Goal: Task Accomplishment & Management: Complete application form

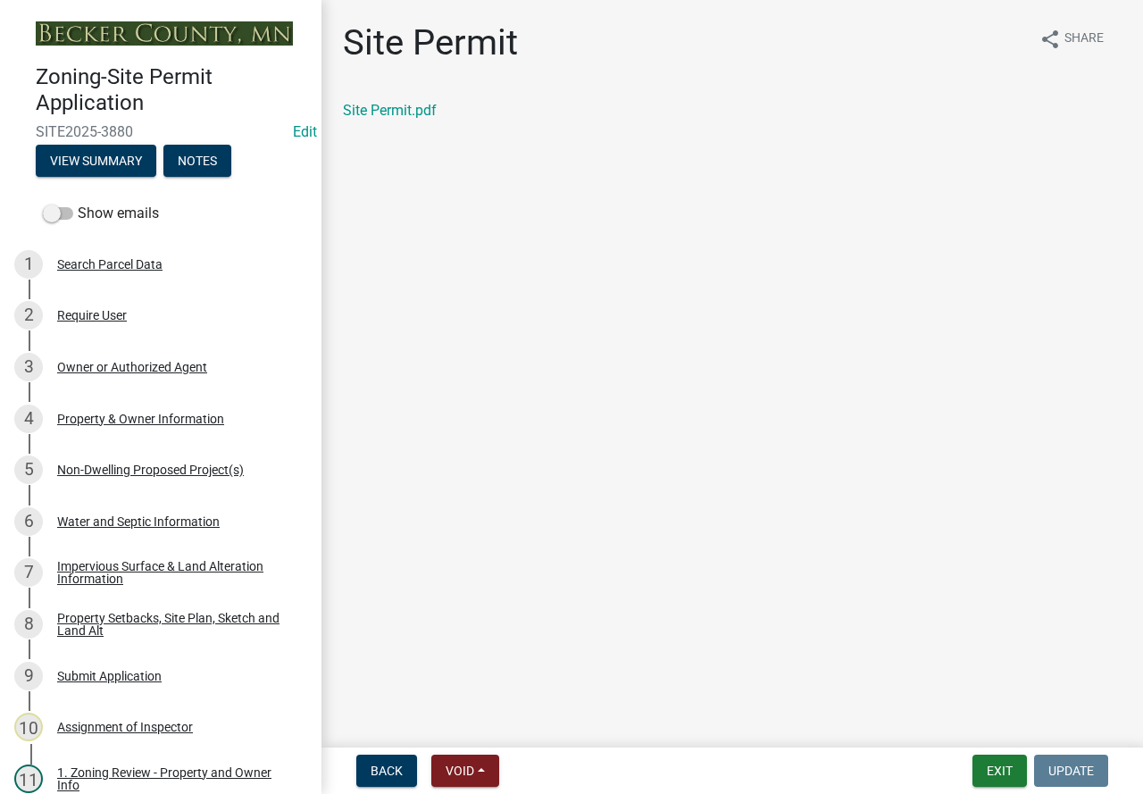
scroll to position [625, 0]
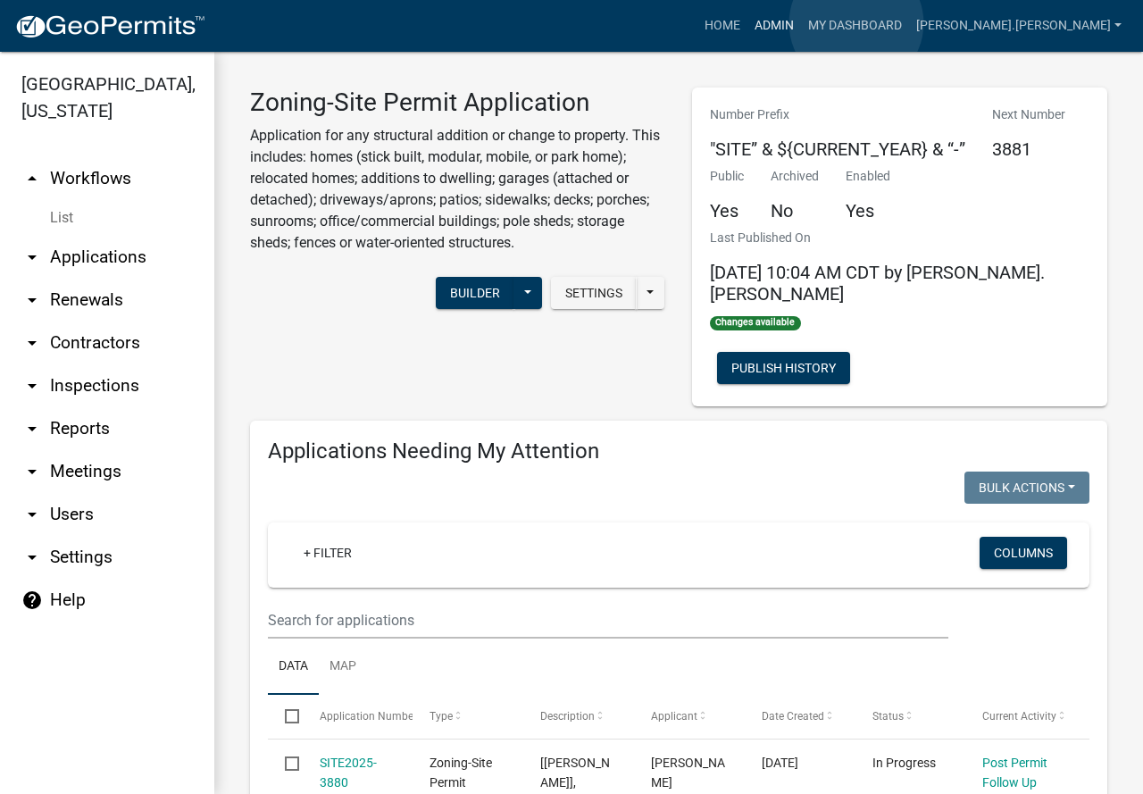
click at [801, 23] on link "Admin" at bounding box center [774, 26] width 54 height 34
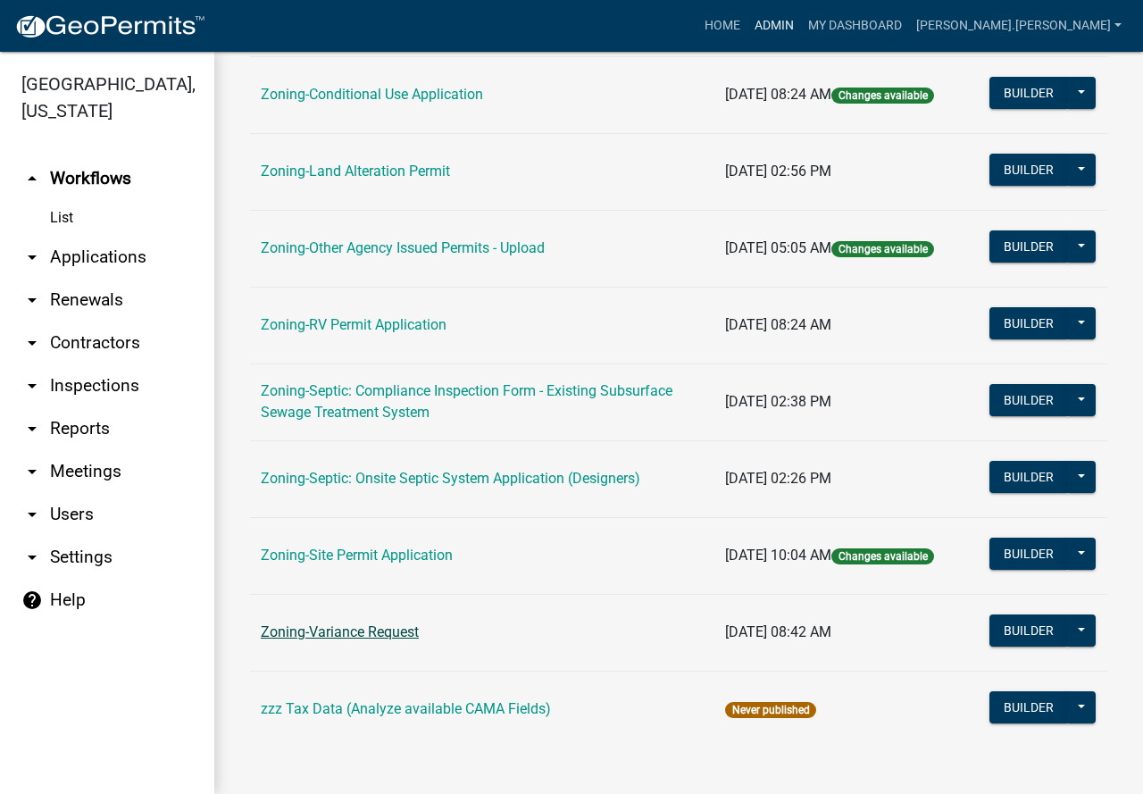
scroll to position [564, 0]
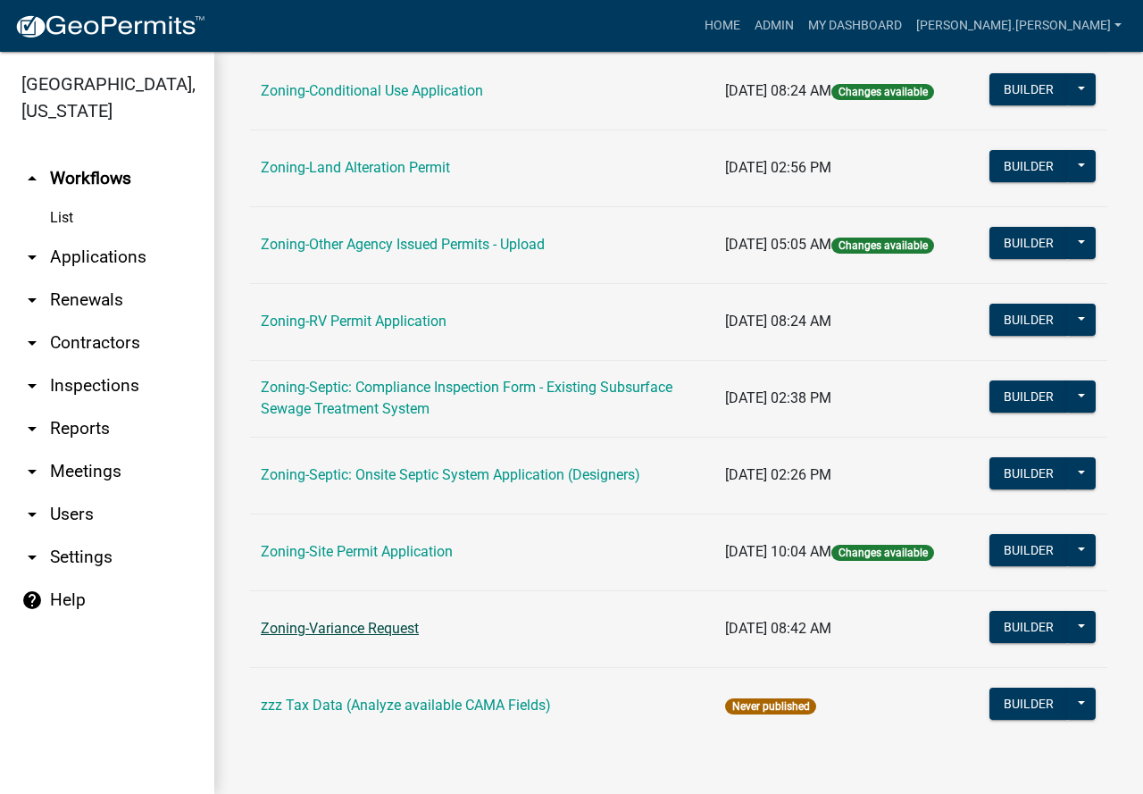
click at [366, 631] on link "Zoning-Variance Request" at bounding box center [340, 628] width 158 height 17
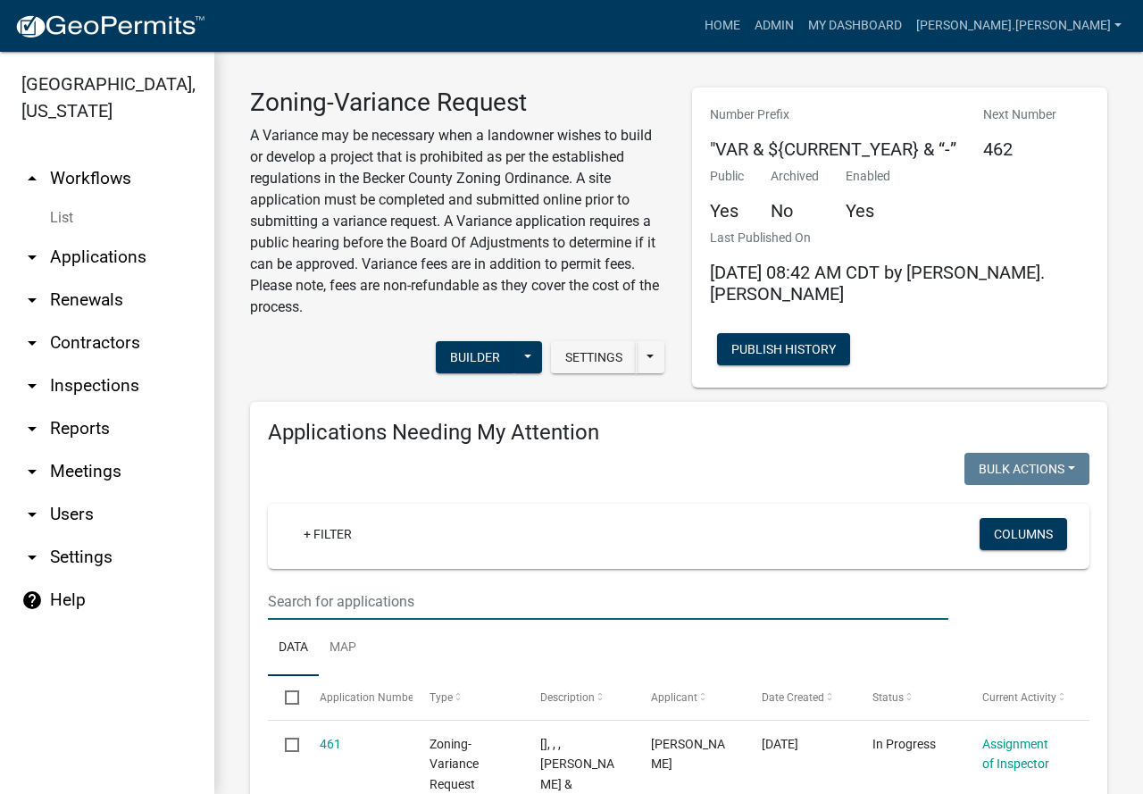
click at [319, 602] on input "text" at bounding box center [608, 601] width 681 height 37
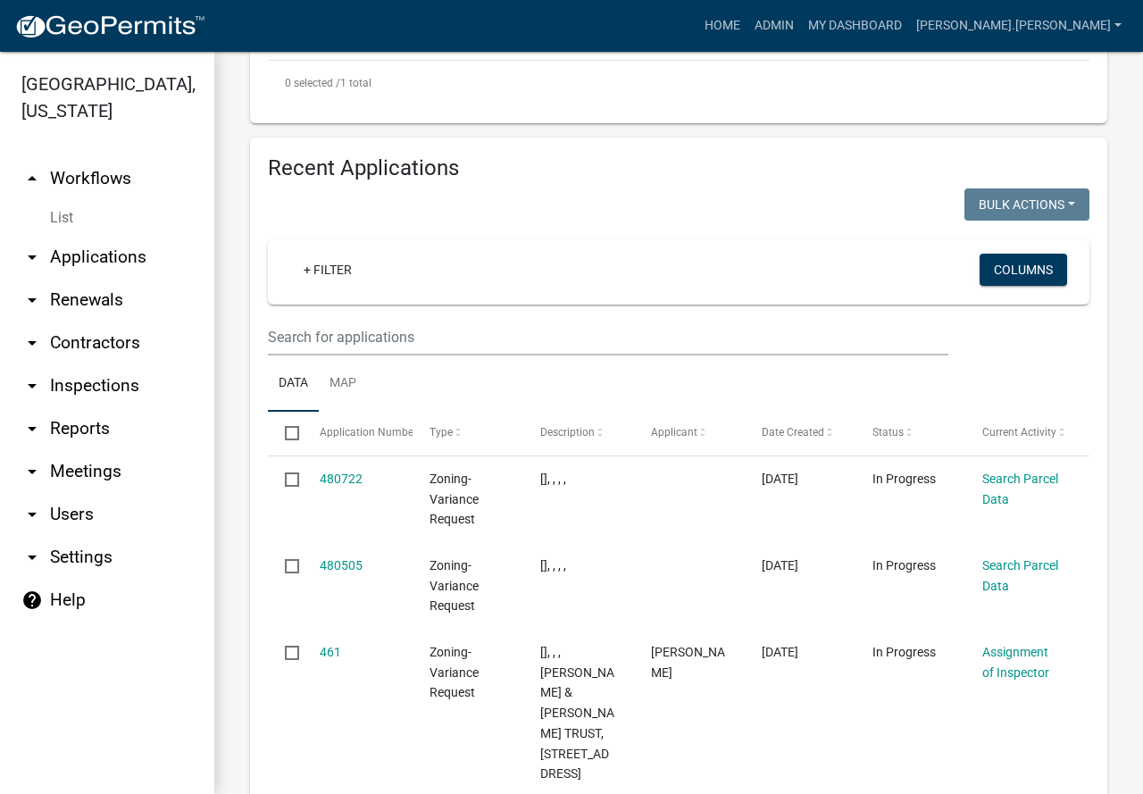
scroll to position [893, 0]
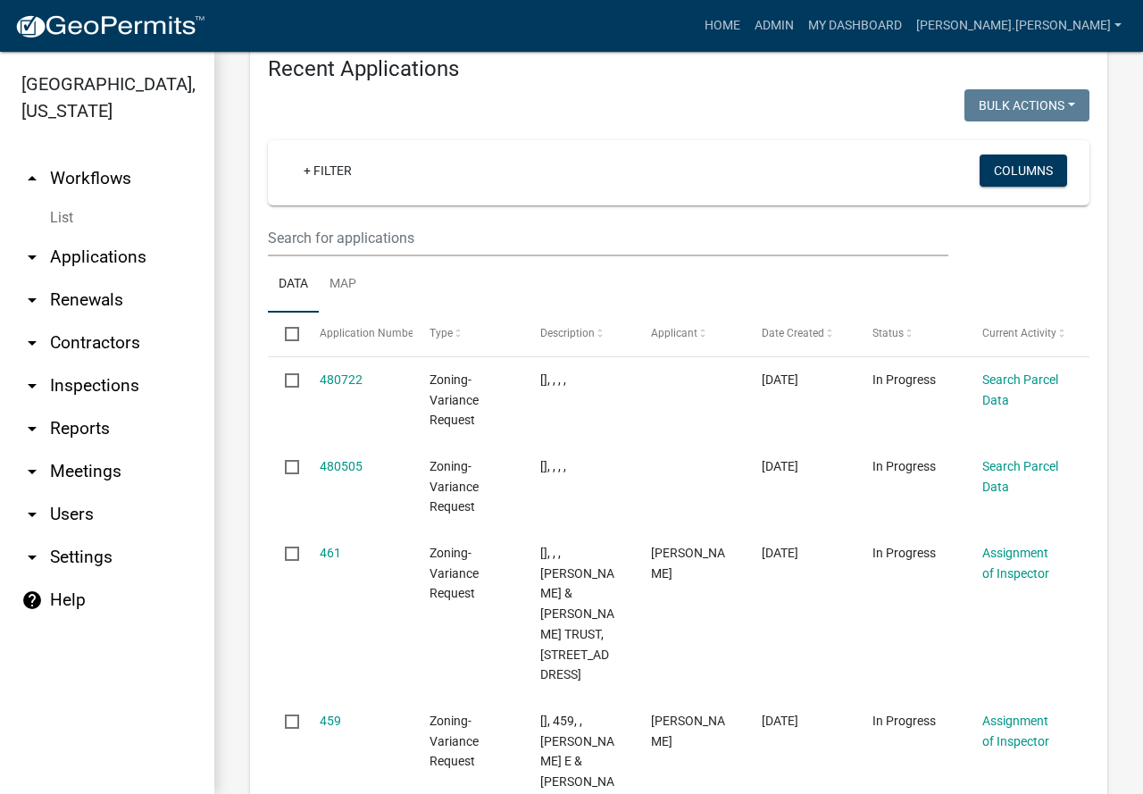
type input "460"
click at [379, 189] on wm-filter-builder "+ Filter Columns" at bounding box center [679, 198] width 822 height 116
click at [373, 220] on input "text" at bounding box center [608, 238] width 681 height 37
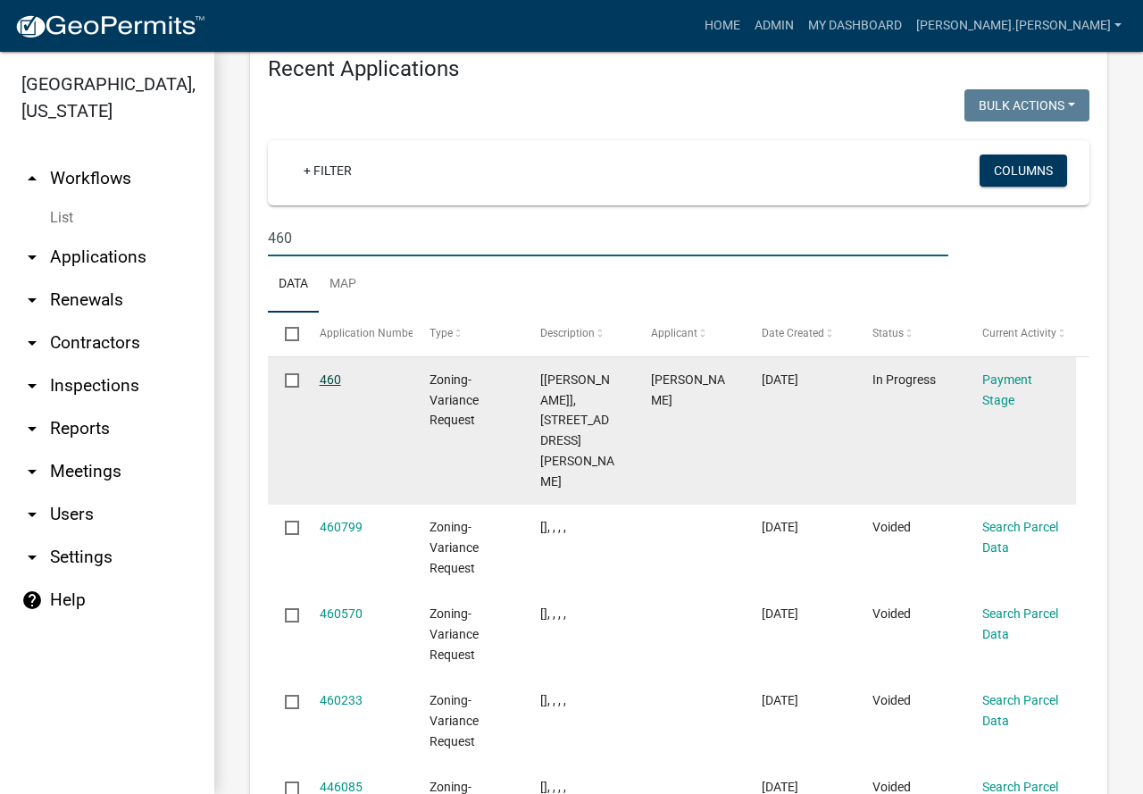
type input "460"
click at [325, 372] on link "460" at bounding box center [330, 379] width 21 height 14
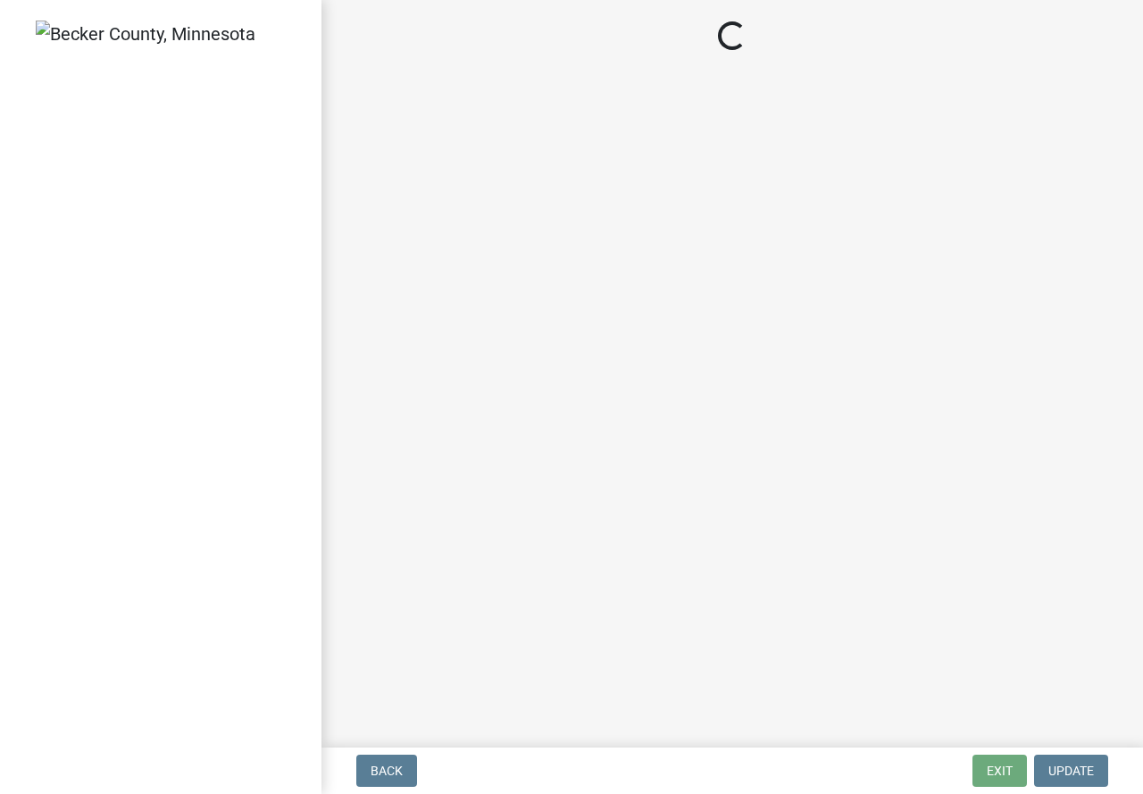
select select "3: 3"
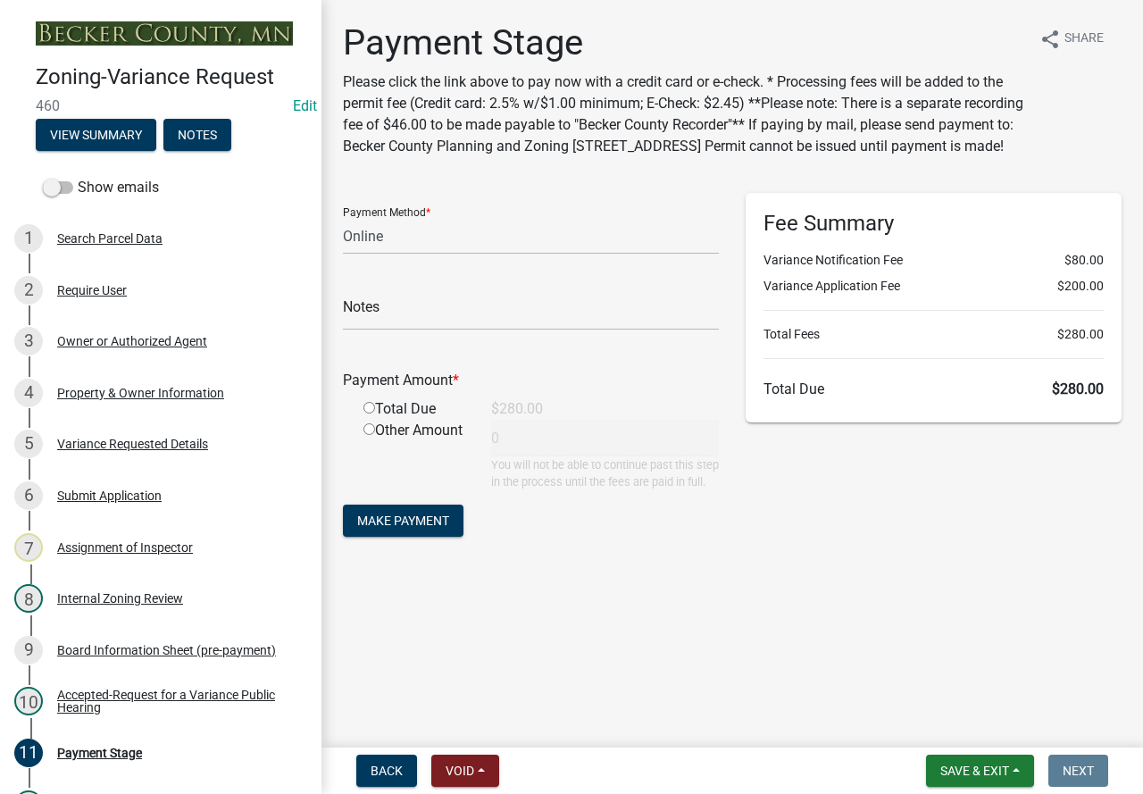
click at [369, 413] on input "radio" at bounding box center [369, 408] width 12 height 12
radio input "true"
type input "280"
click at [116, 235] on div "Search Parcel Data" at bounding box center [109, 238] width 105 height 13
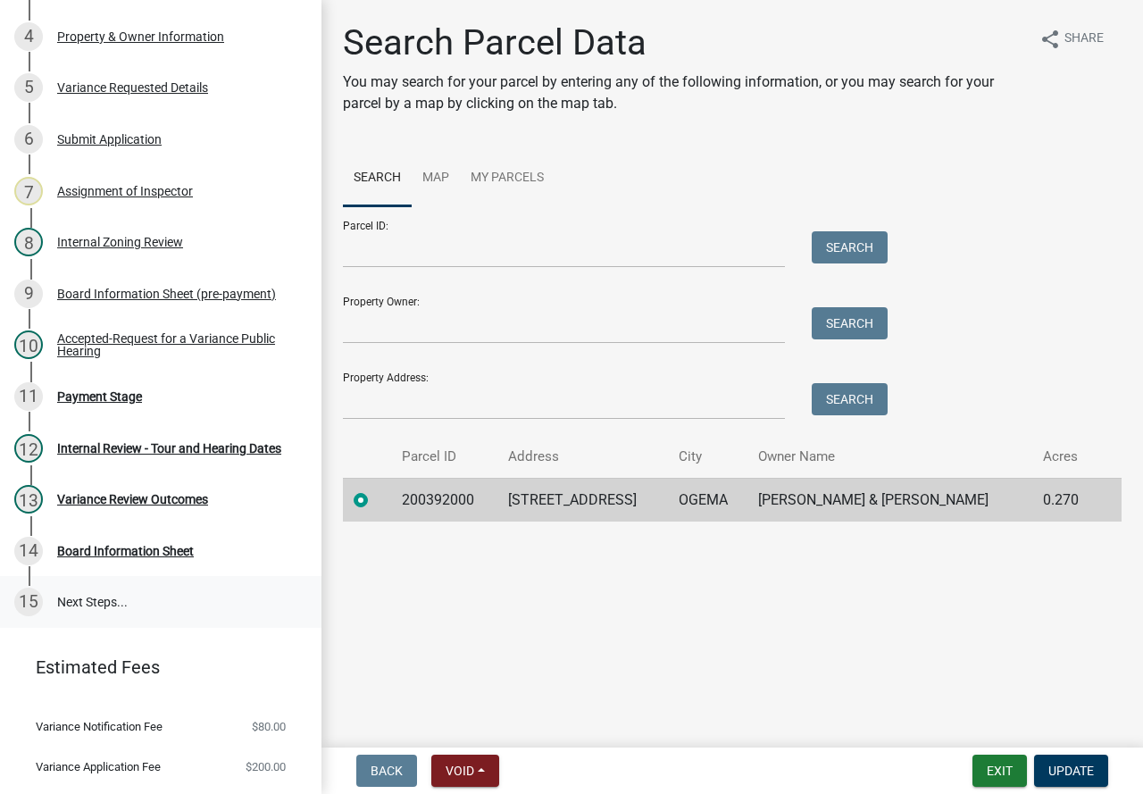
scroll to position [357, 0]
click at [119, 397] on div "Payment Stage" at bounding box center [99, 395] width 85 height 13
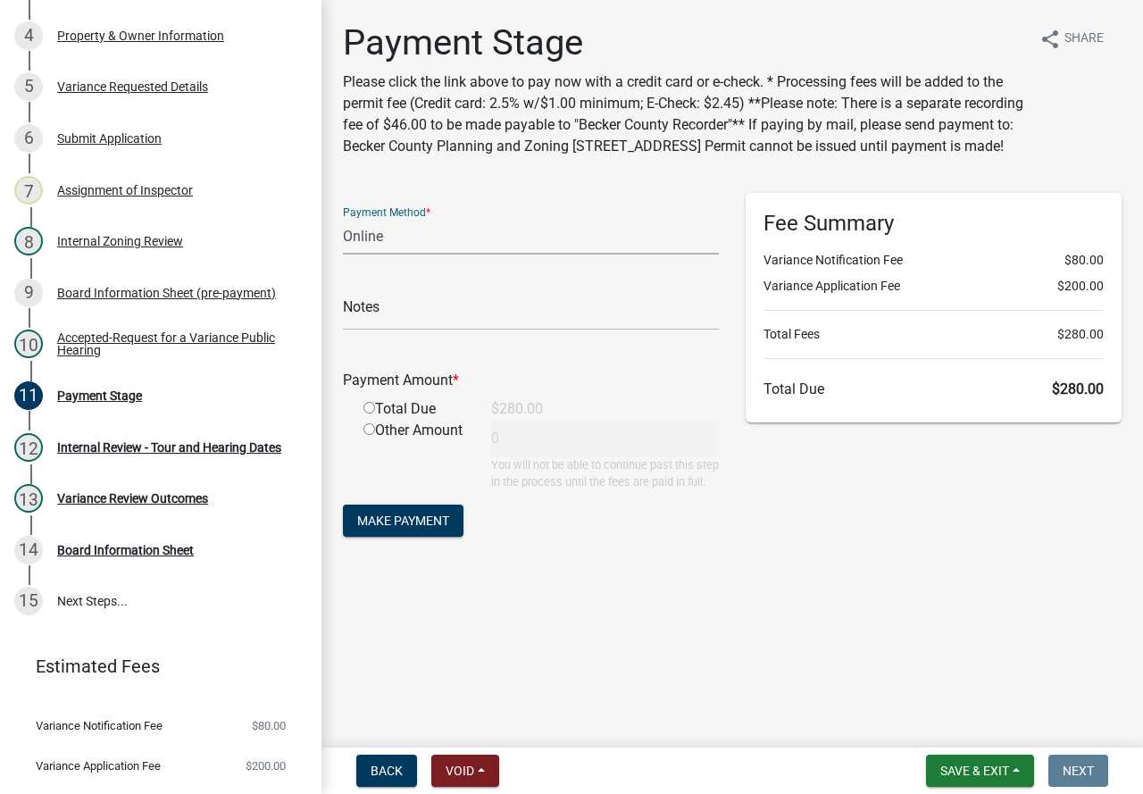
click at [371, 254] on select "Credit Card POS Check Cash Online" at bounding box center [531, 236] width 376 height 37
select select "1: 0"
click at [343, 239] on select "Credit Card POS Check Cash Online" at bounding box center [531, 236] width 376 height 37
click at [413, 330] on input "text" at bounding box center [531, 312] width 376 height 37
type input "3837"
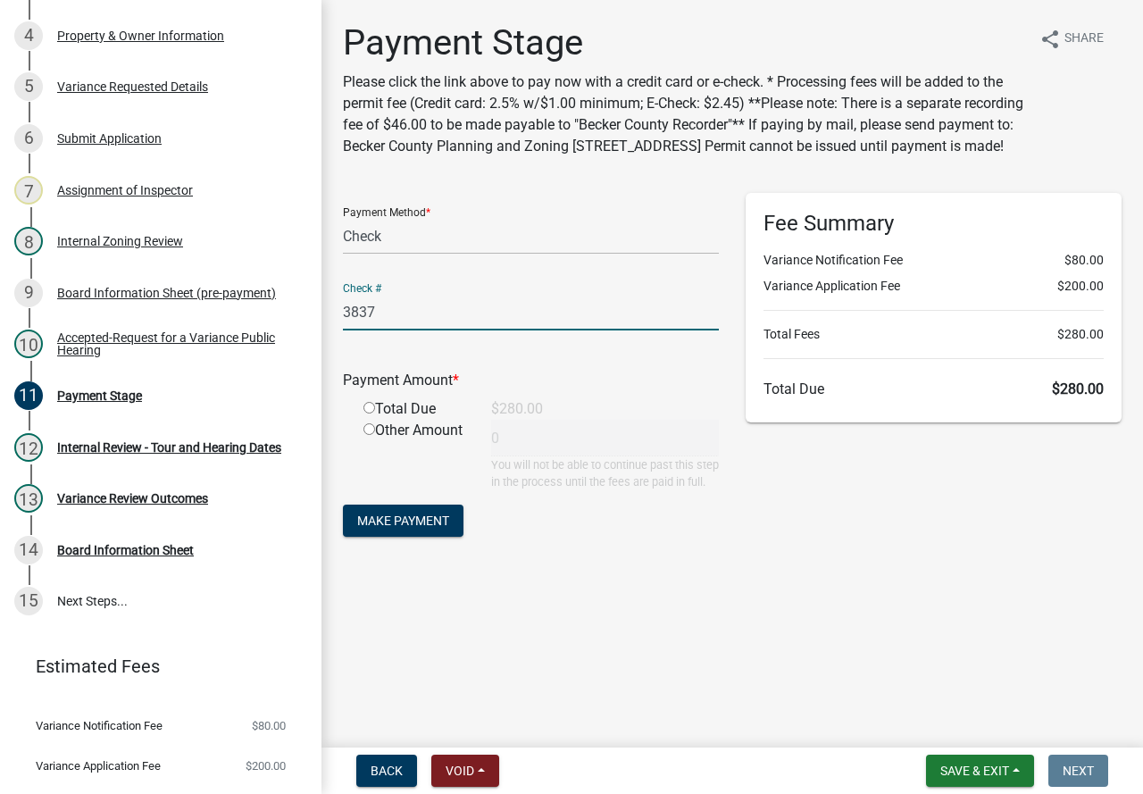
click at [369, 413] on input "radio" at bounding box center [369, 408] width 12 height 12
radio input "true"
type input "280"
click at [414, 537] on button "Make Payment" at bounding box center [403, 521] width 121 height 32
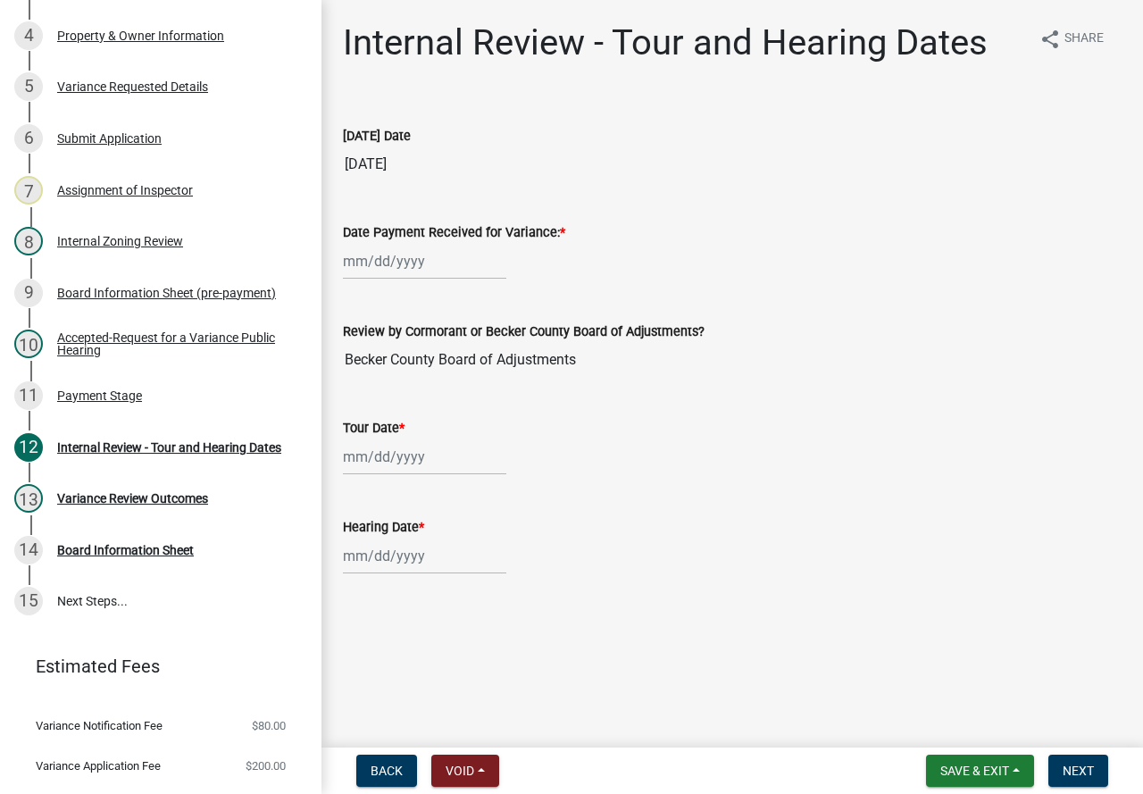
click at [391, 278] on div at bounding box center [424, 261] width 163 height 37
select select "9"
select select "2025"
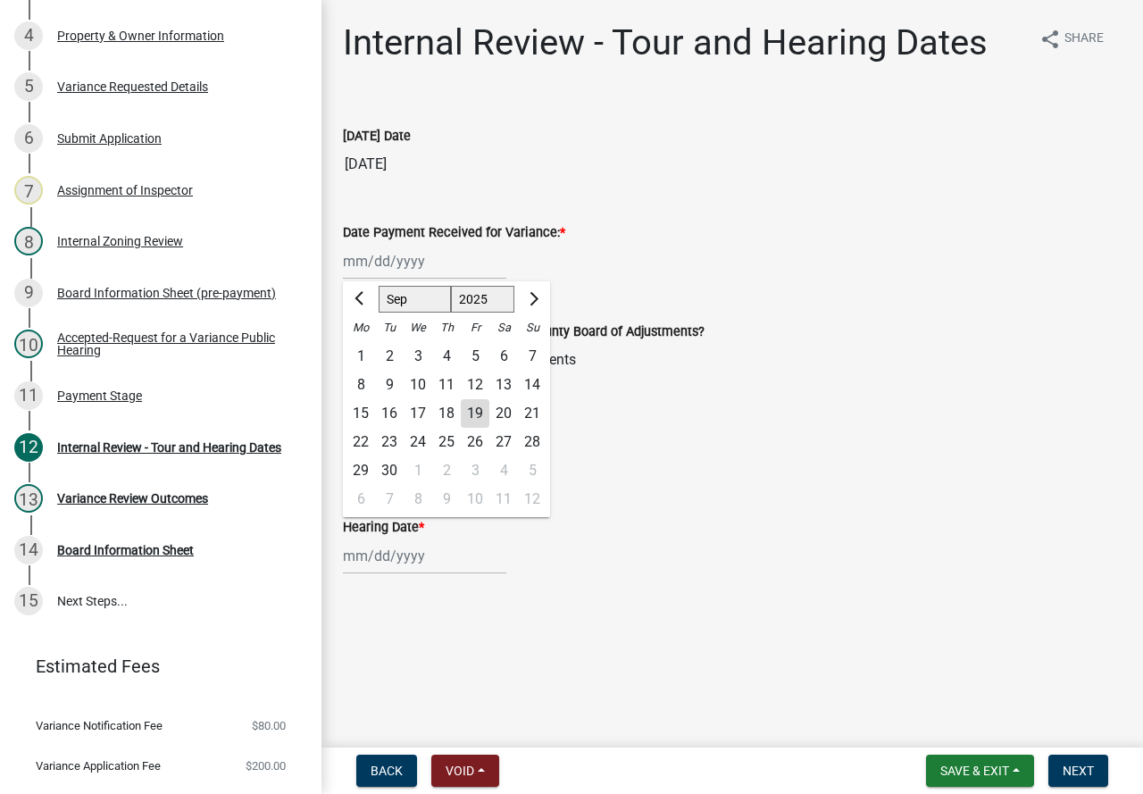
click at [474, 410] on div "19" at bounding box center [475, 413] width 29 height 29
type input "[DATE]"
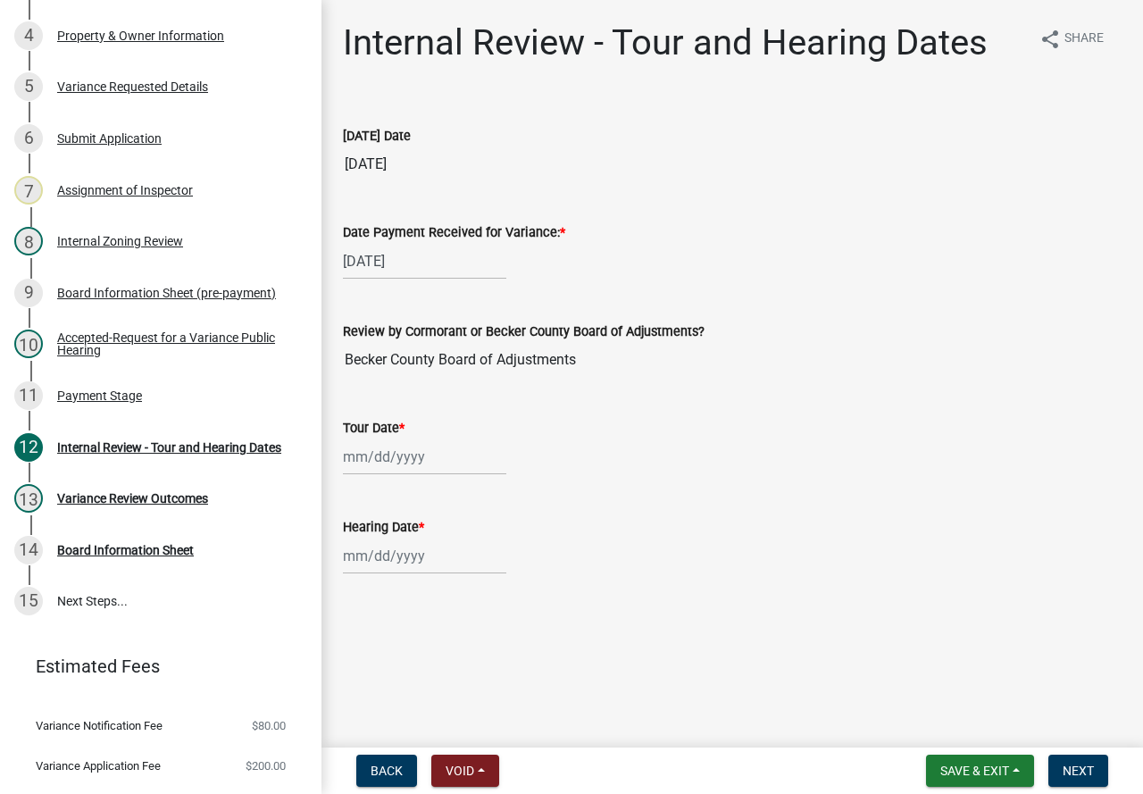
select select "9"
select select "2025"
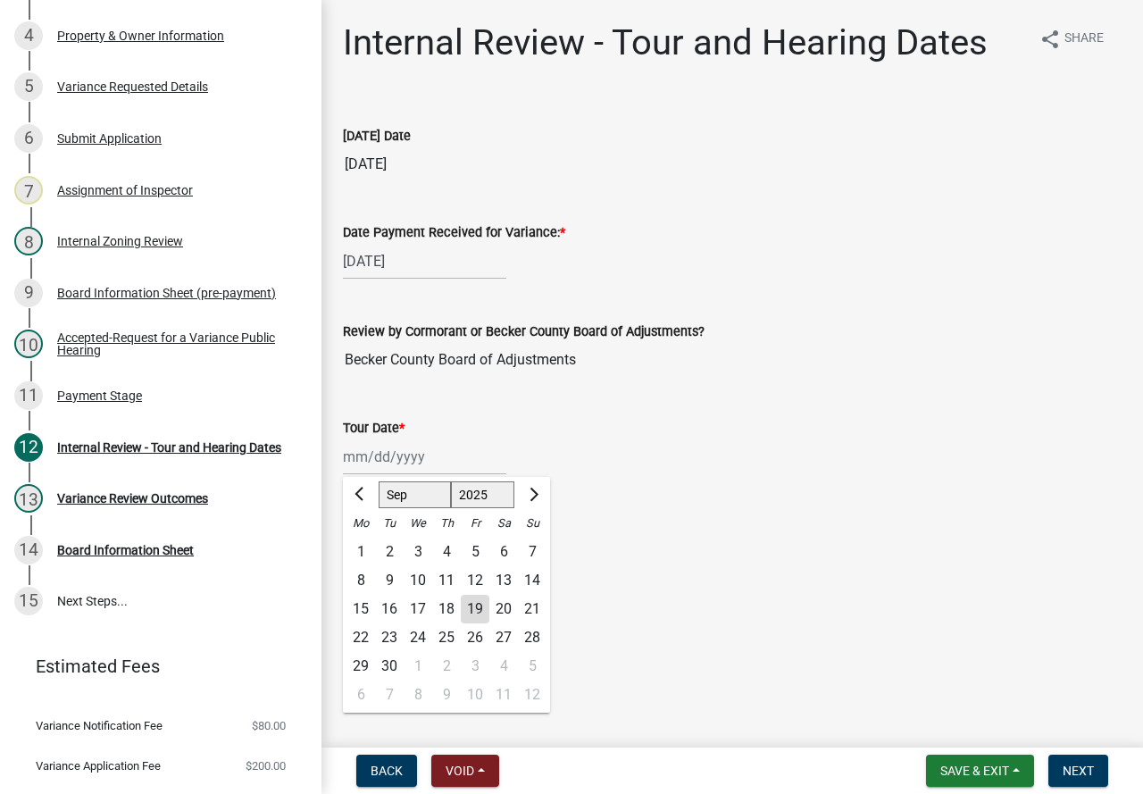
click at [466, 462] on div "Jan Feb Mar Apr May Jun Jul Aug Sep Oct Nov Dec 1525 1526 1527 1528 1529 1530 1…" at bounding box center [424, 456] width 163 height 37
click at [957, 346] on input "Becker County Board of Adjustments" at bounding box center [732, 360] width 779 height 36
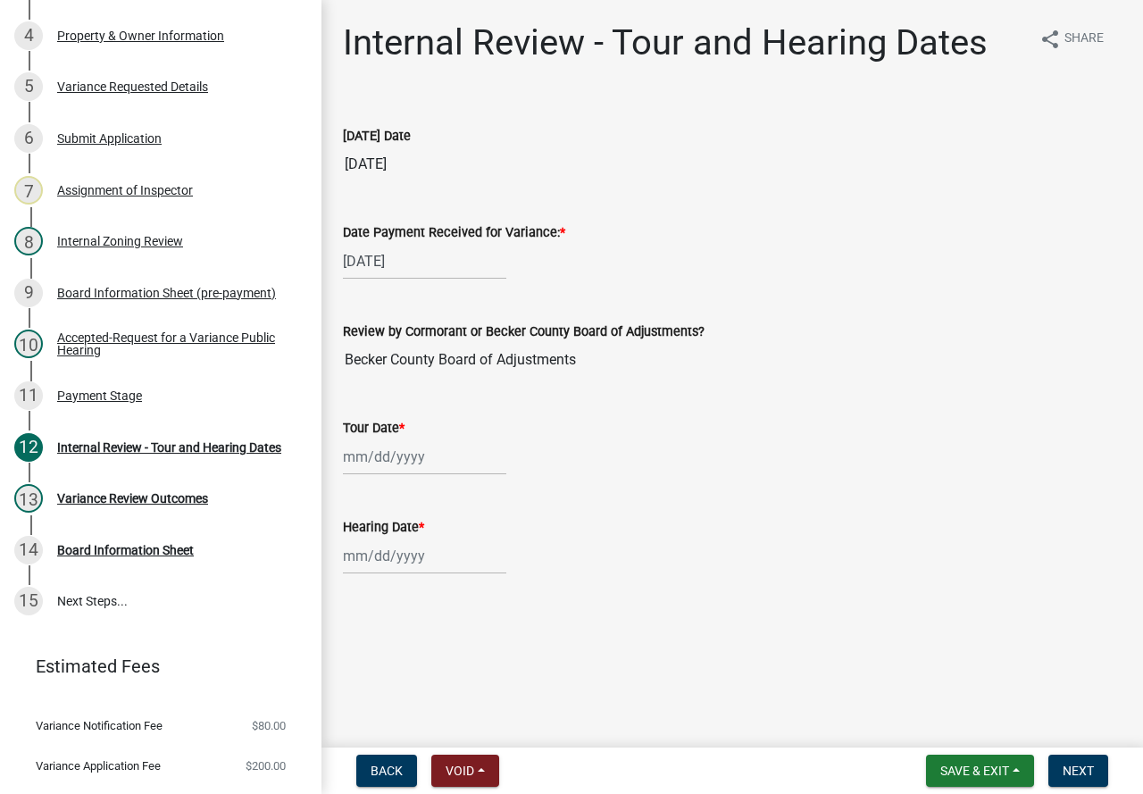
select select "9"
select select "2025"
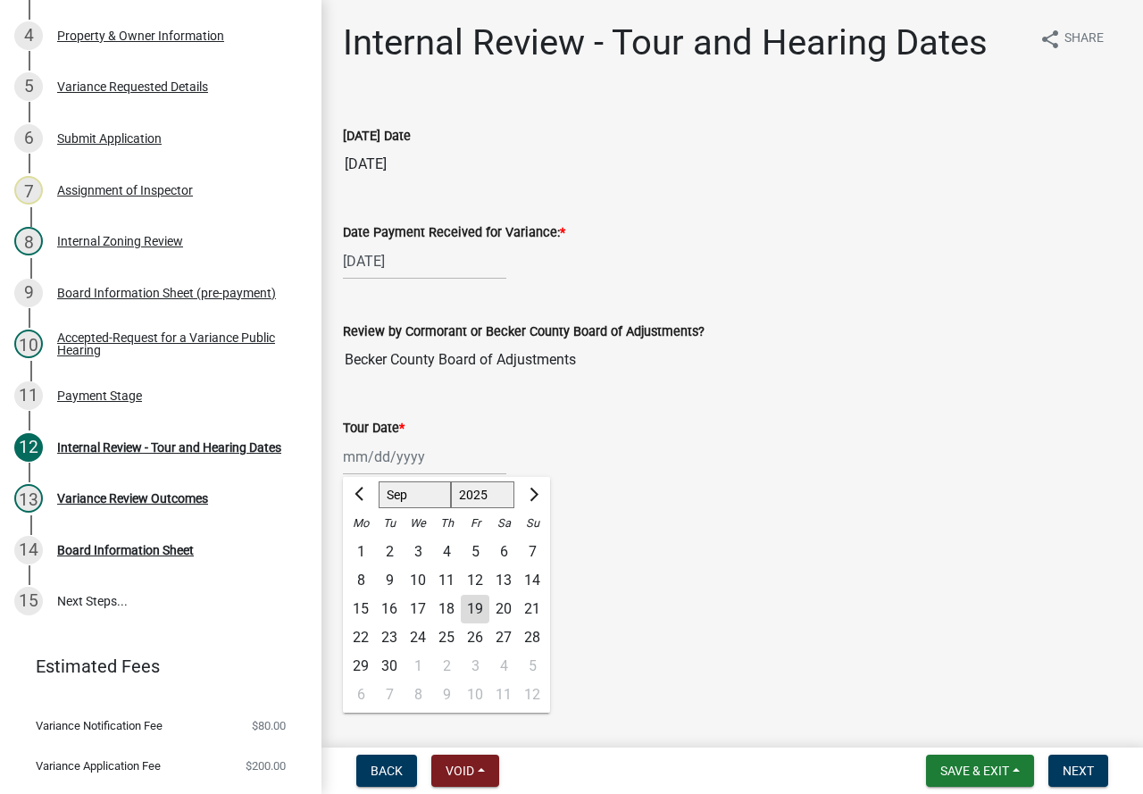
click at [410, 455] on div "Jan Feb Mar Apr May Jun Jul Aug Sep Oct Nov Dec 1525 1526 1527 1528 1529 1530 1…" at bounding box center [424, 456] width 163 height 37
click at [789, 485] on wm-data-entity-input "Tour Date * Jan Feb Mar Apr May Jun Jul Aug Sep Oct Nov Dec 1525 1526 1527 1528…" at bounding box center [732, 441] width 779 height 99
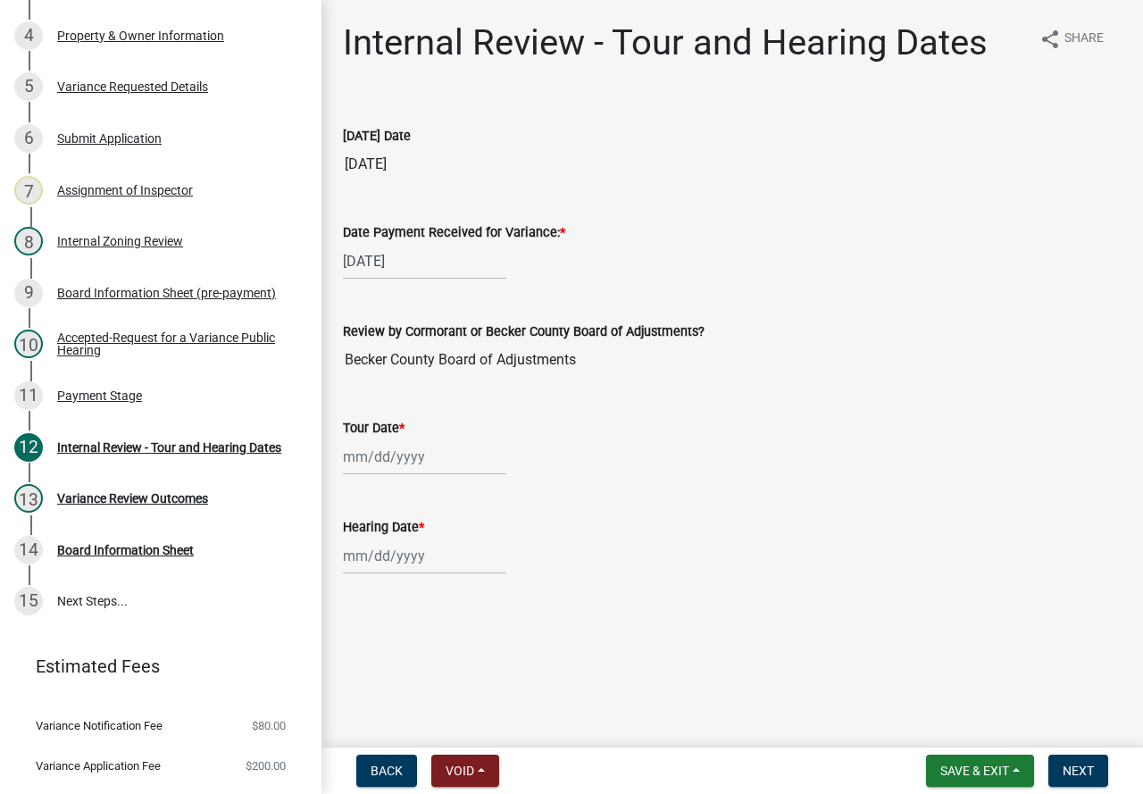
select select "9"
select select "2025"
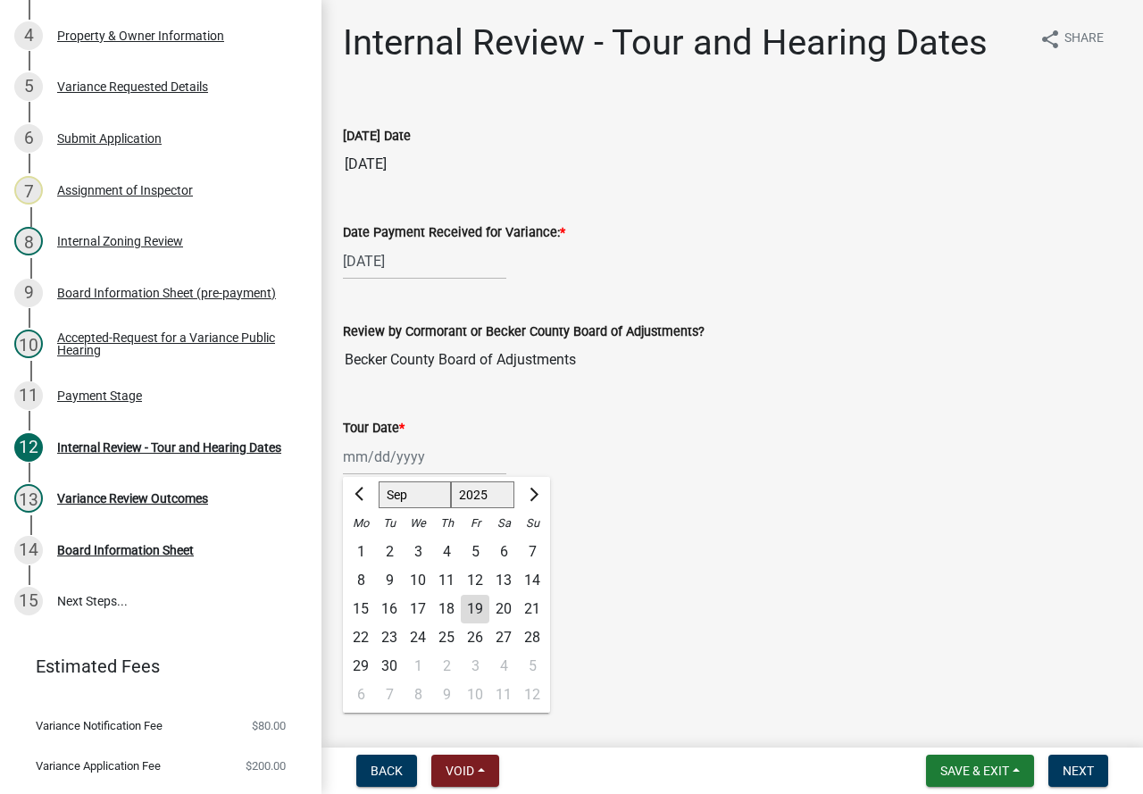
click at [412, 463] on div "Jan Feb Mar Apr May Jun Jul Aug Sep Oct Nov Dec 1525 1526 1527 1528 1529 1530 1…" at bounding box center [424, 456] width 163 height 37
click at [534, 485] on button "Next month" at bounding box center [532, 494] width 21 height 29
select select "10"
click at [447, 539] on div "2" at bounding box center [446, 552] width 29 height 29
type input "10/02/2025"
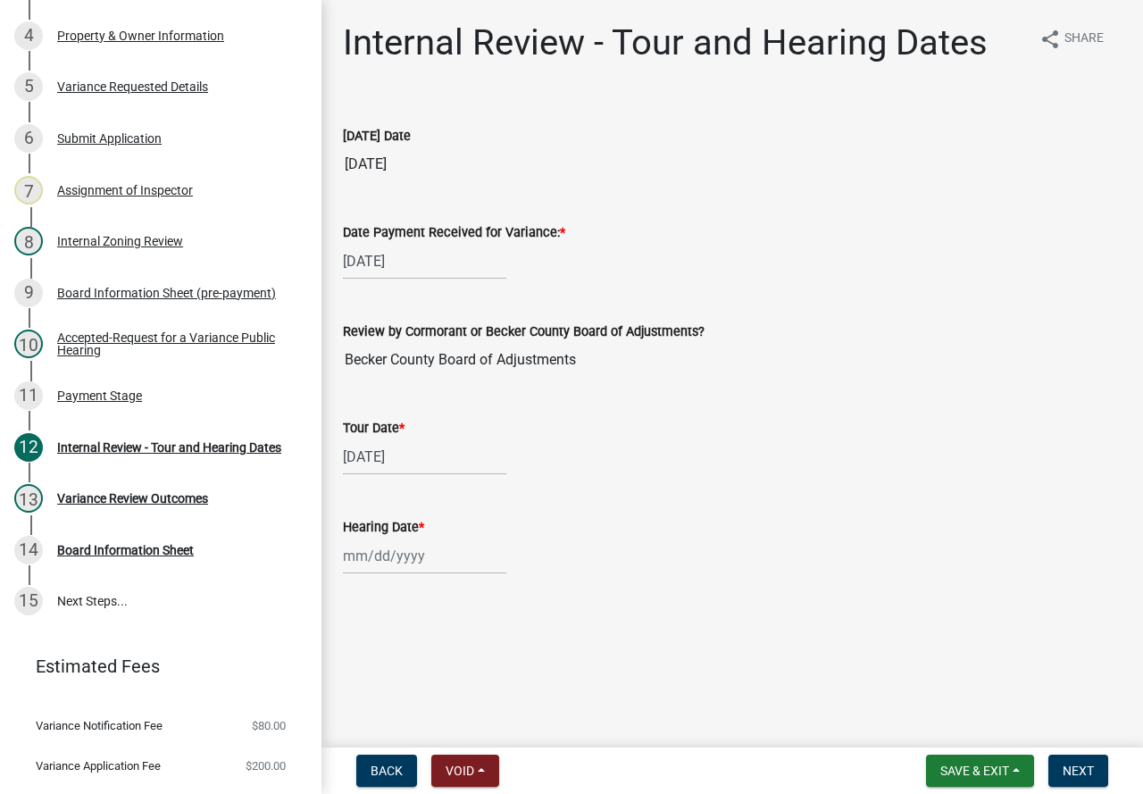
click at [407, 555] on div at bounding box center [424, 556] width 163 height 37
select select "9"
select select "2025"
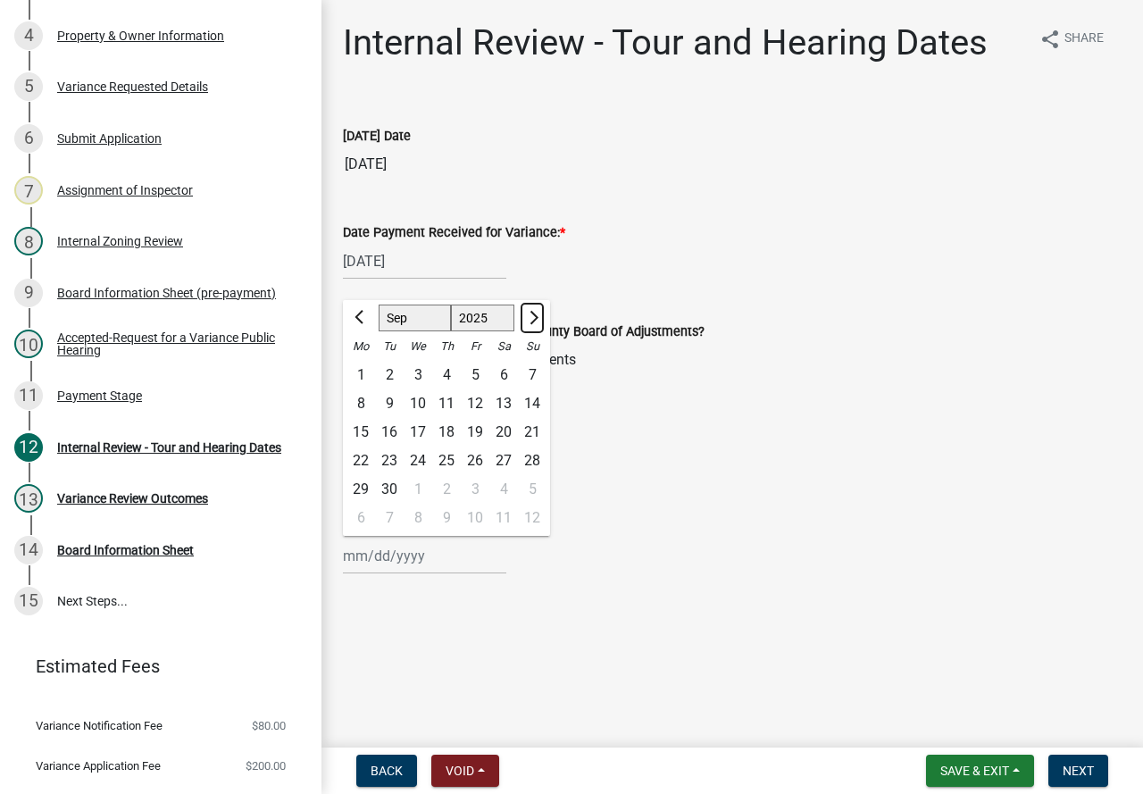
click at [535, 313] on button "Next month" at bounding box center [532, 318] width 21 height 29
select select "10"
click at [447, 397] on div "9" at bounding box center [446, 403] width 29 height 29
type input "10/09/2025"
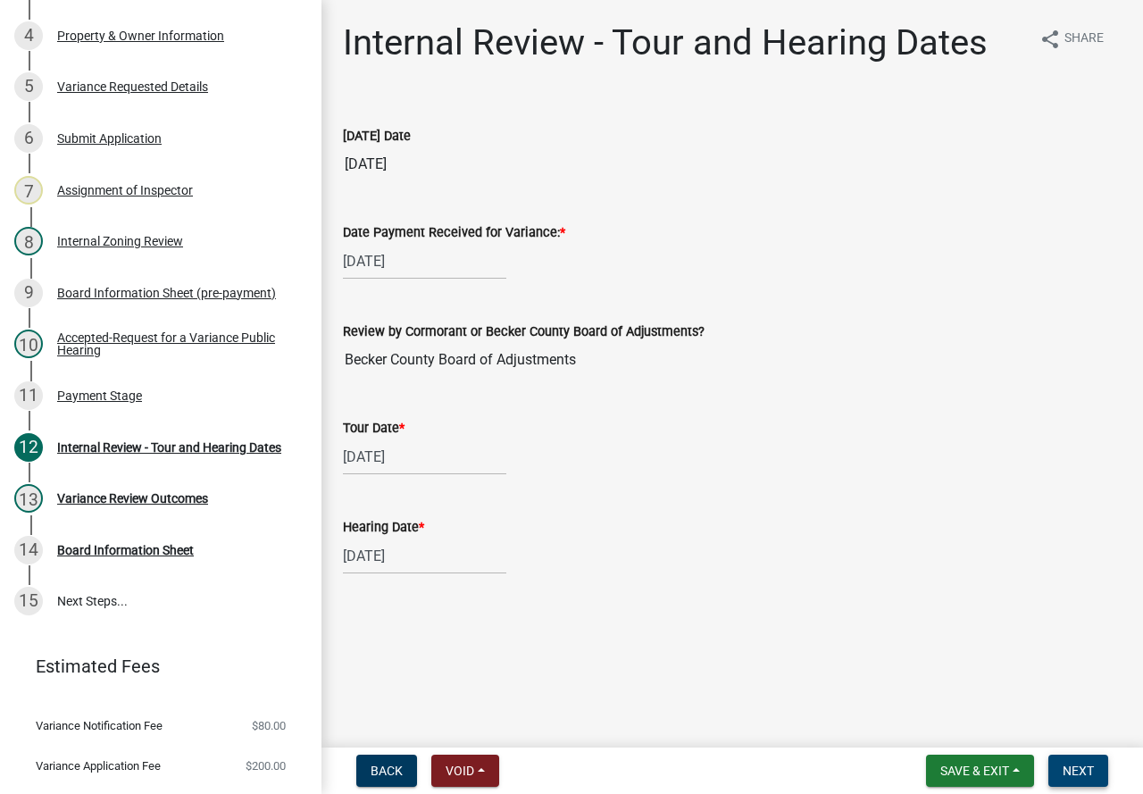
click at [1073, 764] on span "Next" at bounding box center [1078, 771] width 31 height 14
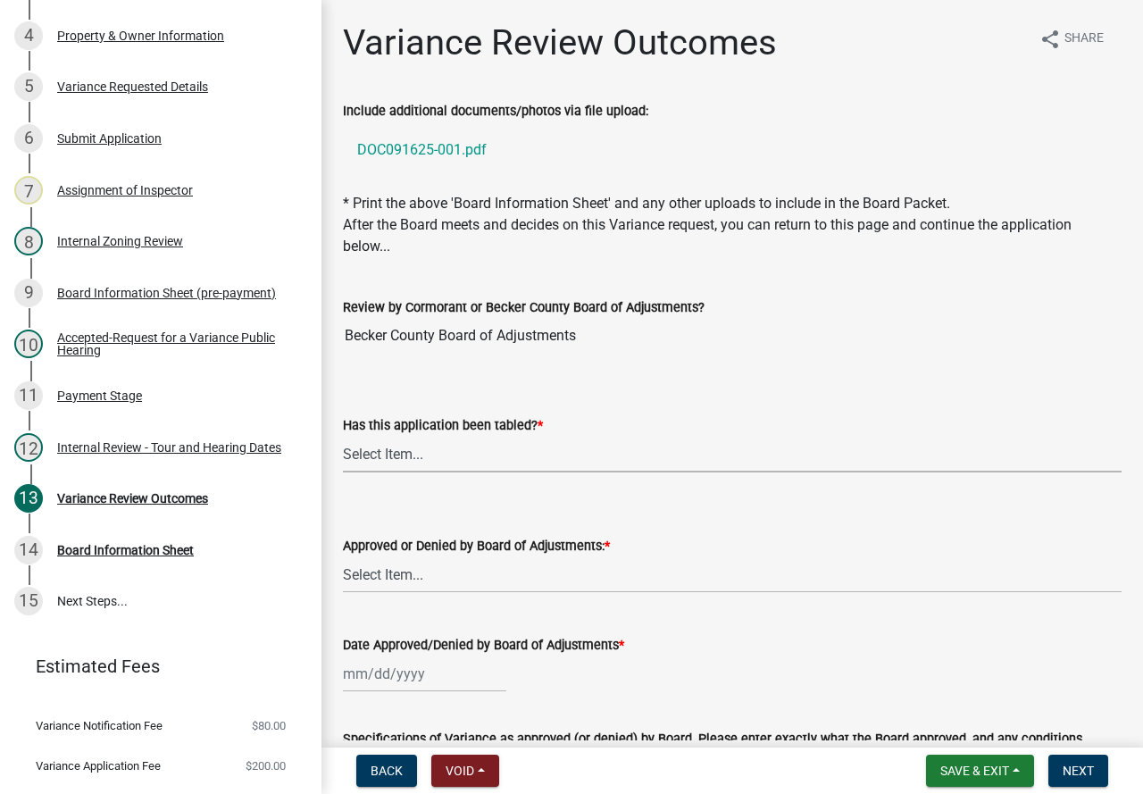
click at [391, 456] on select "Select Item... Not tabled Tabled at Board of Adjustments" at bounding box center [732, 454] width 779 height 37
click at [343, 436] on select "Select Item... Not tabled Tabled at Board of Adjustments" at bounding box center [732, 454] width 779 height 37
select select "2cb45783-84f1-4fd3-93a6-5f07d3303cd9"
click at [400, 575] on select "Select Item... Approved Denied" at bounding box center [732, 574] width 779 height 37
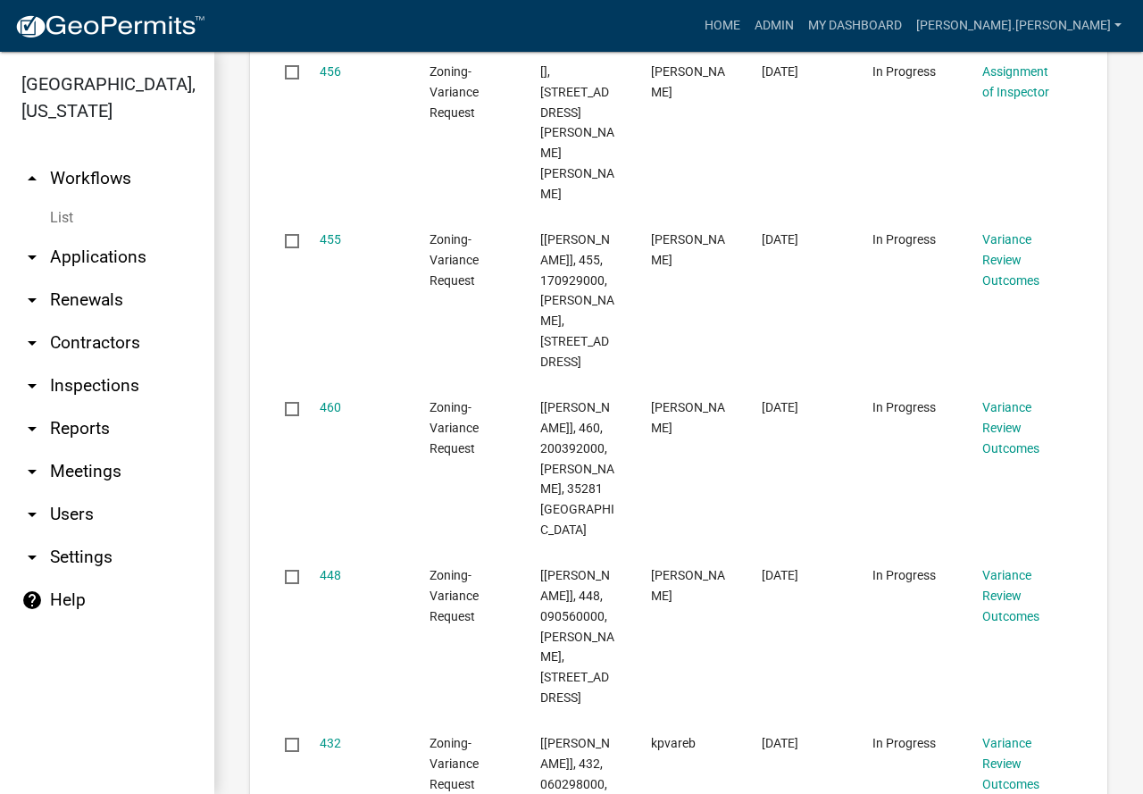
scroll to position [1518, 0]
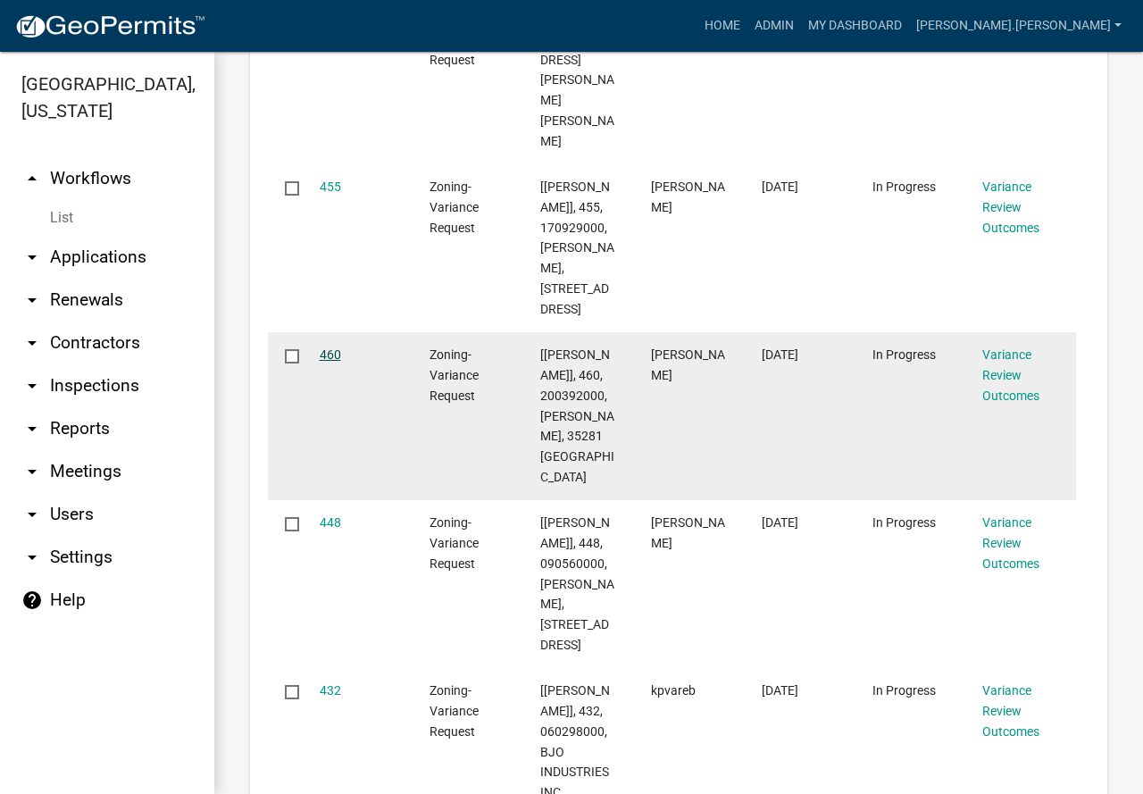
click at [331, 347] on link "460" at bounding box center [330, 354] width 21 height 14
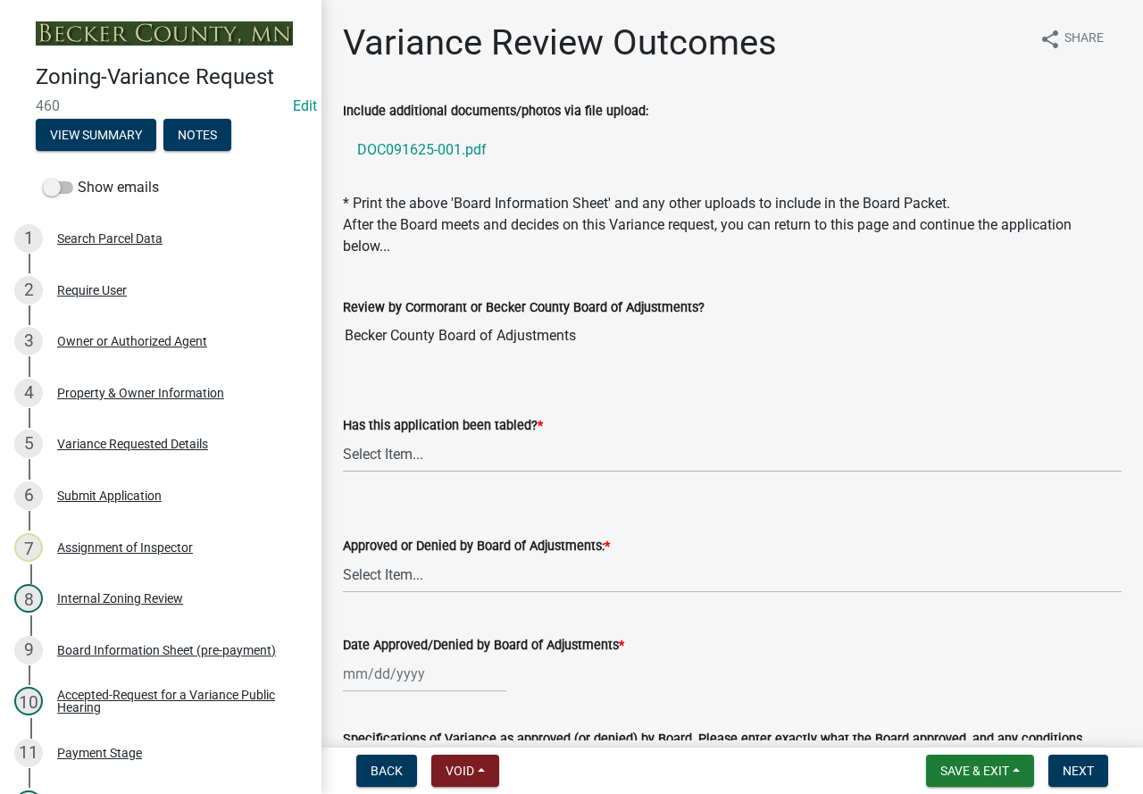
scroll to position [268, 0]
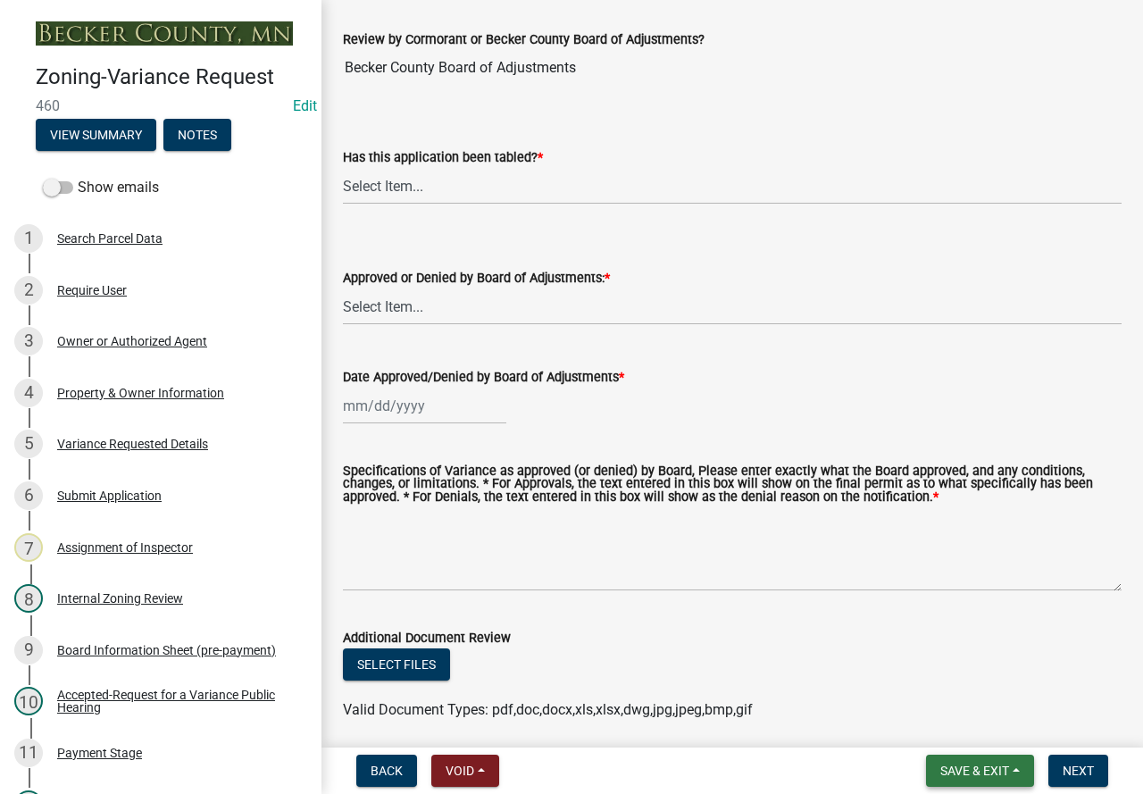
click at [948, 764] on span "Save & Exit" at bounding box center [974, 771] width 69 height 14
click at [968, 727] on button "Save & Exit" at bounding box center [962, 724] width 143 height 43
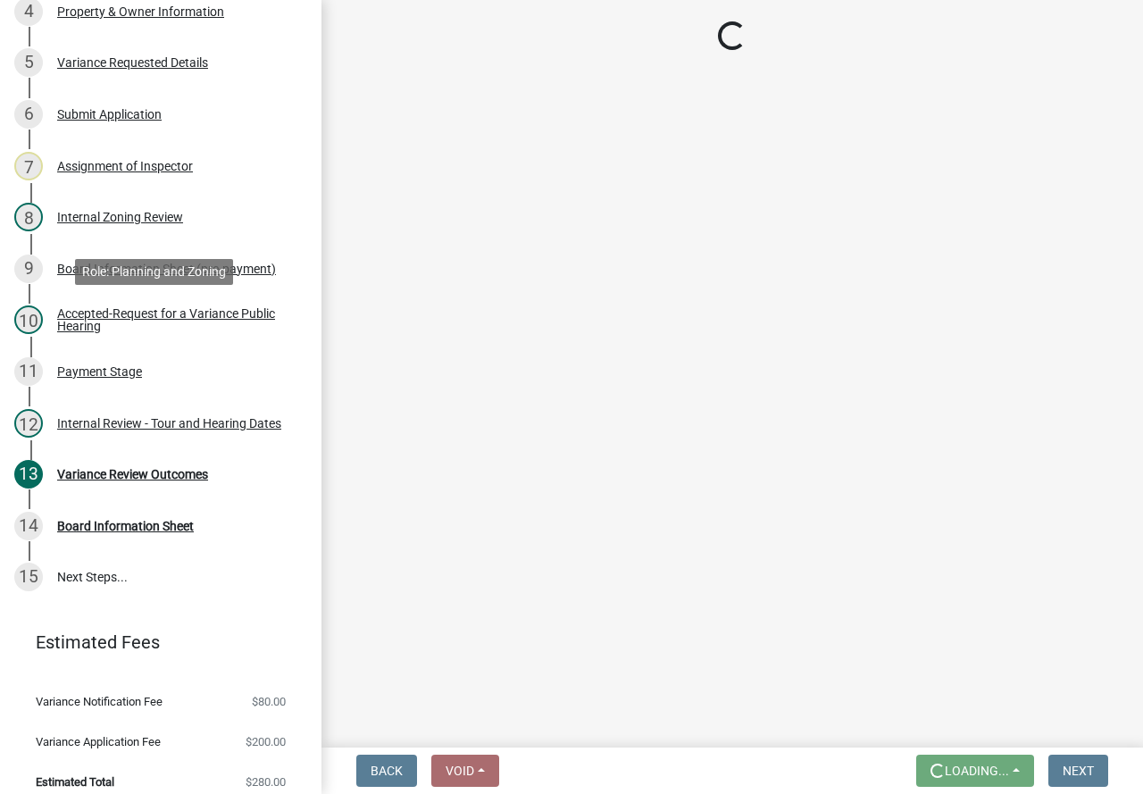
scroll to position [397, 0]
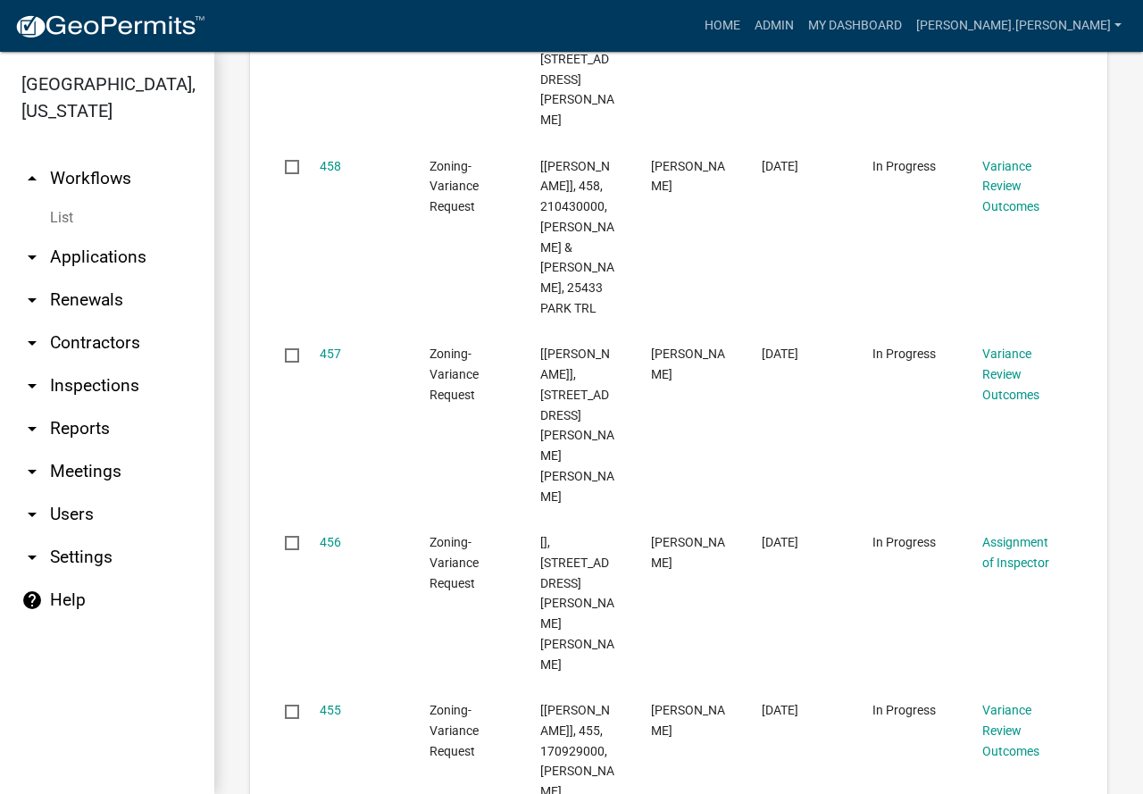
scroll to position [1352, 0]
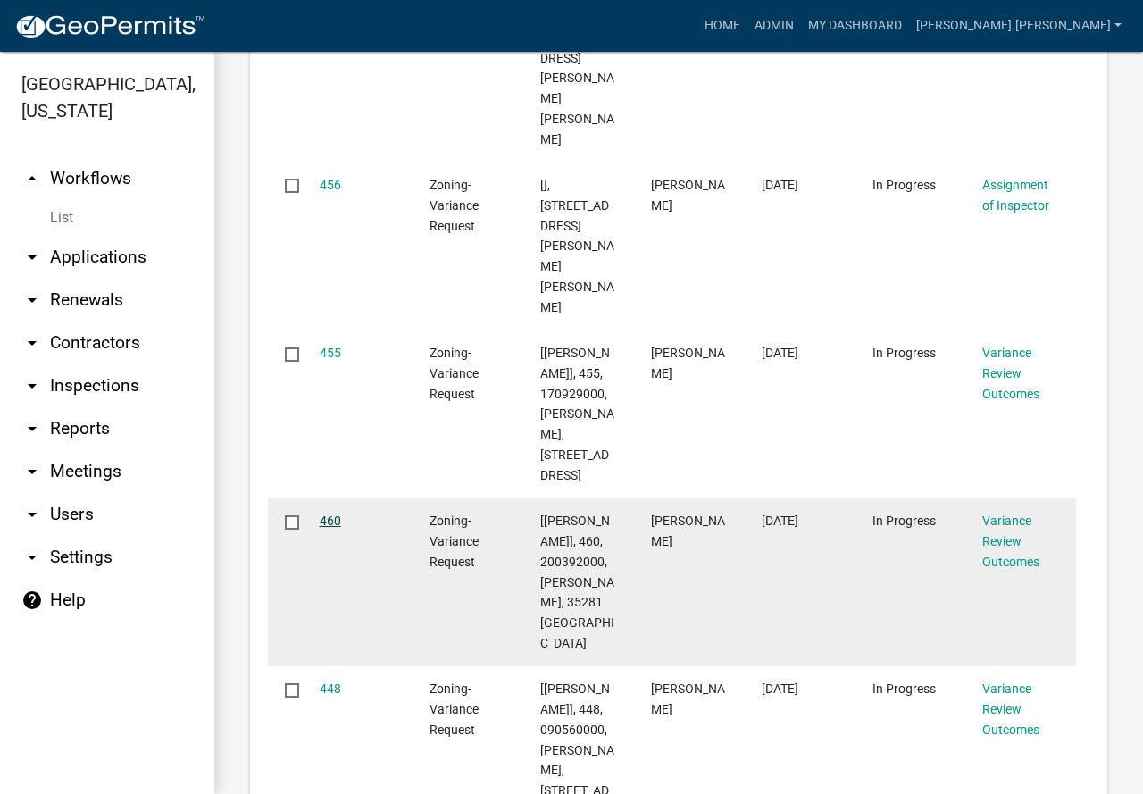
click at [330, 514] on link "460" at bounding box center [330, 521] width 21 height 14
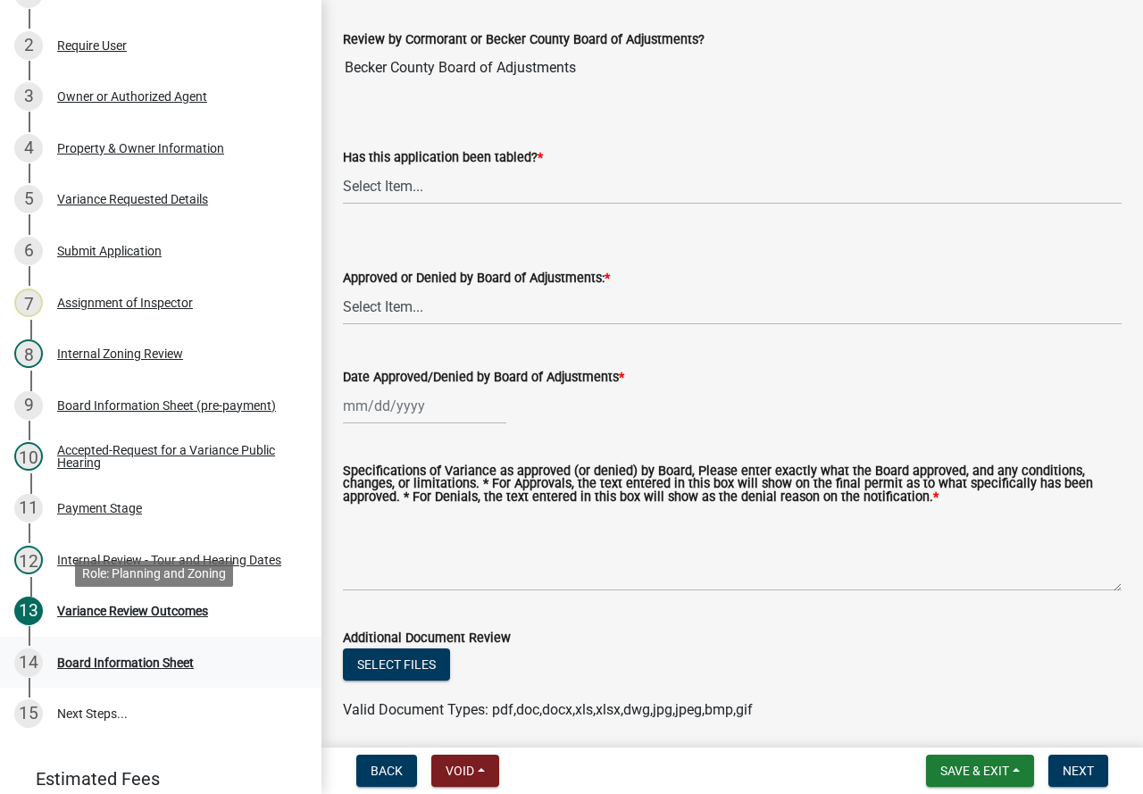
scroll to position [268, 0]
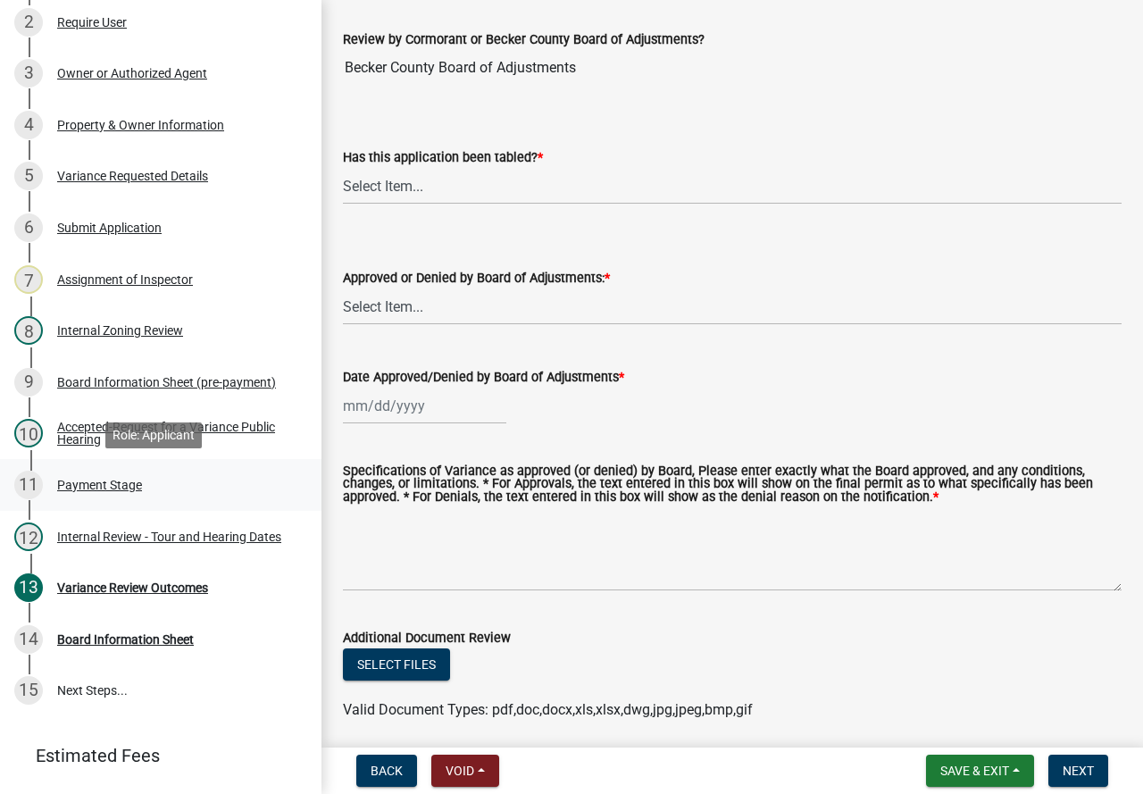
click at [119, 479] on div "Payment Stage" at bounding box center [99, 485] width 85 height 13
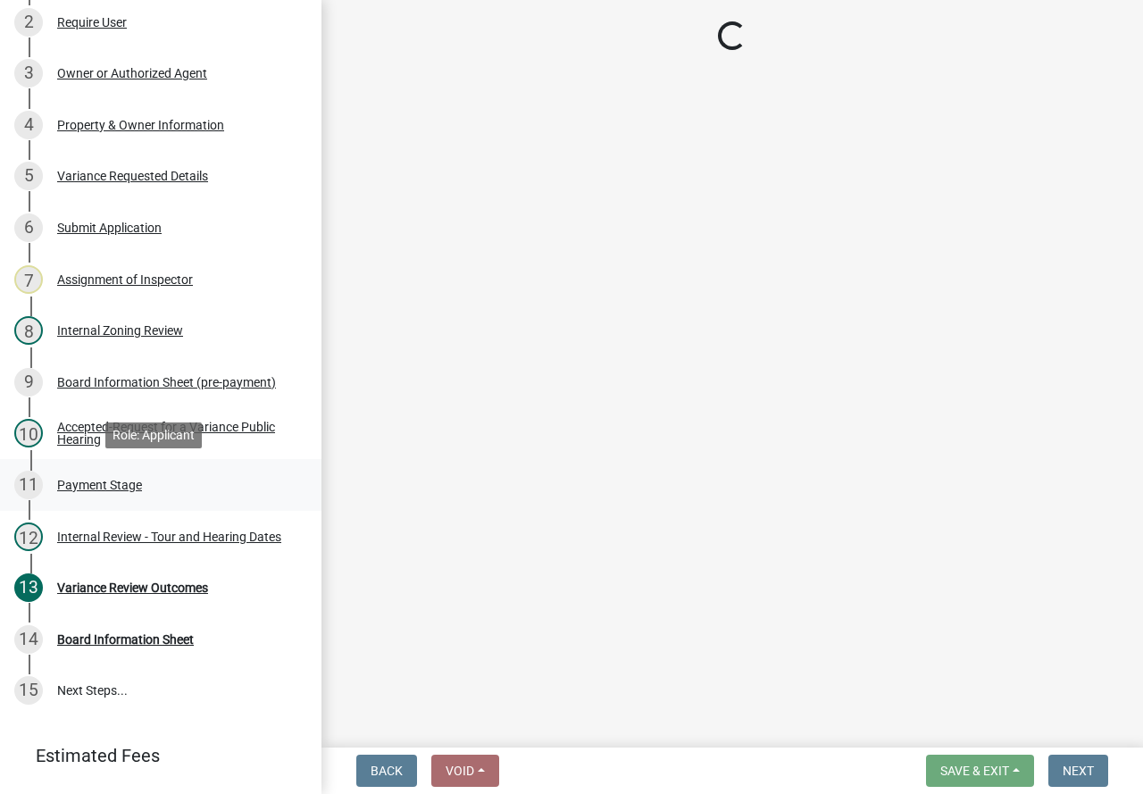
scroll to position [0, 0]
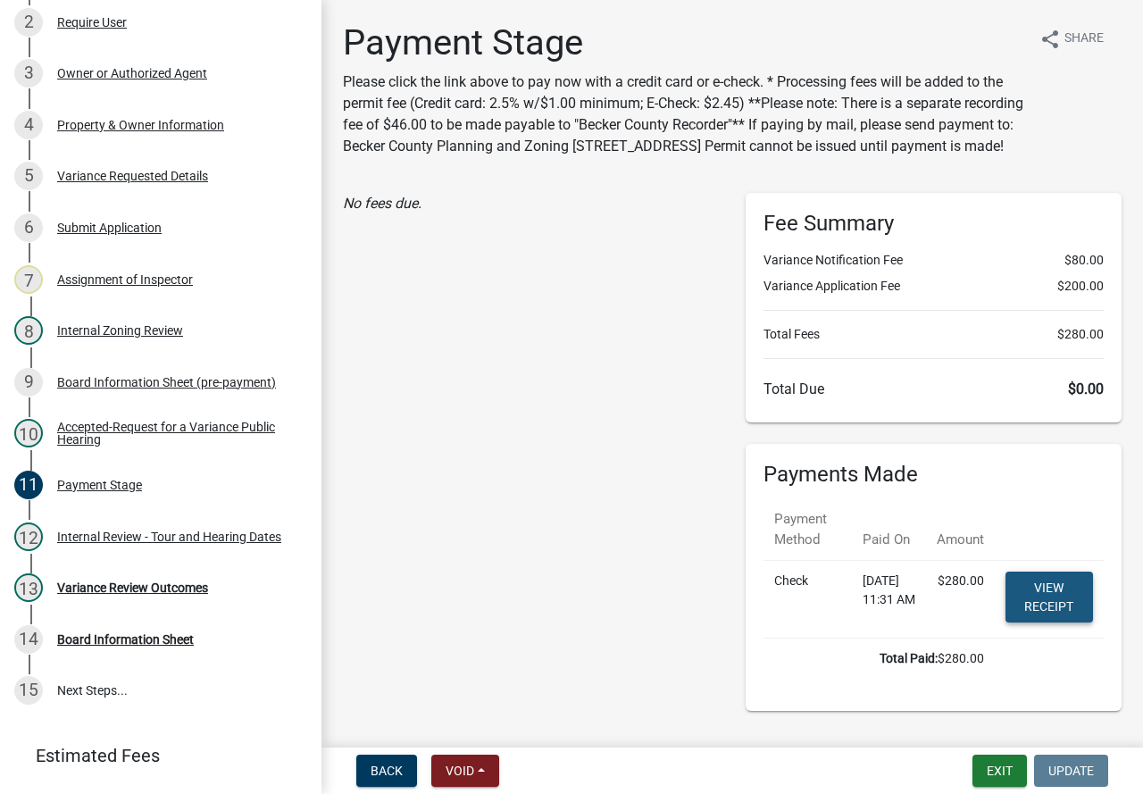
click at [1027, 618] on link "View receipt" at bounding box center [1050, 597] width 88 height 51
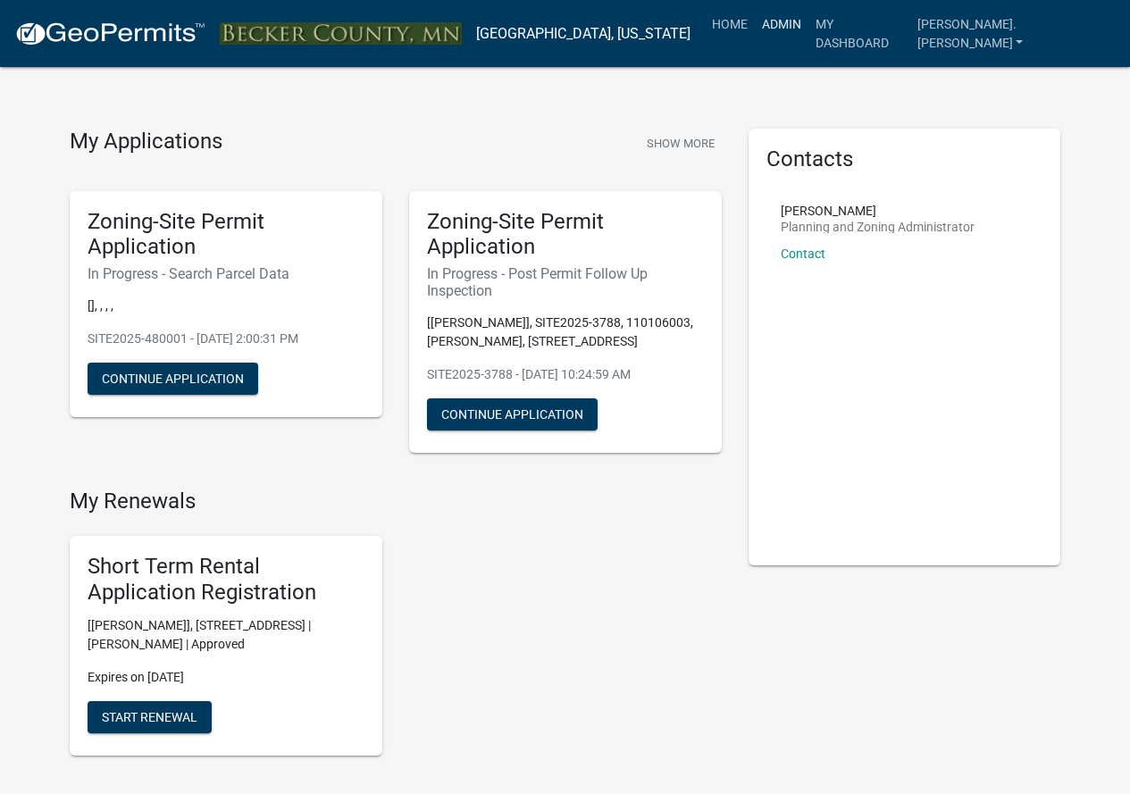
click at [808, 24] on link "Admin" at bounding box center [782, 24] width 54 height 34
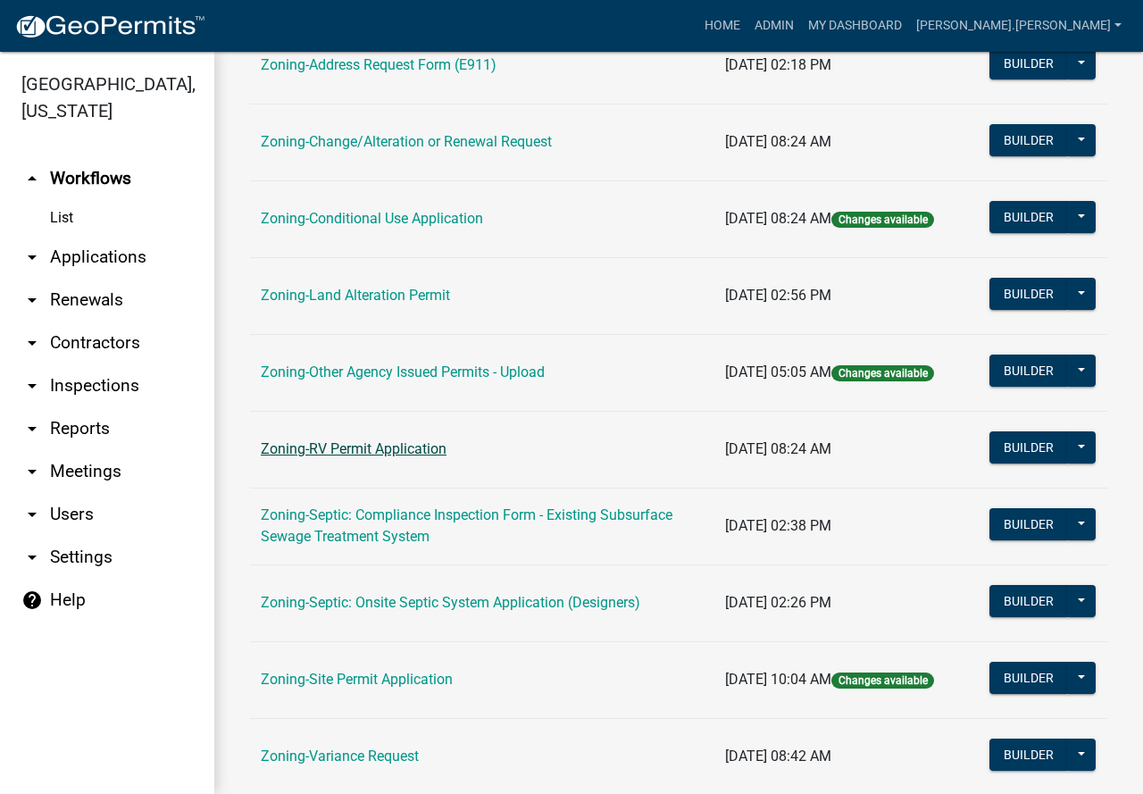
scroll to position [536, 0]
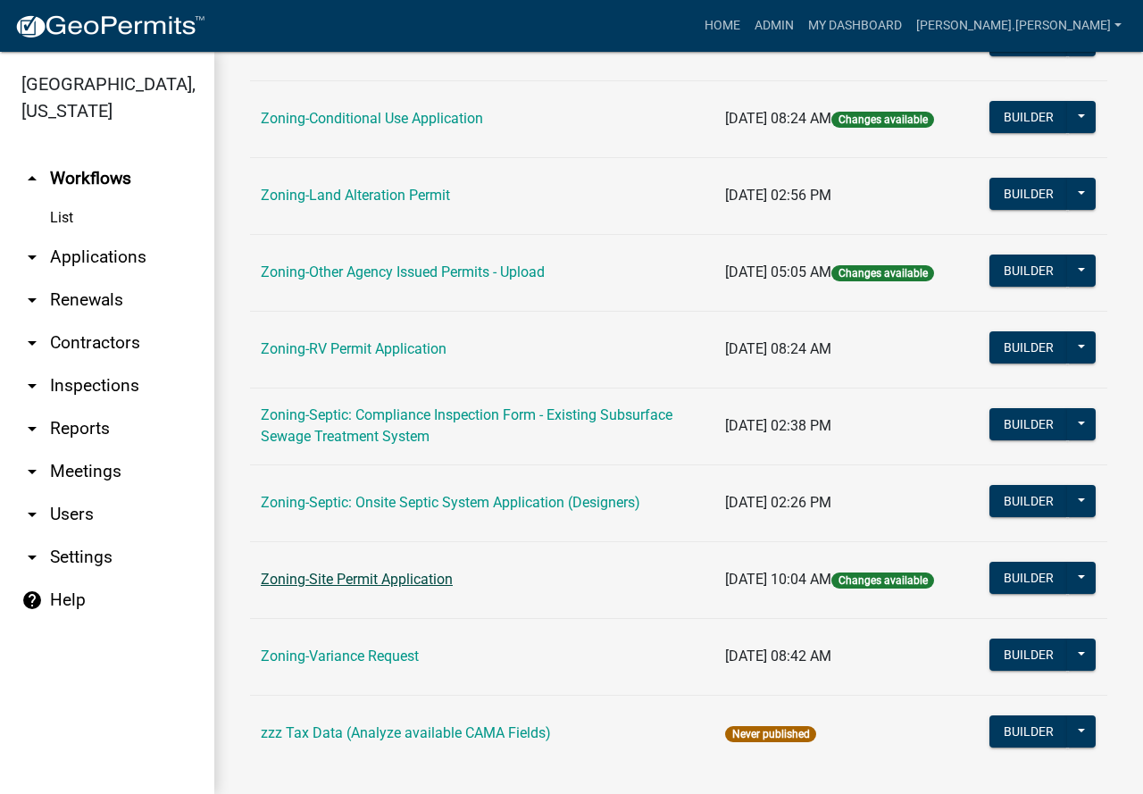
click at [351, 572] on link "Zoning-Site Permit Application" at bounding box center [357, 579] width 192 height 17
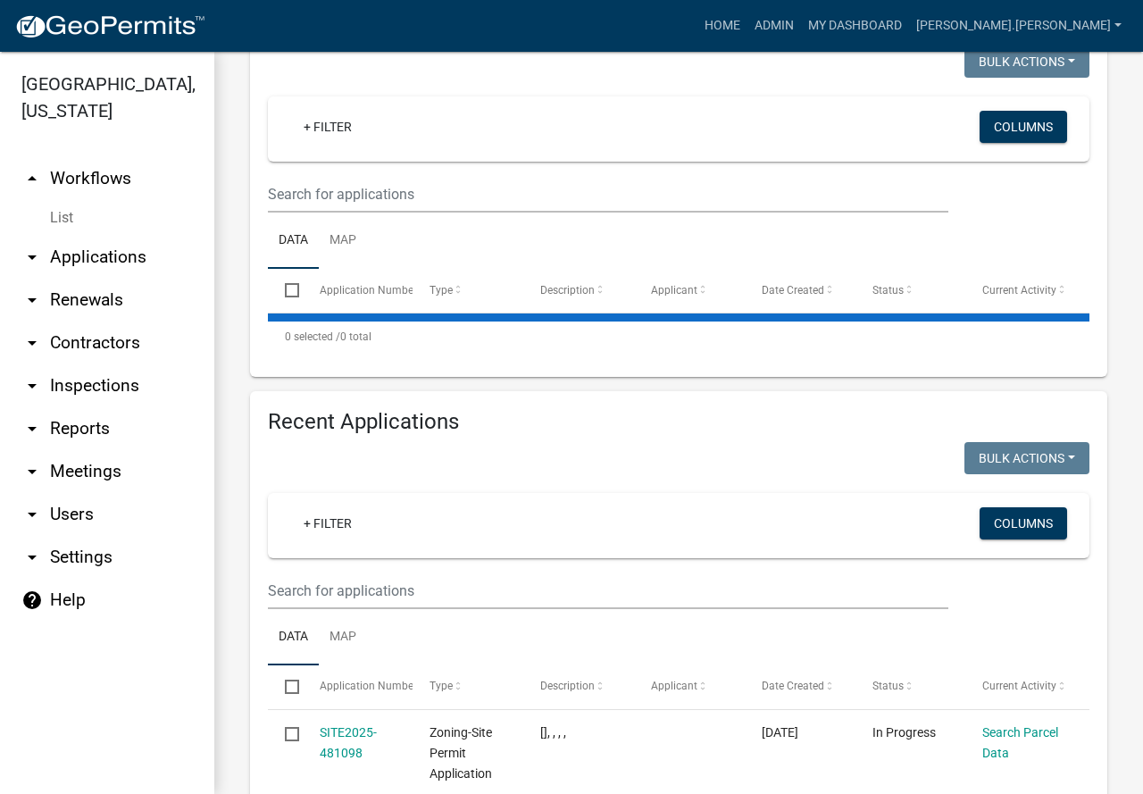
scroll to position [536, 0]
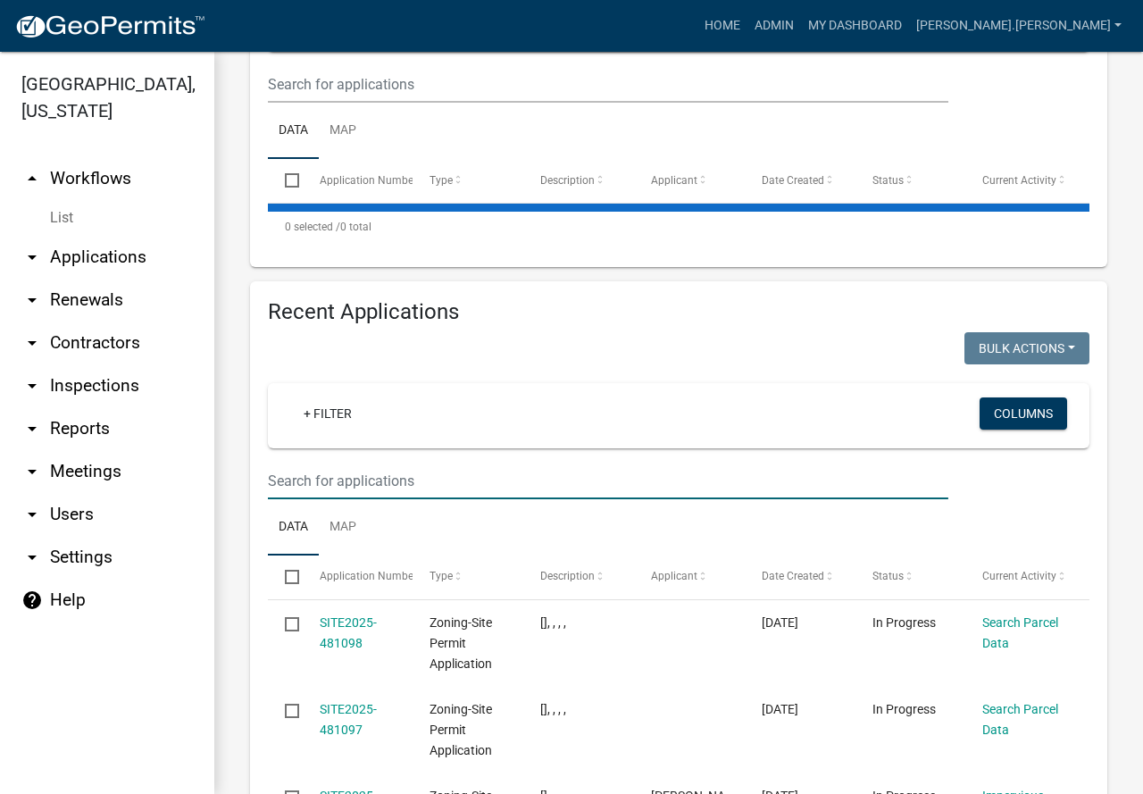
click at [358, 463] on input "text" at bounding box center [608, 481] width 681 height 37
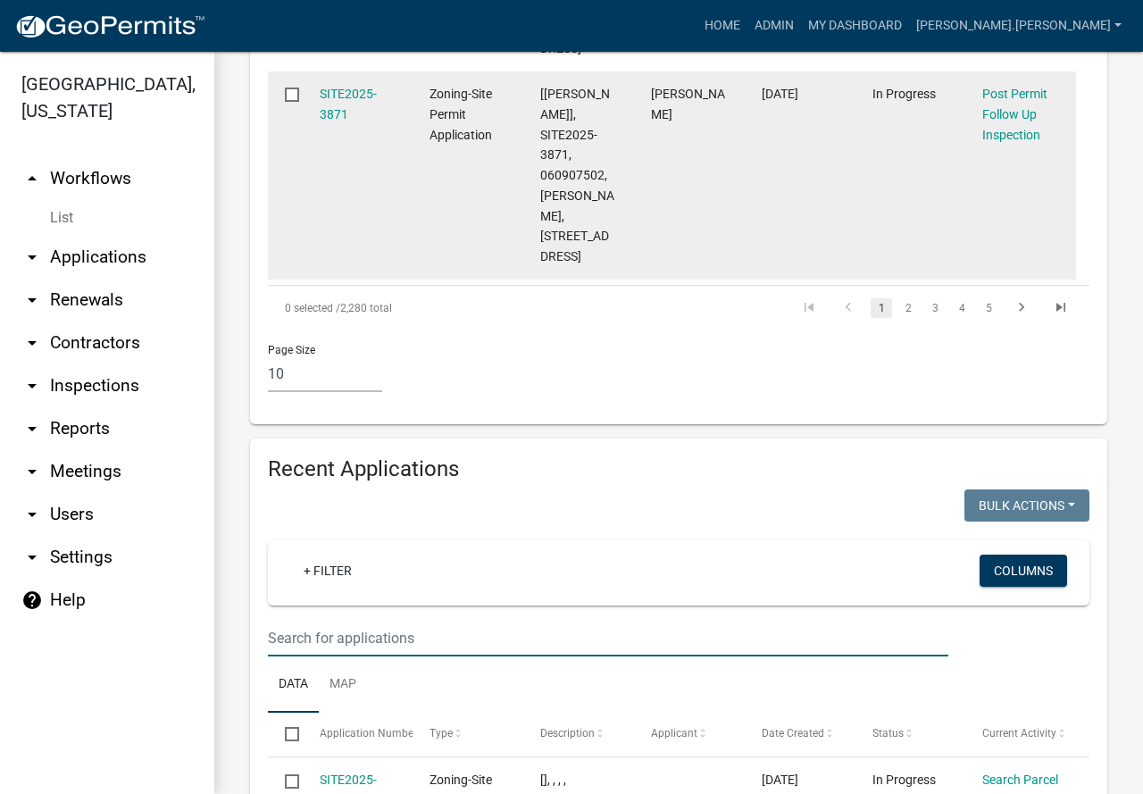
scroll to position [2590, 0]
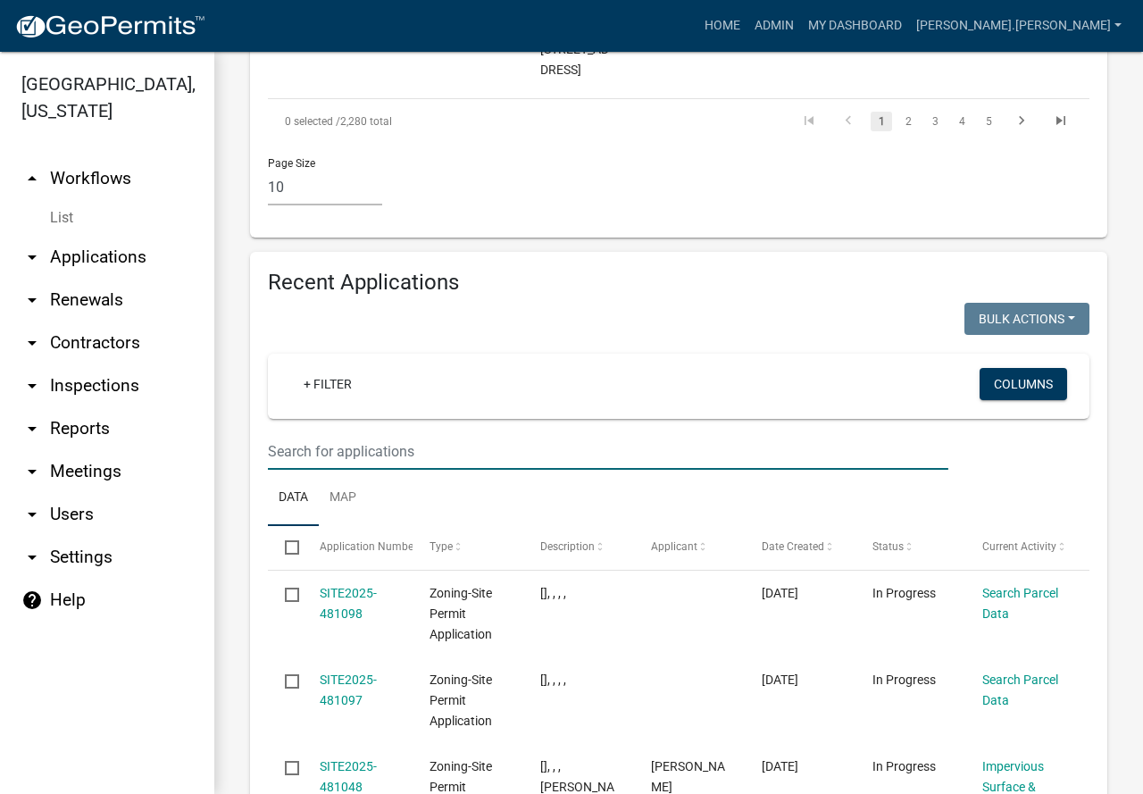
click at [580, 458] on input "text" at bounding box center [608, 451] width 681 height 37
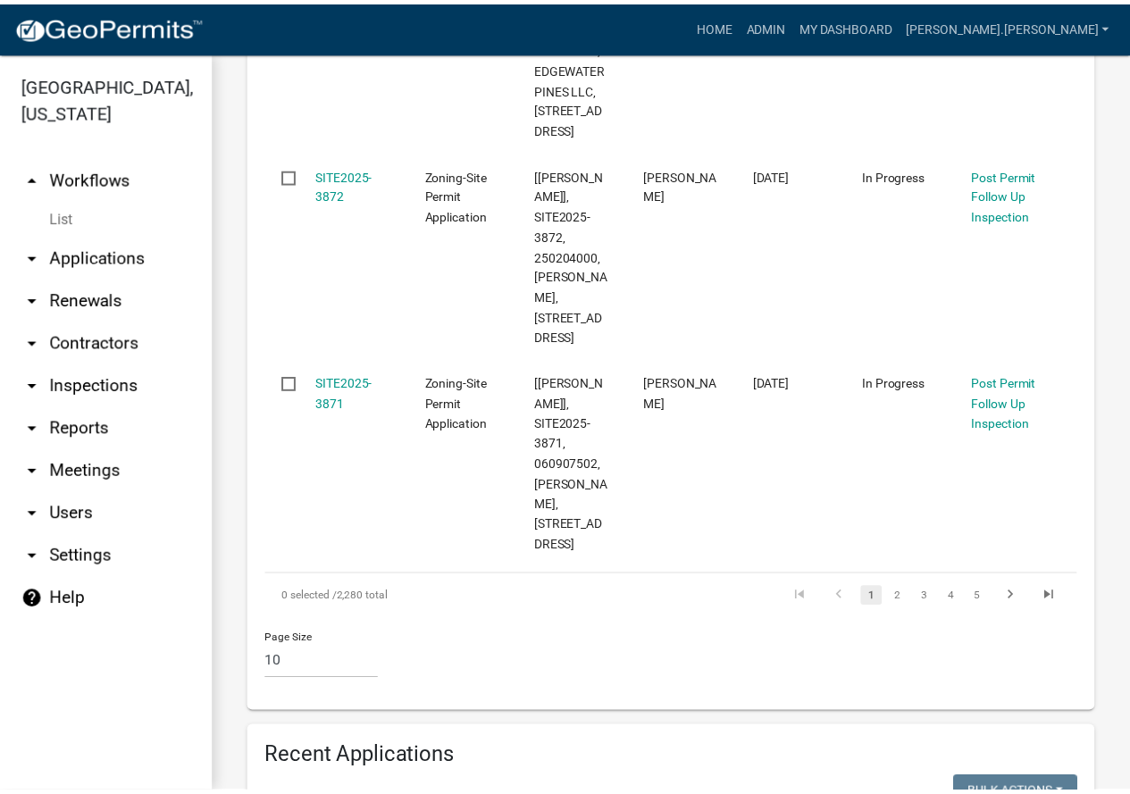
scroll to position [1994, 0]
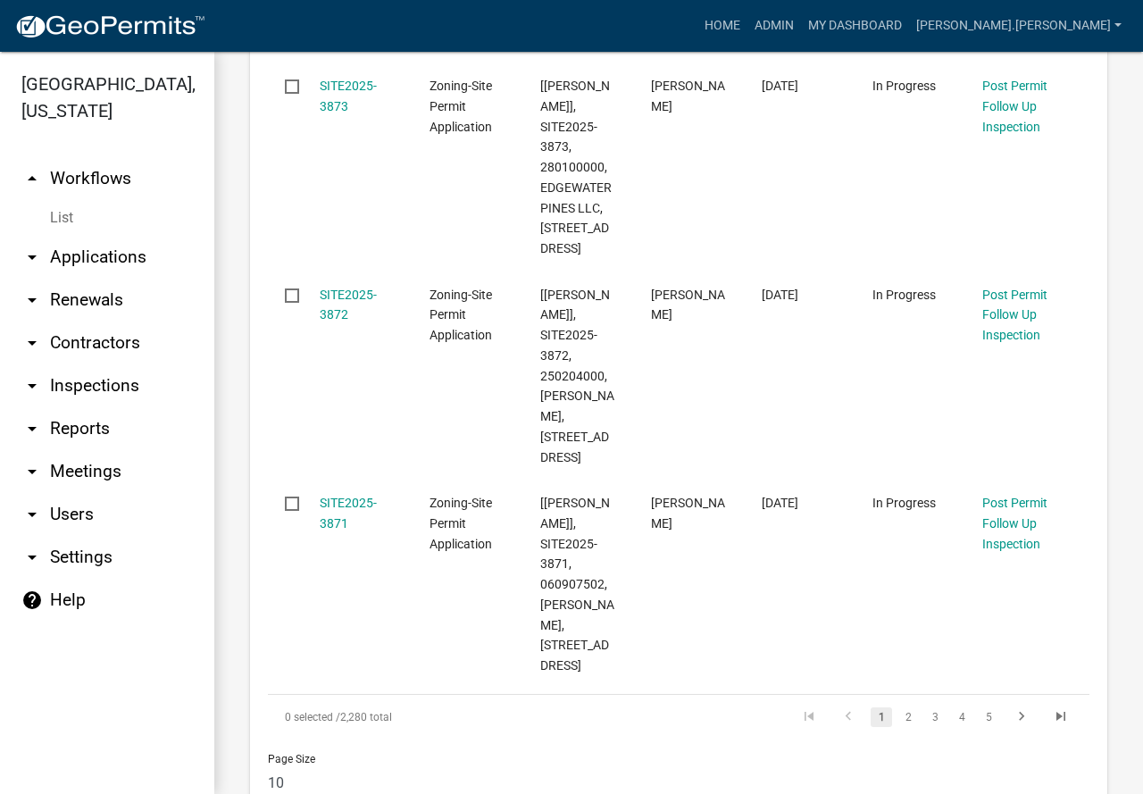
type input "080766000"
click at [909, 21] on link "My Dashboard" at bounding box center [855, 26] width 108 height 34
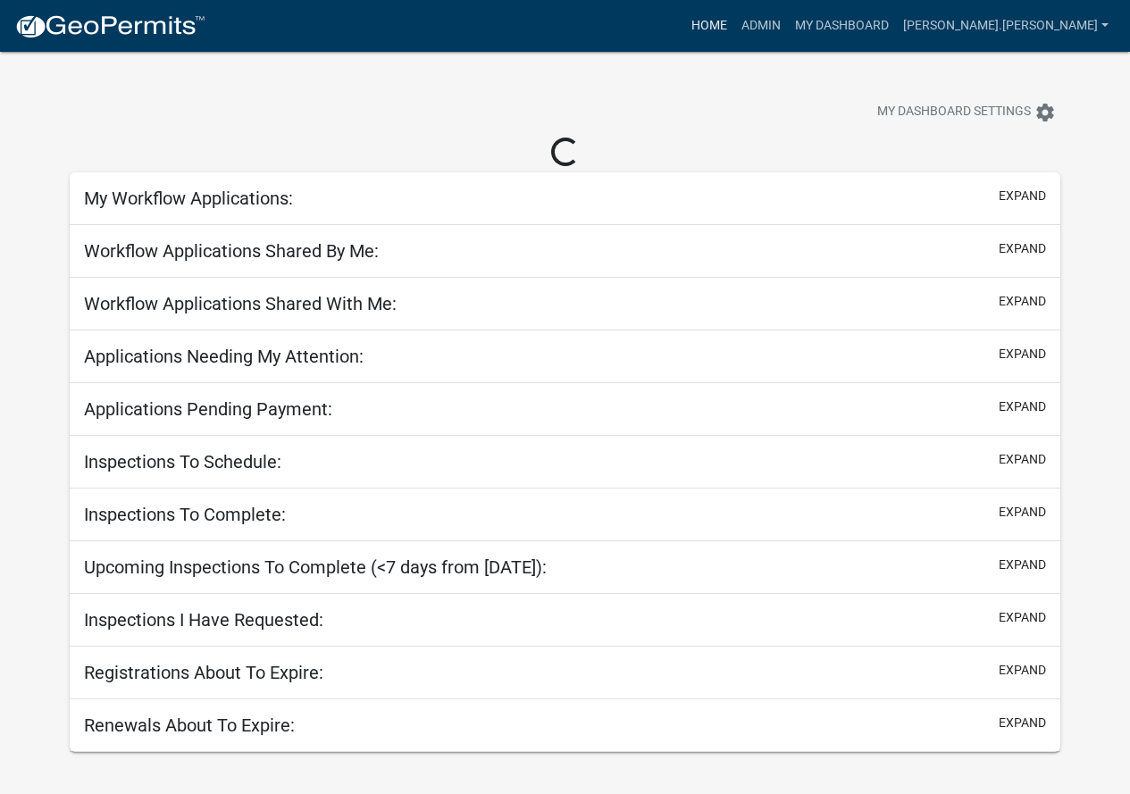
click at [734, 26] on link "Home" at bounding box center [709, 26] width 50 height 34
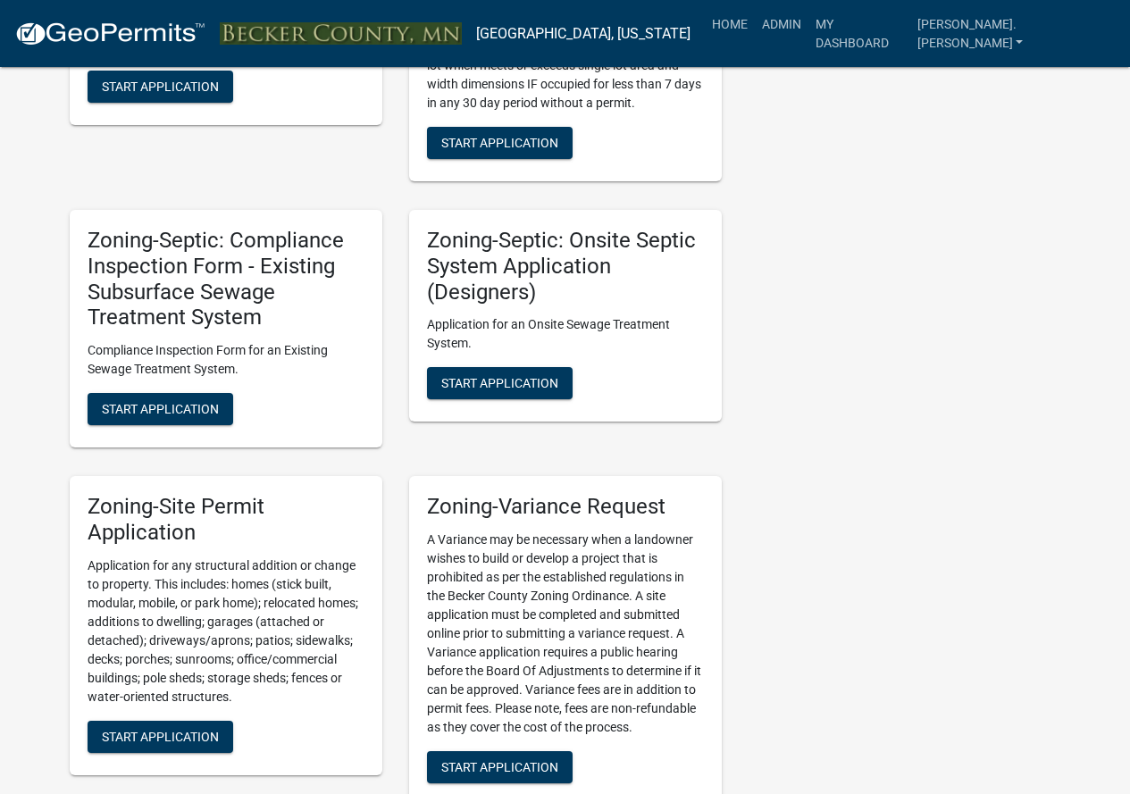
scroll to position [2100, 0]
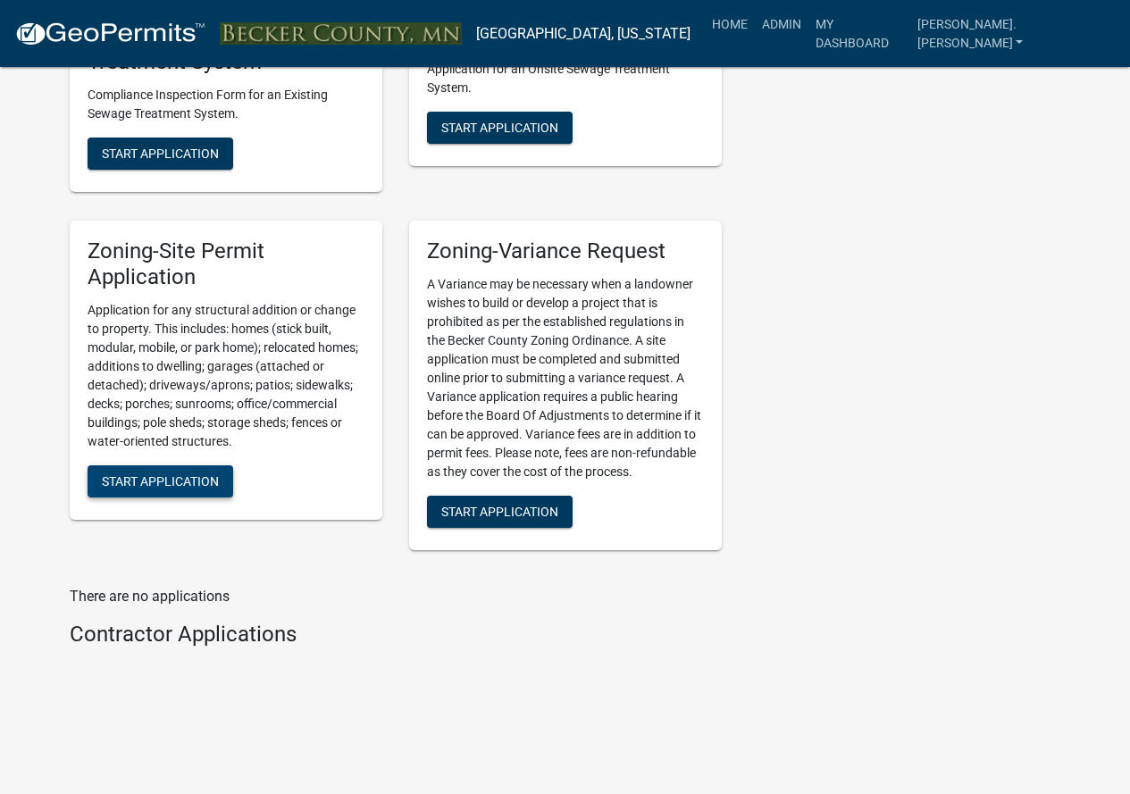
click at [188, 476] on span "Start Application" at bounding box center [160, 480] width 117 height 14
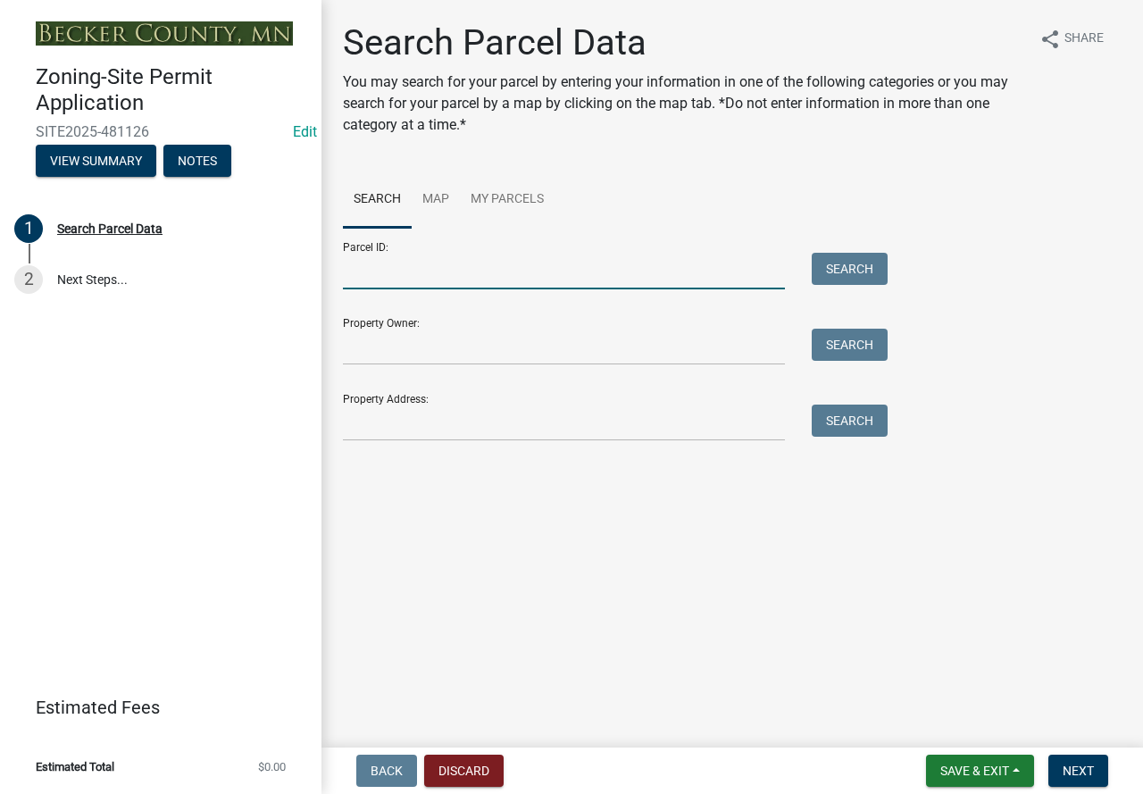
click at [410, 277] on input "Parcel ID:" at bounding box center [564, 271] width 442 height 37
paste input "080766000"
type input "080766000"
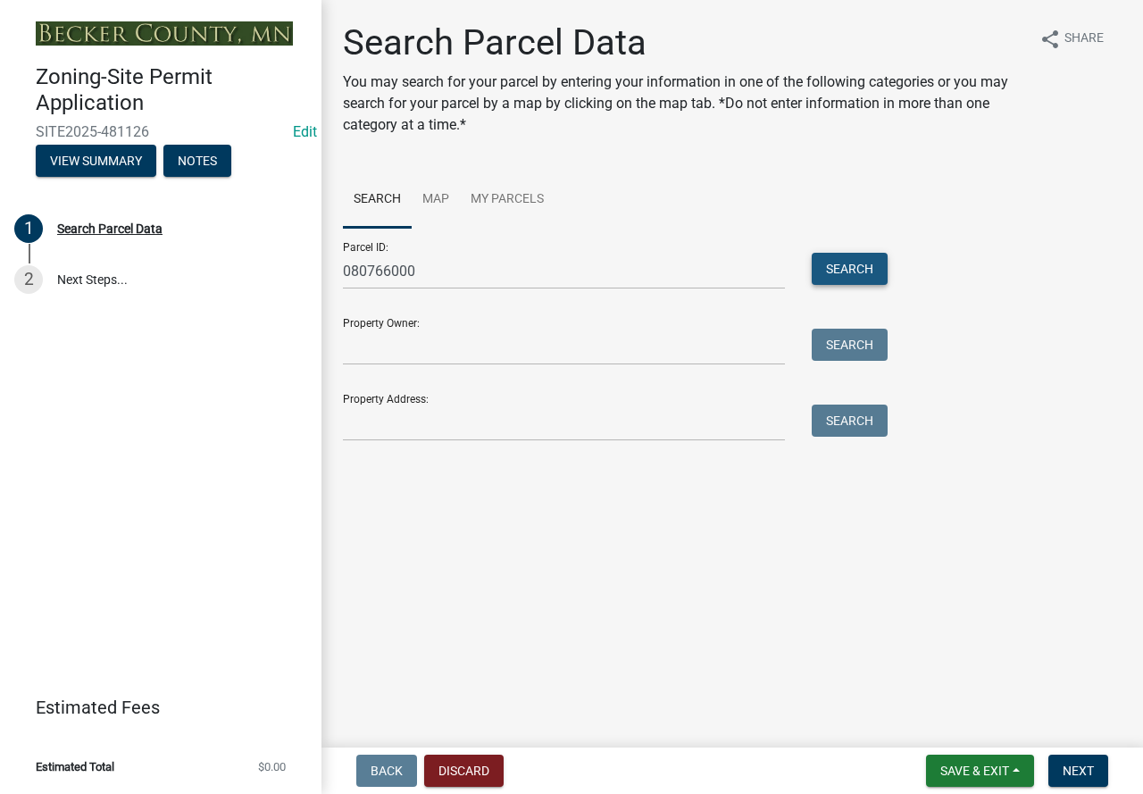
click at [842, 264] on button "Search" at bounding box center [850, 269] width 76 height 32
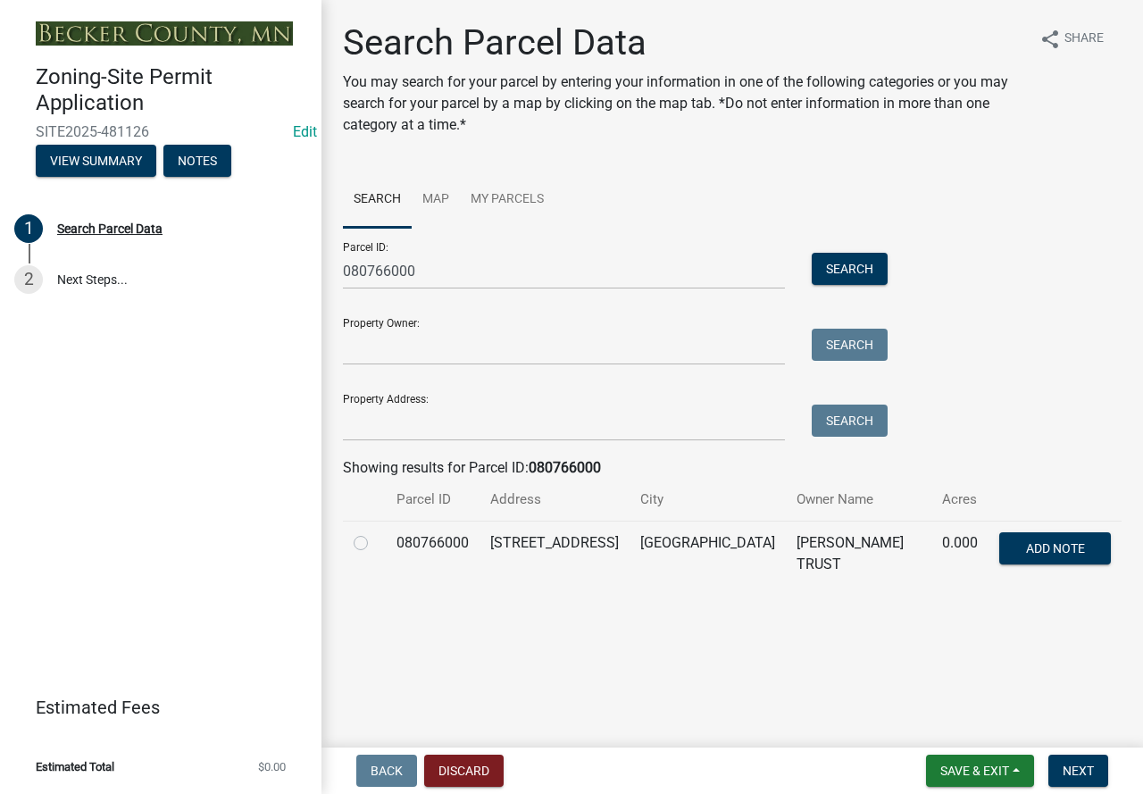
click at [375, 532] on label at bounding box center [375, 532] width 0 height 0
click at [375, 544] on input "radio" at bounding box center [381, 538] width 12 height 12
radio input "true"
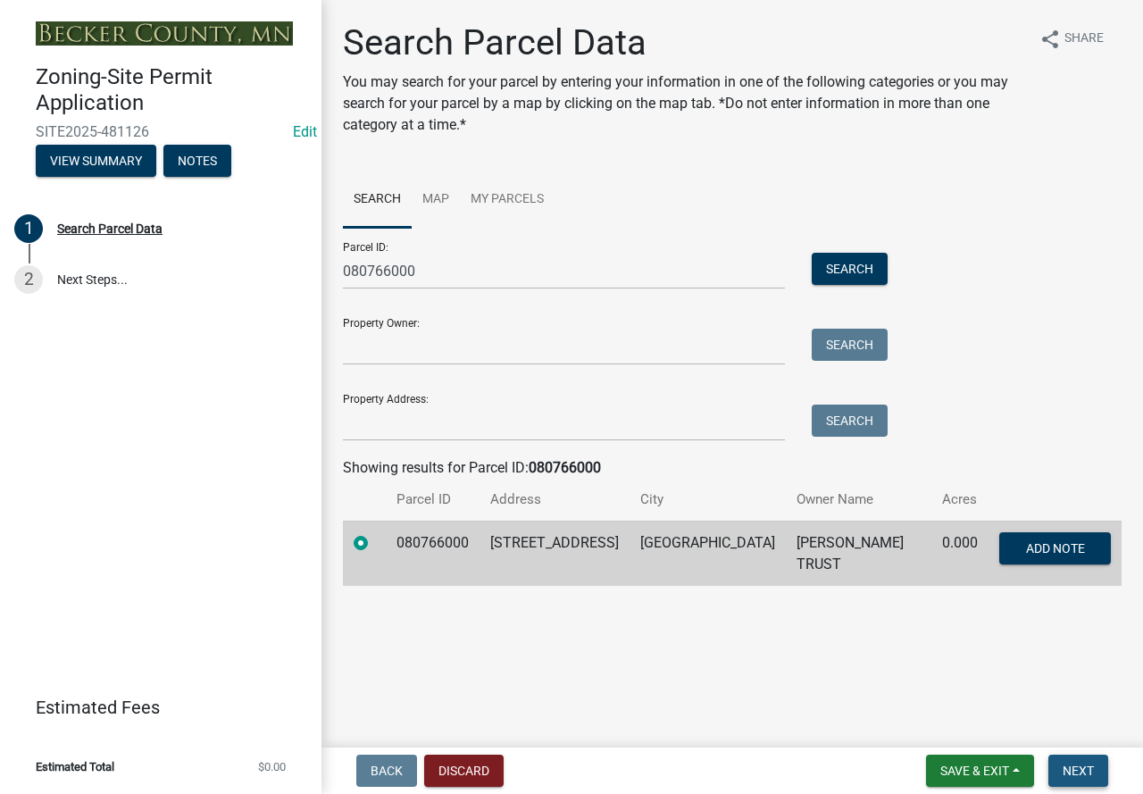
click at [1093, 781] on button "Next" at bounding box center [1078, 771] width 60 height 32
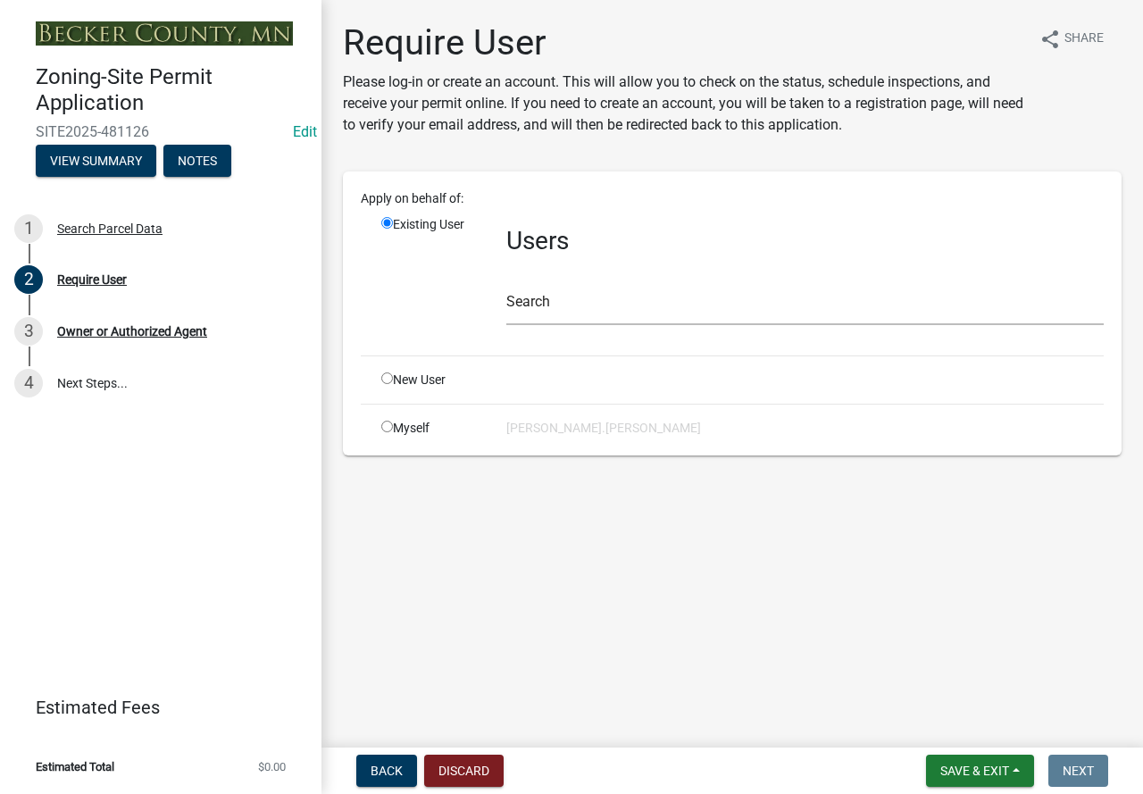
click at [387, 380] on input "radio" at bounding box center [387, 378] width 12 height 12
radio input "true"
radio input "false"
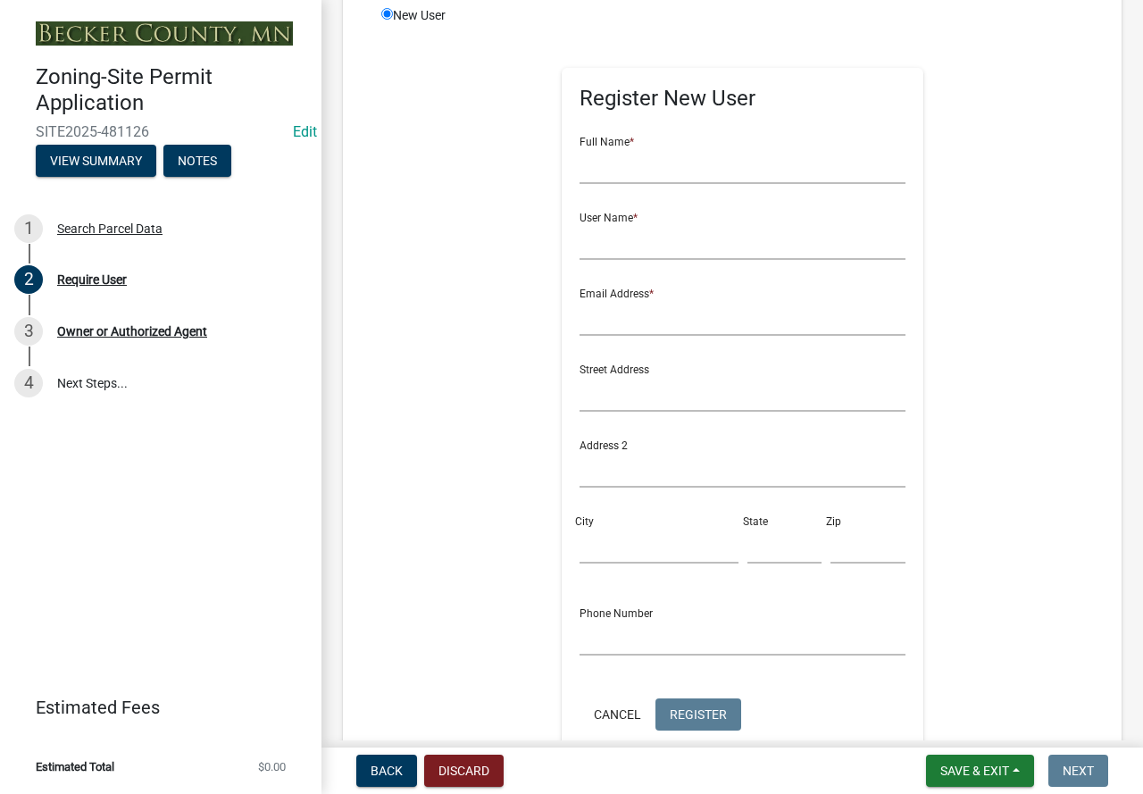
scroll to position [268, 0]
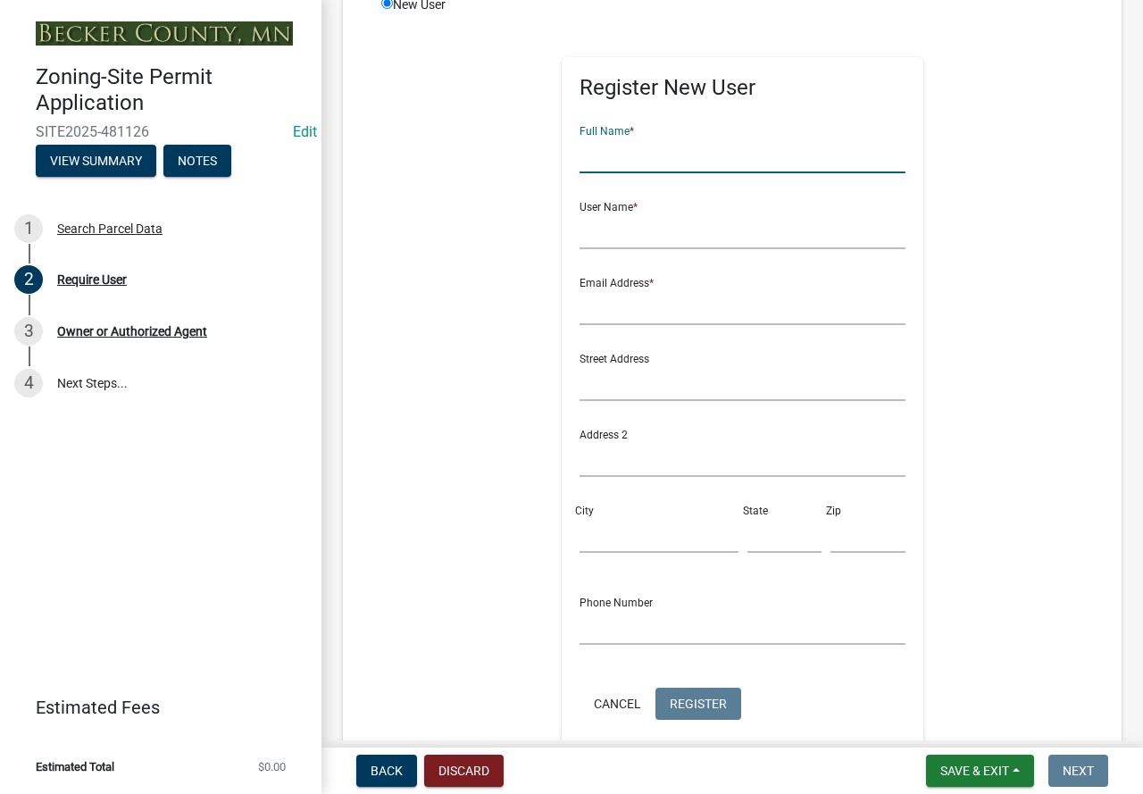
click at [617, 144] on input "text" at bounding box center [743, 155] width 326 height 37
click at [596, 316] on input "text" at bounding box center [743, 306] width 326 height 37
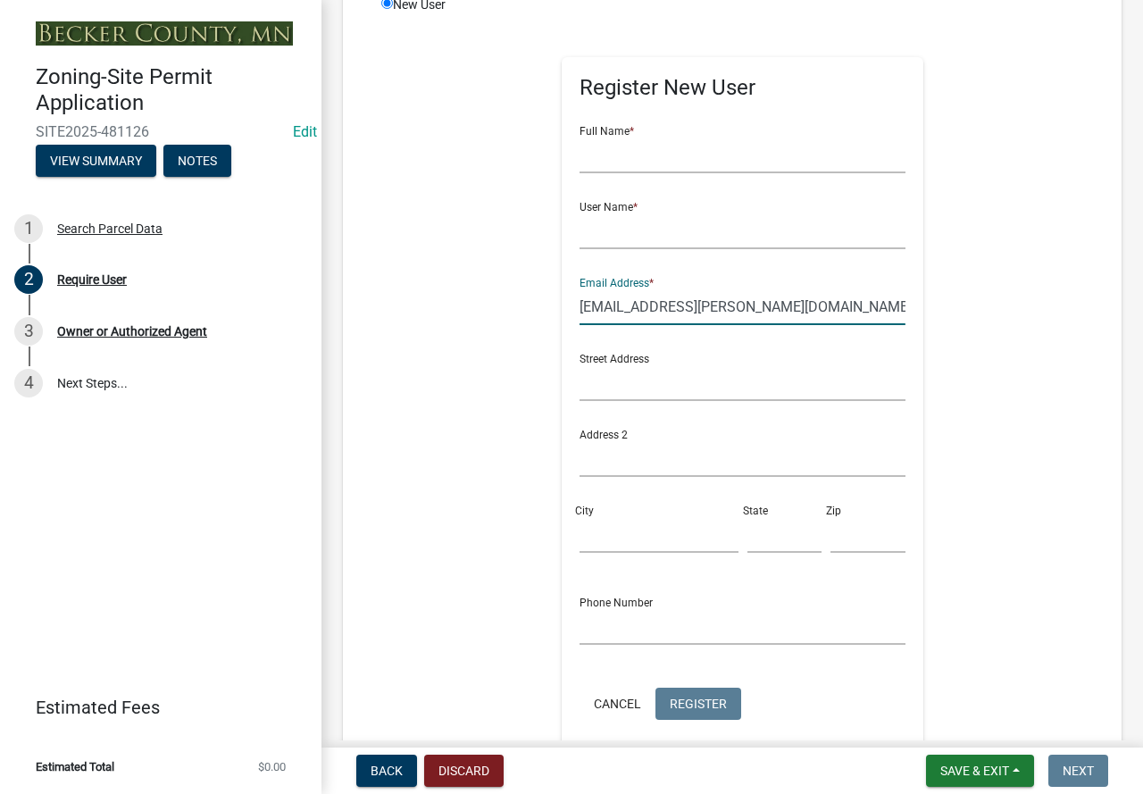
type input "[EMAIL_ADDRESS][PERSON_NAME][DOMAIN_NAME]"
click at [629, 160] on input "text" at bounding box center [743, 155] width 326 height 37
type input "[PERSON_NAME]"
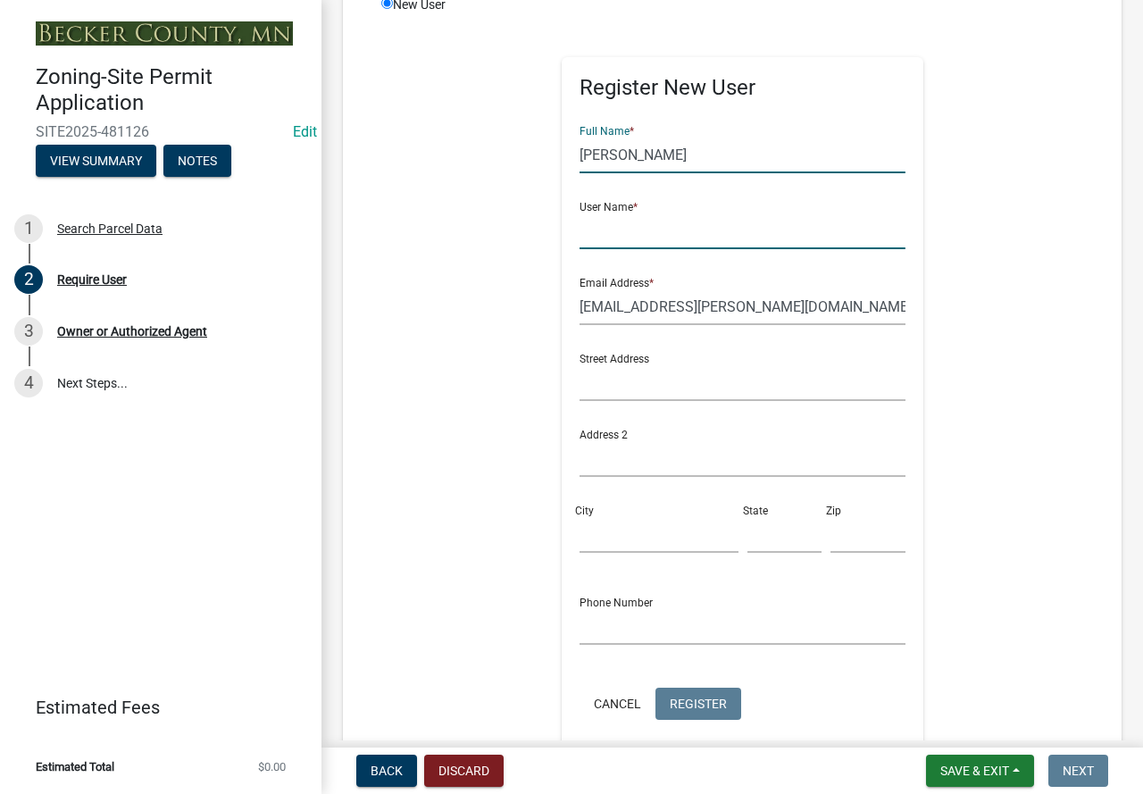
click at [650, 233] on input "text" at bounding box center [743, 231] width 326 height 37
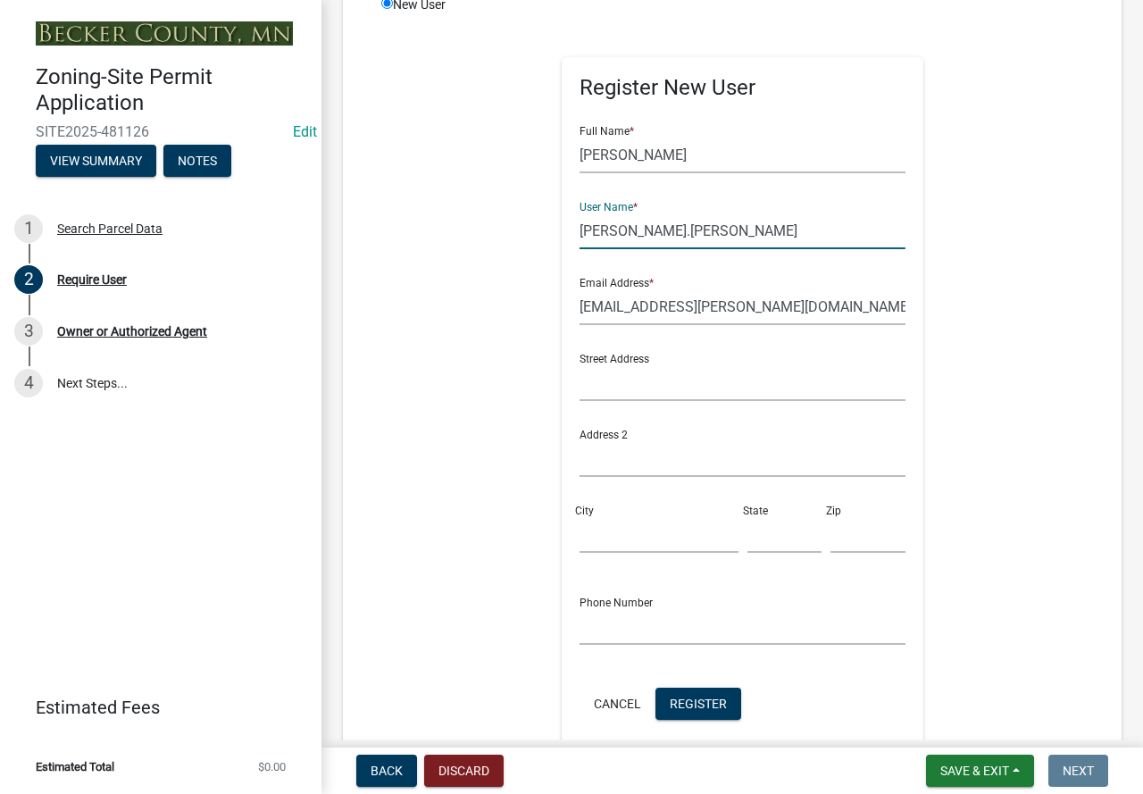
type input "[PERSON_NAME].[PERSON_NAME]"
click at [656, 627] on input "text" at bounding box center [743, 626] width 326 height 37
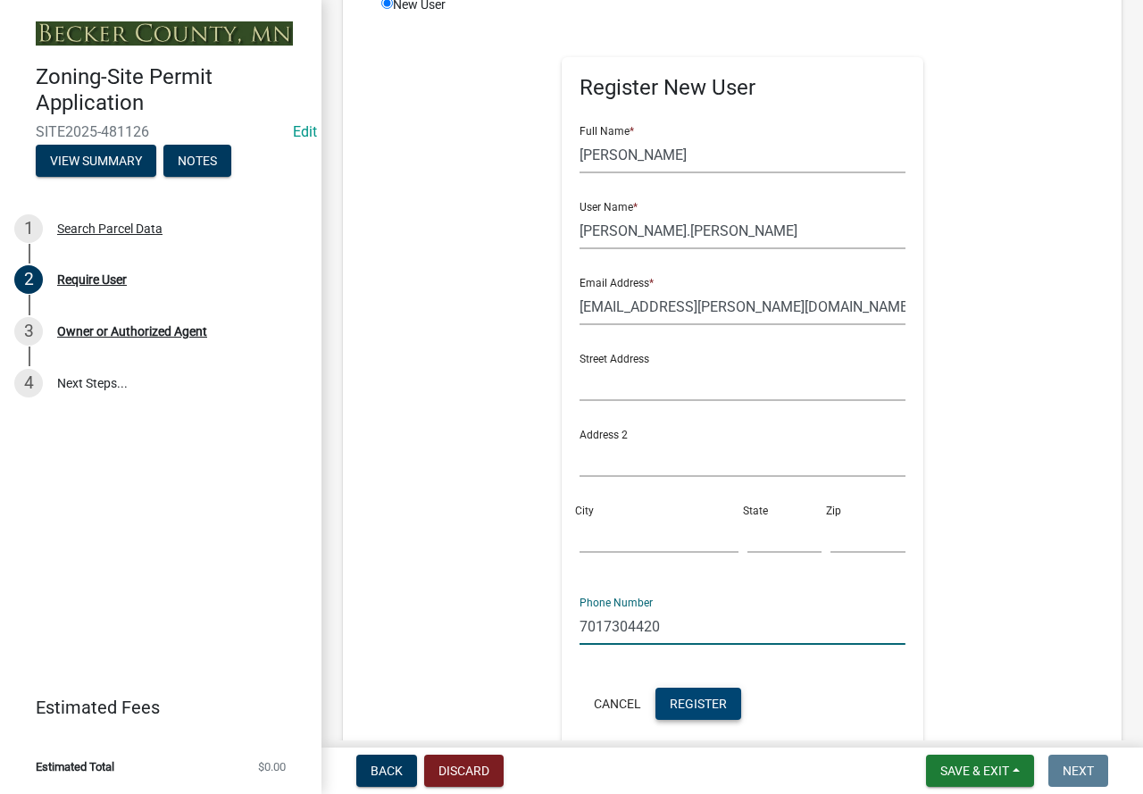
type input "7017304420"
click at [704, 707] on span "Register" at bounding box center [698, 703] width 57 height 14
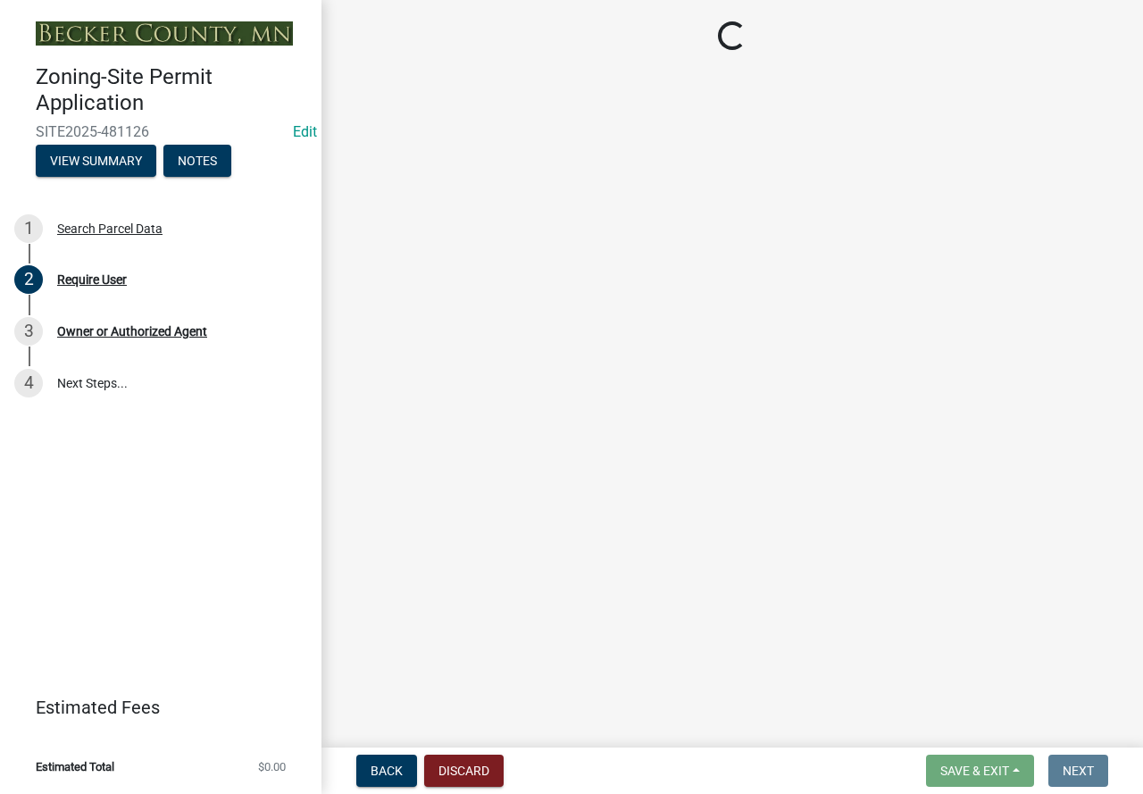
scroll to position [0, 0]
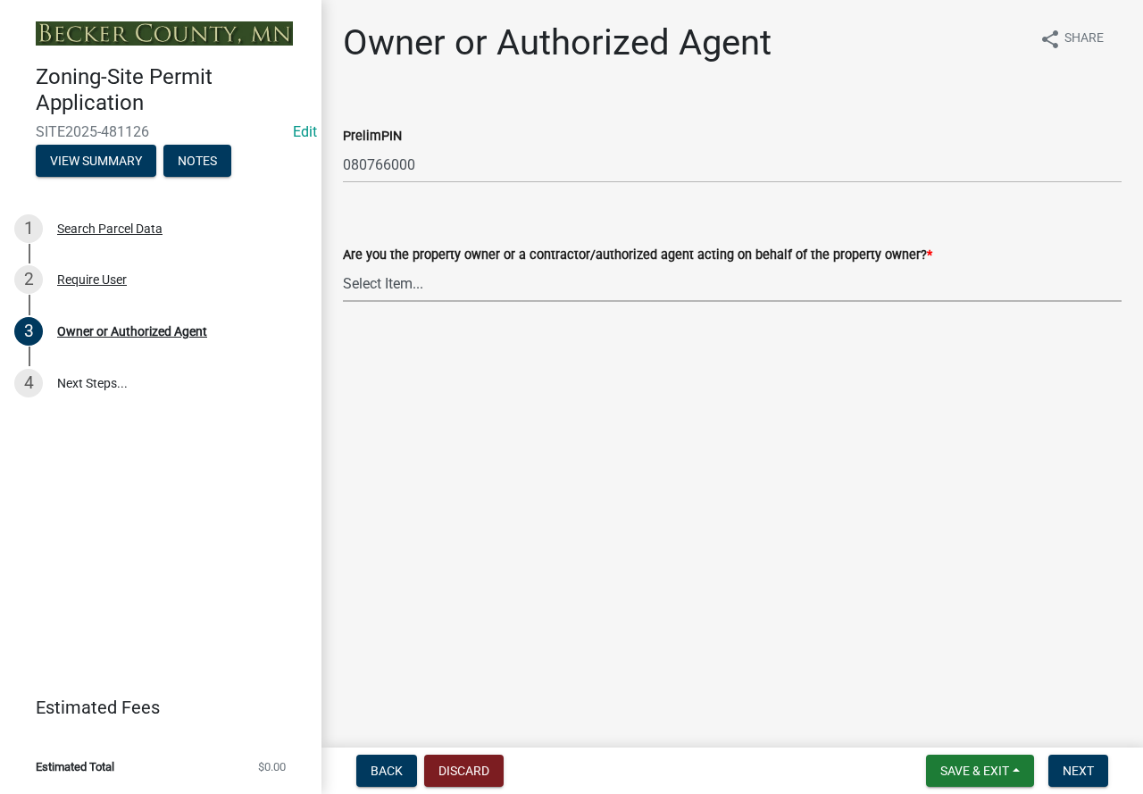
click at [592, 280] on select "Select Item... Property Owner Authorized Agent" at bounding box center [732, 283] width 779 height 37
click at [343, 265] on select "Select Item... Property Owner Authorized Agent" at bounding box center [732, 283] width 779 height 37
select select "3c674549-ed69-405f-b795-9fa3f7d47d9d"
click at [1061, 773] on button "Next" at bounding box center [1078, 771] width 60 height 32
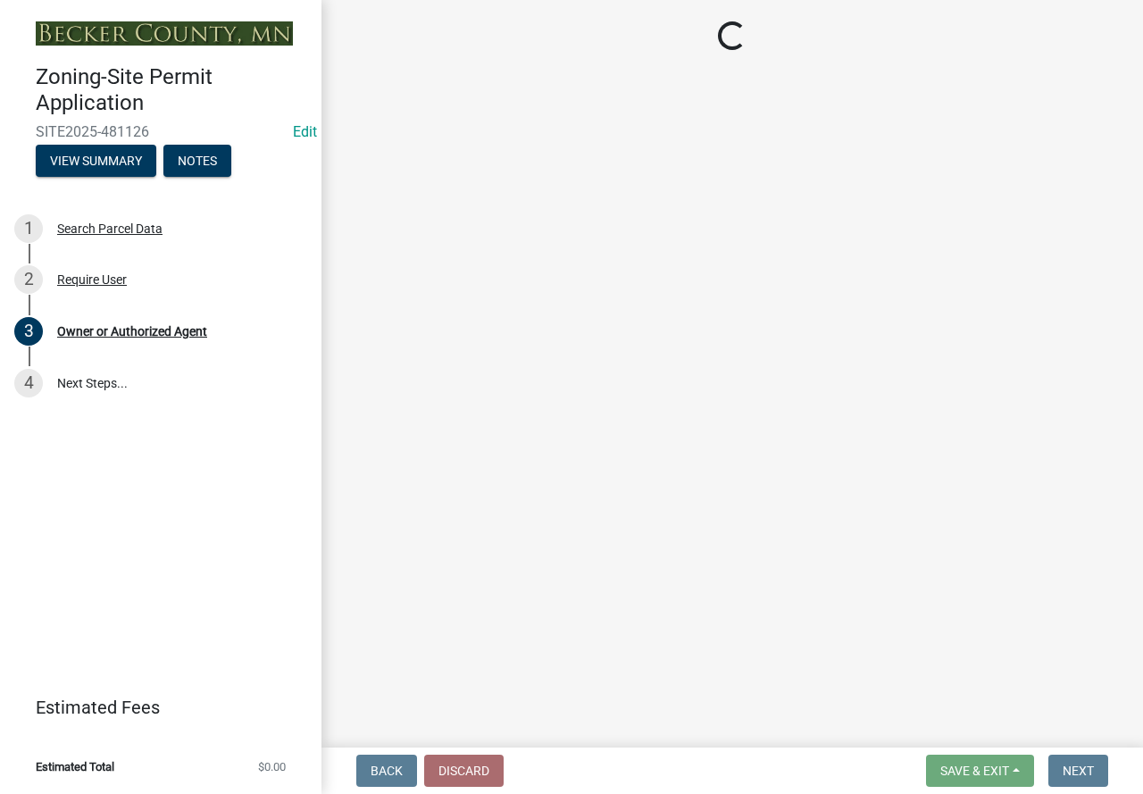
select select "a752e4d6-14bd-4f0f-bfe8-5b67ead45659"
select select "9319189b-bfdc-4147-b381-5e16084c0e7a"
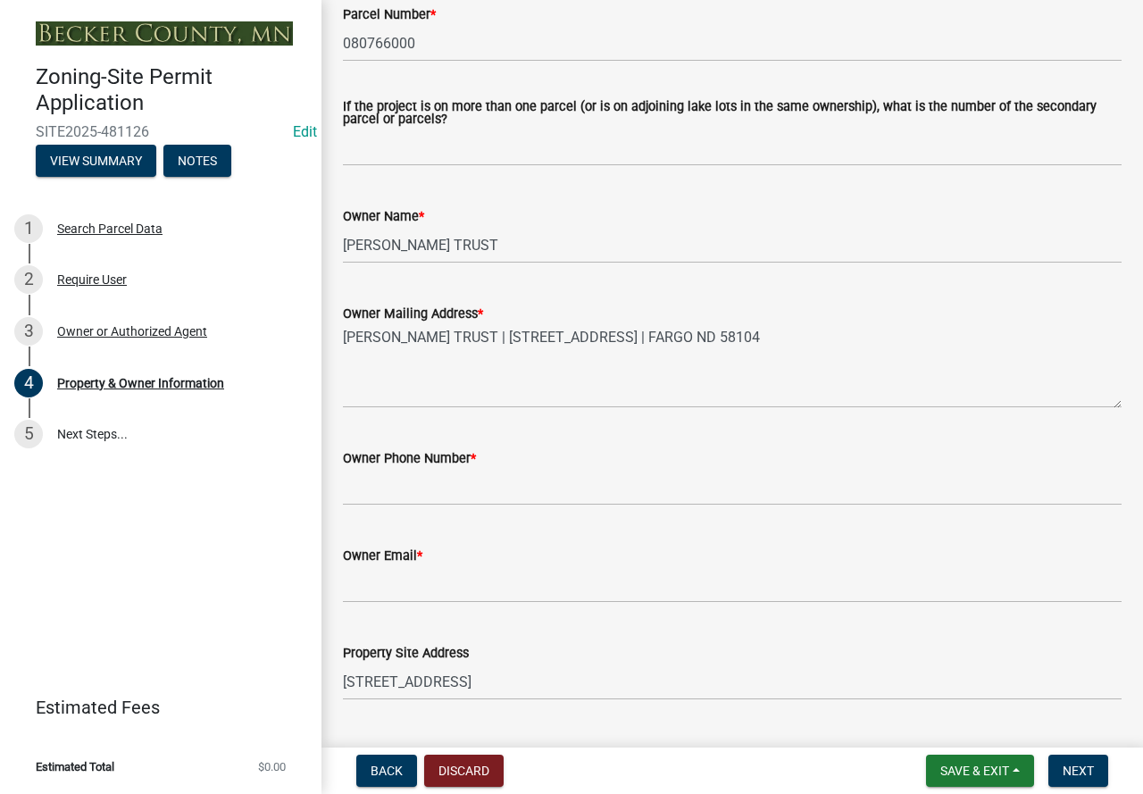
scroll to position [268, 0]
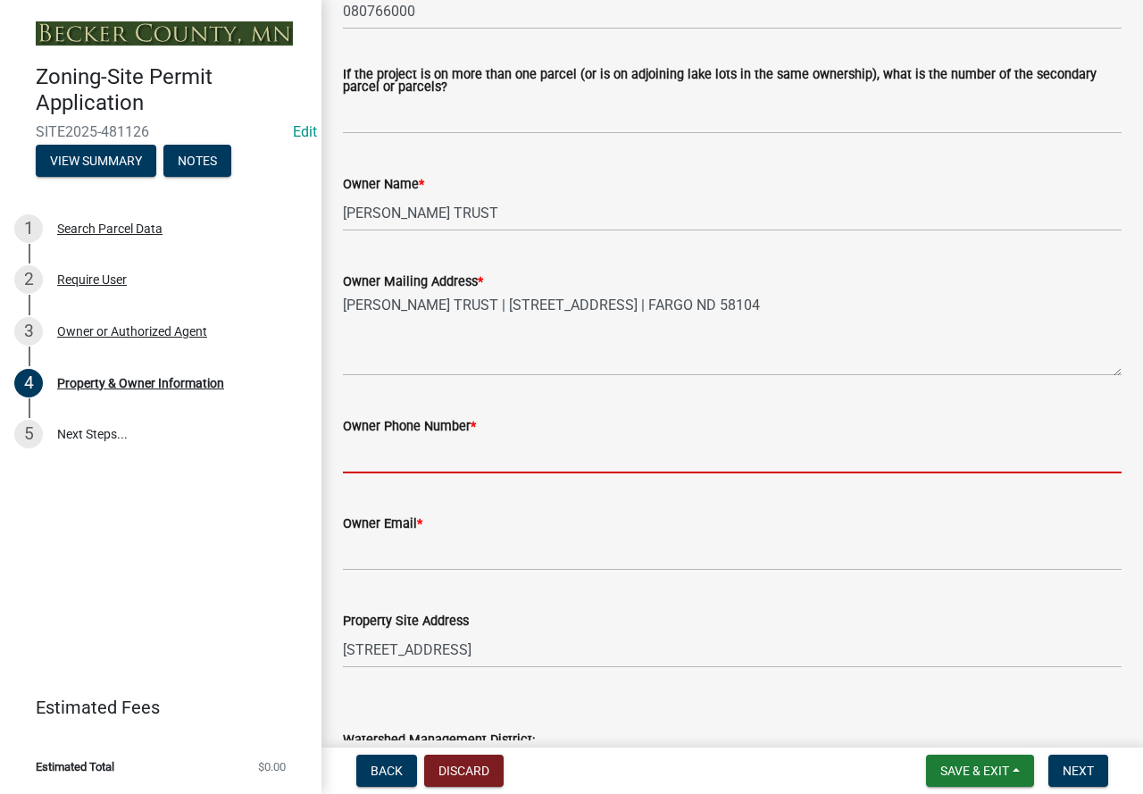
click at [461, 448] on input "Owner Phone Number *" at bounding box center [732, 455] width 779 height 37
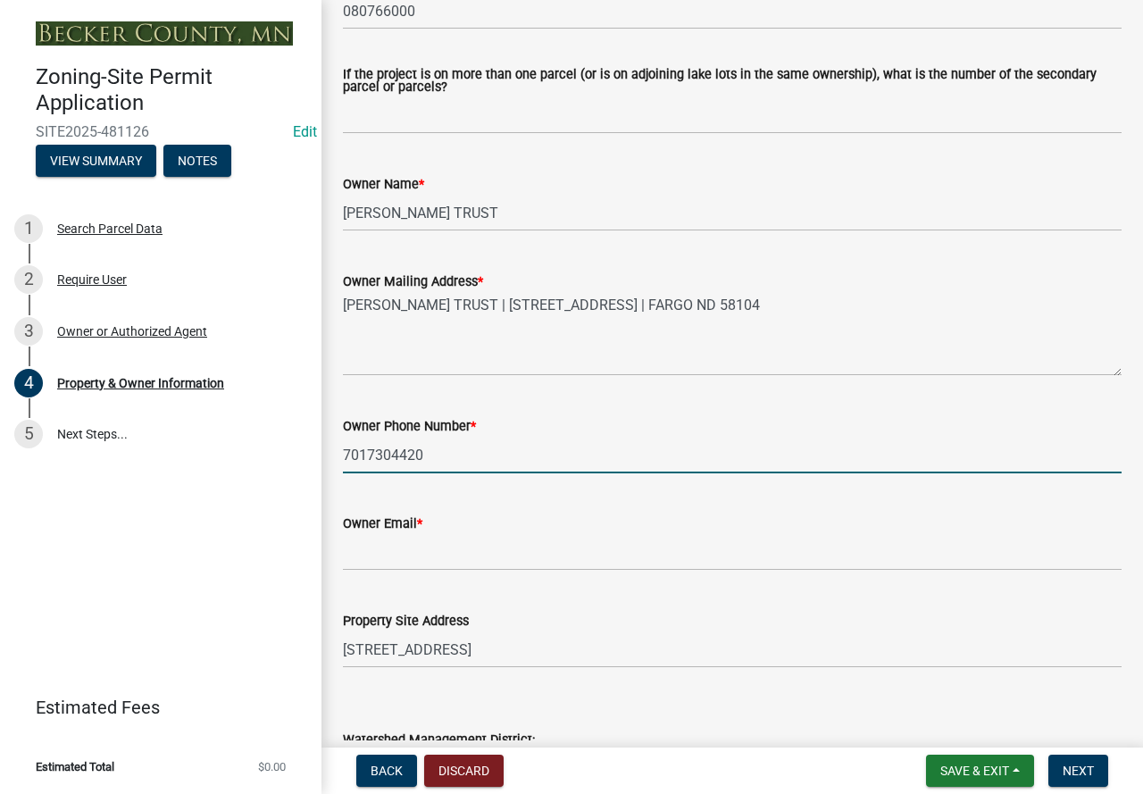
type input "7017304420"
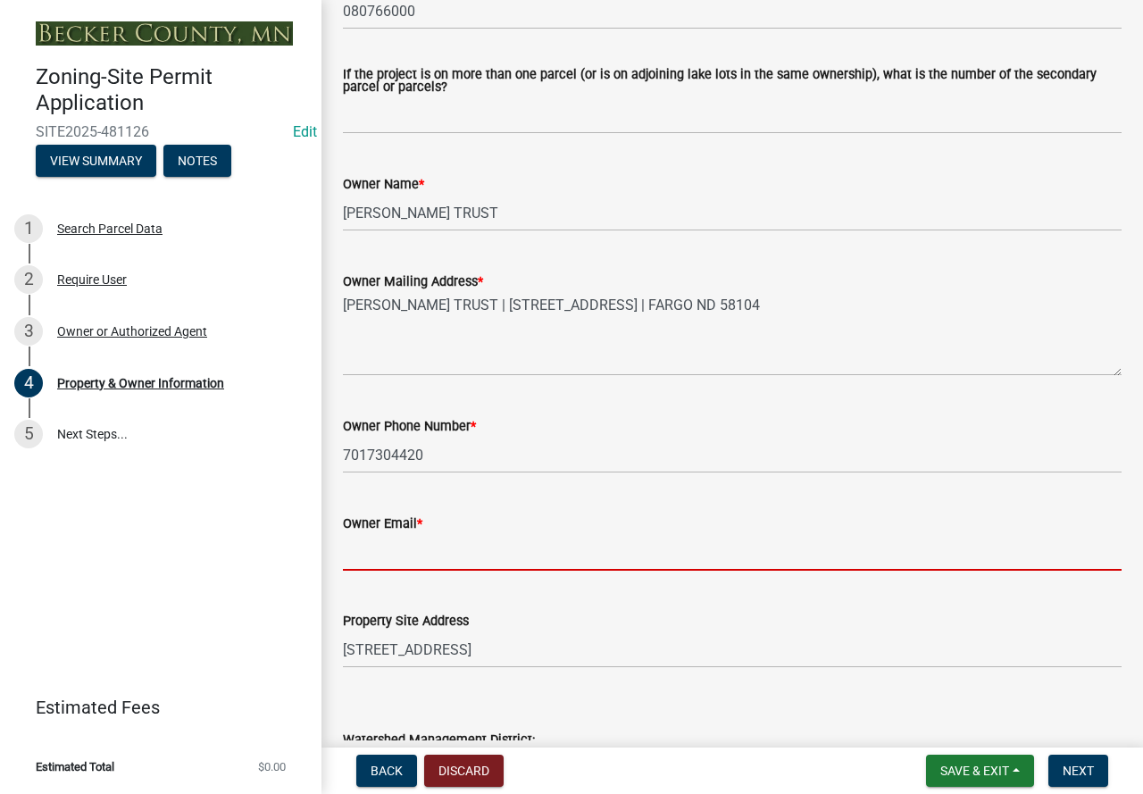
click at [463, 547] on input "Owner Email *" at bounding box center [732, 552] width 779 height 37
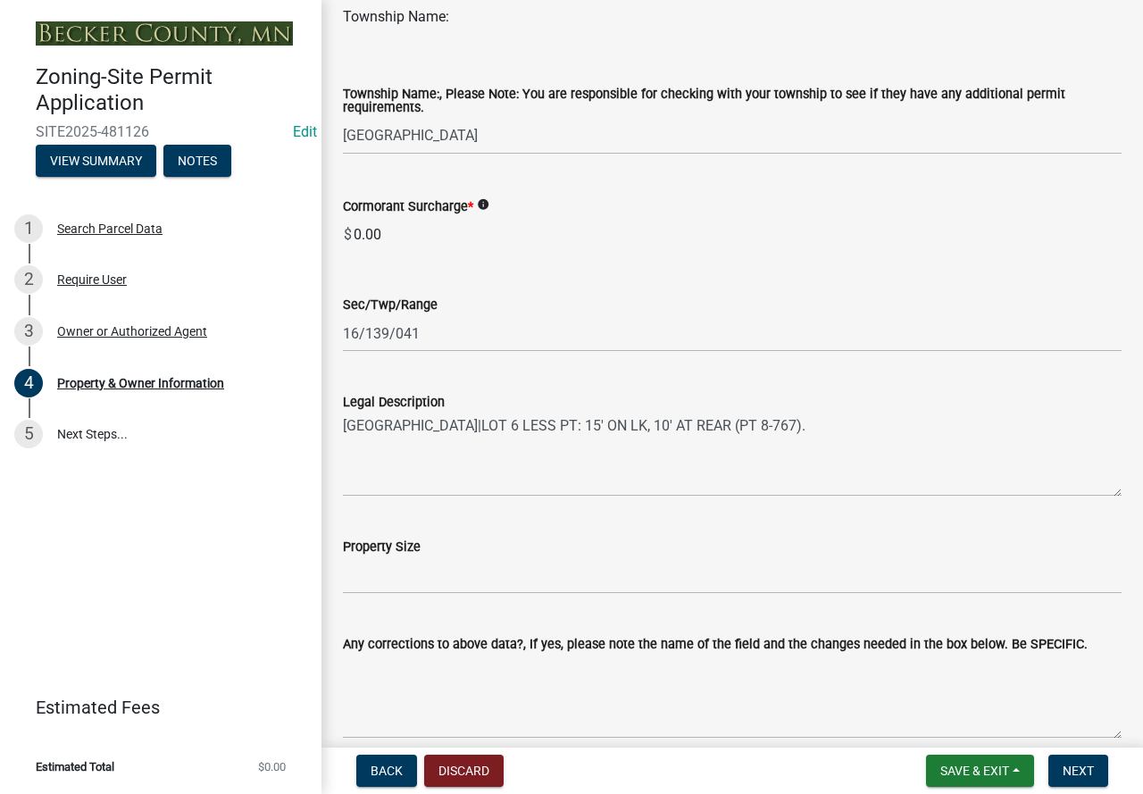
scroll to position [1072, 0]
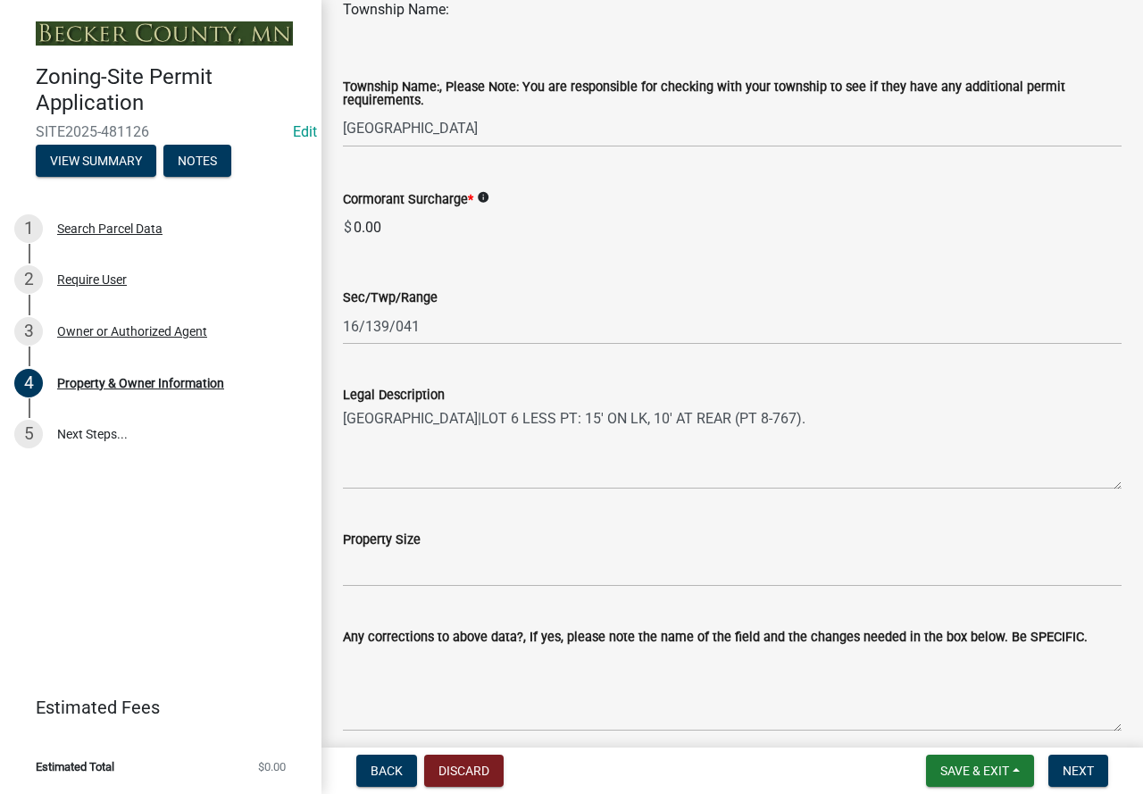
type input "[EMAIL_ADDRESS][PERSON_NAME][DOMAIN_NAME]"
click at [476, 575] on input "Property Size" at bounding box center [732, 568] width 779 height 37
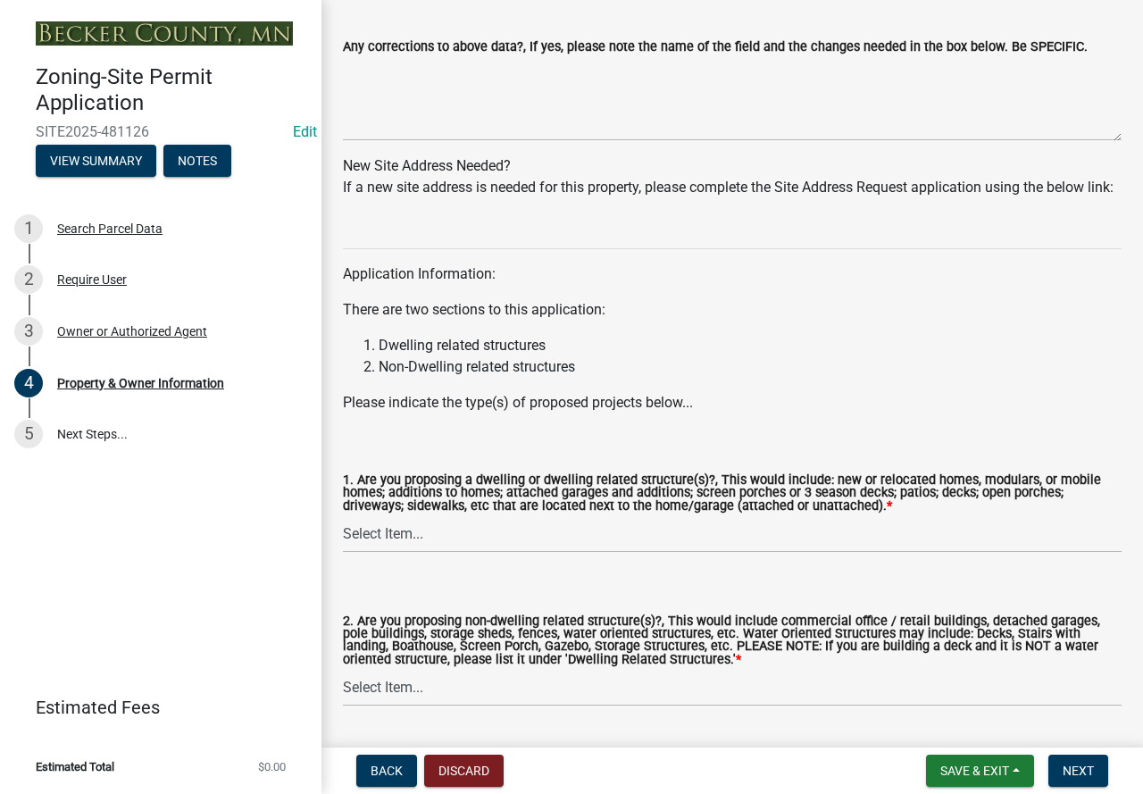
scroll to position [1697, 0]
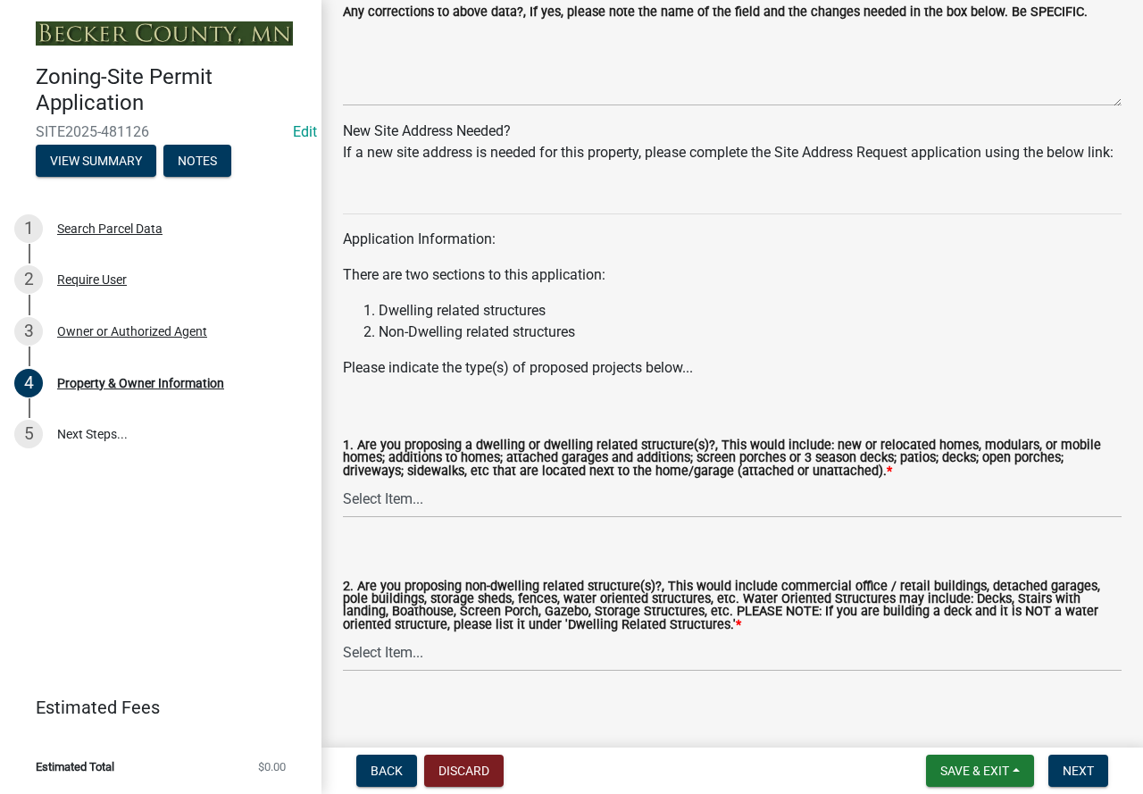
type input "0.5"
click at [623, 518] on select "Select Item... Yes No" at bounding box center [732, 499] width 779 height 37
click at [343, 505] on select "Select Item... Yes No" at bounding box center [732, 499] width 779 height 37
select select "f87eba17-8ed9-4ad8-aefc-fe36a3f3544b"
click at [474, 635] on div "2. Are you proposing non-dwelling related structure(s)?, This would include com…" at bounding box center [732, 607] width 779 height 54
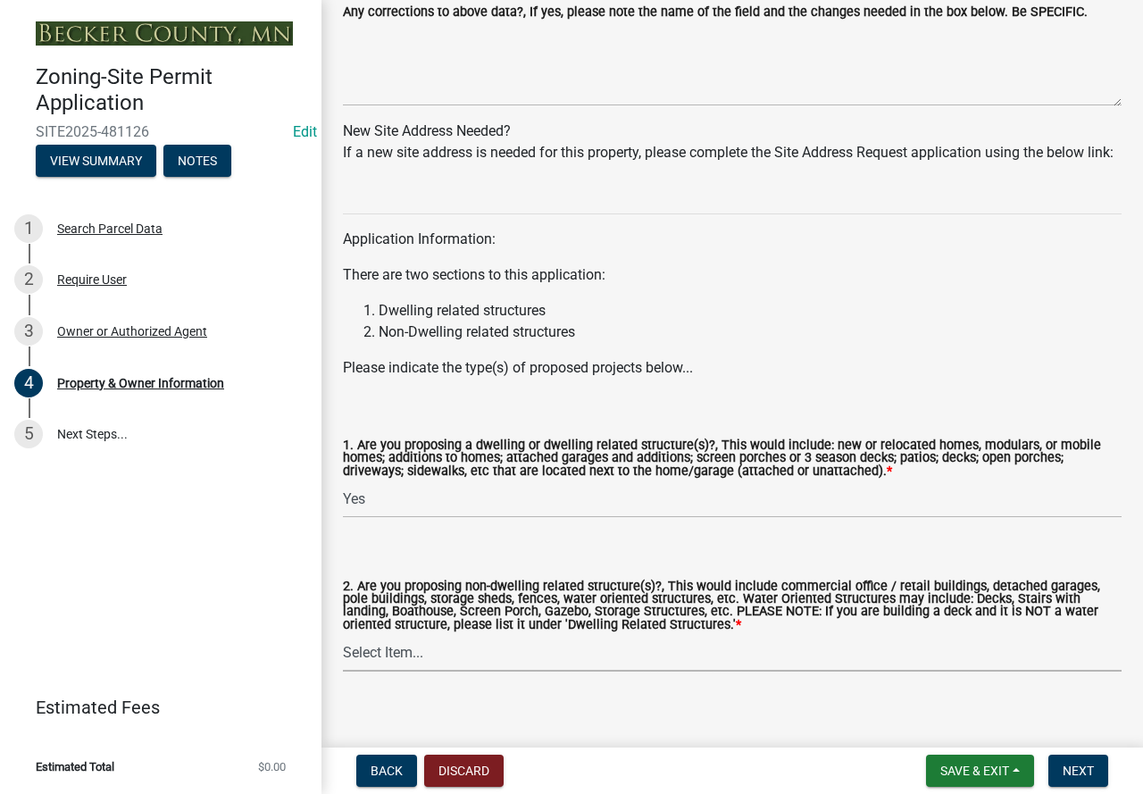
click at [468, 672] on select "Select Item... Yes No" at bounding box center [732, 653] width 779 height 37
click at [343, 659] on select "Select Item... Yes No" at bounding box center [732, 653] width 779 height 37
select select "393a978c-6bd5-4cb2-a6a0-db6feb8732b8"
click at [1073, 764] on span "Next" at bounding box center [1078, 771] width 31 height 14
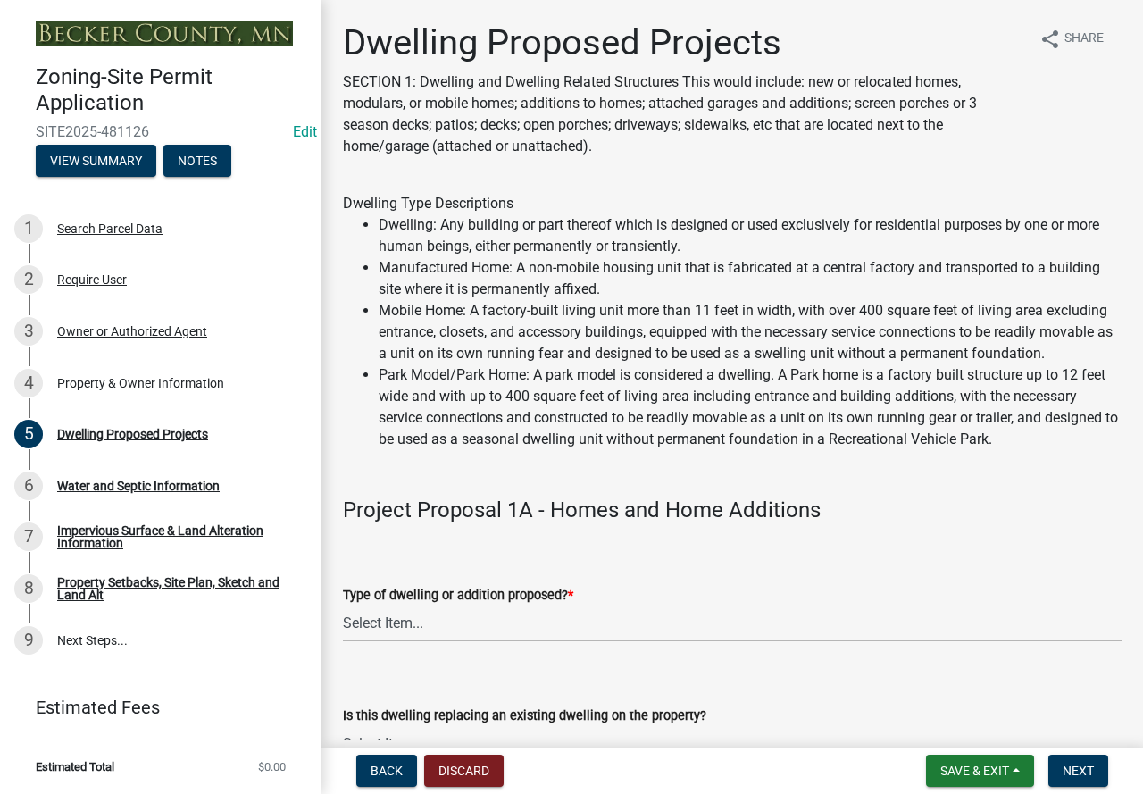
scroll to position [179, 0]
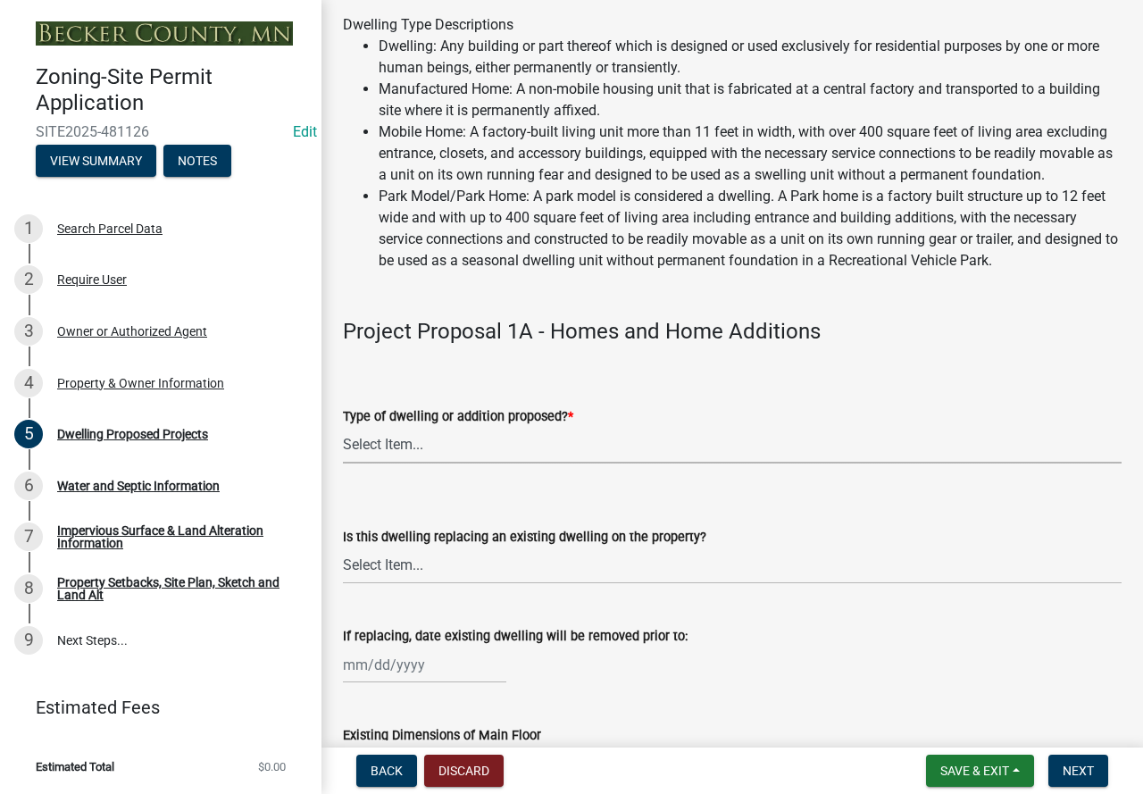
click at [453, 459] on select "Select Item... N/A - Not a dwelling New Home-Onsite Construction New Modular (E…" at bounding box center [732, 445] width 779 height 37
click at [343, 447] on select "Select Item... N/A - Not a dwelling New Home-Onsite Construction New Modular (E…" at bounding box center [732, 445] width 779 height 37
select select "b76c2e3f-c59d-4748-8205-29623accd873"
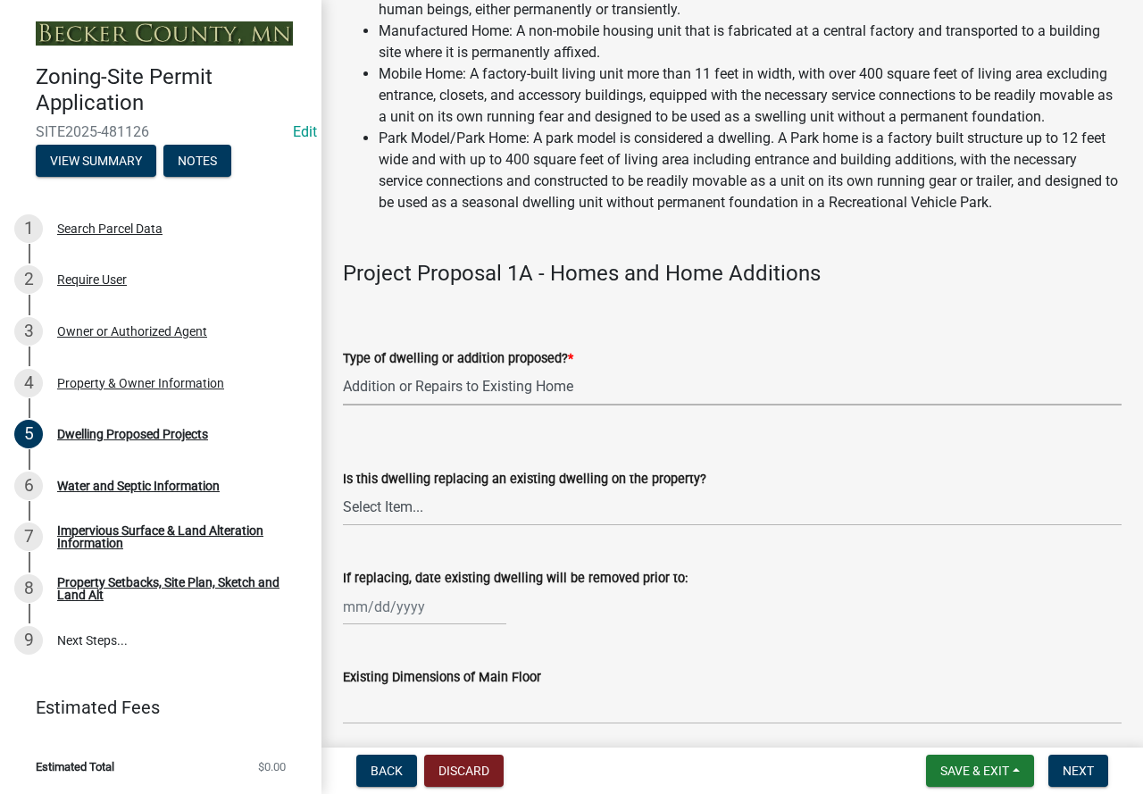
scroll to position [268, 0]
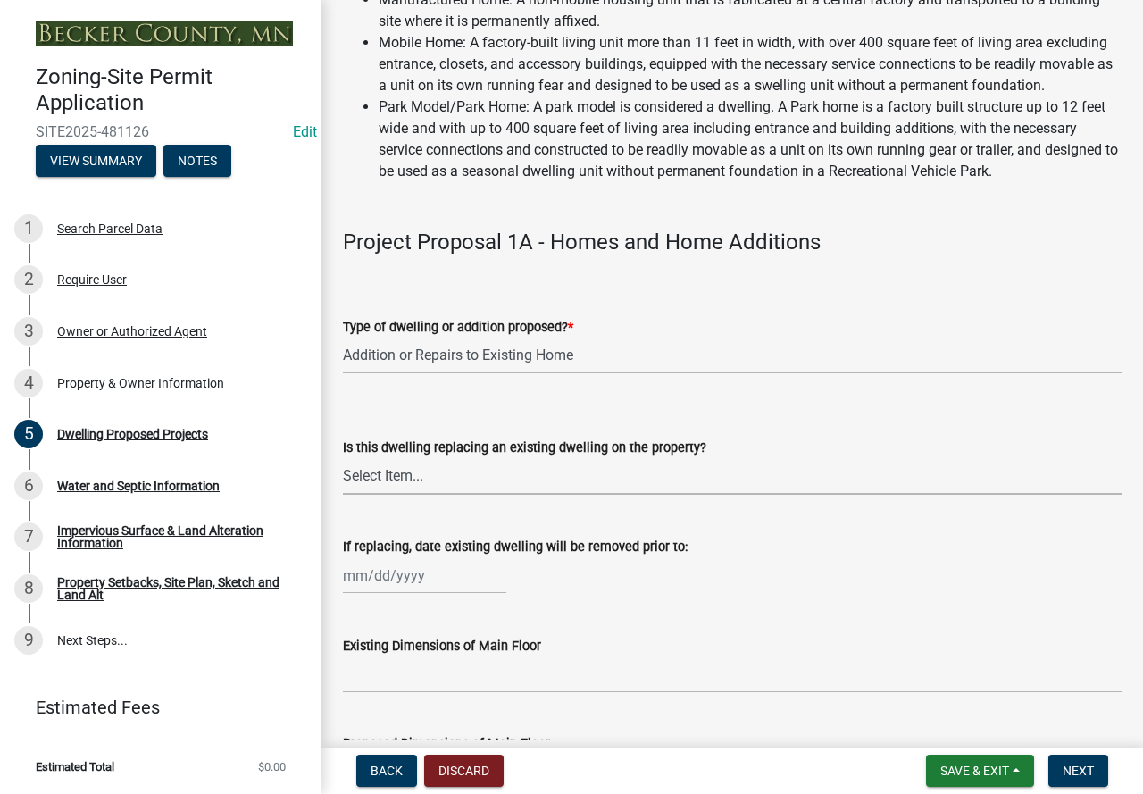
click at [449, 495] on select "Select Item... N/A Yes No" at bounding box center [732, 476] width 779 height 37
click at [343, 479] on select "Select Item... N/A Yes No" at bounding box center [732, 476] width 779 height 37
select select "2dc577ba-aef6-4196-bc52-35577603d189"
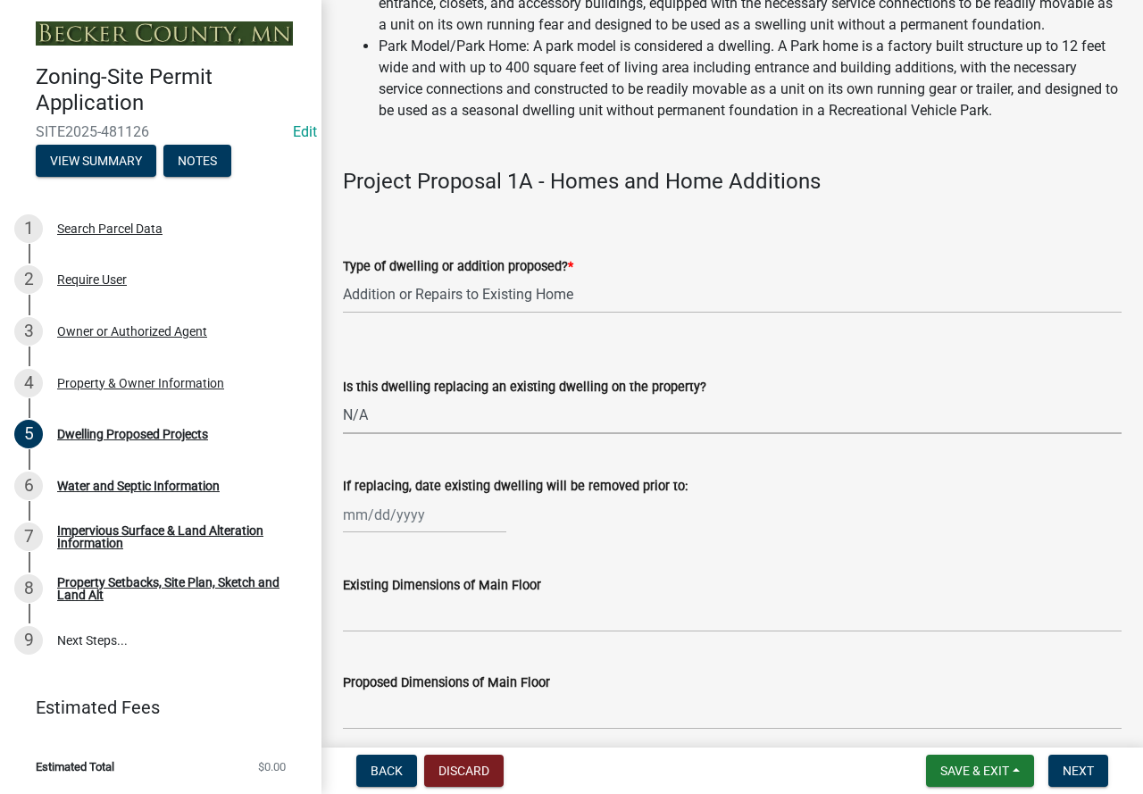
scroll to position [447, 0]
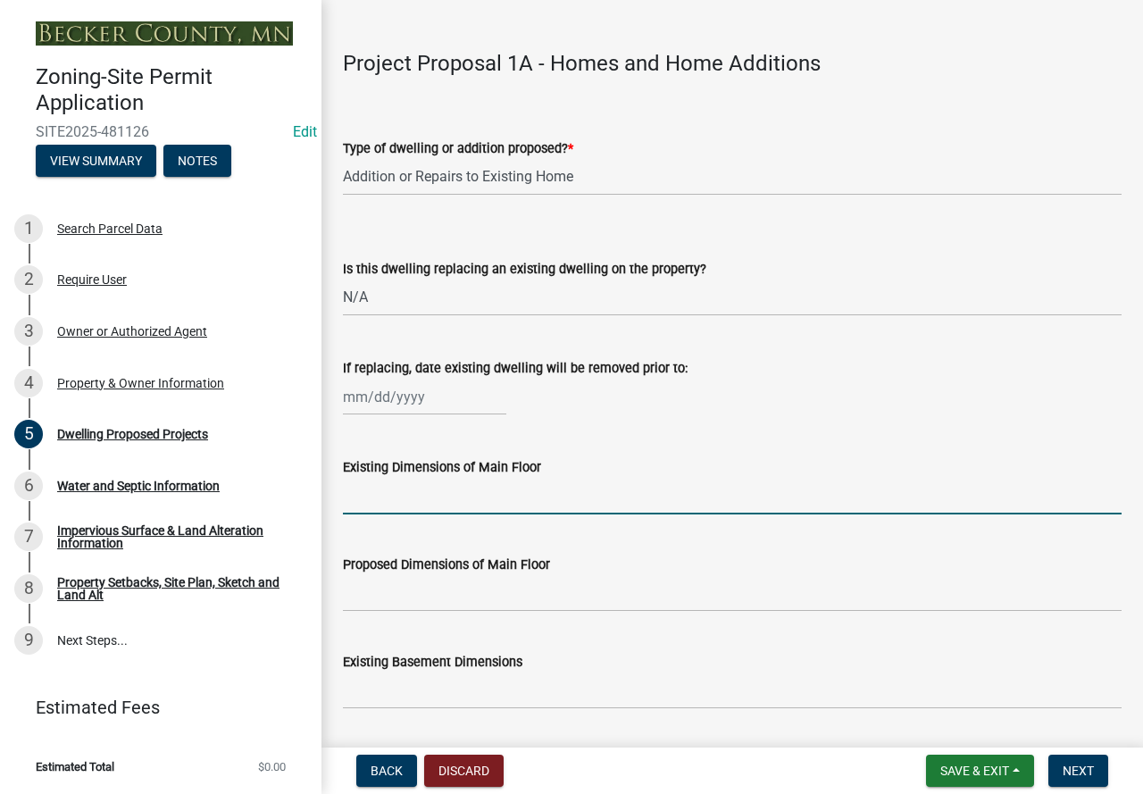
click at [418, 514] on input "Existing Dimensions of Main Floor" at bounding box center [732, 496] width 779 height 37
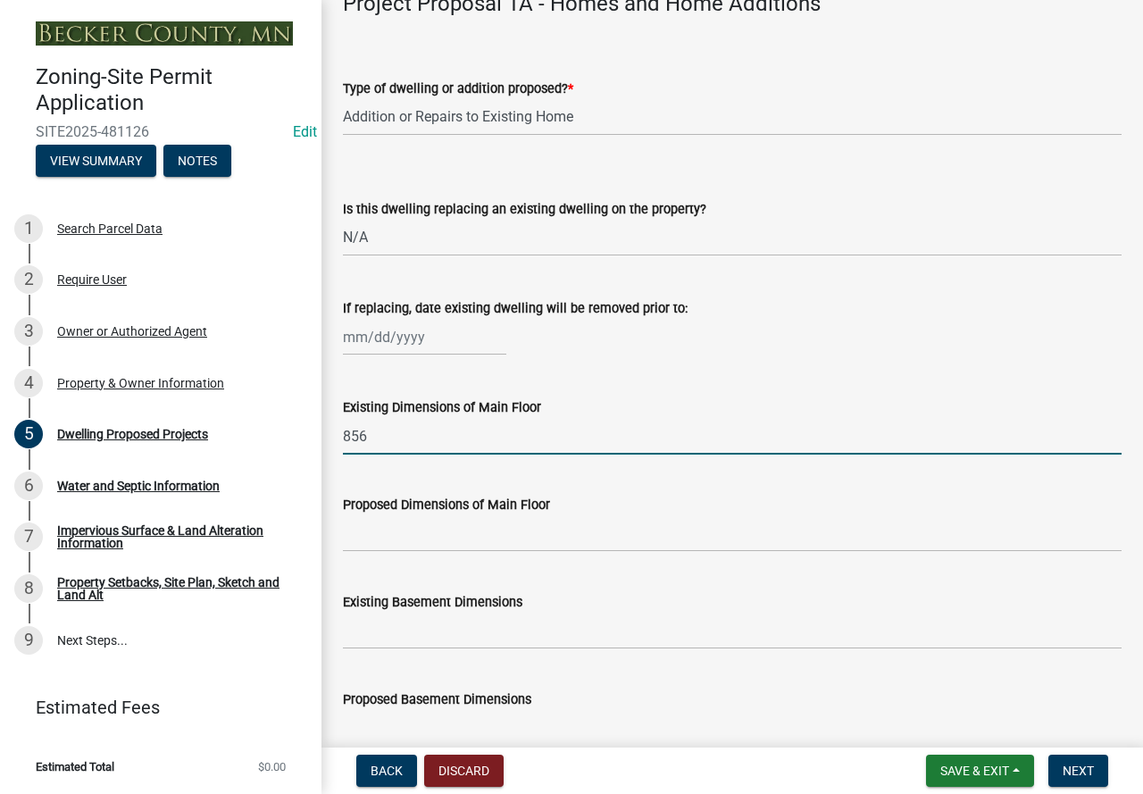
scroll to position [536, 0]
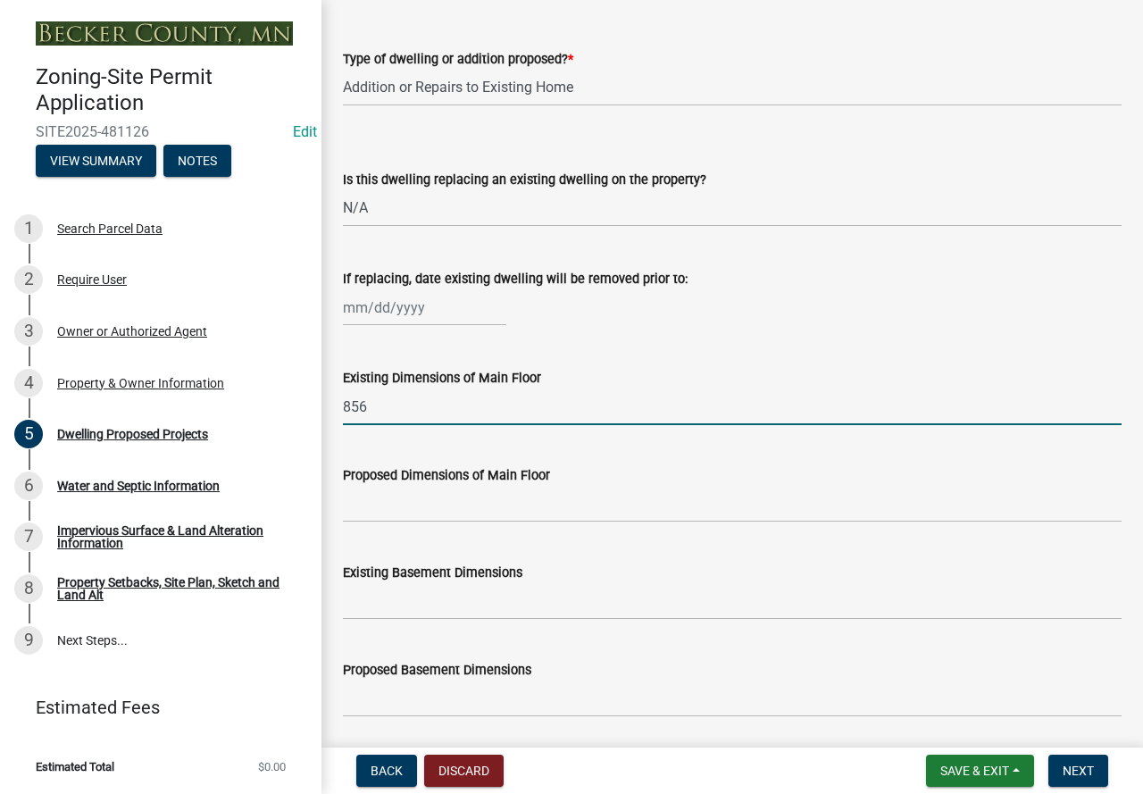
type input "856"
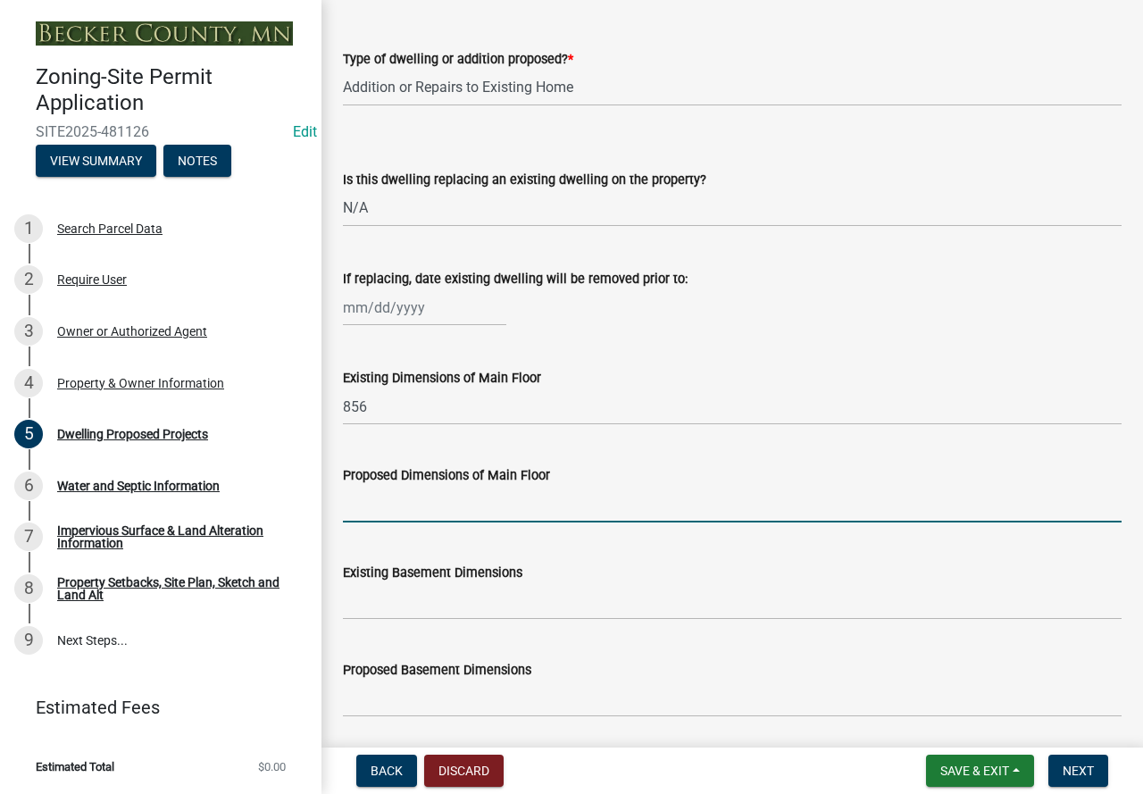
click at [405, 522] on input "Proposed Dimensions of Main Floor" at bounding box center [732, 504] width 779 height 37
click at [347, 522] on input "14x26 and 14x4 addition" at bounding box center [732, 504] width 779 height 37
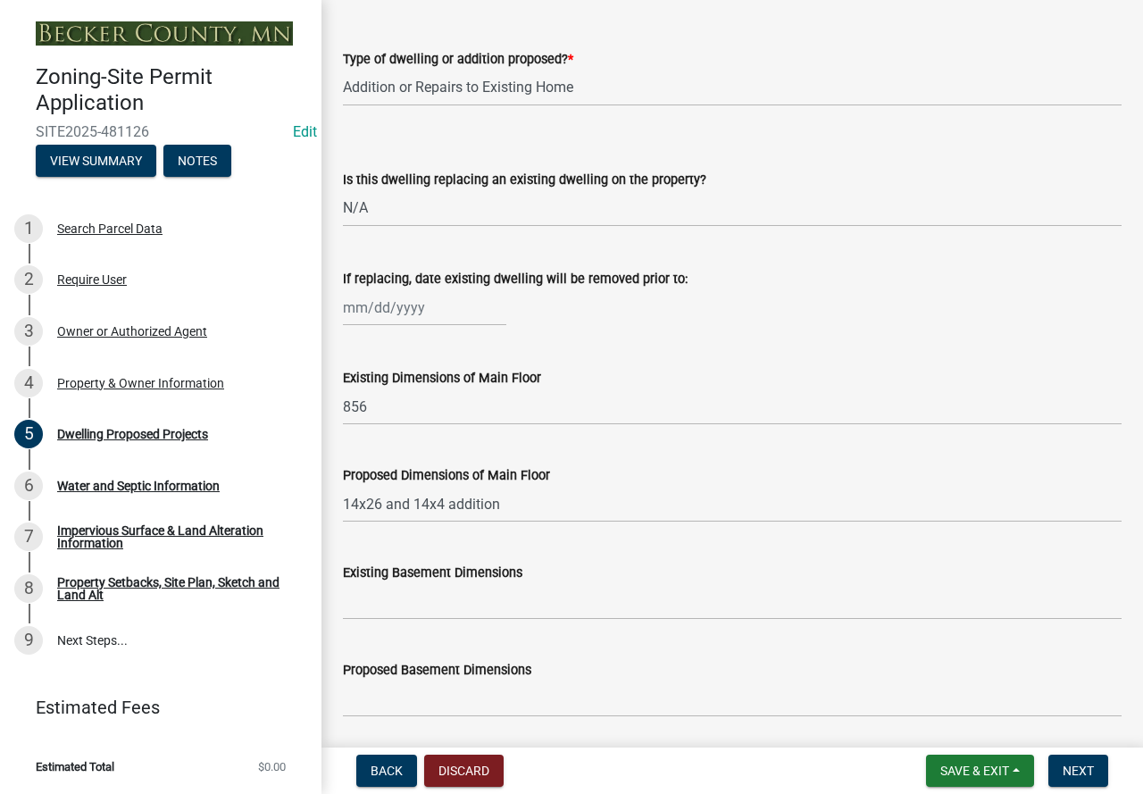
click at [492, 561] on div "Existing Basement Dimensions" at bounding box center [732, 578] width 779 height 83
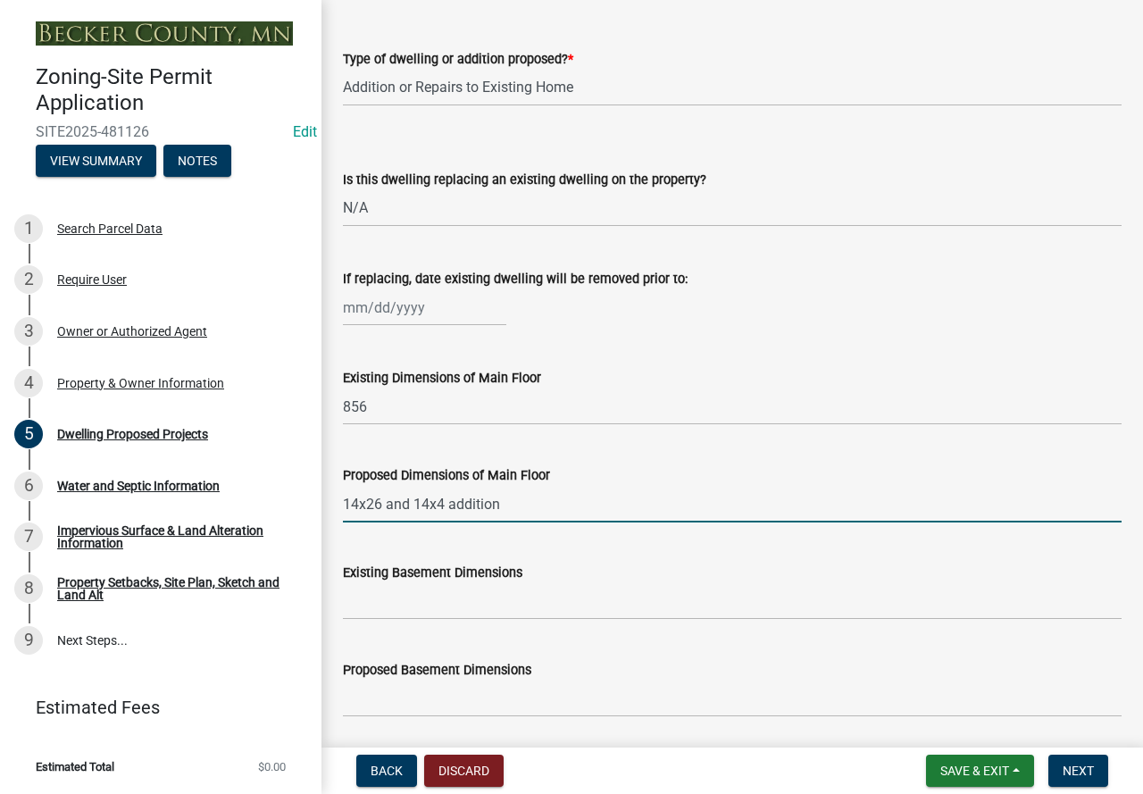
click at [343, 522] on input "14x26 and 14x4 addition" at bounding box center [732, 504] width 779 height 37
click at [547, 522] on input "1276 (14x26 and 14x4 addition" at bounding box center [732, 504] width 779 height 37
type input "1276 (14x26 and 14x4 addition)"
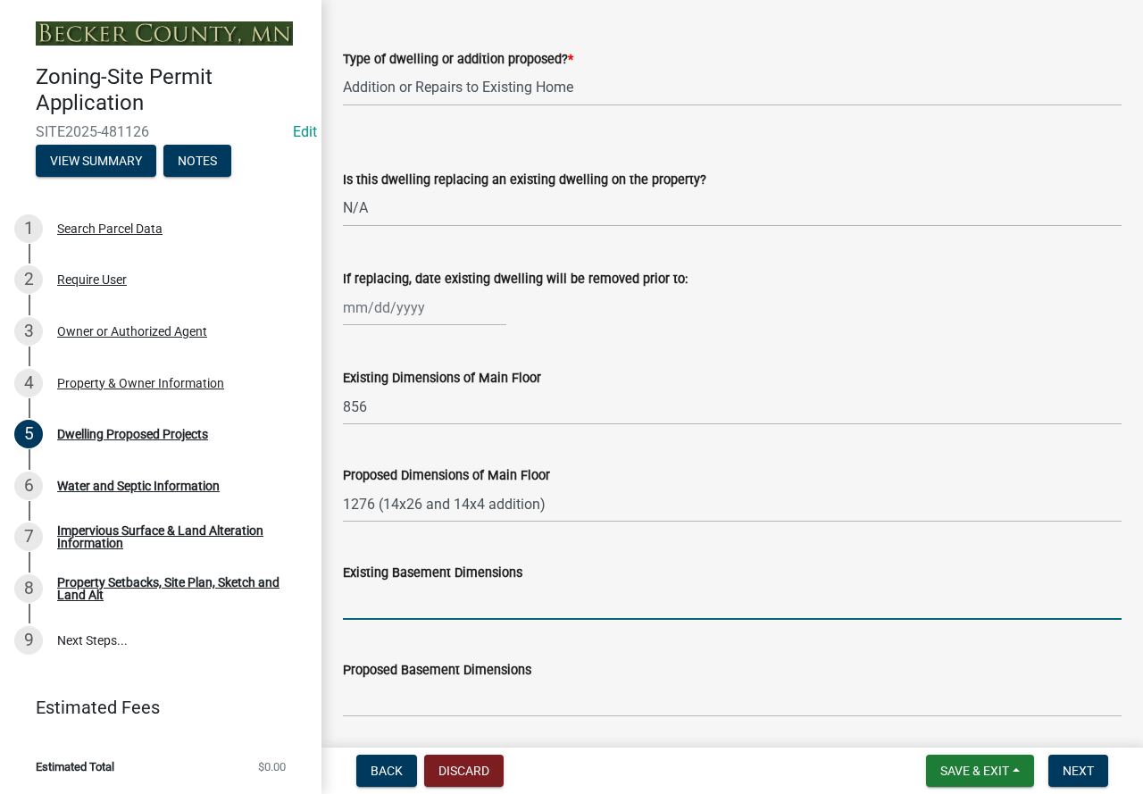
click at [495, 612] on input "Existing Basement Dimensions" at bounding box center [732, 601] width 779 height 37
type input "N/A"
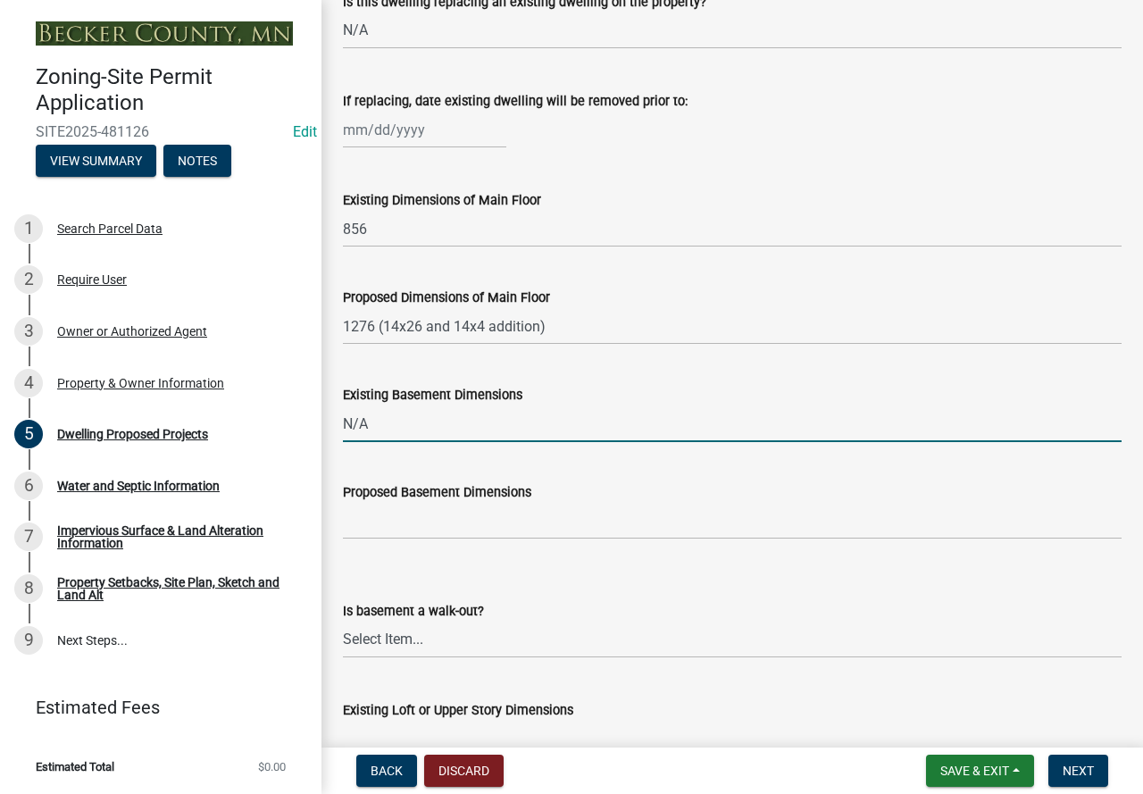
scroll to position [714, 0]
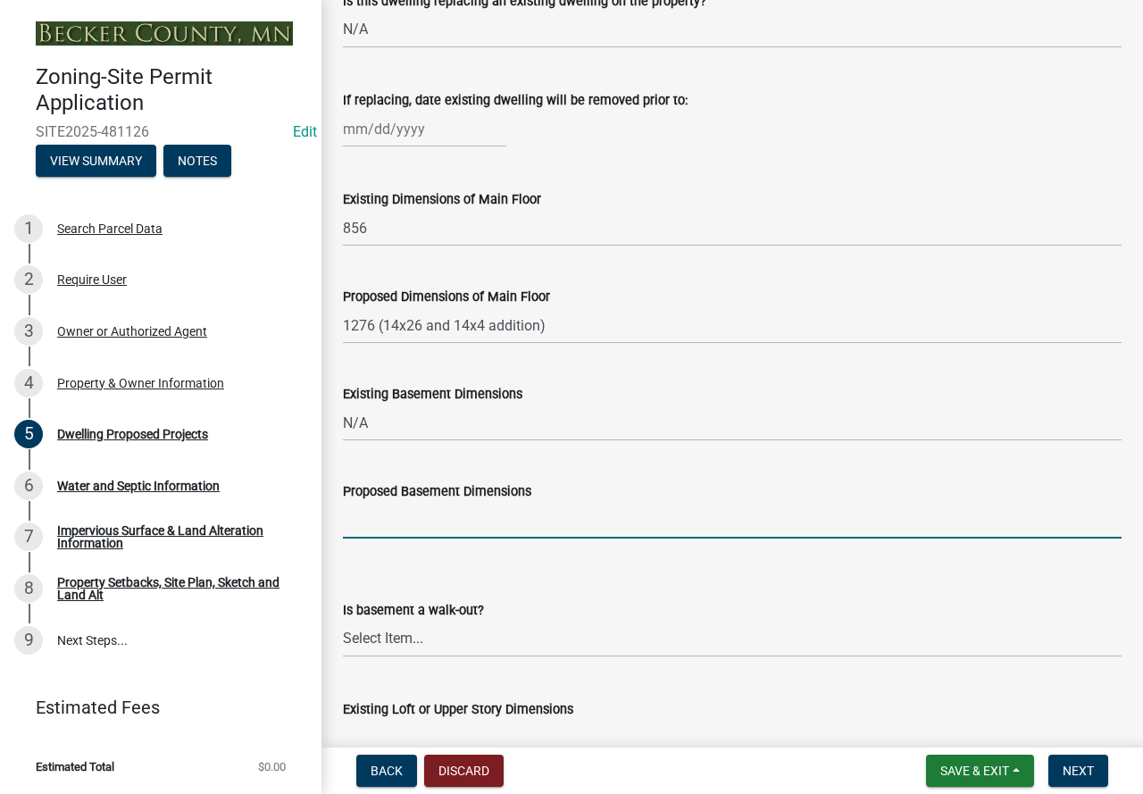
click at [428, 528] on input "Proposed Basement Dimensions" at bounding box center [732, 520] width 779 height 37
type input "N/A"
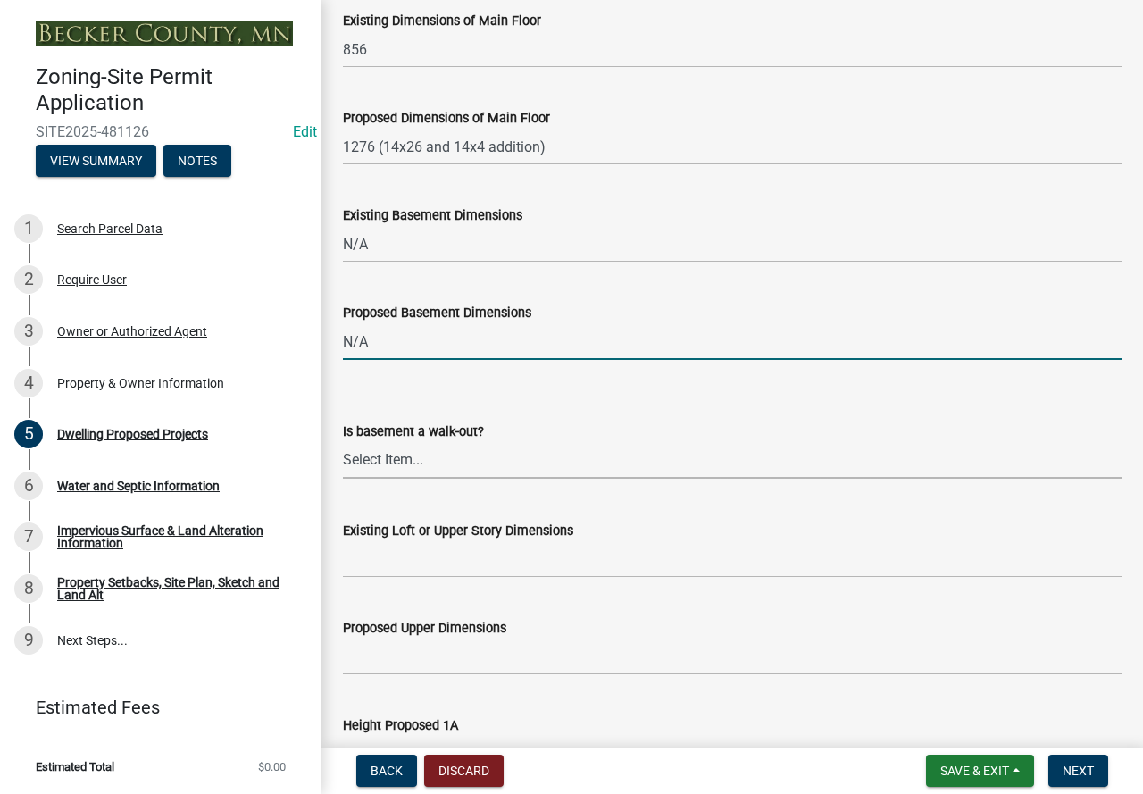
click at [438, 479] on select "Select Item... Yes No N/A" at bounding box center [732, 460] width 779 height 37
click at [343, 463] on select "Select Item... Yes No N/A" at bounding box center [732, 460] width 779 height 37
select select "f4ae0446-41fa-4afd-99aa-409617c58827"
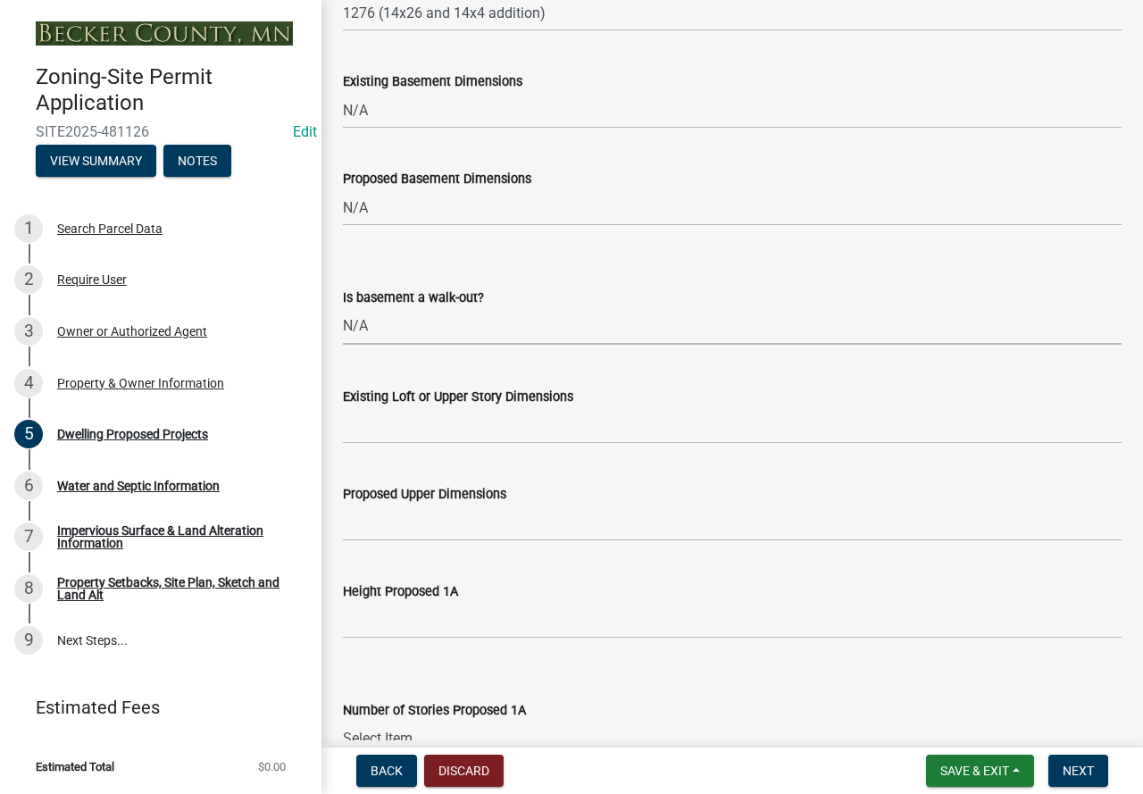
scroll to position [1072, 0]
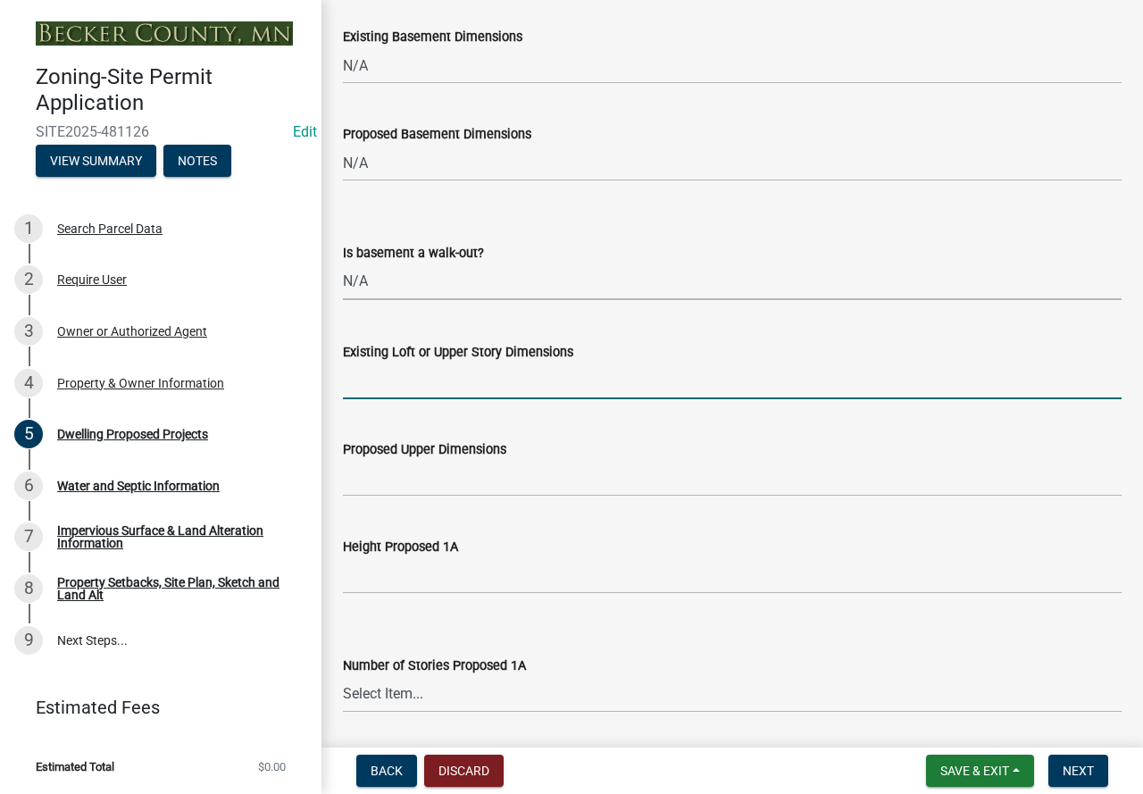
click at [426, 394] on input "Existing Loft or Upper Story Dimensions" at bounding box center [732, 381] width 779 height 37
type input "N/A"
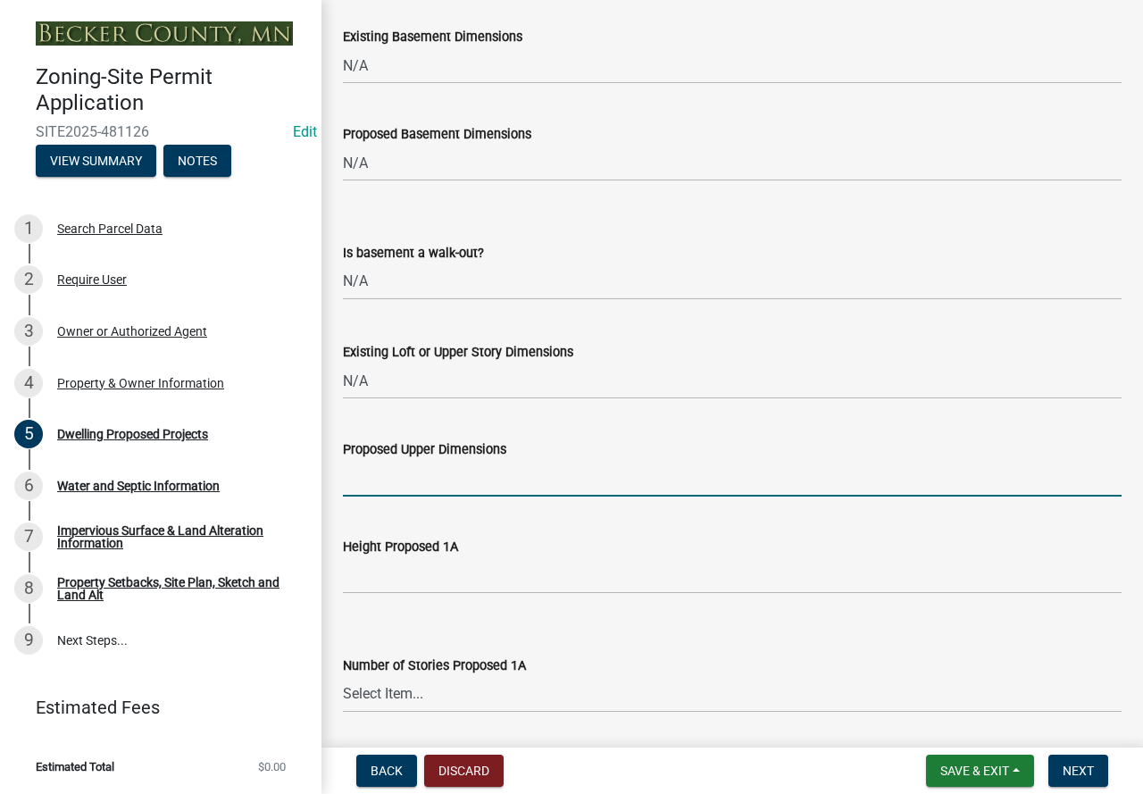
click at [423, 497] on input "Proposed Upper Dimensions" at bounding box center [732, 478] width 779 height 37
type input "N/A"
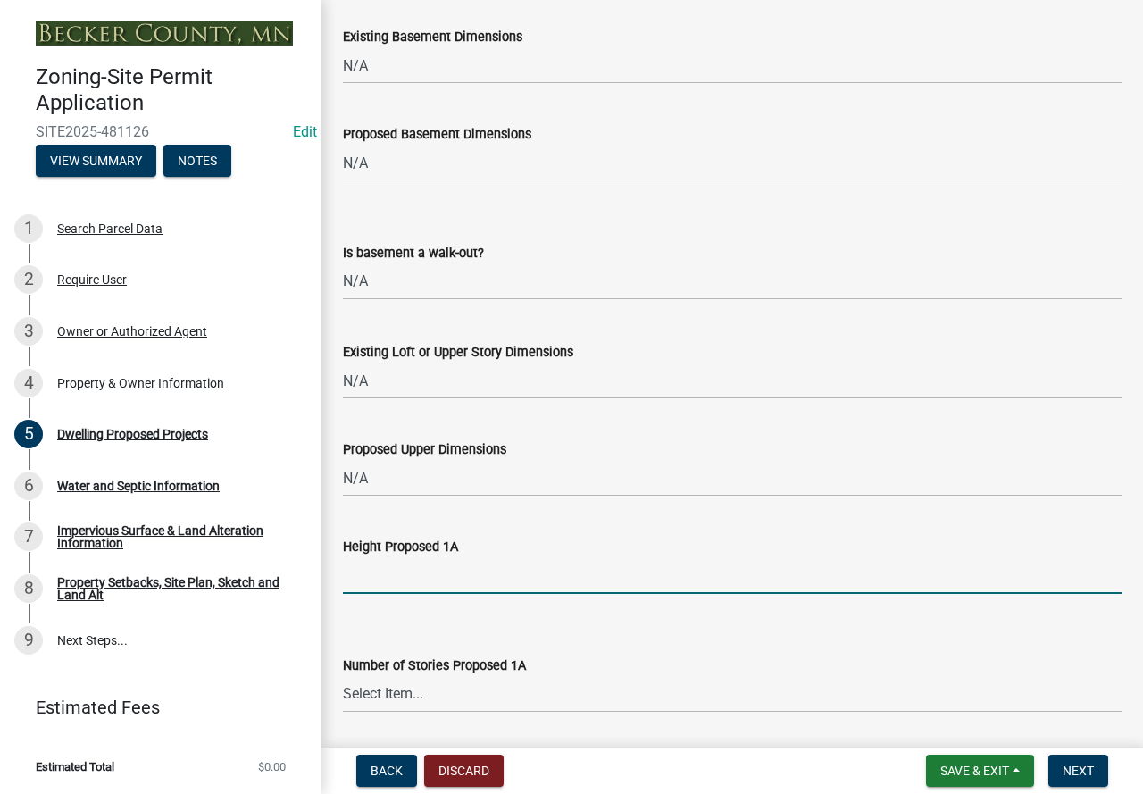
click at [421, 594] on input "Height Proposed 1A" at bounding box center [732, 575] width 779 height 37
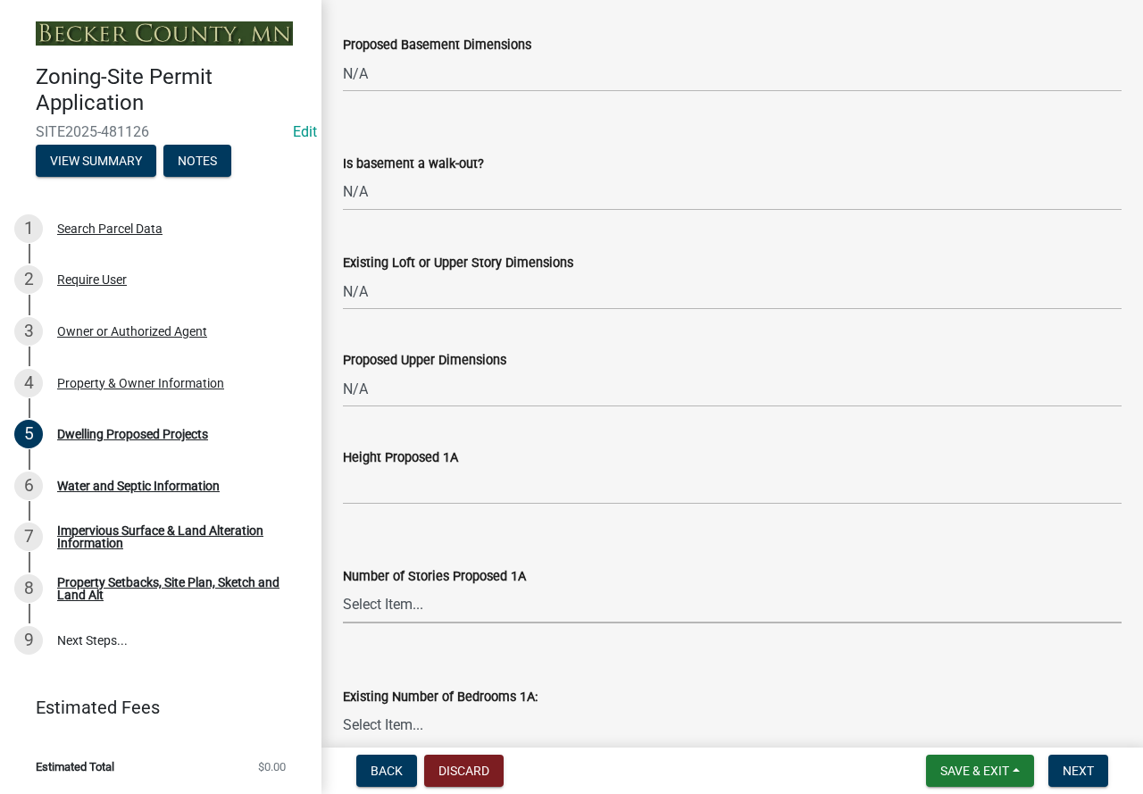
click at [376, 623] on select "Select Item... N/A 1 1.25 1.5 1.75 2 2.25 2.5" at bounding box center [732, 605] width 779 height 37
click at [343, 607] on select "Select Item... N/A 1 1.25 1.5 1.75 2 2.25 2.5" at bounding box center [732, 605] width 779 height 37
select select "4f5e2784-8c40-49a3-b0e9-8f1a3cbab4f4"
click at [405, 505] on input "Height Proposed 1A" at bounding box center [732, 486] width 779 height 37
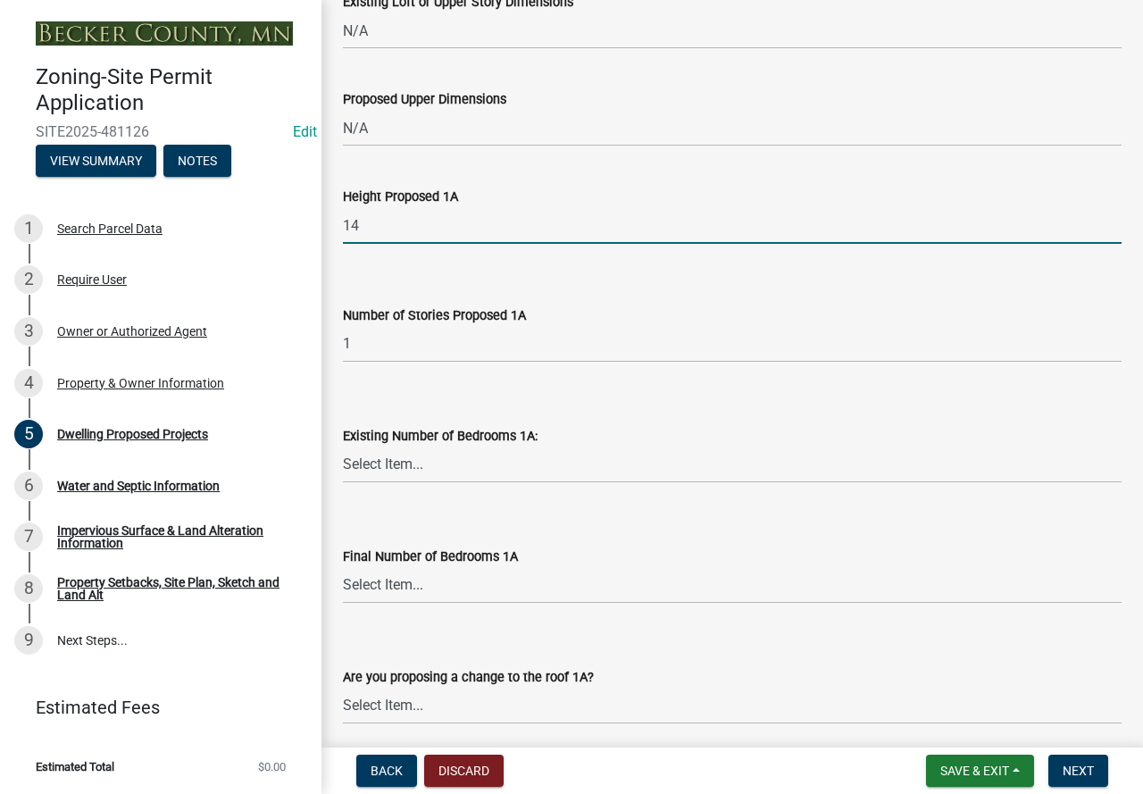
scroll to position [1429, 0]
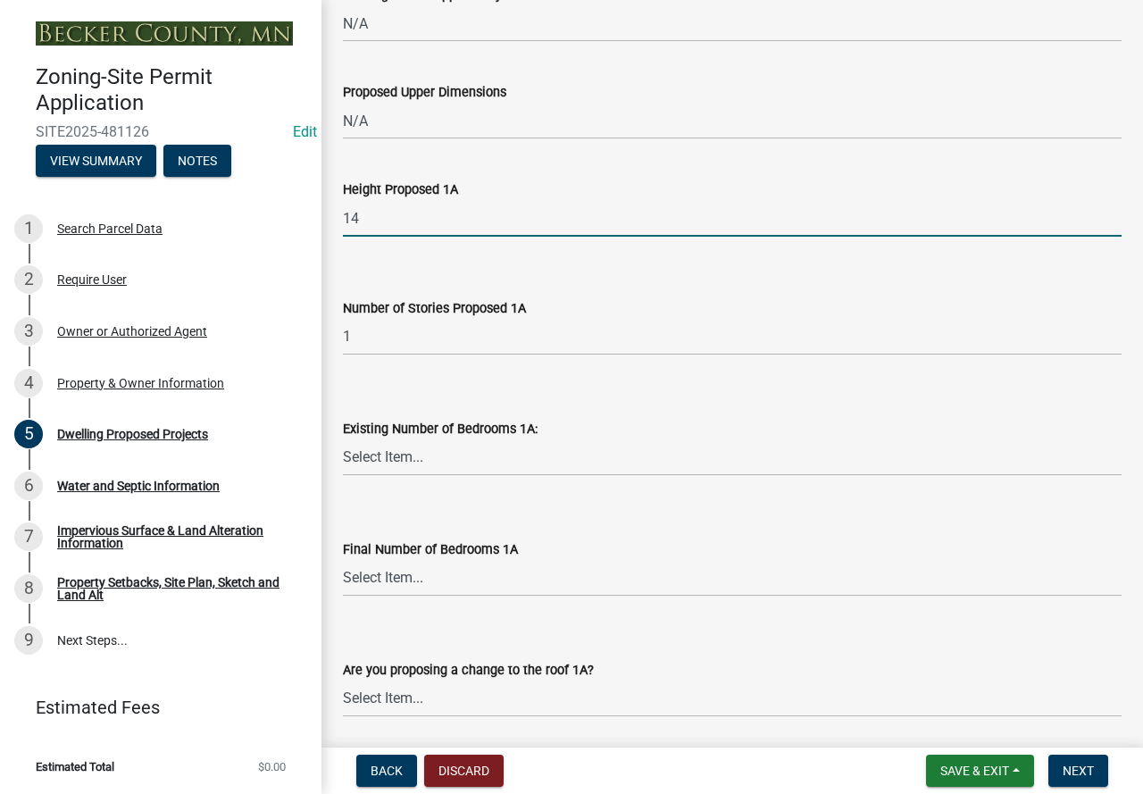
type input "14"
click at [411, 476] on select "Select Item... 0 1 2 3 4 5 6 7 8" at bounding box center [732, 457] width 779 height 37
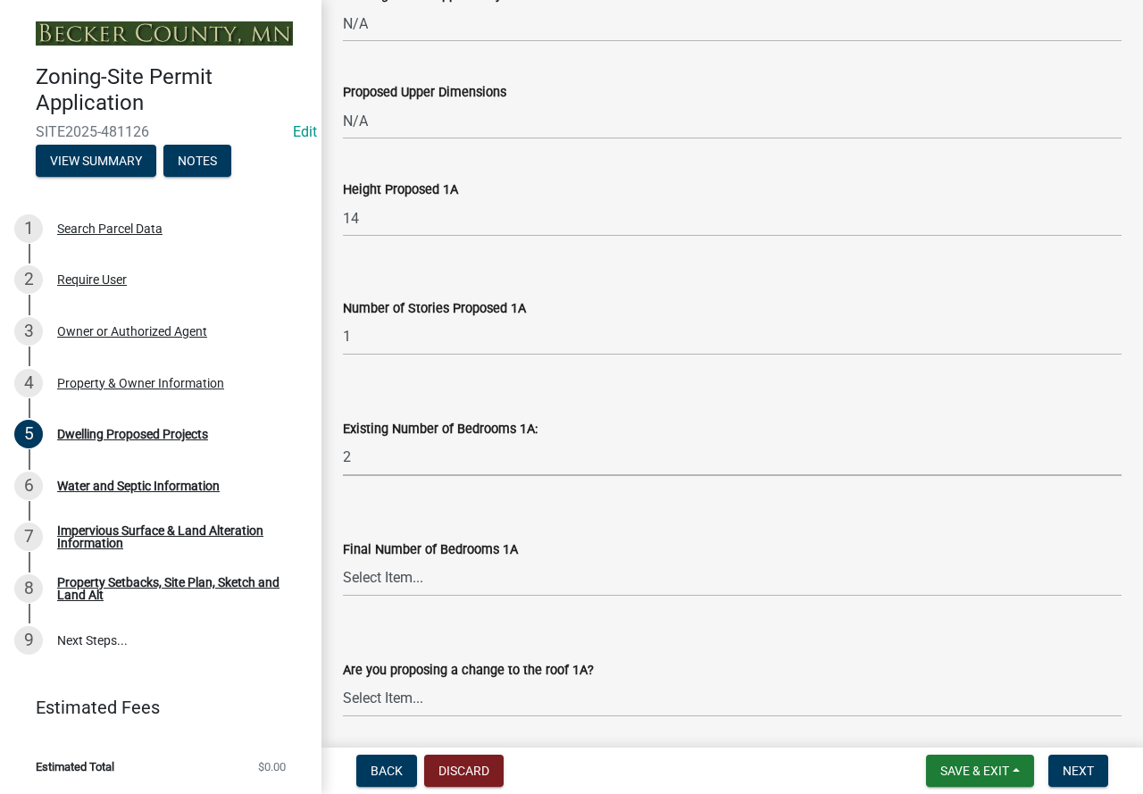
click at [343, 460] on select "Select Item... 0 1 2 3 4 5 6 7 8" at bounding box center [732, 457] width 779 height 37
select select "ad00b568-f24f-4dc2-90df-cb5d16449c52"
click at [478, 597] on select "Select Item... 0 1 2 3 4 5 6 7 8" at bounding box center [732, 578] width 779 height 37
click at [343, 580] on select "Select Item... 0 1 2 3 4 5 6 7 8" at bounding box center [732, 578] width 779 height 37
select select "ebb33175-329d-4f8e-9ee0-a71ca57f3362"
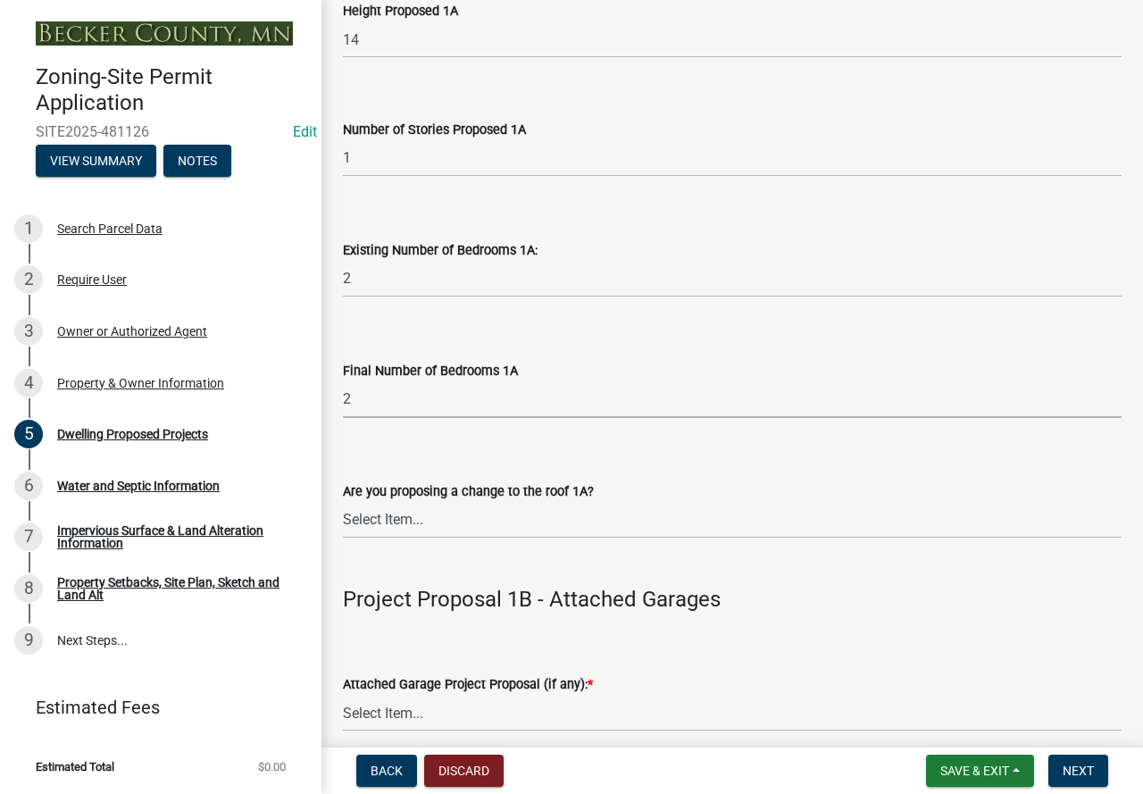
scroll to position [1697, 0]
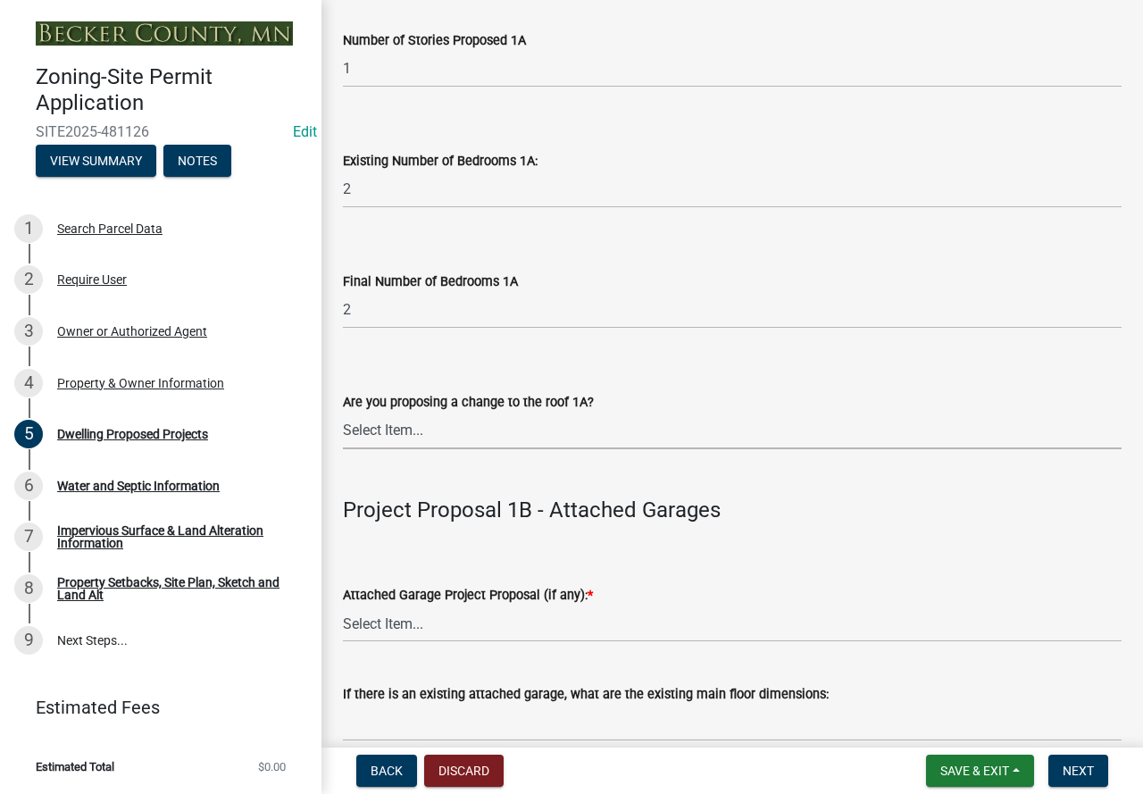
click at [377, 449] on select "Select Item... N/A Yes No" at bounding box center [732, 431] width 779 height 37
click at [343, 433] on select "Select Item... N/A Yes No" at bounding box center [732, 431] width 779 height 37
select select "5dd6cdd5-8b7d-4534-b791-478230f7b8b7"
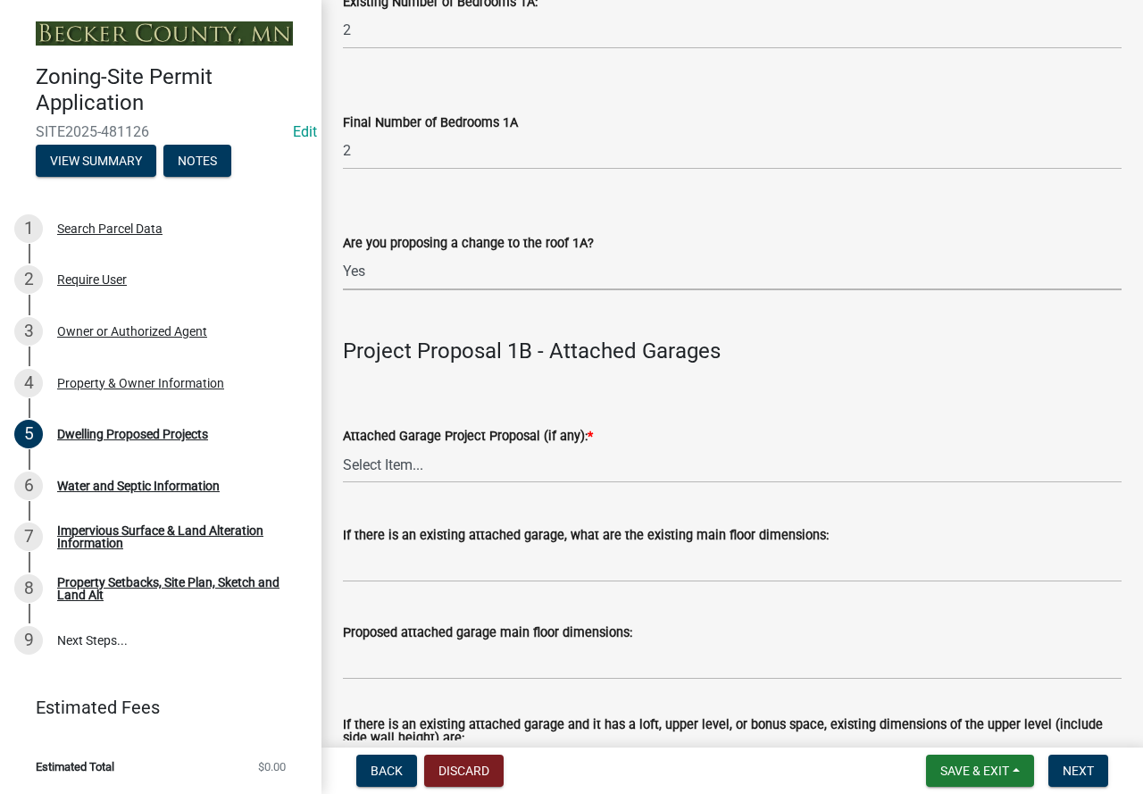
scroll to position [1875, 0]
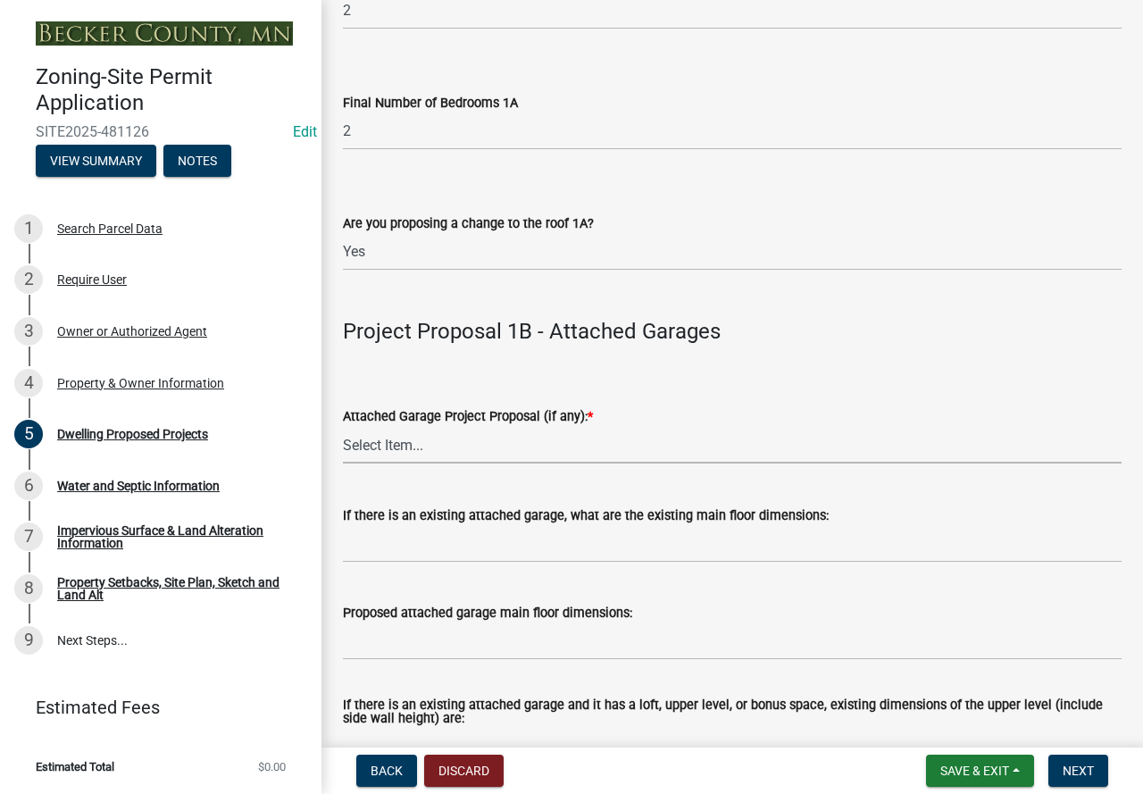
click at [474, 464] on select "Select Item... N/A New Attached Garage Addition to Attached Garage" at bounding box center [732, 445] width 779 height 37
click at [343, 448] on select "Select Item... N/A New Attached Garage Addition to Attached Garage" at bounding box center [732, 445] width 779 height 37
select select "11c1c089-3b44-43c0-9549-3c9eeea2451f"
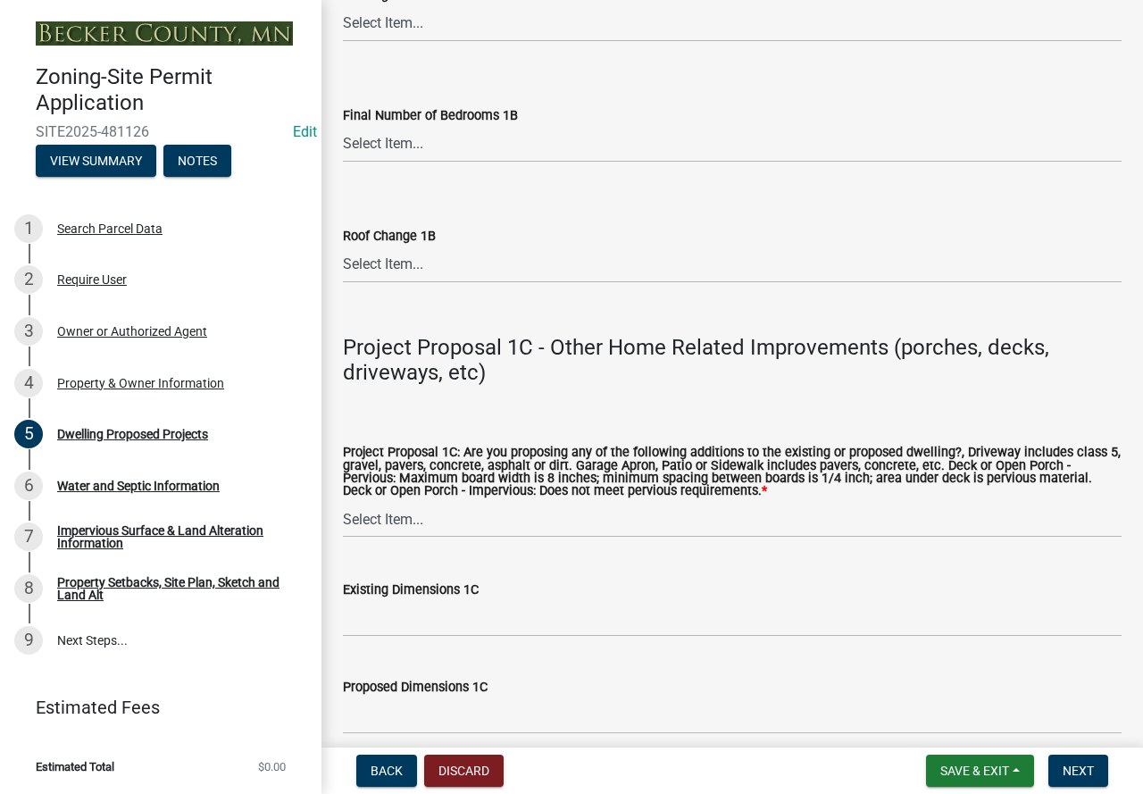
scroll to position [3036, 0]
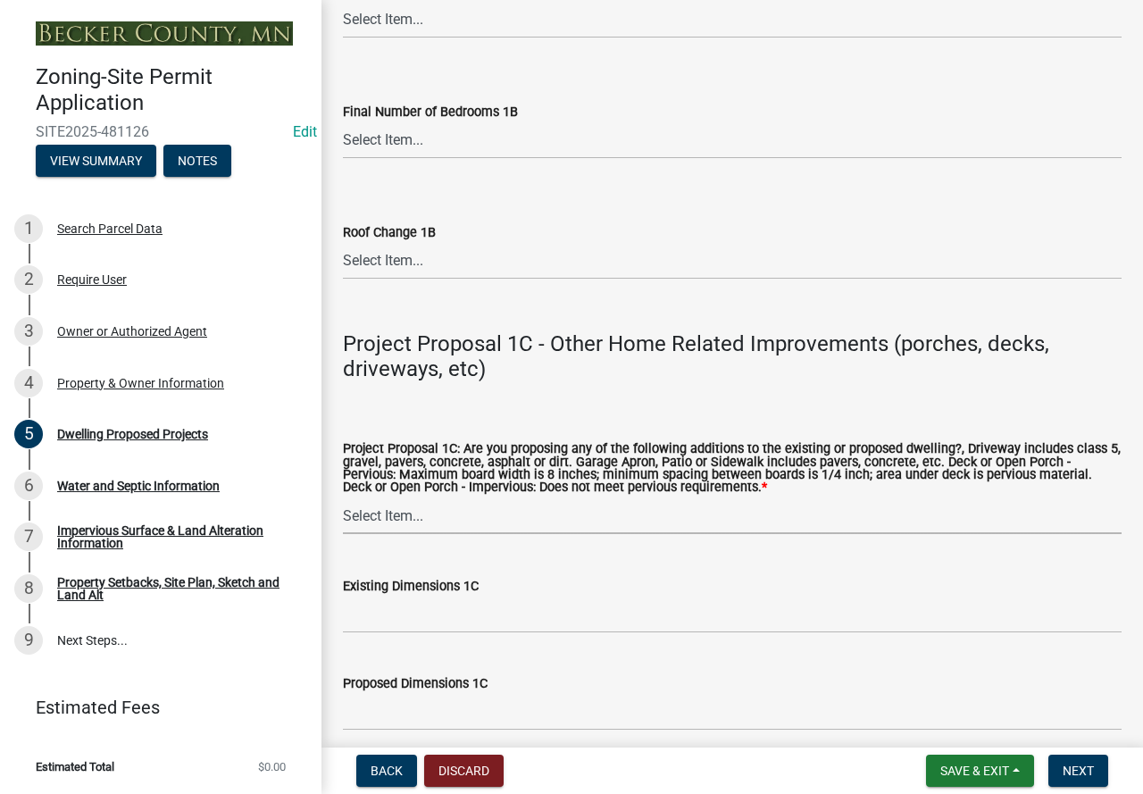
click at [476, 534] on select "Select Item... N/A Driveway Garage Apron Home Patio Sidewalk Deck - Pervious De…" at bounding box center [732, 515] width 779 height 37
click at [343, 521] on select "Select Item... N/A Driveway Garage Apron Home Patio Sidewalk Deck - Pervious De…" at bounding box center [732, 515] width 779 height 37
select select "0ceb8b90-6e92-4b1f-be25-acba4c819eff"
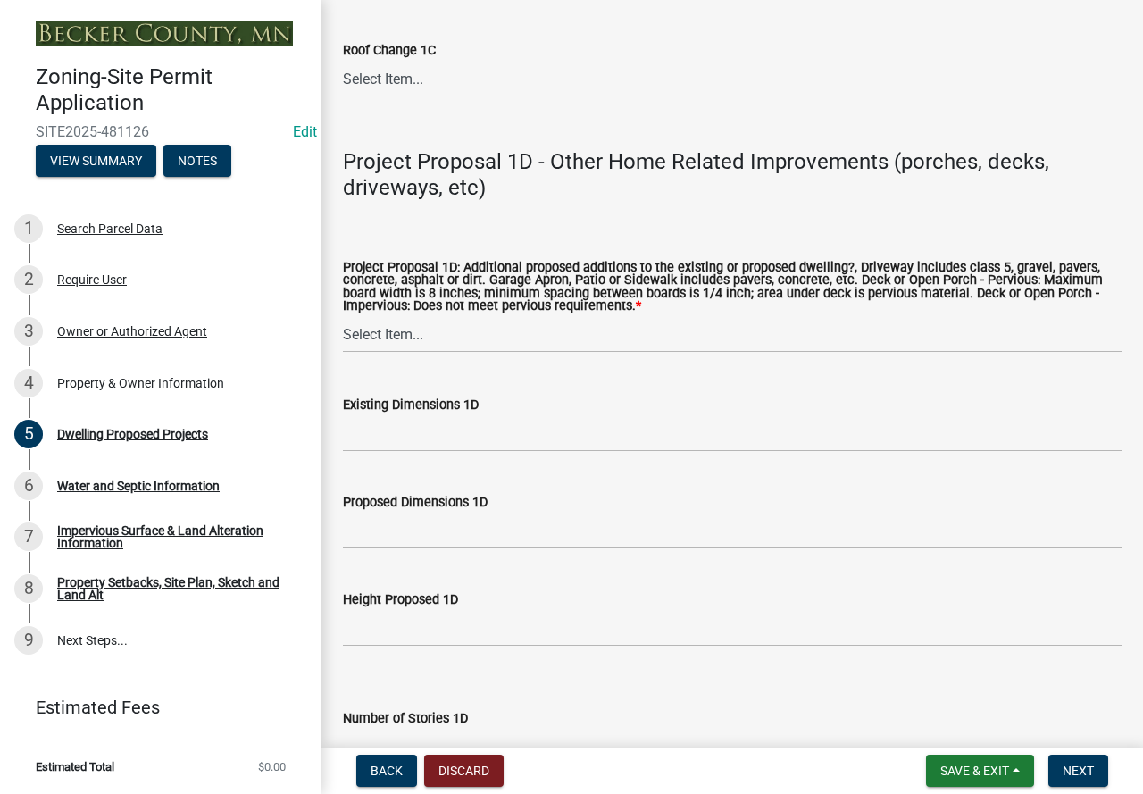
scroll to position [4019, 0]
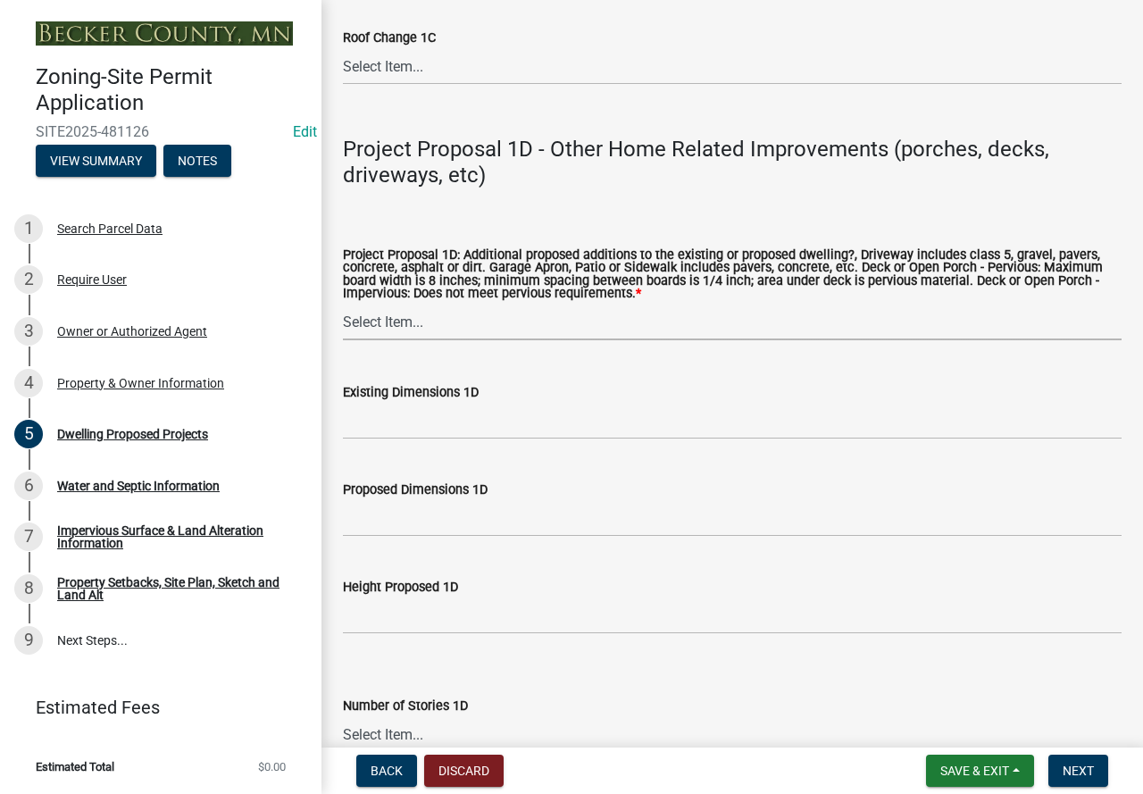
click at [438, 340] on select "Select Item... N/A Driveway Garage Apron Home Patio Sidewalk Deck - Pervious De…" at bounding box center [732, 322] width 779 height 37
click at [343, 328] on select "Select Item... N/A Driveway Garage Apron Home Patio Sidewalk Deck - Pervious De…" at bounding box center [732, 322] width 779 height 37
select select "ab9119d1-7da9-49c4-9fac-8c142204c89d"
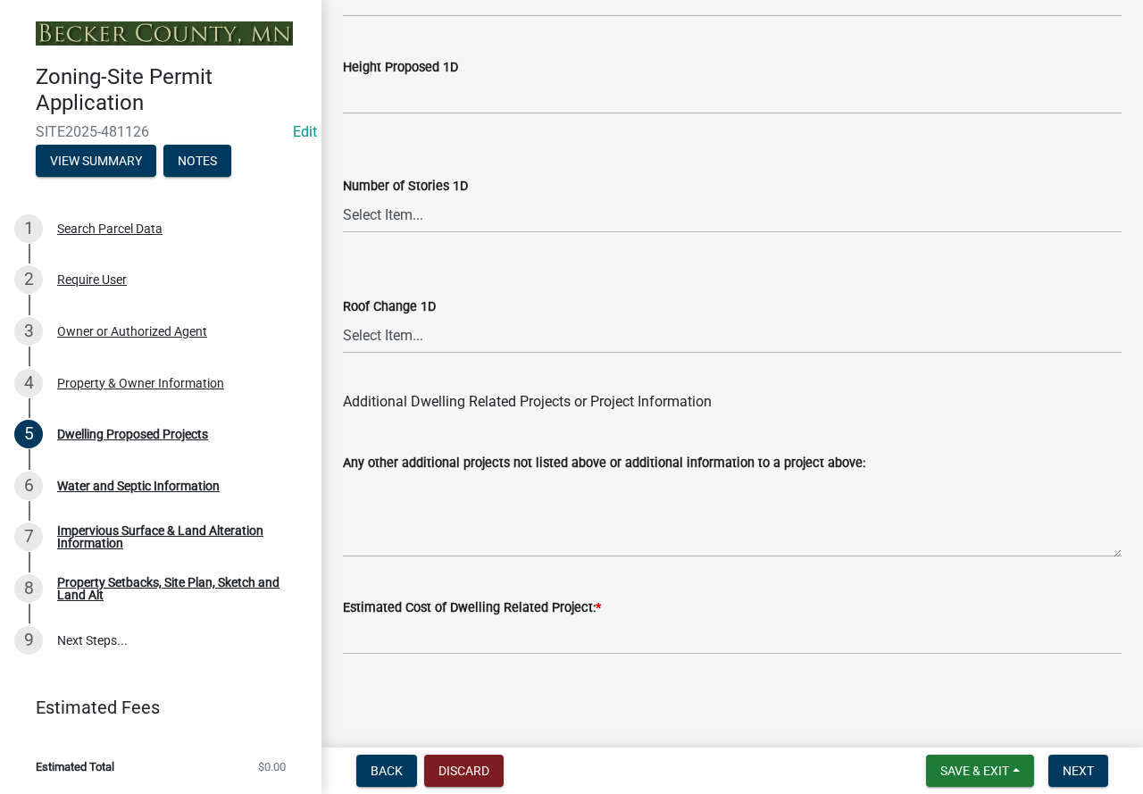
scroll to position [4563, 0]
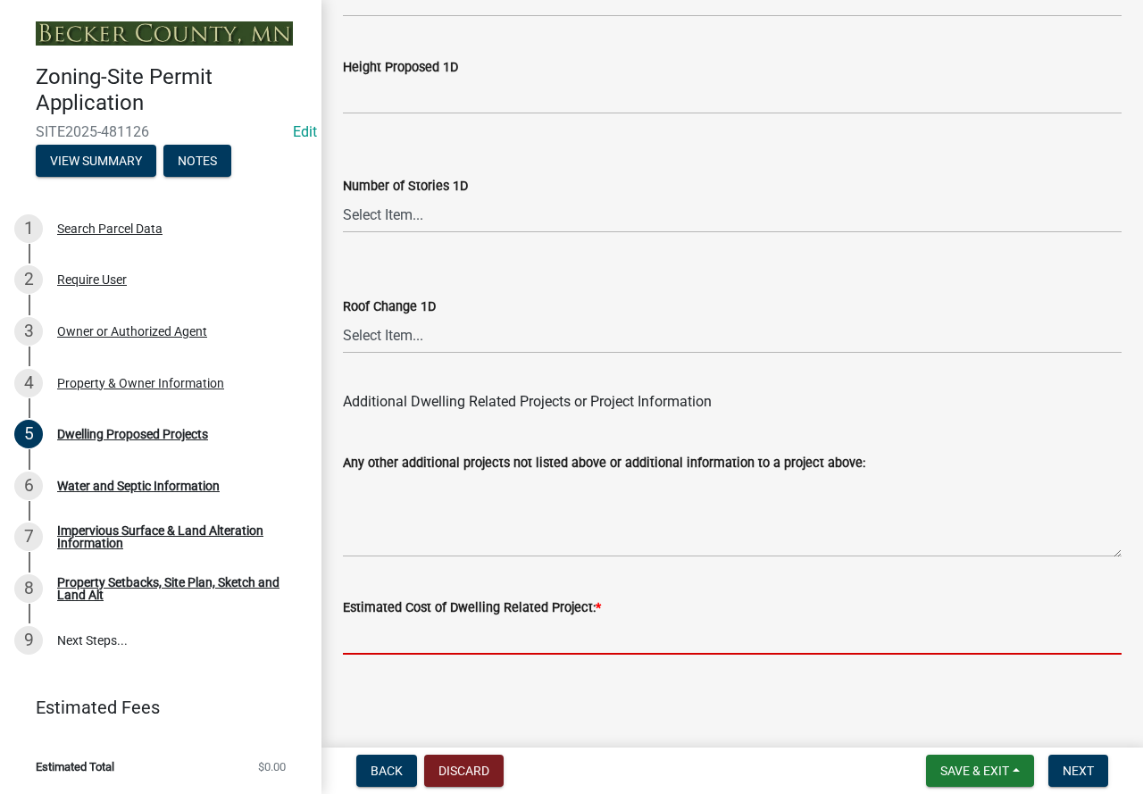
click at [485, 633] on input "text" at bounding box center [732, 636] width 779 height 37
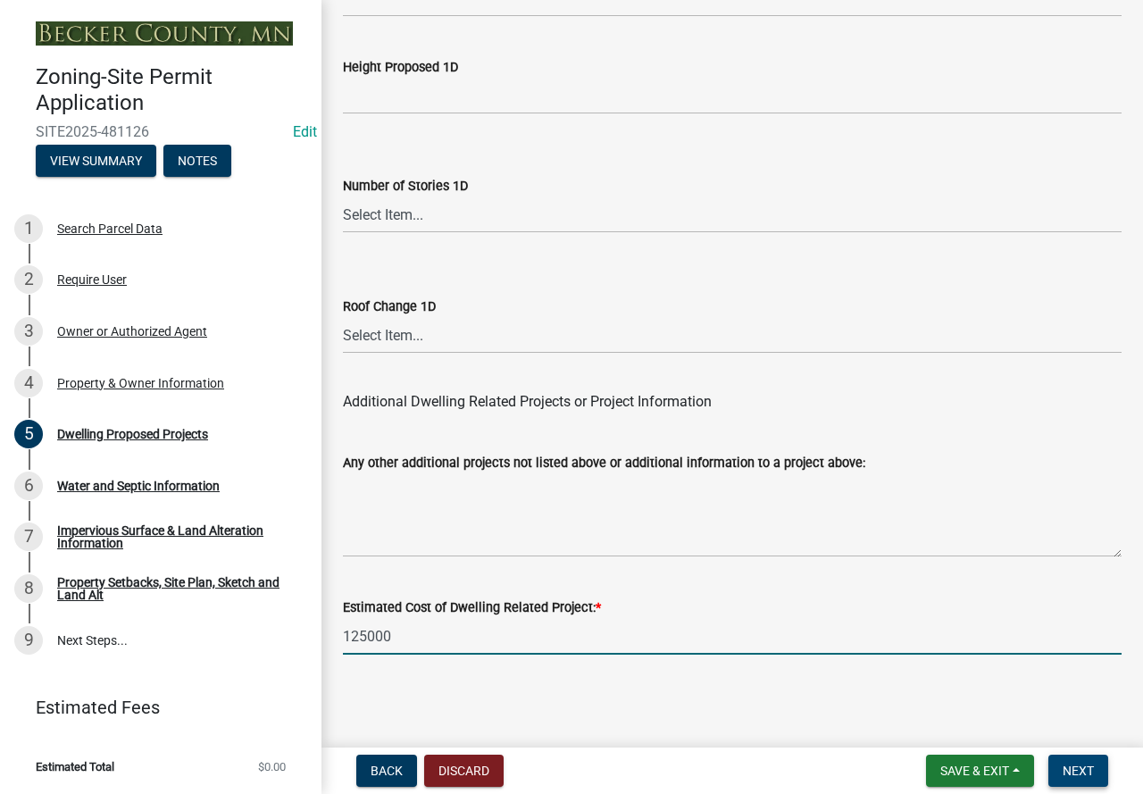
type input "125000"
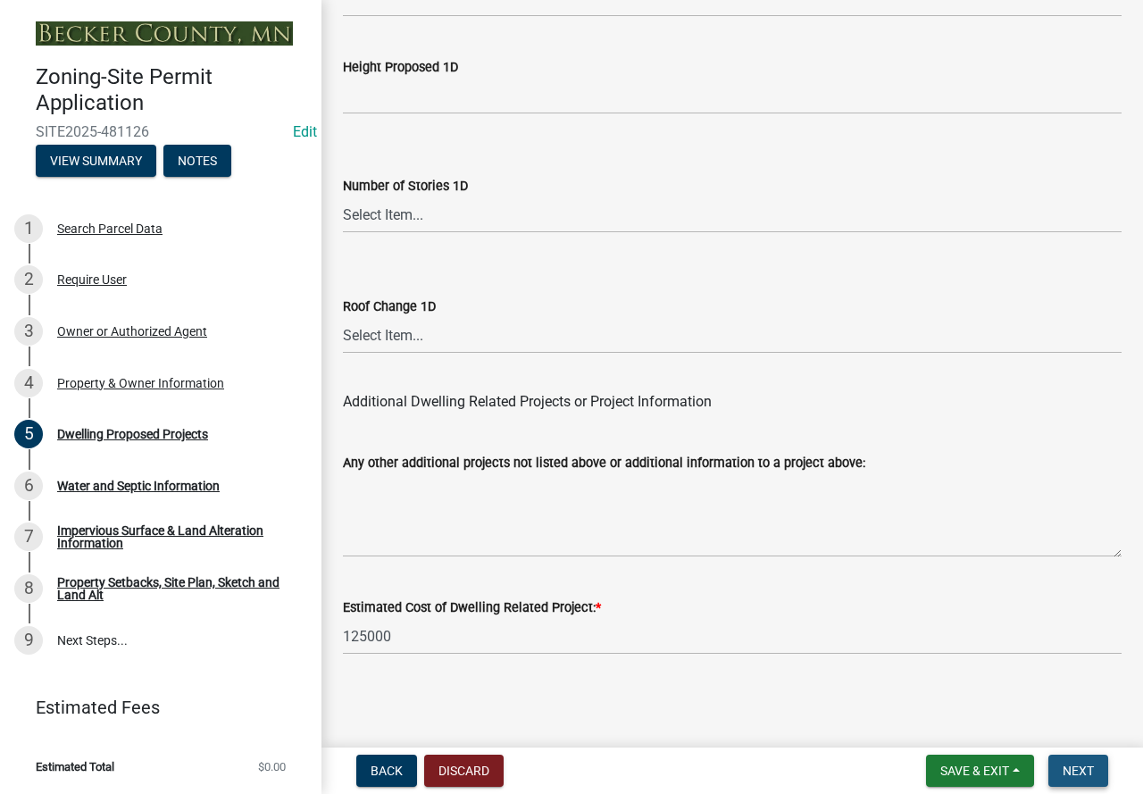
click at [1062, 764] on button "Next" at bounding box center [1078, 771] width 60 height 32
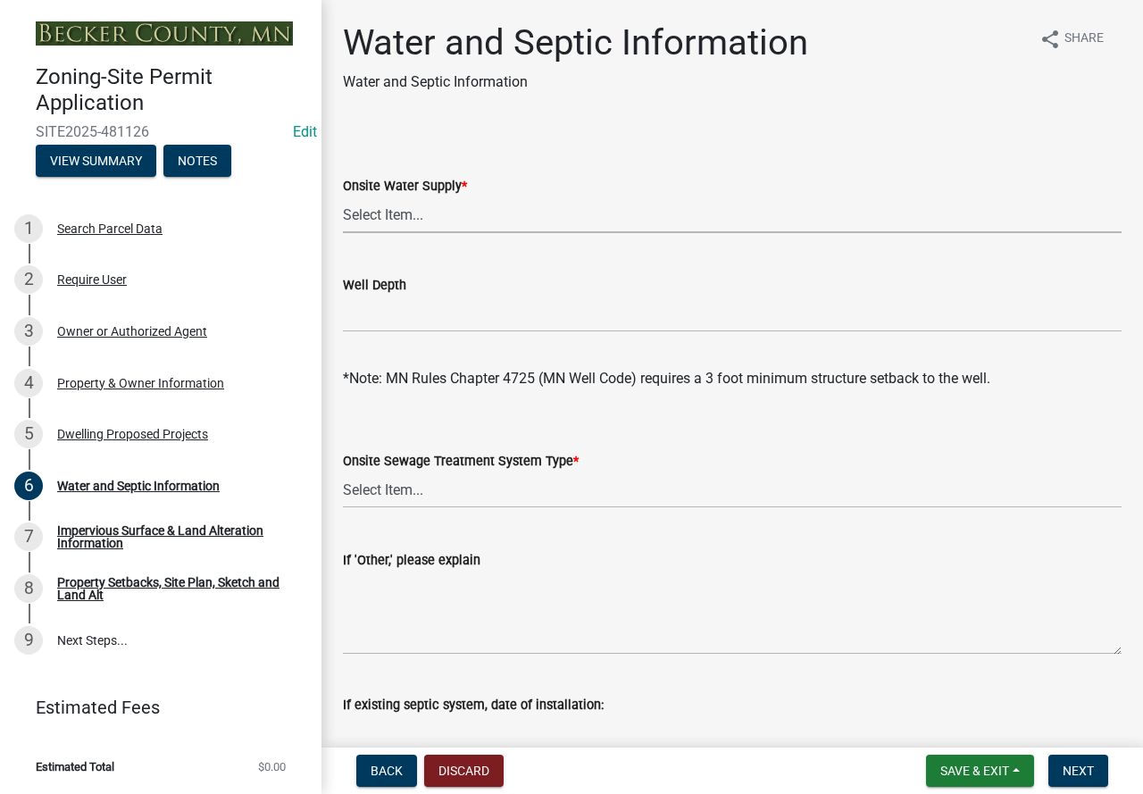
click at [396, 220] on select "Select Item... Well New Well to be Installed Attached to City Water System No o…" at bounding box center [732, 214] width 779 height 37
click at [343, 196] on select "Select Item... Well New Well to be Installed Attached to City Water System No o…" at bounding box center [732, 214] width 779 height 37
select select "9c51a48b-0bee-4836-8d5c-beab6e77ad2a"
click at [418, 482] on select "Select Item... No existing or proposed septic Proposed New or Corrected Septic …" at bounding box center [732, 490] width 779 height 37
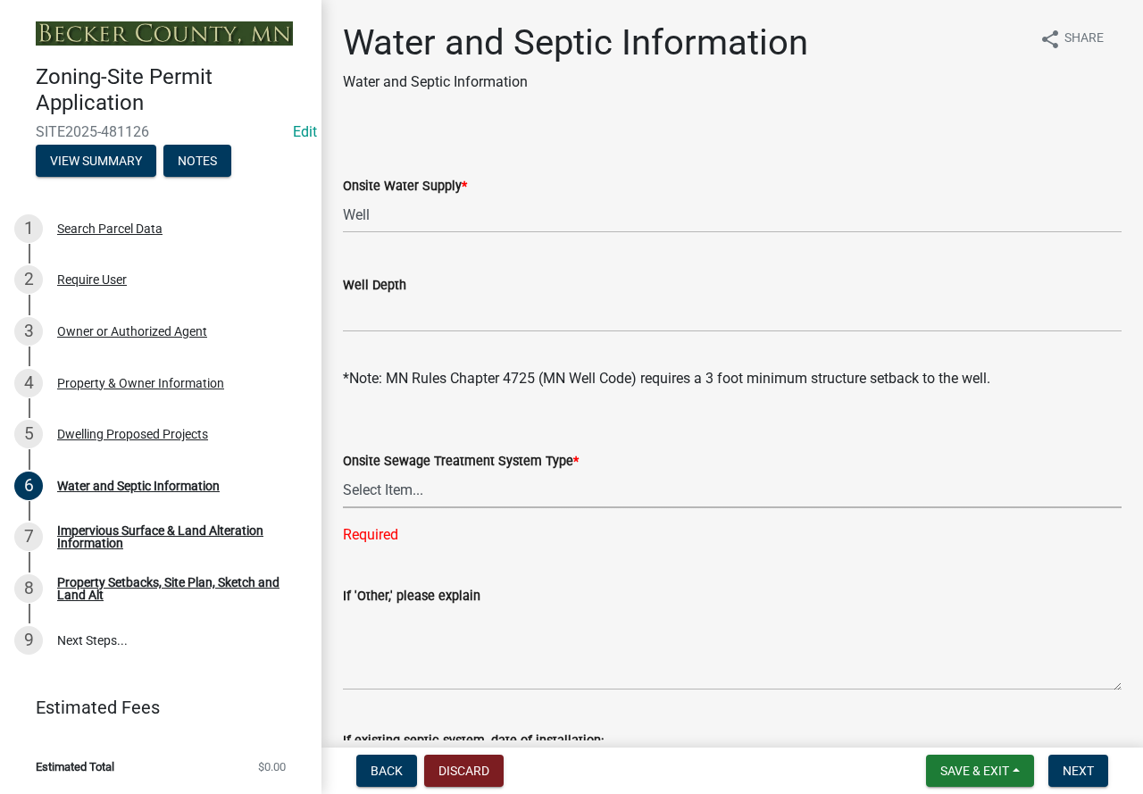
click at [408, 497] on select "Select Item... No existing or proposed septic Proposed New or Corrected Septic …" at bounding box center [732, 490] width 779 height 37
click at [343, 472] on select "Select Item... No existing or proposed septic Proposed New or Corrected Septic …" at bounding box center [732, 490] width 779 height 37
select select "25b8aef2-9eed-4c0f-8836-08d4b8d082b1"
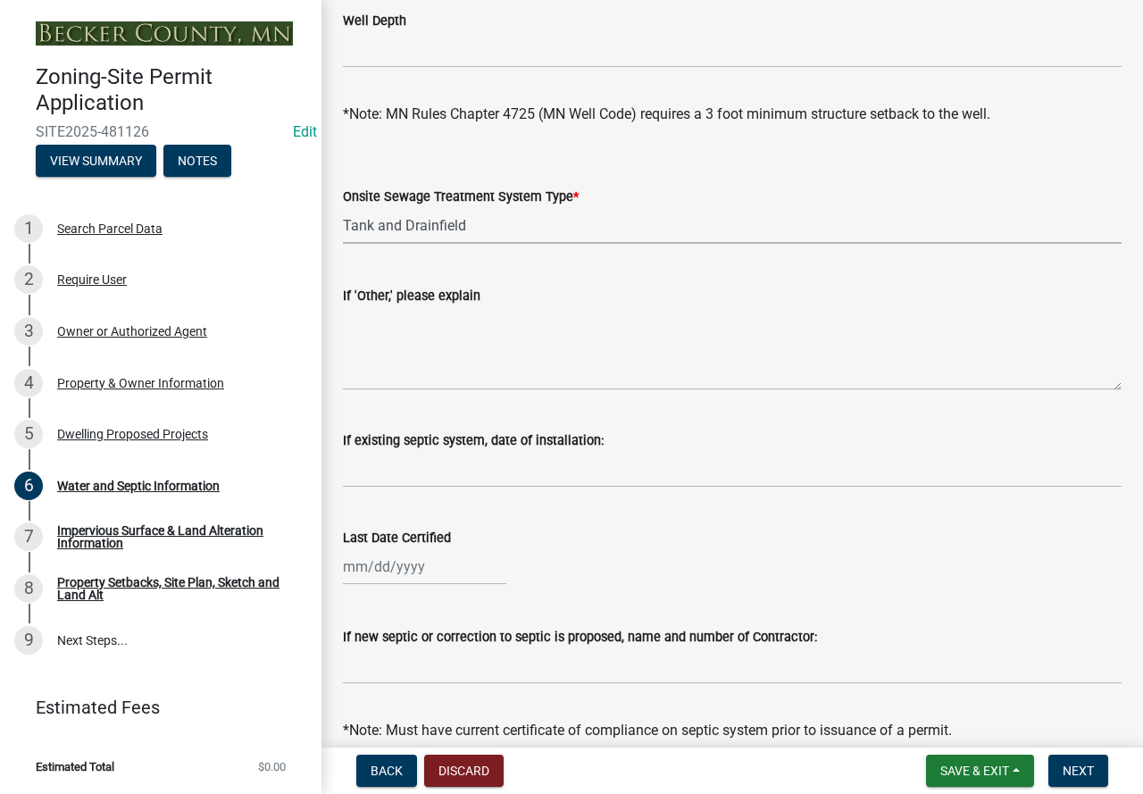
scroll to position [268, 0]
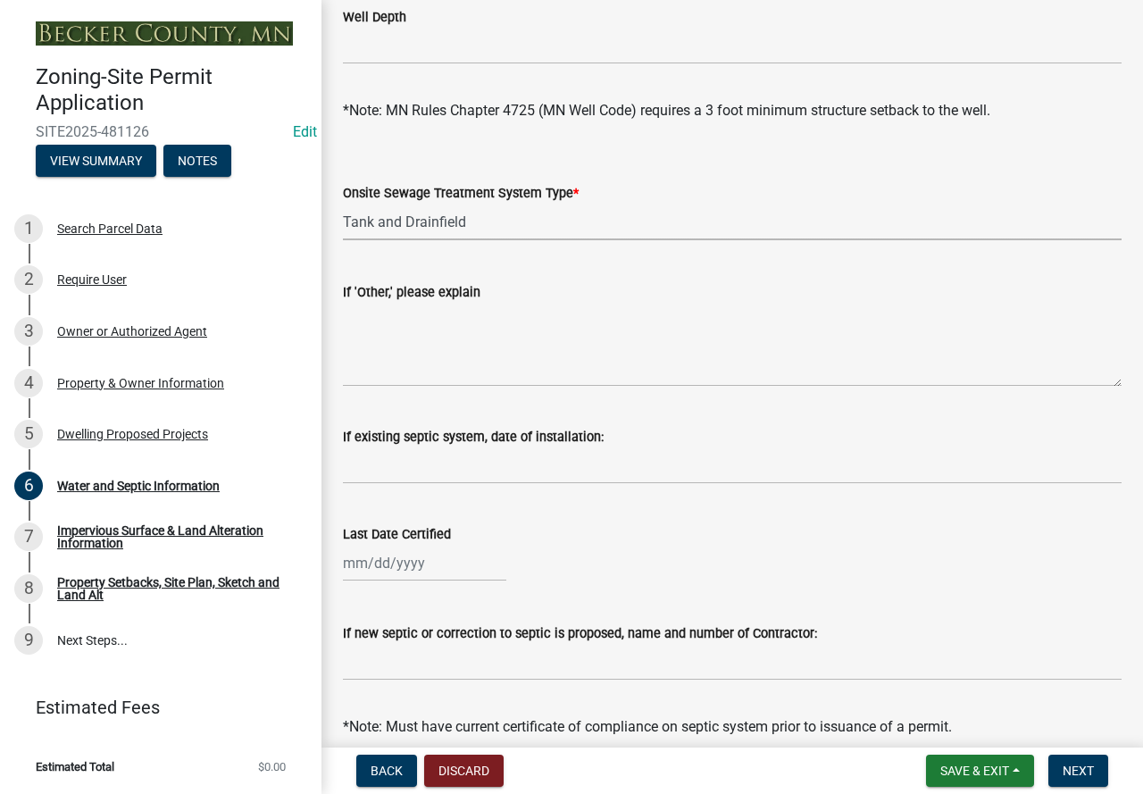
click at [423, 558] on div at bounding box center [424, 563] width 163 height 37
select select "9"
select select "2025"
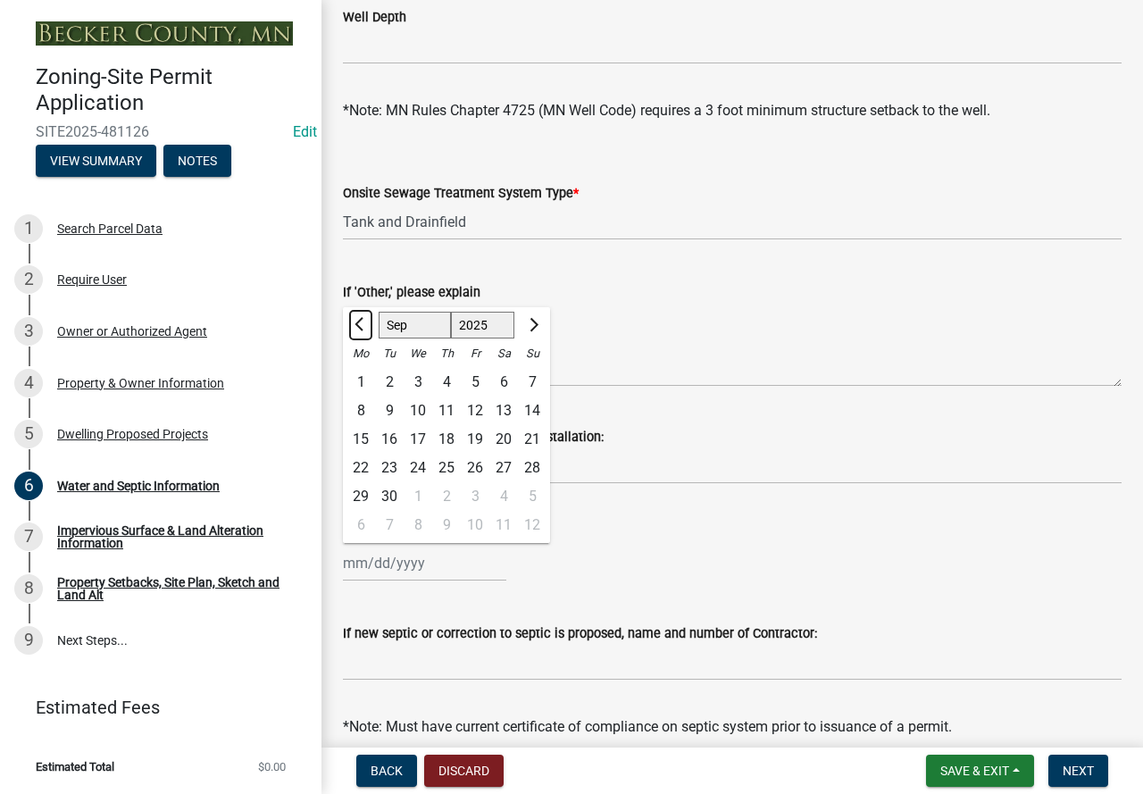
click at [362, 327] on span "Previous month" at bounding box center [361, 324] width 13 height 13
select select "6"
click at [388, 489] on div "24" at bounding box center [389, 496] width 29 height 29
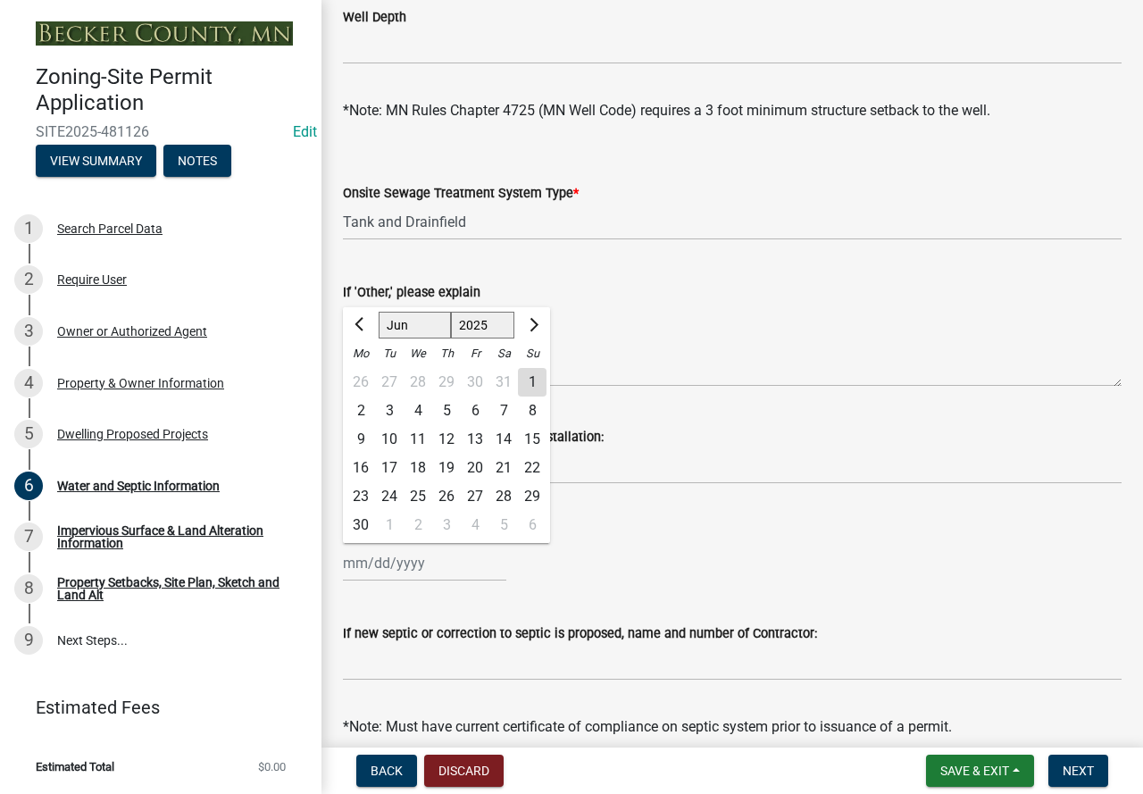
type input "[DATE]"
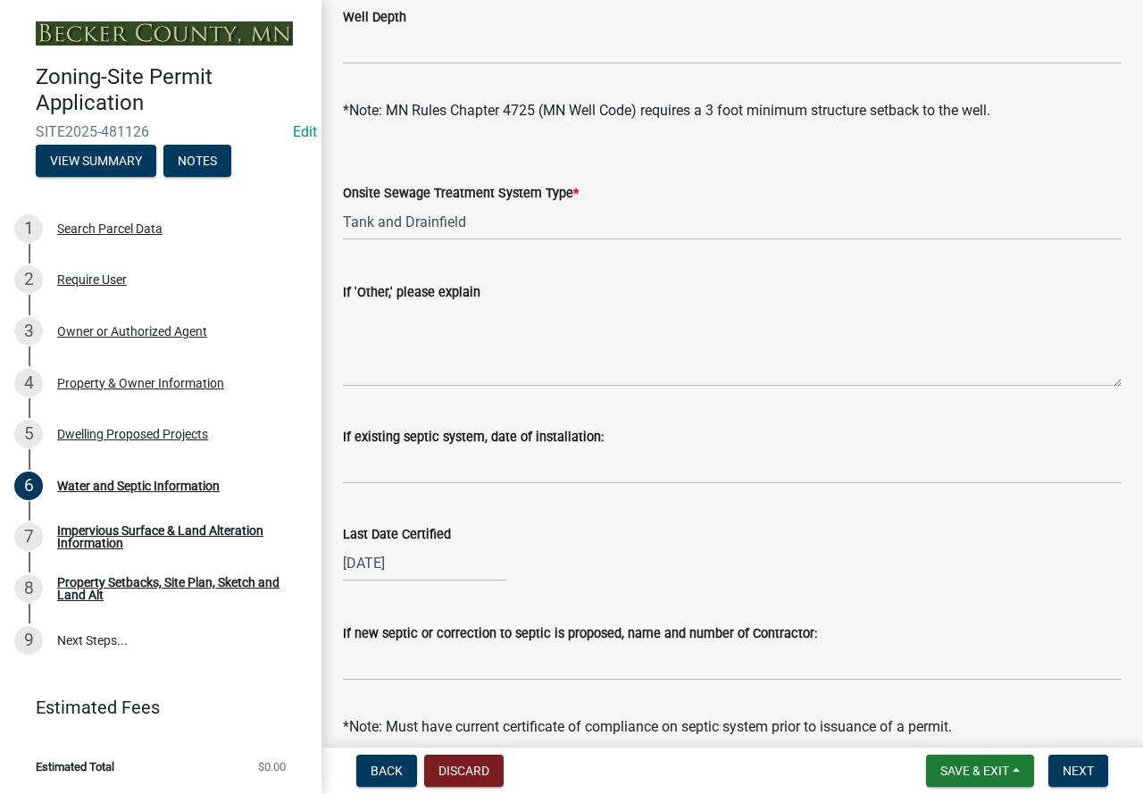
click at [534, 521] on div "Last Date Certified [DATE]" at bounding box center [732, 539] width 779 height 83
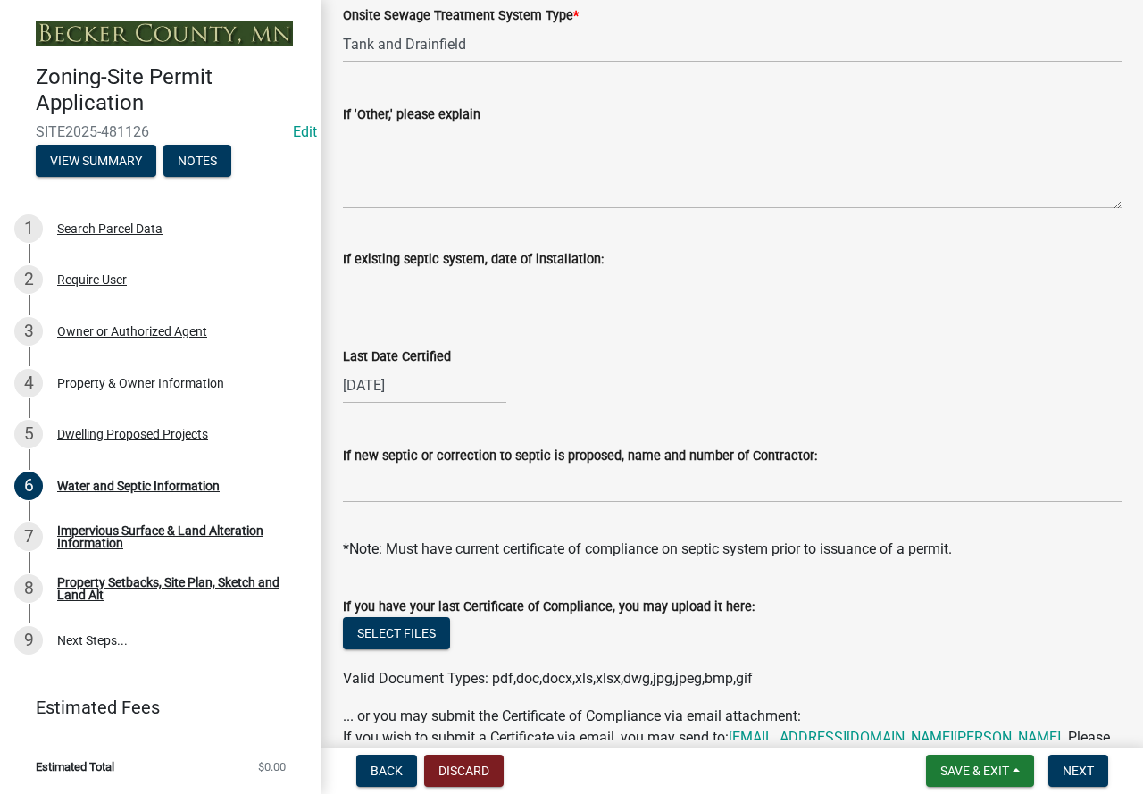
scroll to position [447, 0]
click at [527, 476] on input "If new septic or correction to septic is proposed, name and number of Contracto…" at bounding box center [732, 483] width 779 height 37
click at [637, 413] on wm-data-entity-input "Last Date Certified [DATE]" at bounding box center [732, 369] width 779 height 99
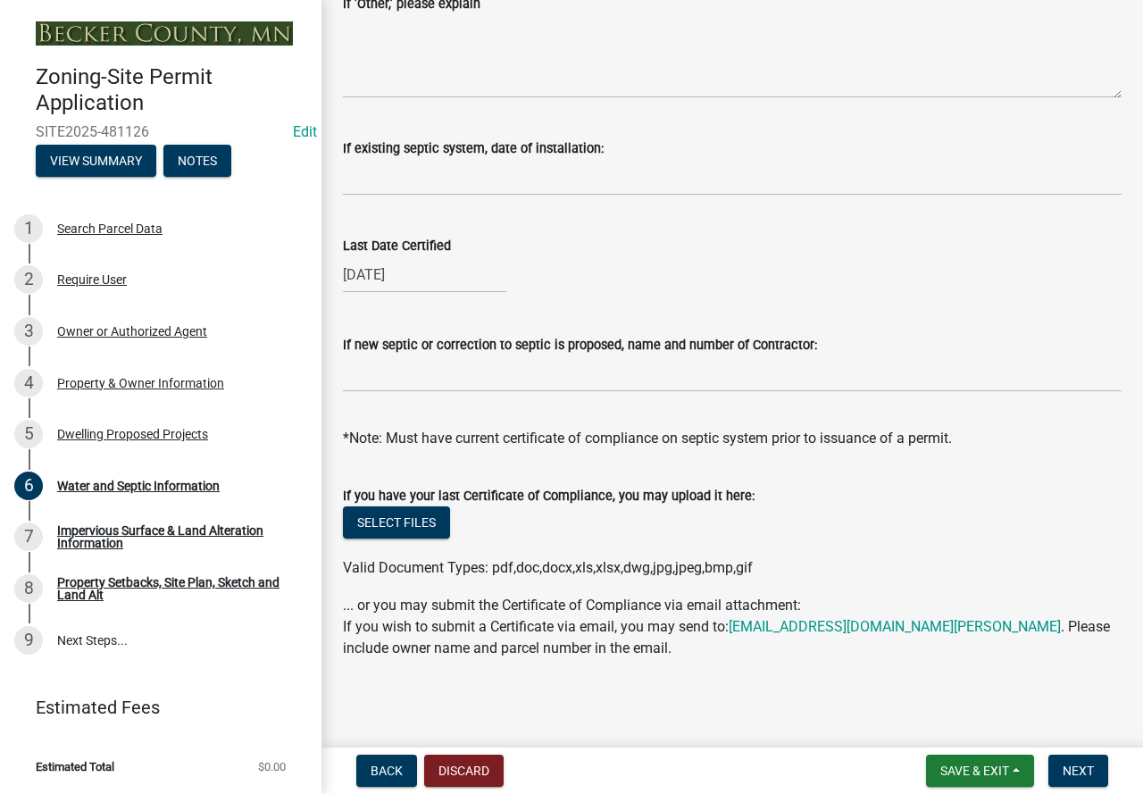
scroll to position [559, 0]
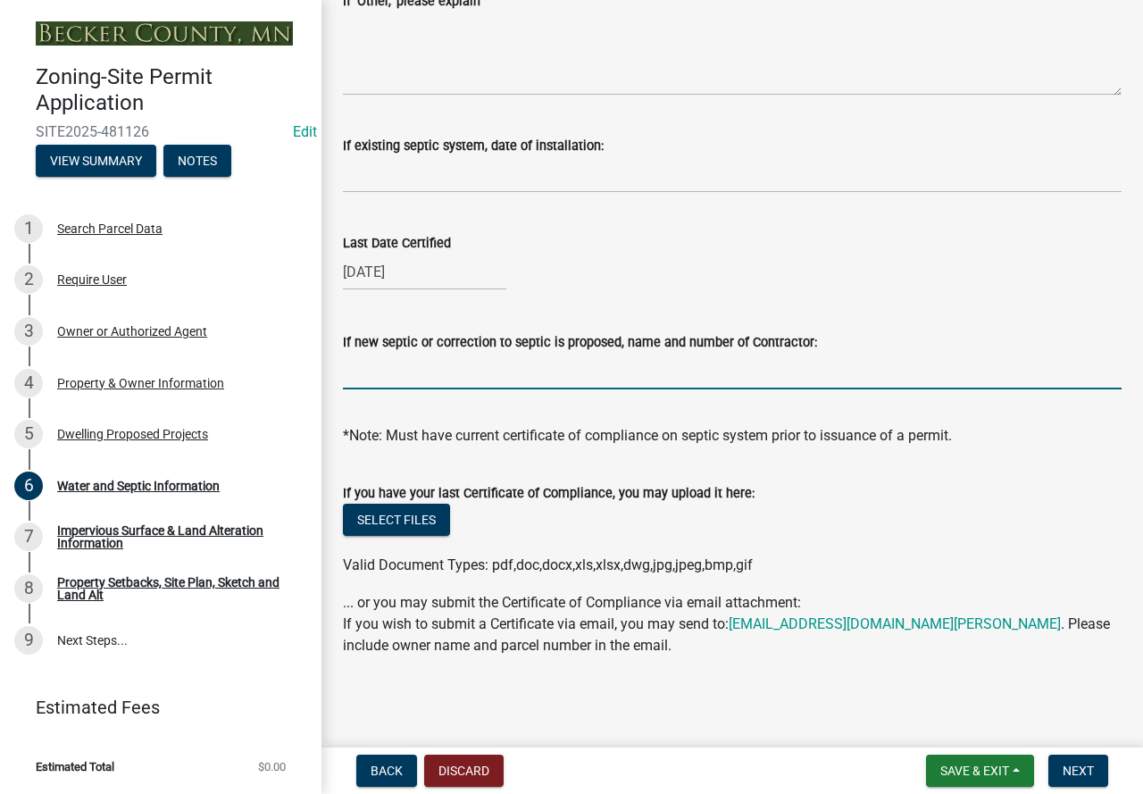
click at [519, 380] on input "If new septic or correction to septic is proposed, name and number of Contracto…" at bounding box center [732, 371] width 779 height 37
type input "inspected and compliant [DATE]"
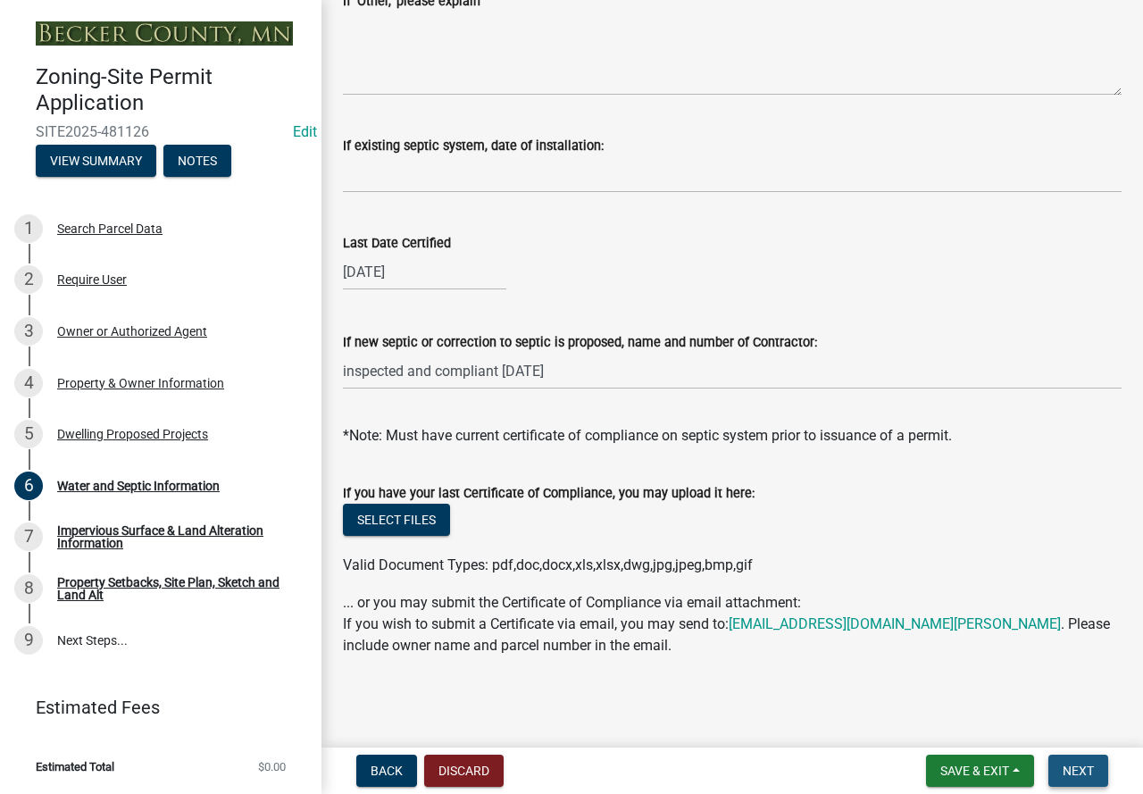
click at [1073, 766] on span "Next" at bounding box center [1078, 771] width 31 height 14
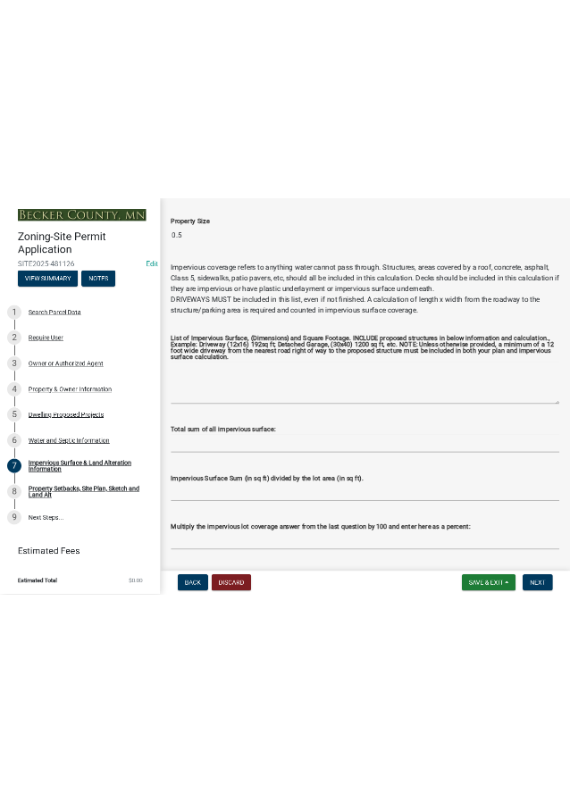
scroll to position [179, 0]
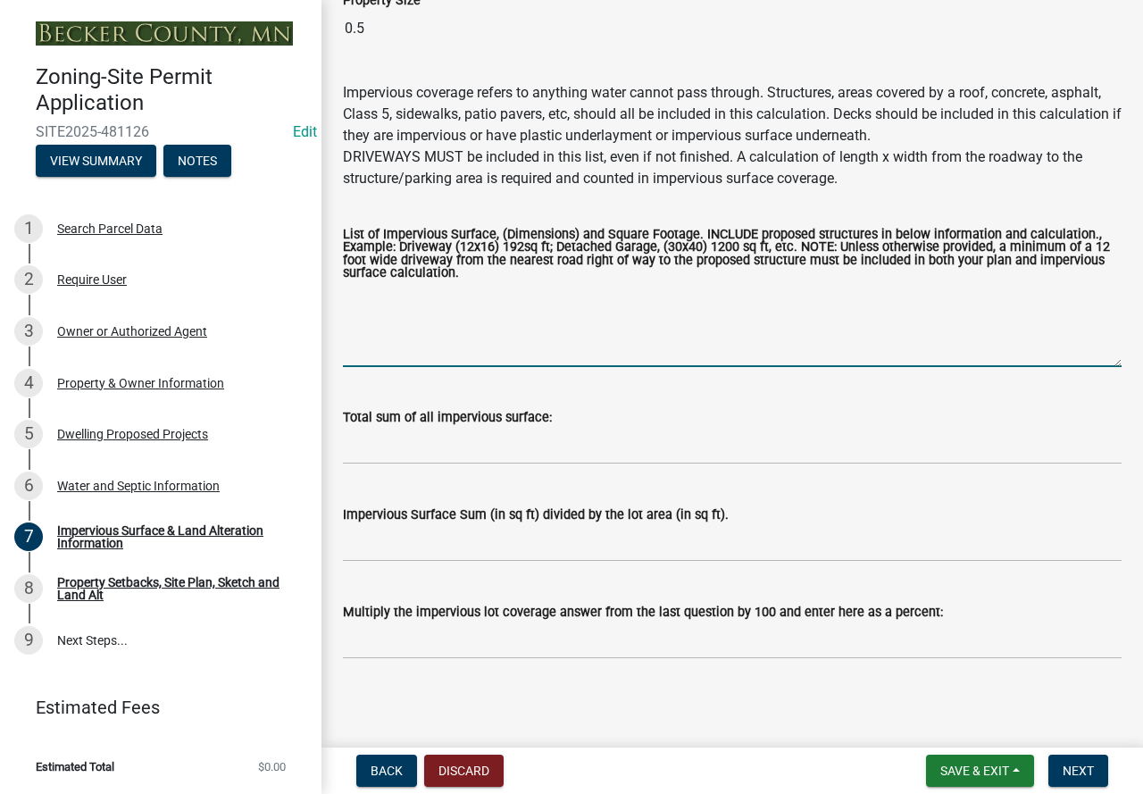
click at [400, 303] on textarea "List of Impervious Surface, (Dimensions) and Square Footage. INCLUDE proposed s…" at bounding box center [732, 325] width 779 height 84
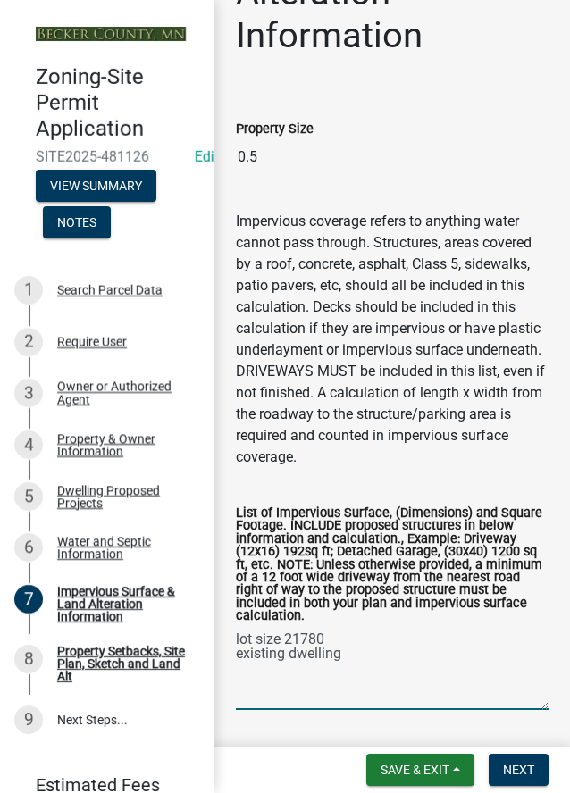
scroll to position [307, 0]
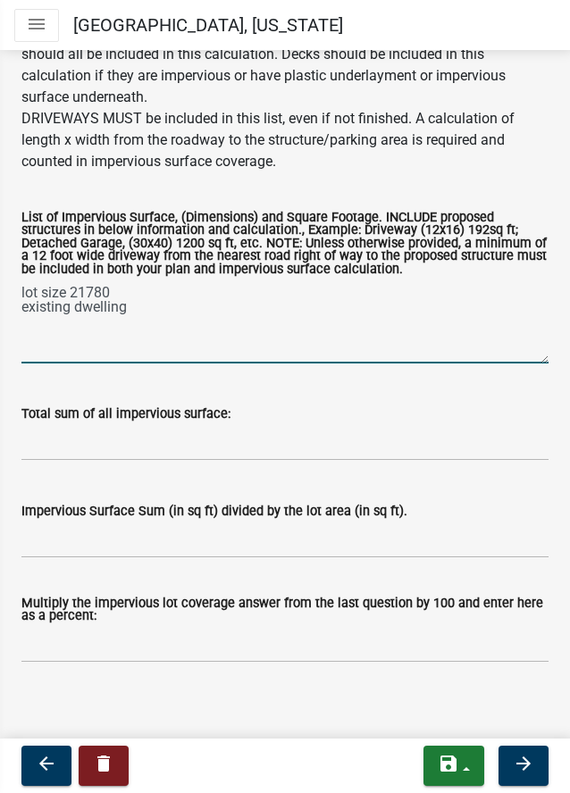
click at [179, 354] on textarea "lot size 21780 existing dwelling" at bounding box center [284, 322] width 527 height 84
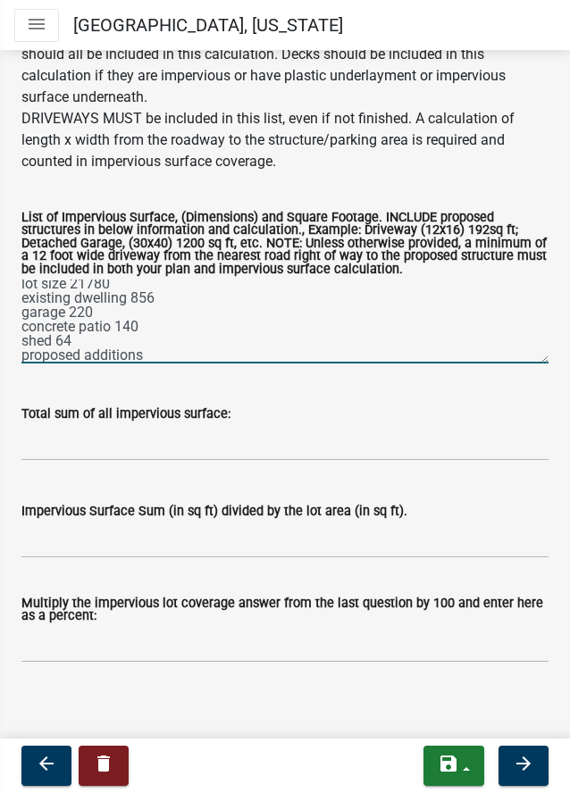
click at [189, 363] on textarea "lot size 21780 existing dwelling 856 garage 220 concrete patio 140 shed 64 prop…" at bounding box center [284, 322] width 527 height 84
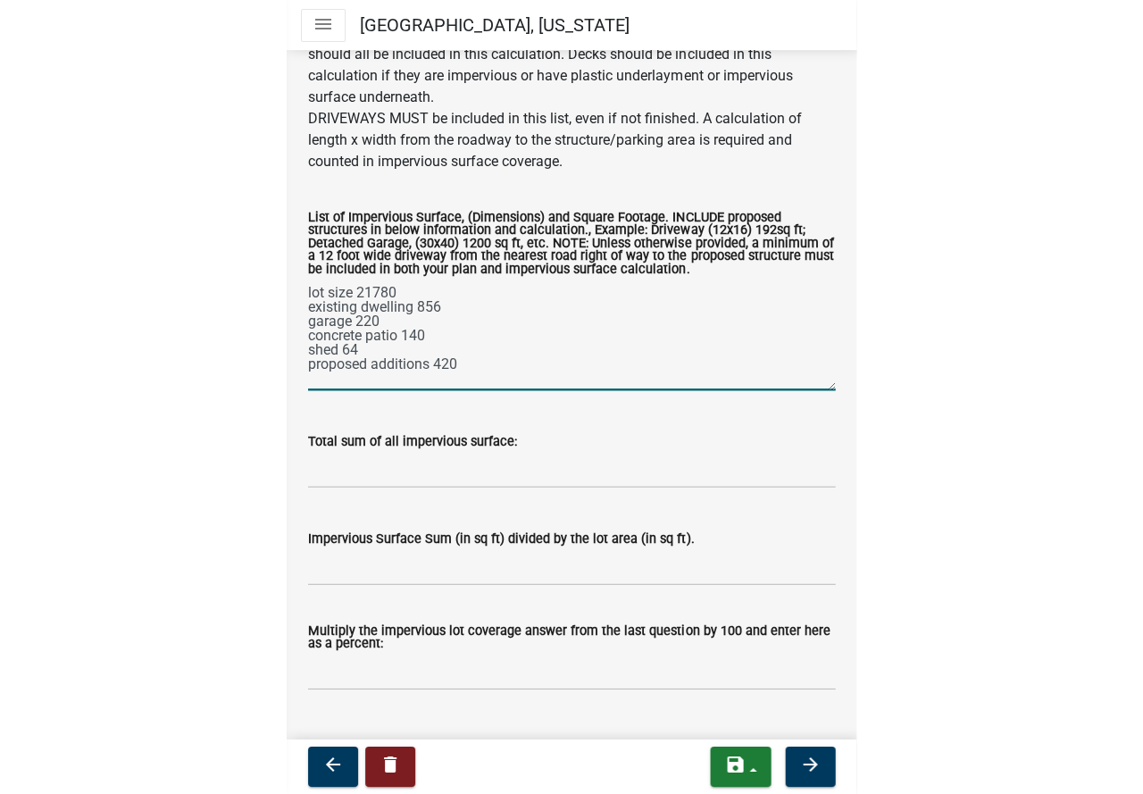
scroll to position [0, 0]
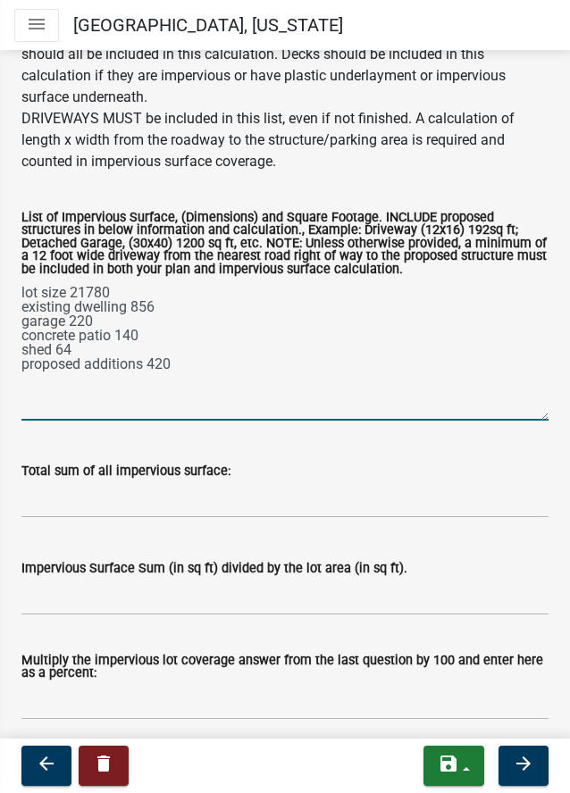
drag, startPoint x: 523, startPoint y: 400, endPoint x: 517, endPoint y: 458, distance: 58.4
click at [517, 421] on textarea "lot size 21780 existing dwelling 856 garage 220 concrete patio 140 shed 64 prop…" at bounding box center [284, 350] width 527 height 141
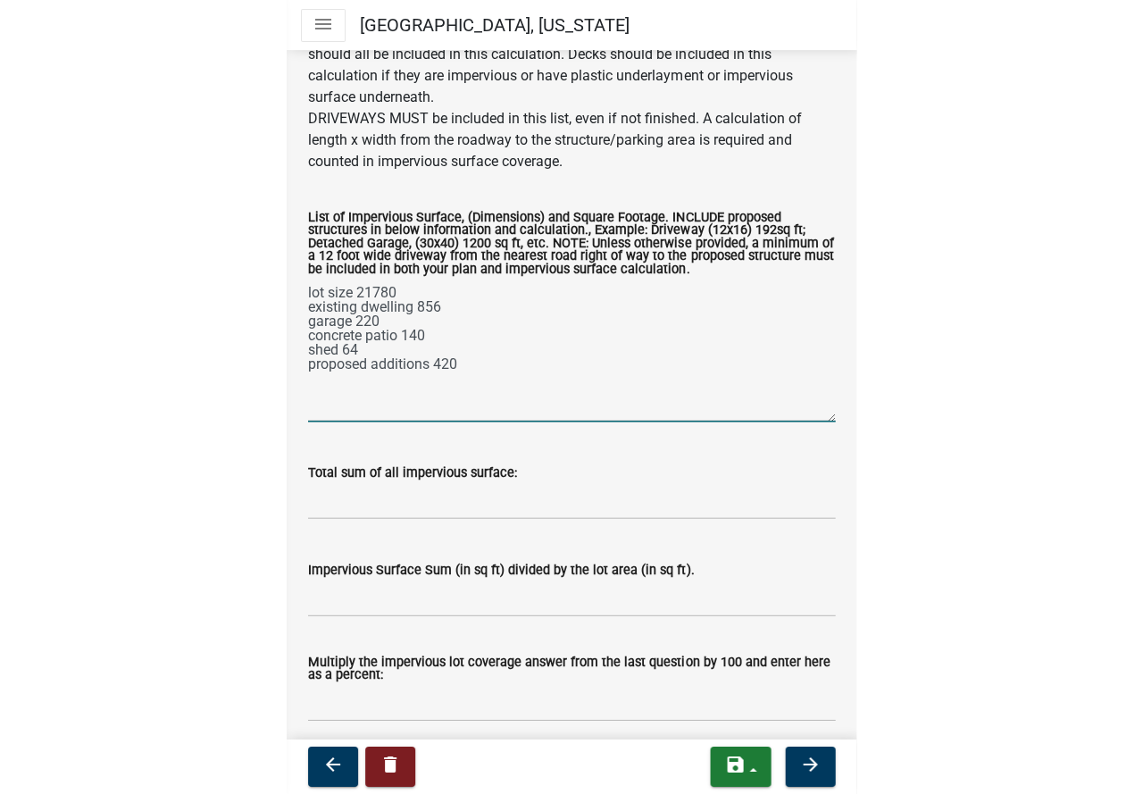
scroll to position [206, 0]
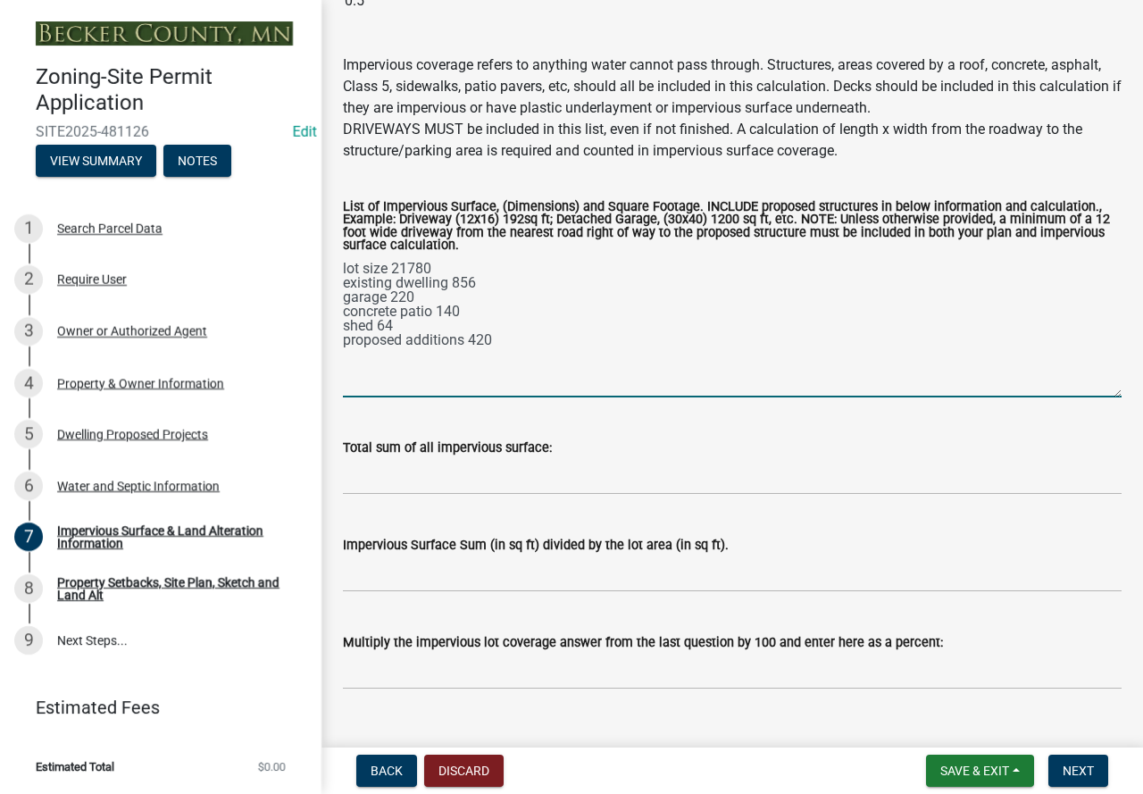
type textarea "lot size 21780 existing dwelling 856 garage 220 concrete patio 140 shed 64 prop…"
click at [988, 780] on button "Save & Exit" at bounding box center [980, 771] width 108 height 32
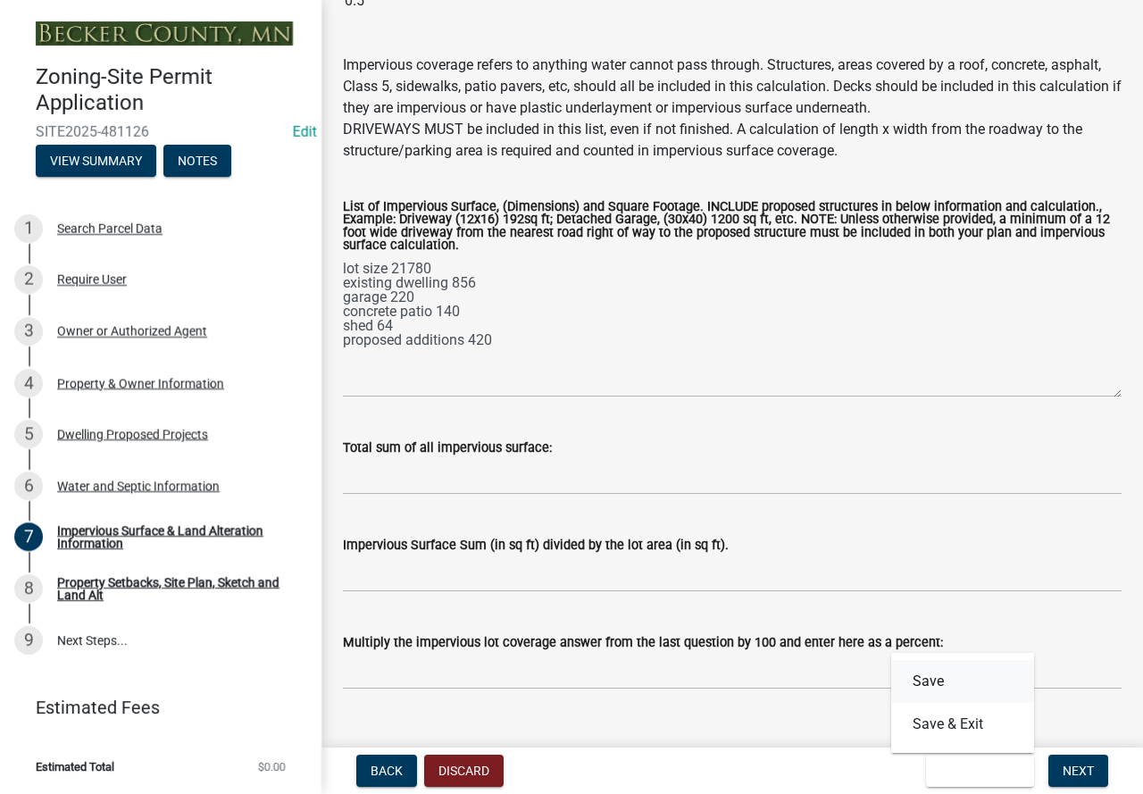
click at [919, 677] on button "Save" at bounding box center [962, 681] width 143 height 43
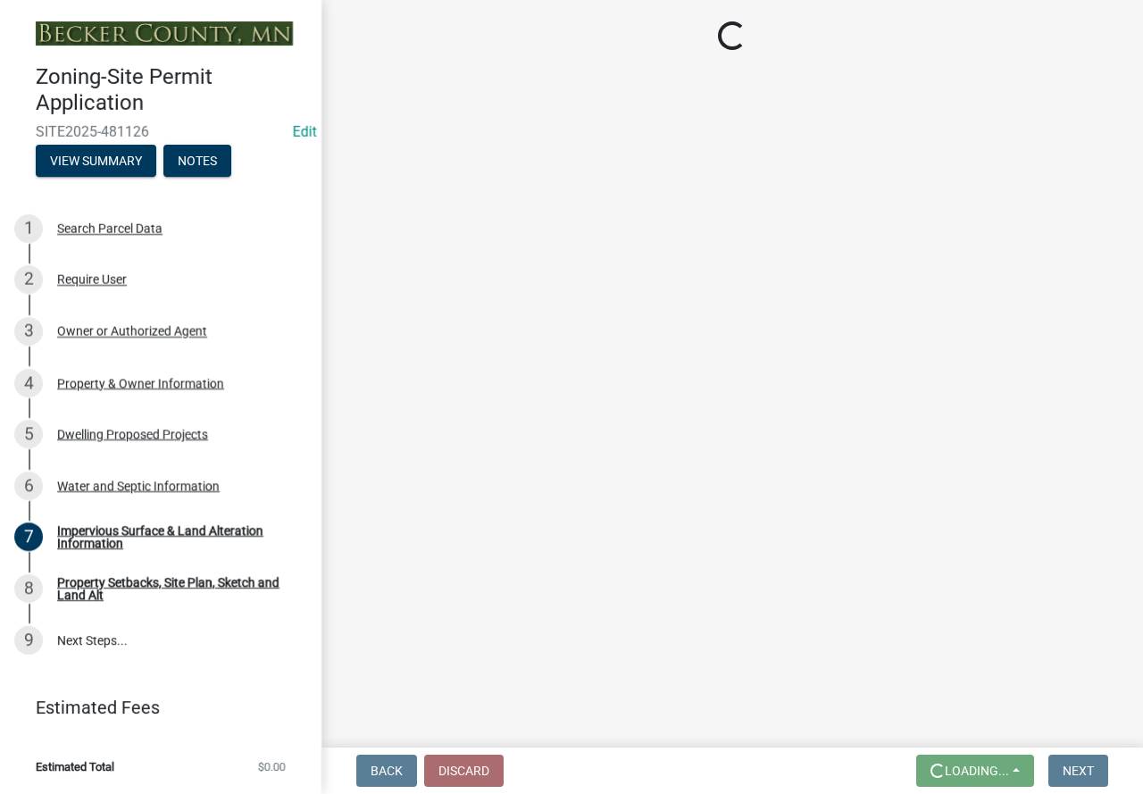
scroll to position [0, 0]
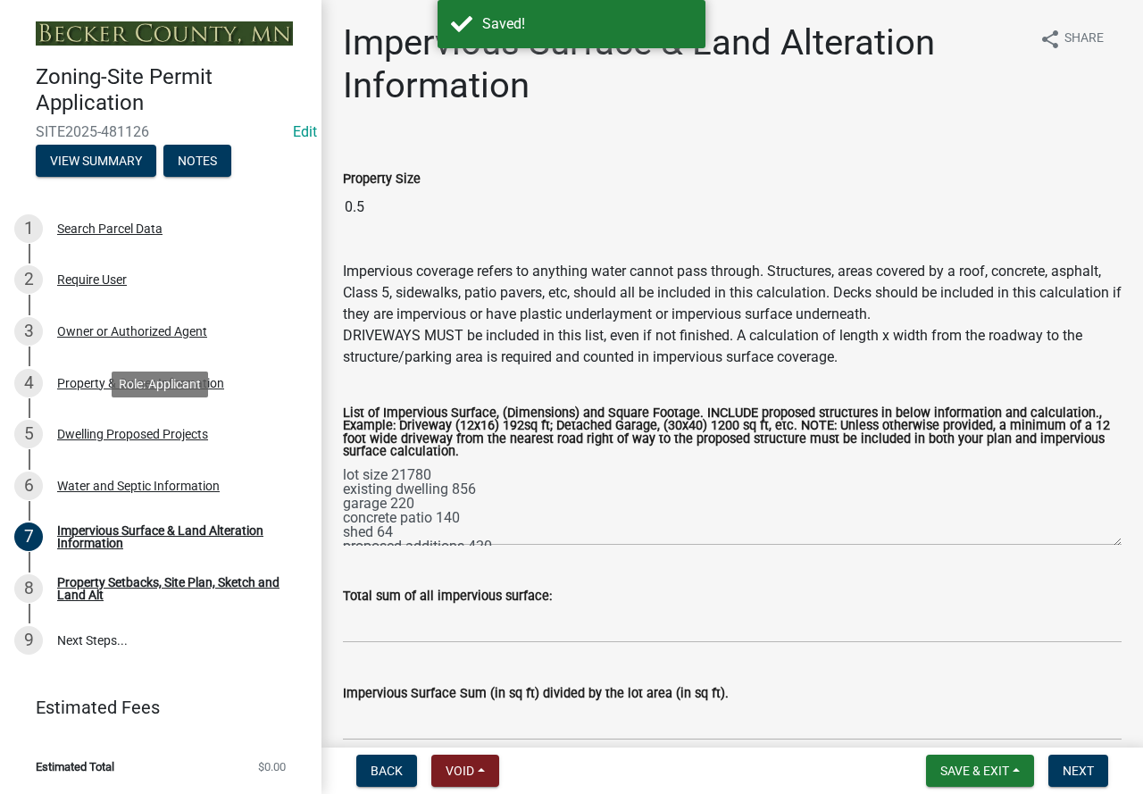
click at [133, 425] on div "5 Dwelling Proposed Projects" at bounding box center [153, 434] width 279 height 29
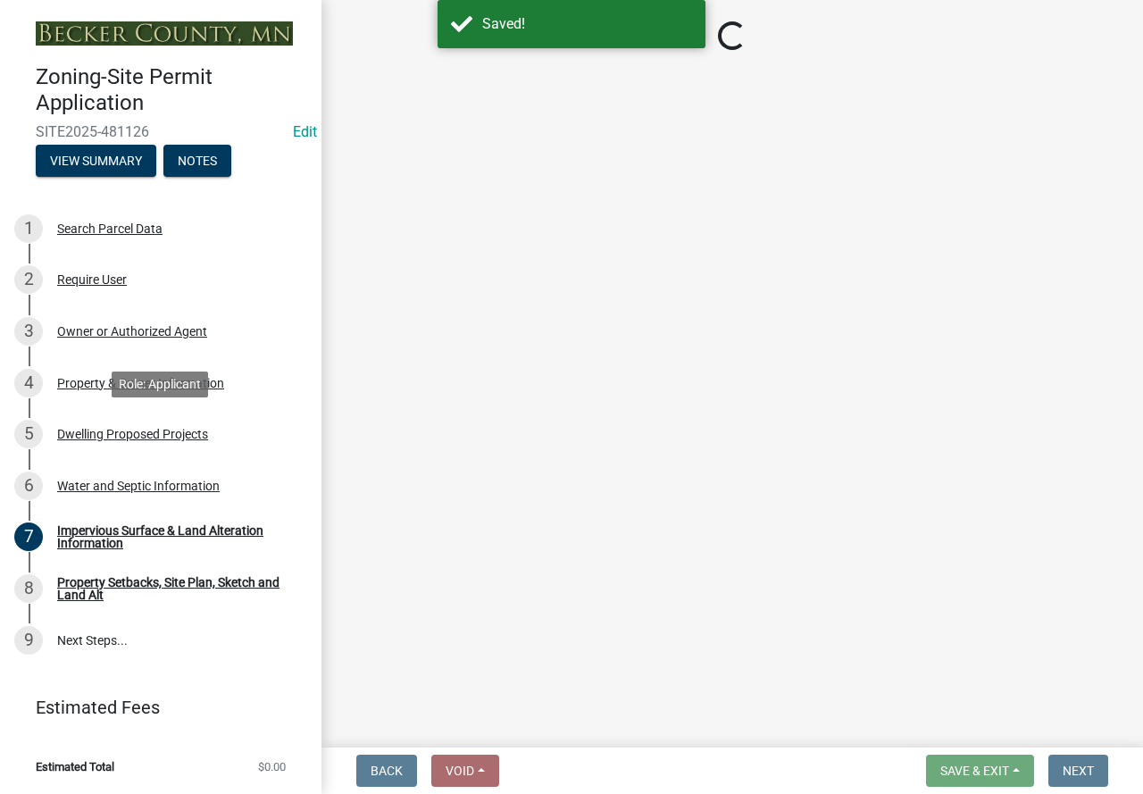
select select "b76c2e3f-c59d-4748-8205-29623accd873"
select select "2dc577ba-aef6-4196-bc52-35577603d189"
select select "f4ae0446-41fa-4afd-99aa-409617c58827"
select select "4f5e2784-8c40-49a3-b0e9-8f1a3cbab4f4"
select select "ad00b568-f24f-4dc2-90df-cb5d16449c52"
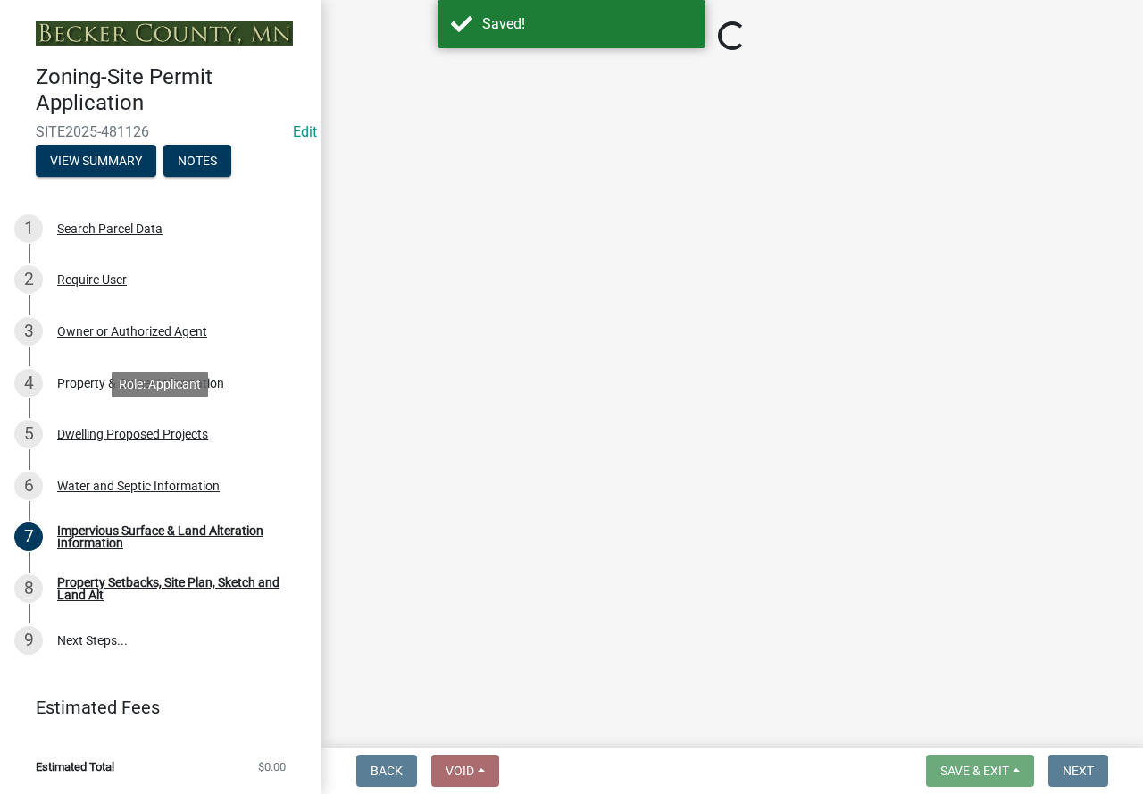
select select "ebb33175-329d-4f8e-9ee0-a71ca57f3362"
select select "5dd6cdd5-8b7d-4534-b791-478230f7b8b7"
select select "11c1c089-3b44-43c0-9549-3c9eeea2451f"
select select "0ceb8b90-6e92-4b1f-be25-acba4c819eff"
select select "ab9119d1-7da9-49c4-9fac-8c142204c89d"
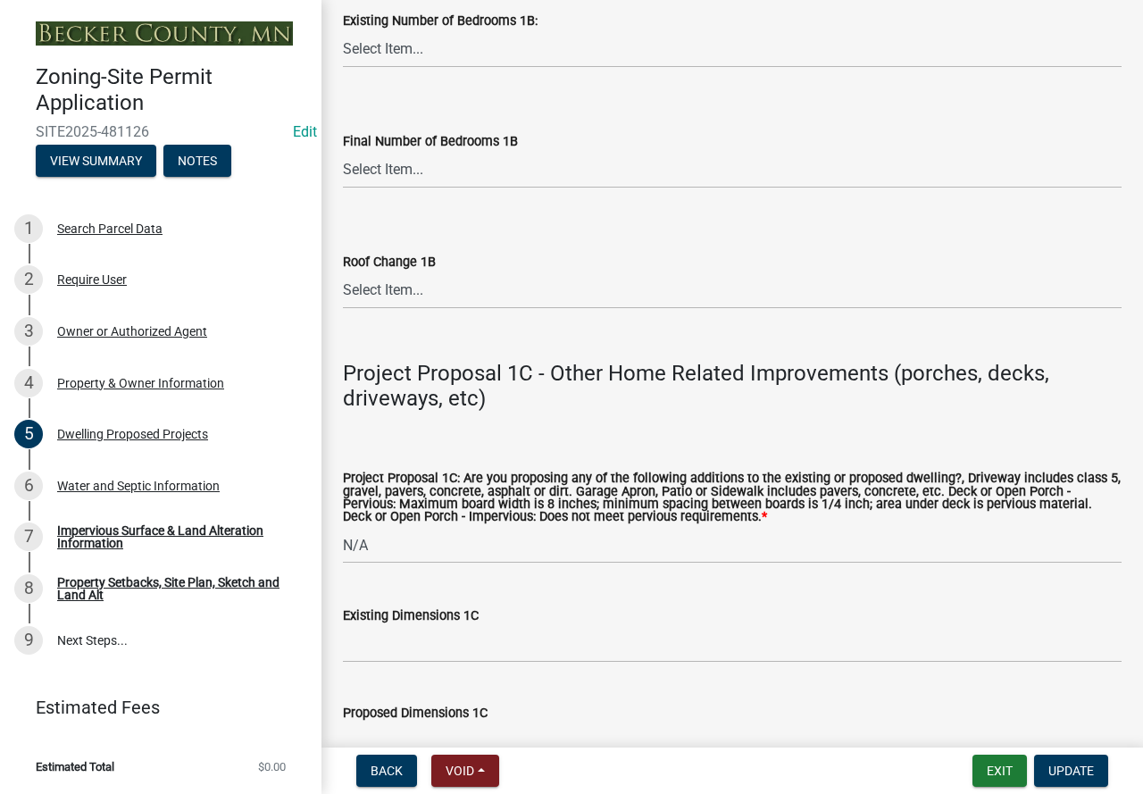
scroll to position [3036, 0]
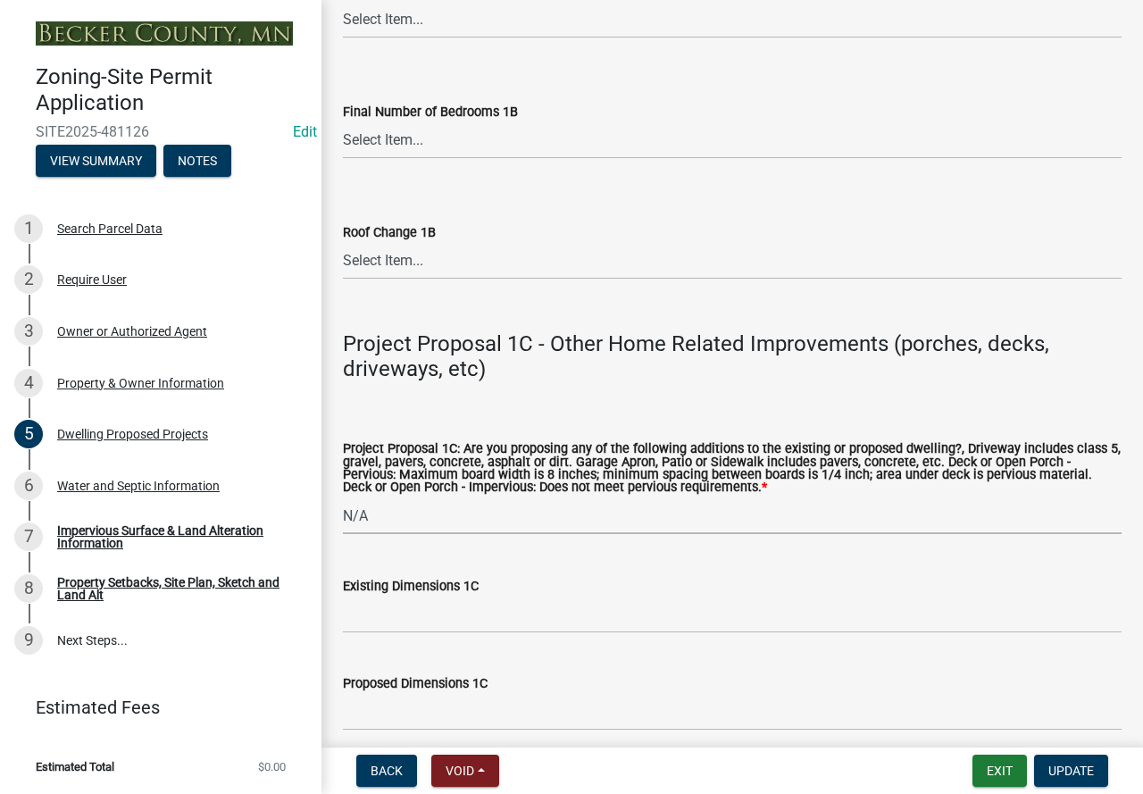
click at [438, 534] on select "Select Item... N/A Driveway Garage Apron Home Patio Sidewalk Deck - Pervious De…" at bounding box center [732, 515] width 779 height 37
click at [343, 521] on select "Select Item... N/A Driveway Garage Apron Home Patio Sidewalk Deck - Pervious De…" at bounding box center [732, 515] width 779 height 37
select select "cbc699c5-a6de-4f3d-a533-ae678b946106"
click at [417, 633] on input "Existing Dimensions 1C" at bounding box center [732, 615] width 779 height 37
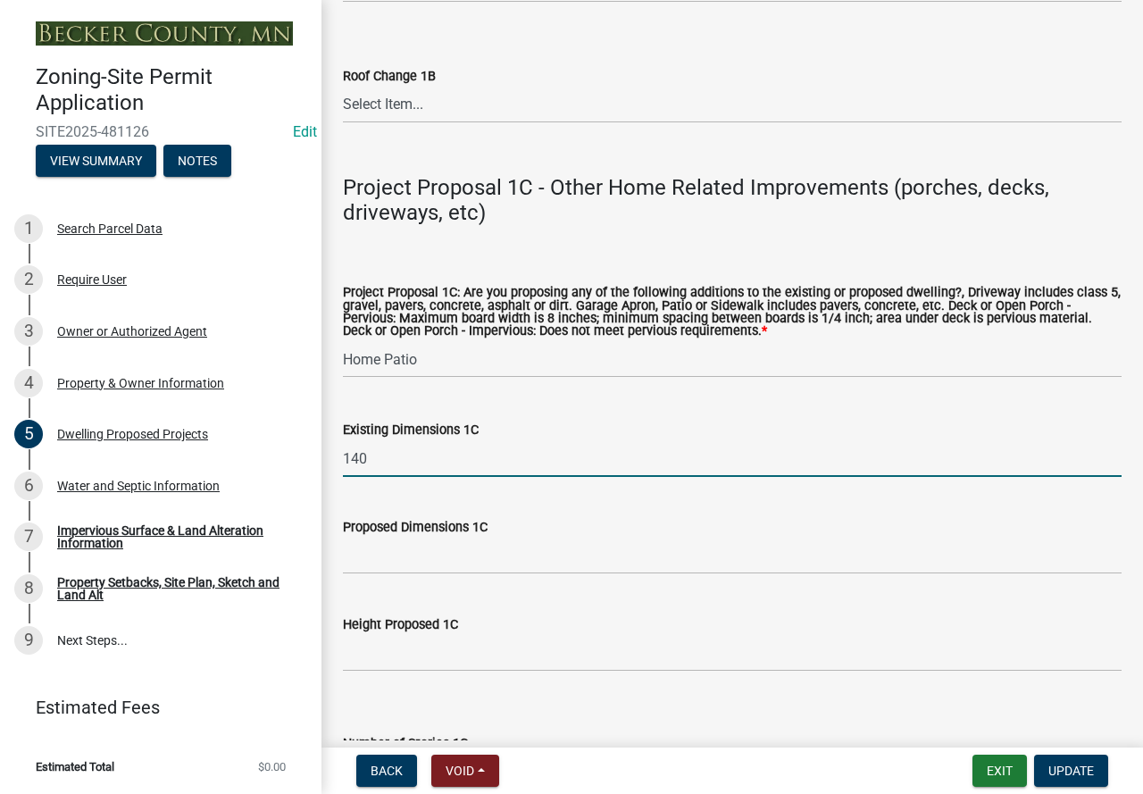
scroll to position [3215, 0]
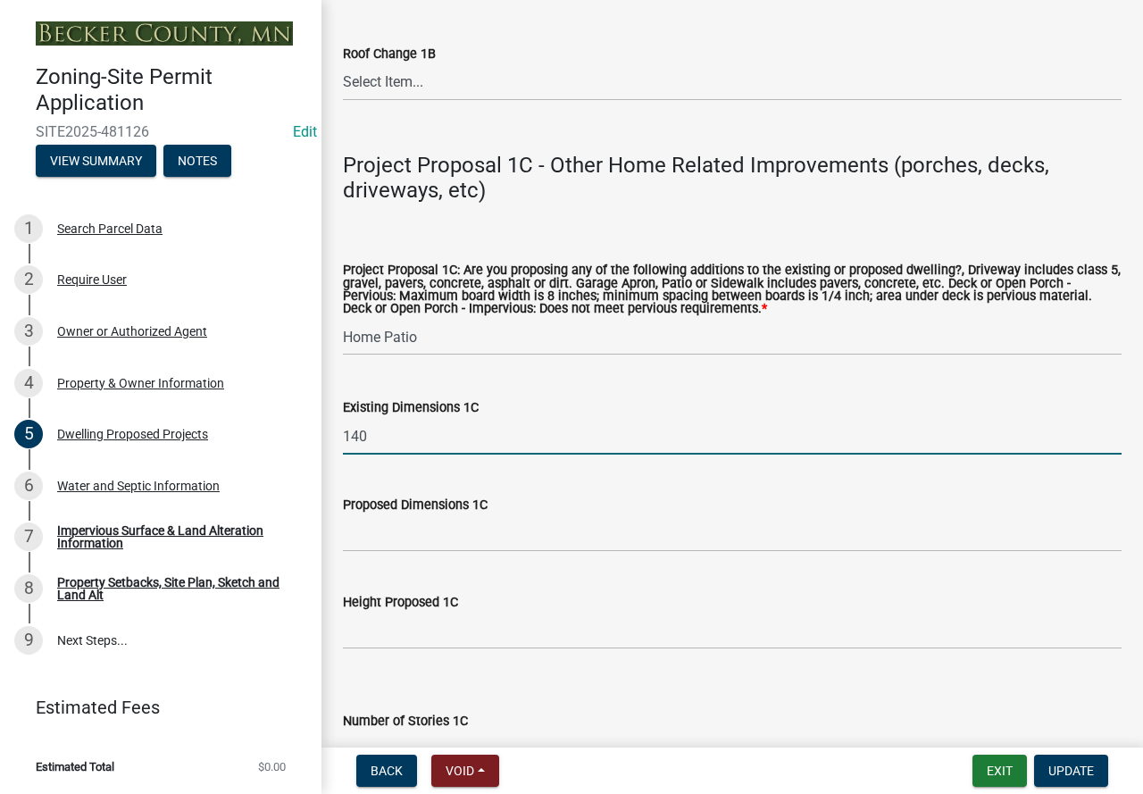
type input "140"
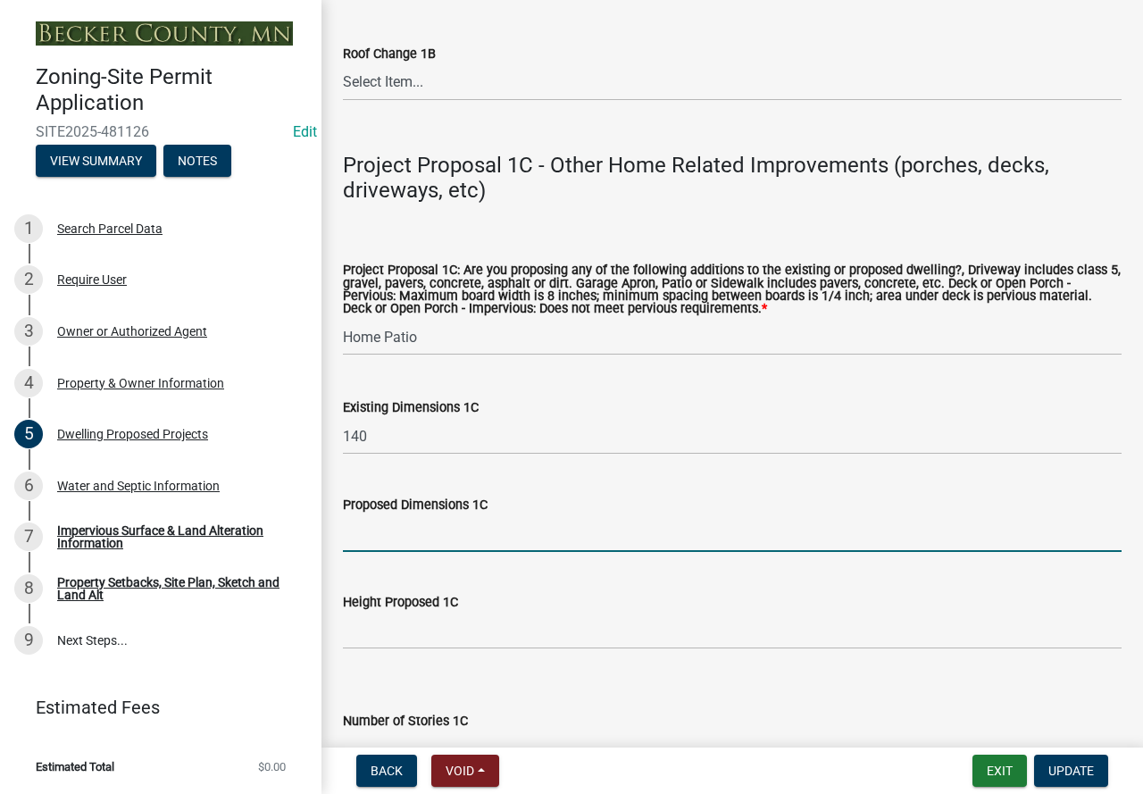
click at [421, 552] on input "Proposed Dimensions 1C" at bounding box center [732, 533] width 779 height 37
type input "1"
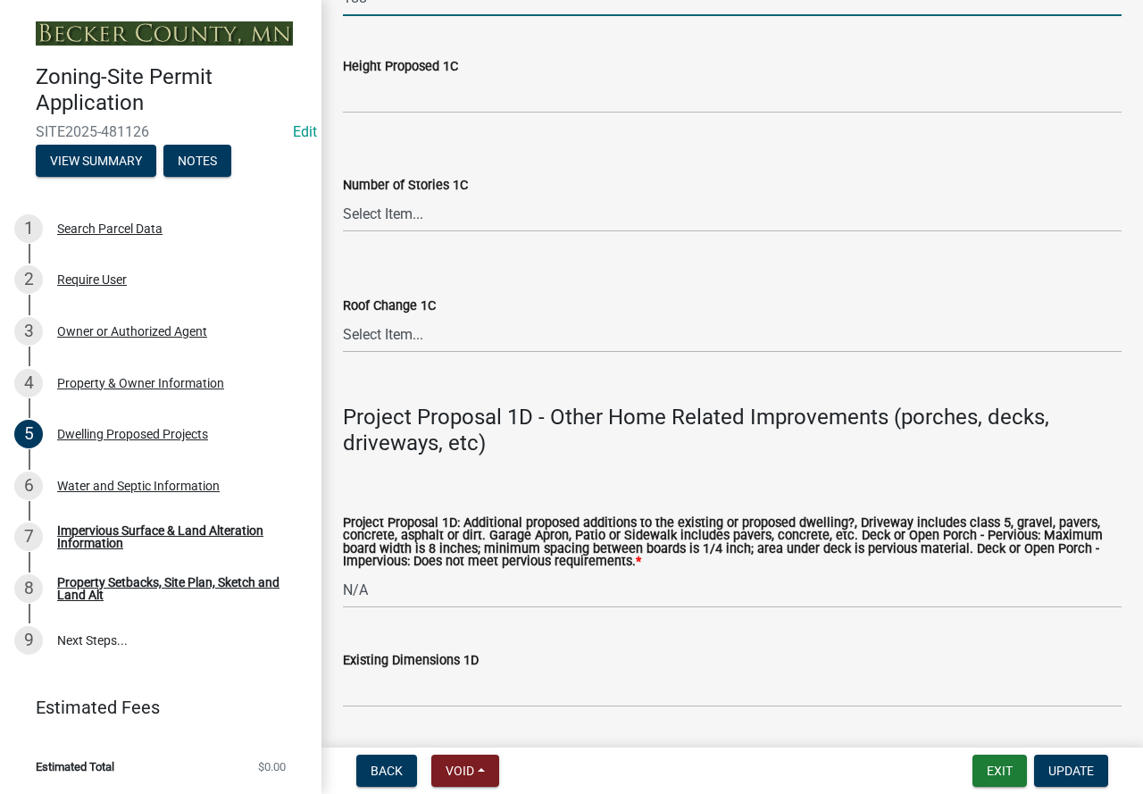
scroll to position [3840, 0]
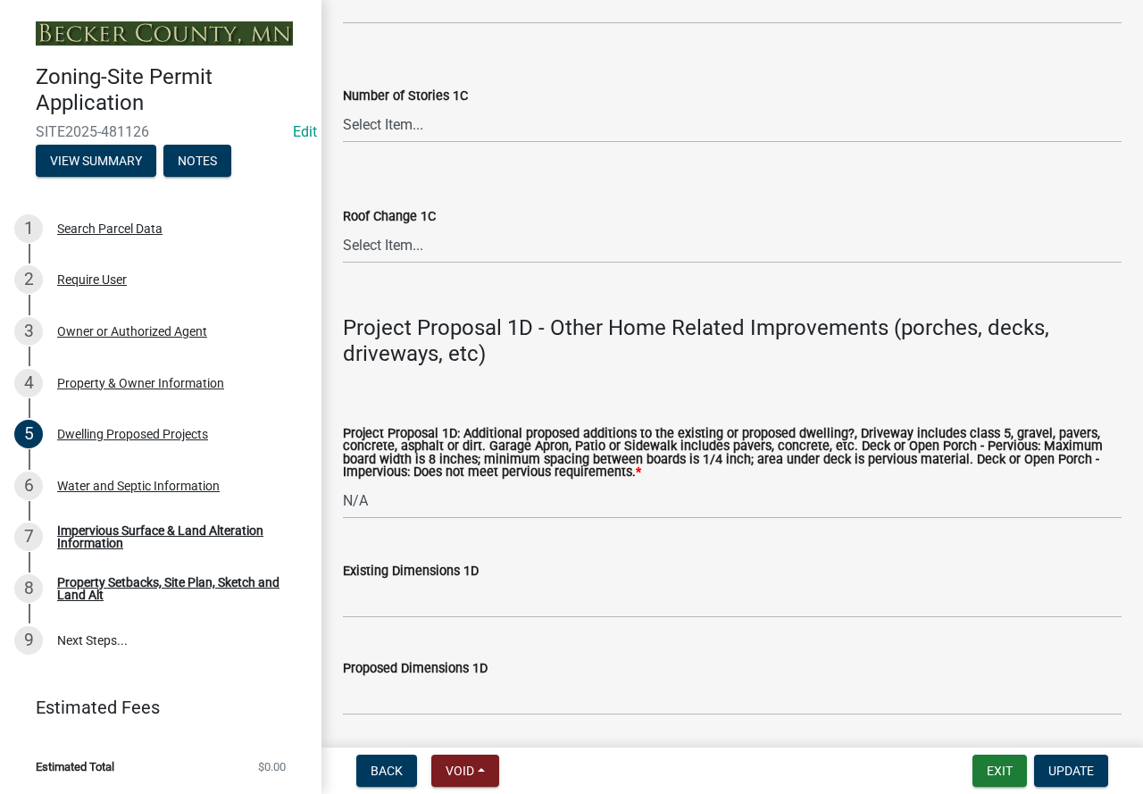
type input "188"
click at [482, 519] on select "Select Item... N/A Driveway Garage Apron Home Patio Sidewalk Deck - Pervious De…" at bounding box center [732, 500] width 779 height 37
click at [343, 506] on select "Select Item... N/A Driveway Garage Apron Home Patio Sidewalk Deck - Pervious De…" at bounding box center [732, 500] width 779 height 37
select select "dc6230dd-bdad-407f-bef0-b6909629af6d"
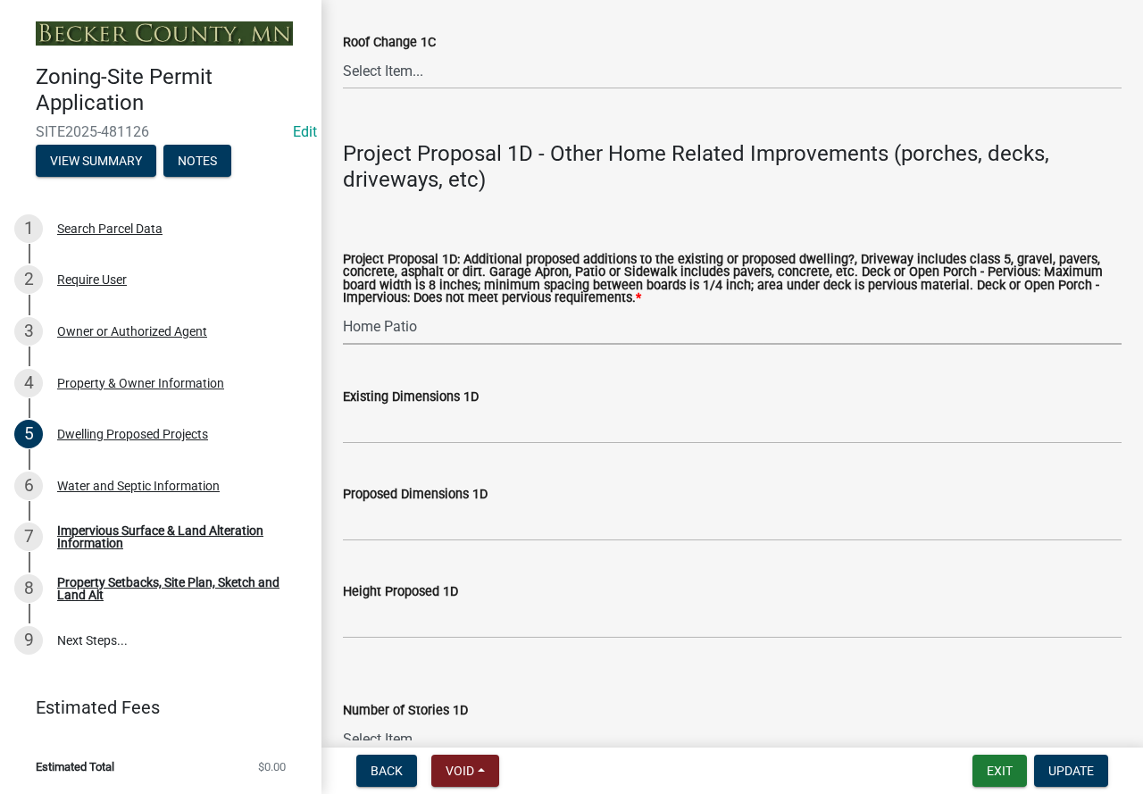
scroll to position [4019, 0]
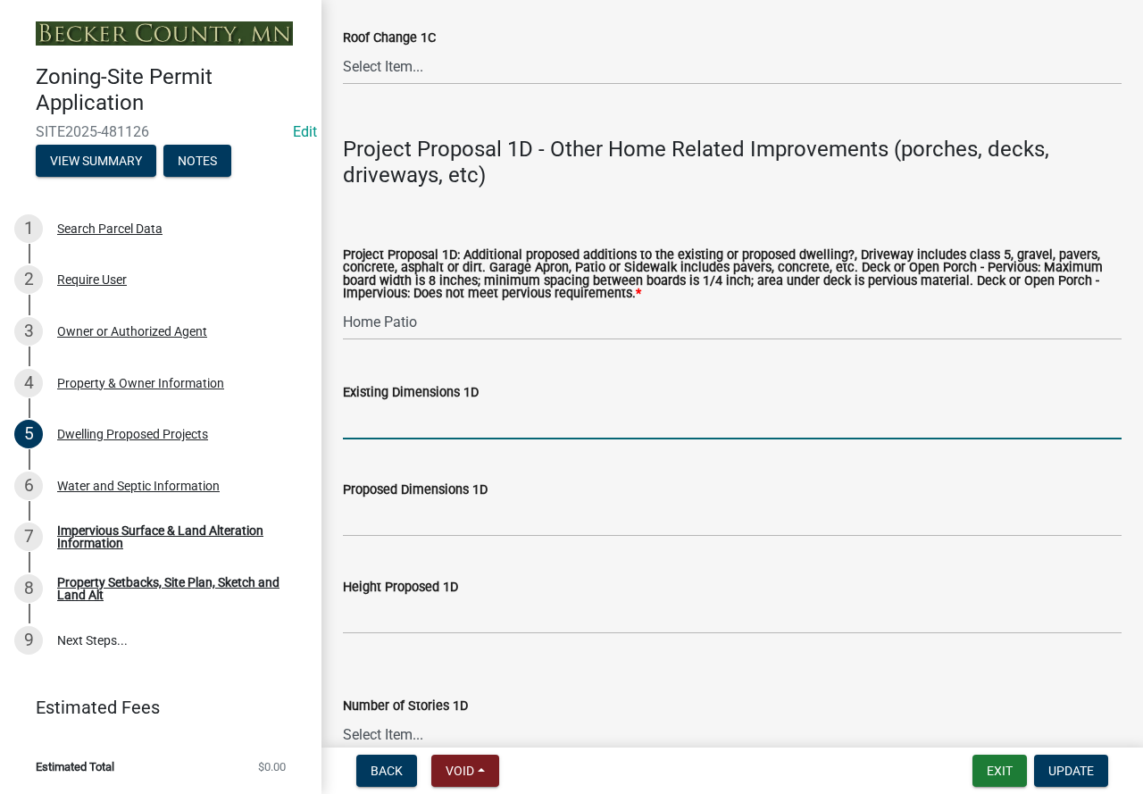
click at [423, 439] on input "Existing Dimensions 1D" at bounding box center [732, 421] width 779 height 37
type input "0"
click at [422, 537] on input "Proposed Dimensions 1D" at bounding box center [732, 518] width 779 height 37
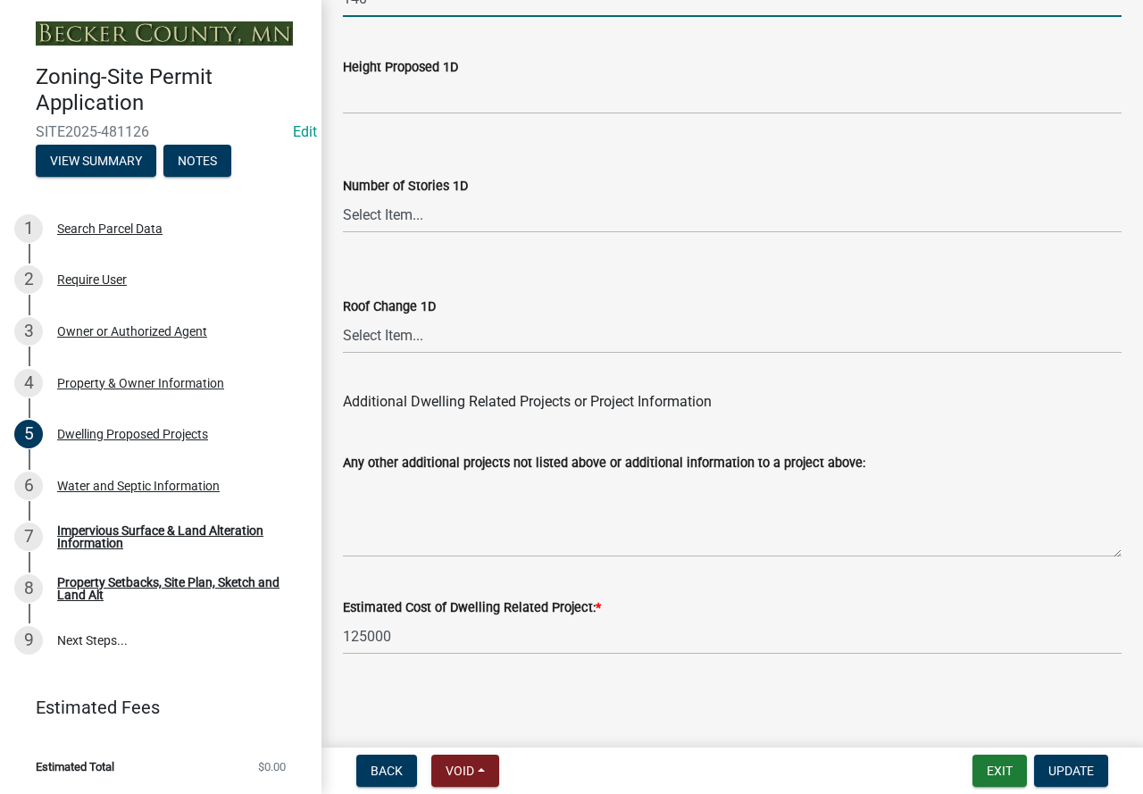
scroll to position [4563, 0]
type input "140"
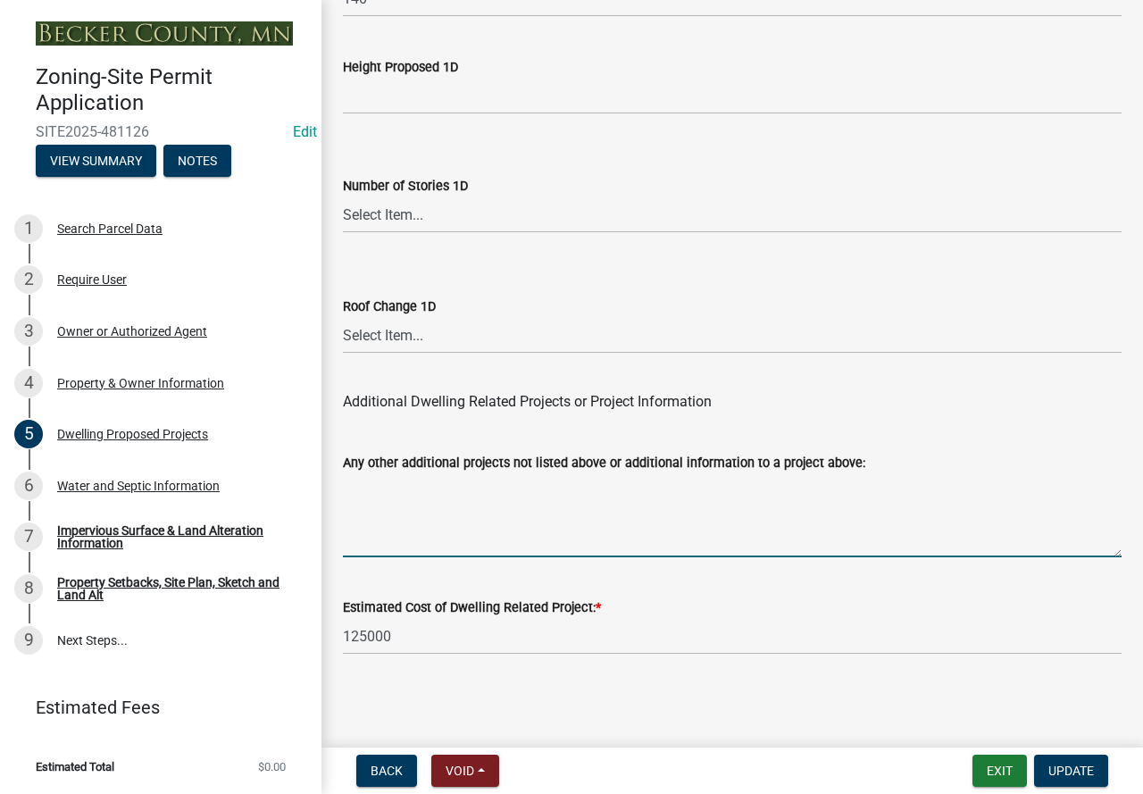
click at [401, 489] on textarea "Any other additional projects not listed above or additional information to a p…" at bounding box center [732, 515] width 779 height 84
type textarea "driveway 1395"
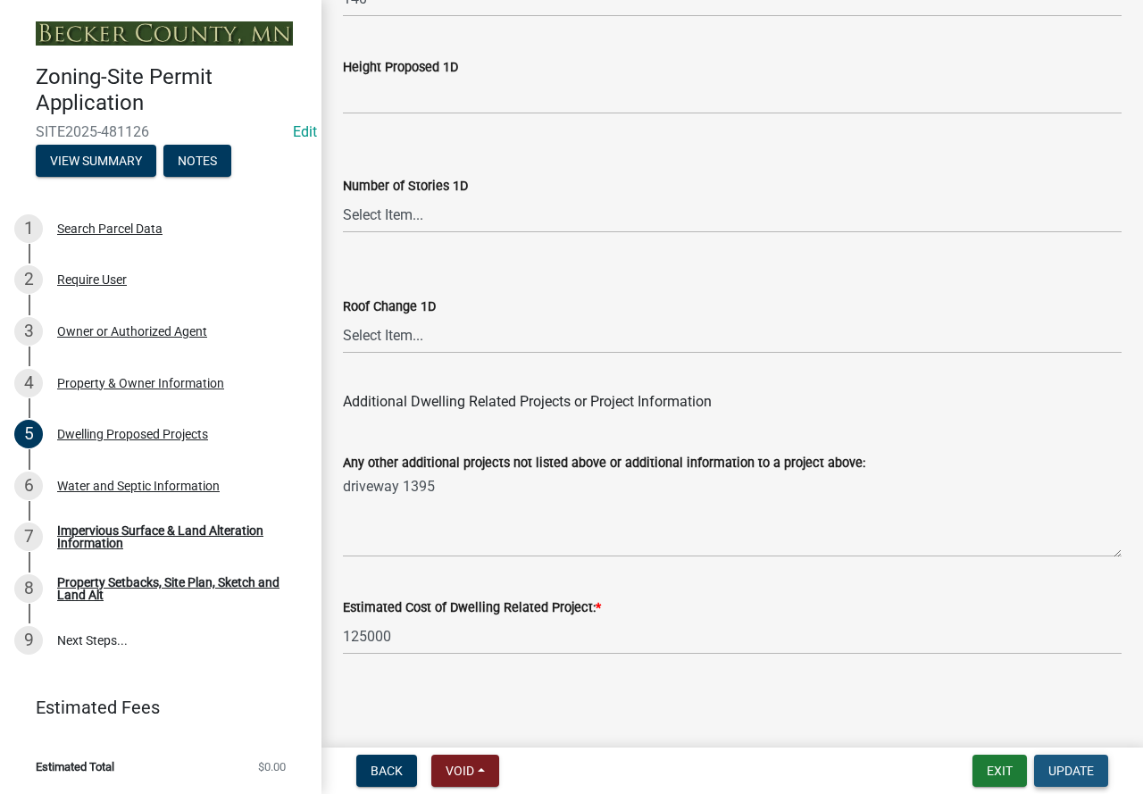
click at [1044, 770] on button "Update" at bounding box center [1071, 771] width 74 height 32
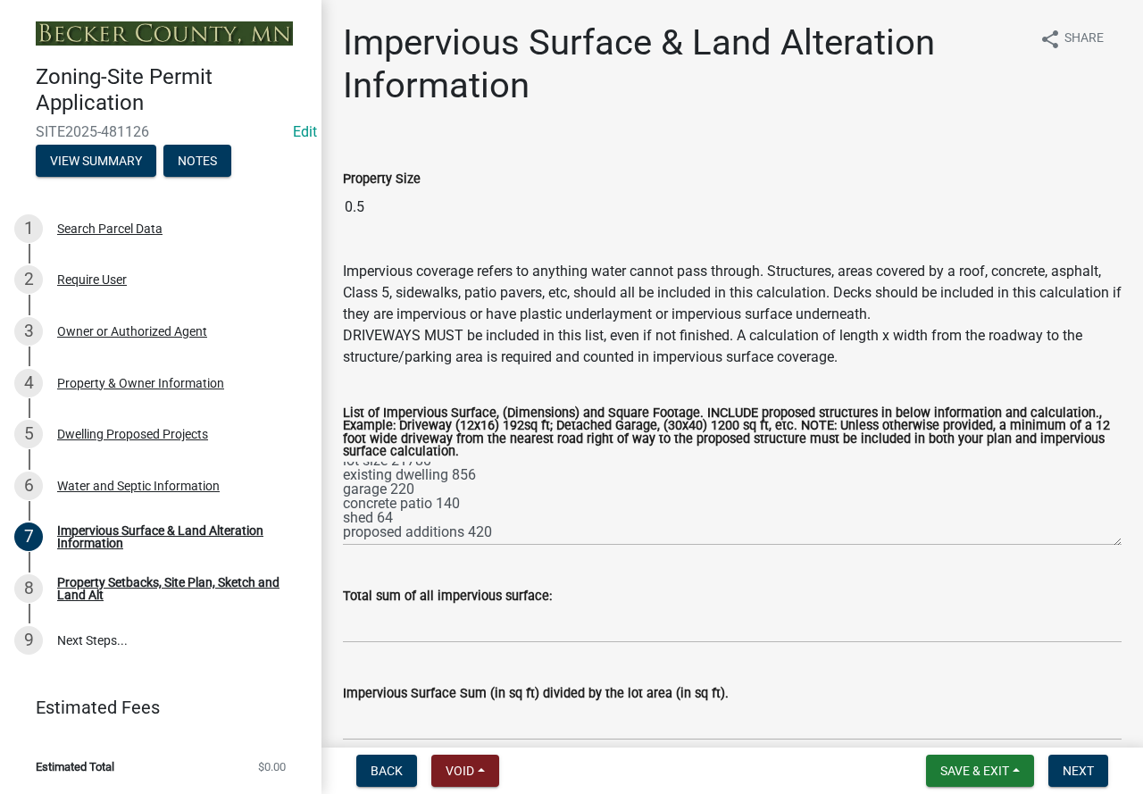
scroll to position [29, 0]
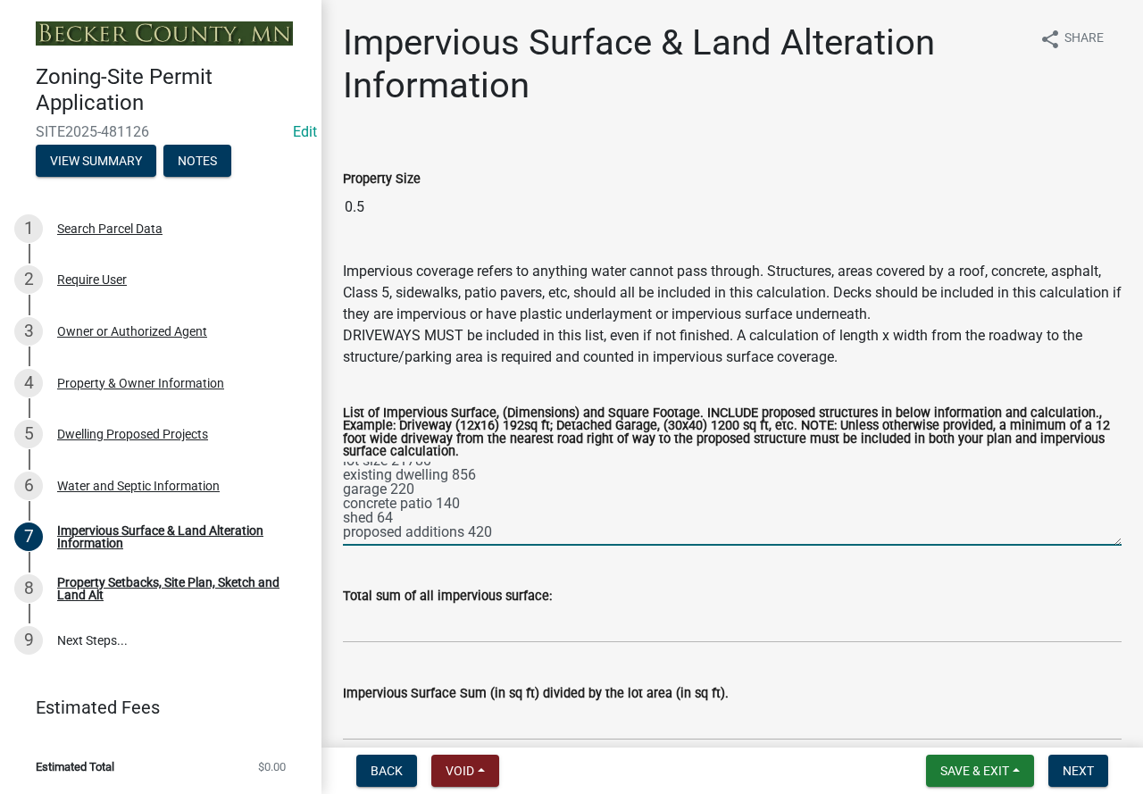
click at [475, 492] on textarea "lot size 21780 existing dwelling 856 garage 220 concrete patio 140 shed 64 prop…" at bounding box center [732, 504] width 779 height 84
click at [475, 492] on textarea "lot size 21780 existing dwelling 856 garage 220 concrete patio 140 new patio 14…" at bounding box center [732, 504] width 779 height 84
click at [469, 514] on textarea "lot size 21780 existing dwelling 856 garage 220 concrete patio 140 patio additi…" at bounding box center [732, 504] width 779 height 84
click at [600, 522] on textarea "lot size 21780 existing dwelling 856 garage 220 concrete patio 140 patio additi…" at bounding box center [732, 504] width 779 height 84
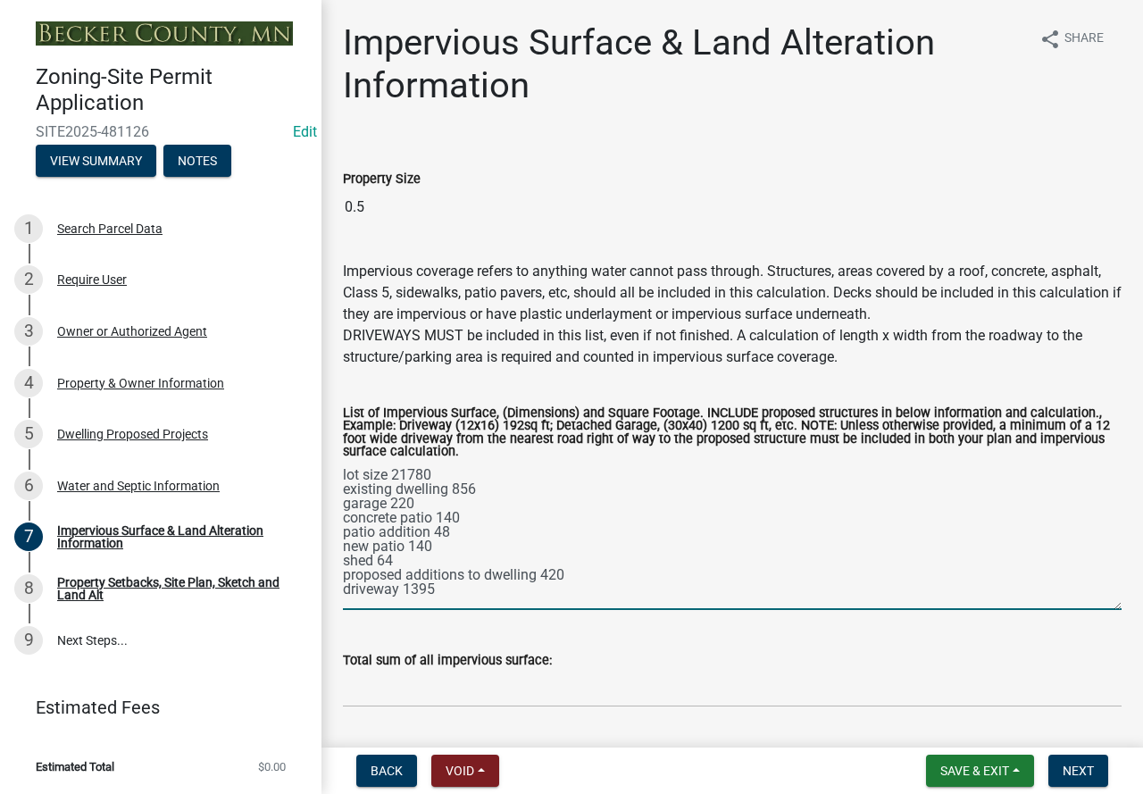
scroll to position [0, 0]
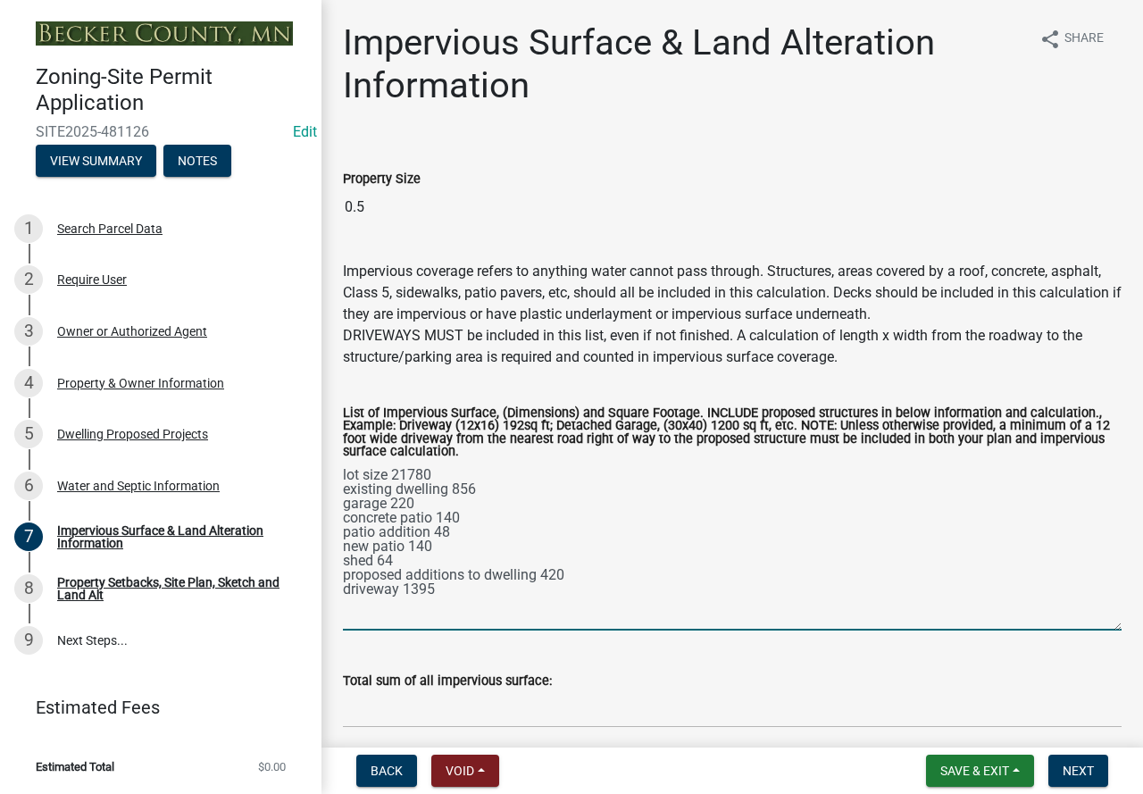
drag, startPoint x: 1101, startPoint y: 542, endPoint x: 1092, endPoint y: 627, distance: 85.3
click at [1092, 627] on textarea "lot size 21780 existing dwelling 856 garage 220 concrete patio 140 patio additi…" at bounding box center [732, 546] width 779 height 169
type textarea "lot size 21780 existing dwelling 856 garage 220 concrete patio 140 patio additi…"
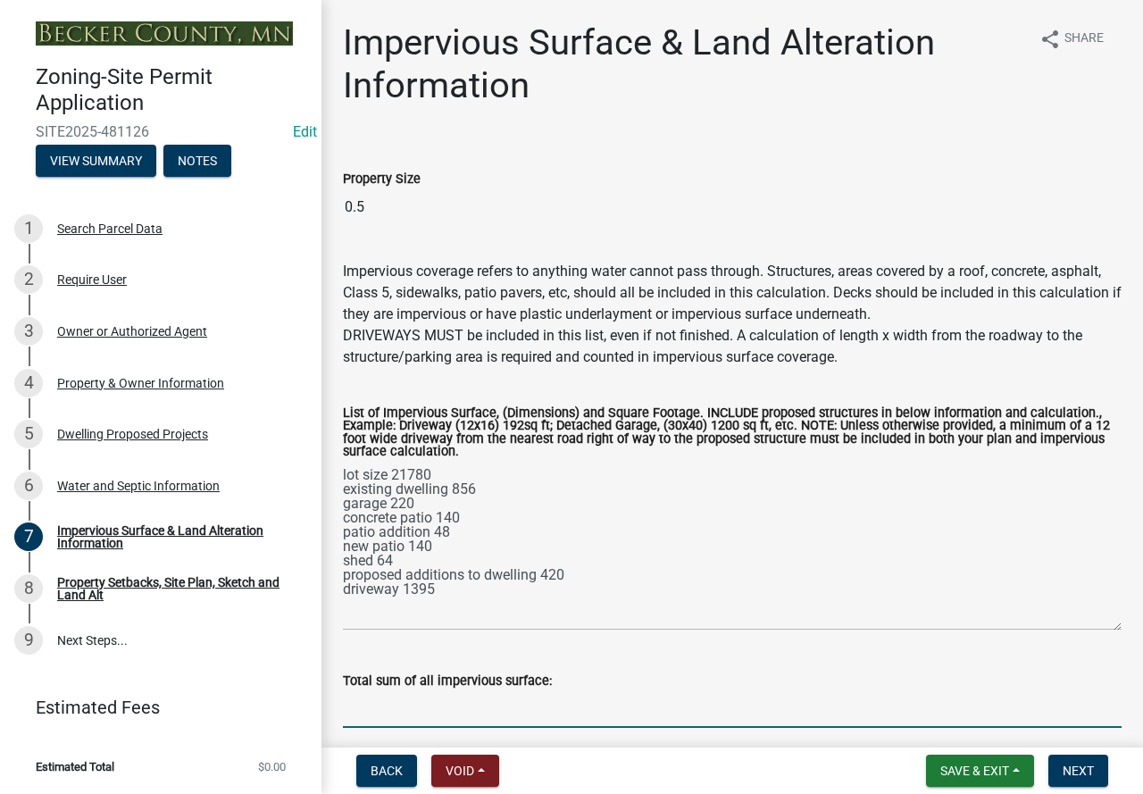
click at [410, 706] on input "Total sum of all impervious surface:" at bounding box center [732, 709] width 779 height 37
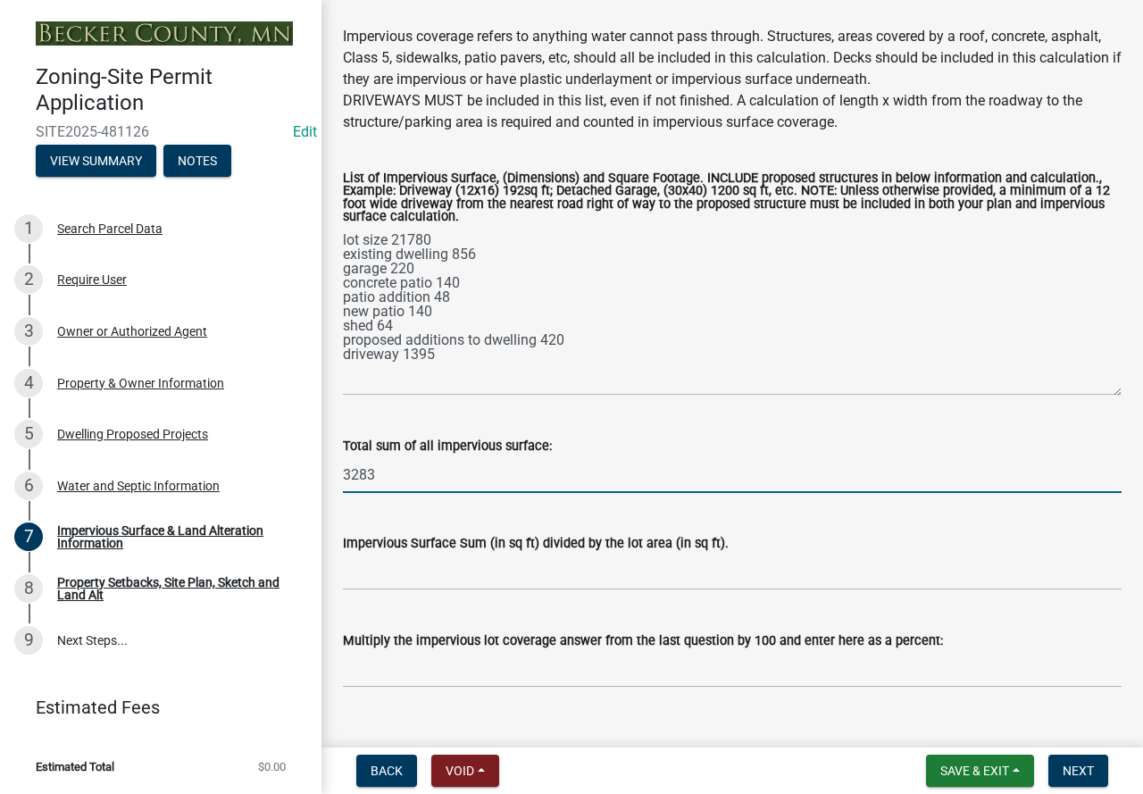
scroll to position [178, 0]
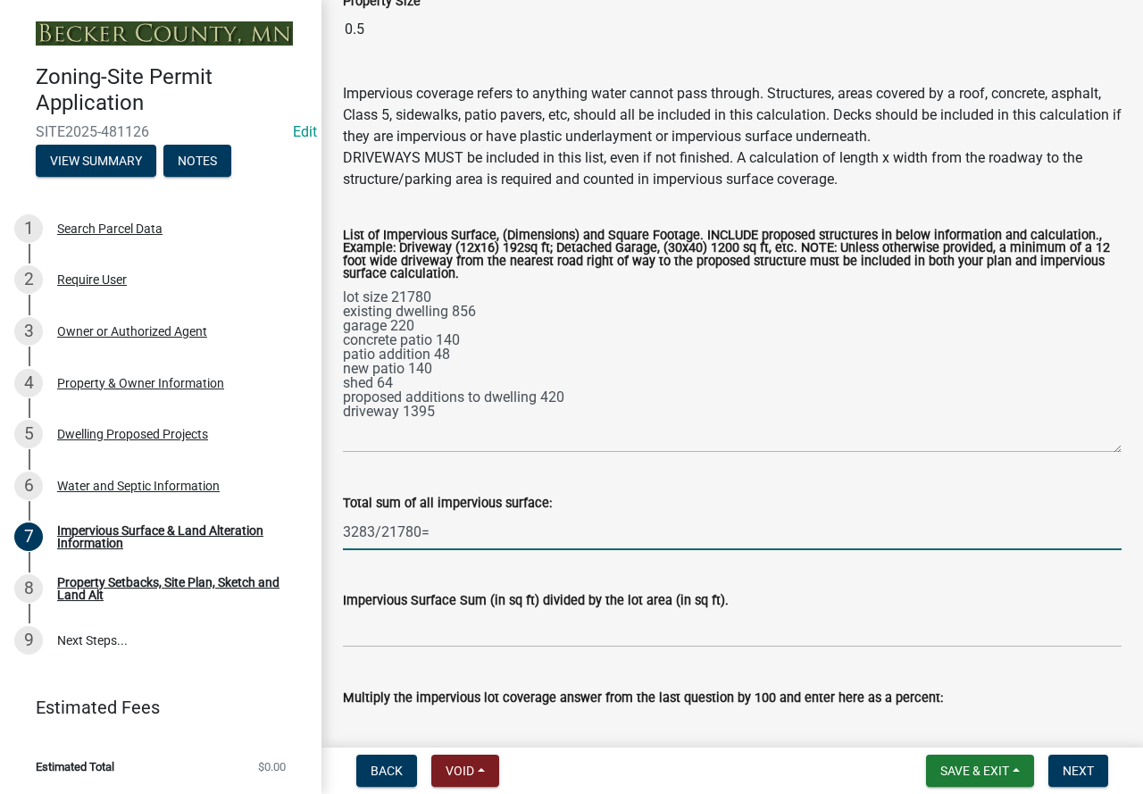
click at [462, 526] on input "3283/21780=" at bounding box center [732, 532] width 779 height 37
drag, startPoint x: 475, startPoint y: 530, endPoint x: 288, endPoint y: 520, distance: 187.9
click at [288, 520] on div "Zoning-Site Permit Application SITE2025-481126 Edit View Summary Notes 1 Search…" at bounding box center [571, 397] width 1143 height 794
type input "3283/21780=0.015"
click at [422, 632] on input "Impervious Surface Sum (in sq ft) divided by the lot area (in sq ft)." at bounding box center [732, 629] width 779 height 37
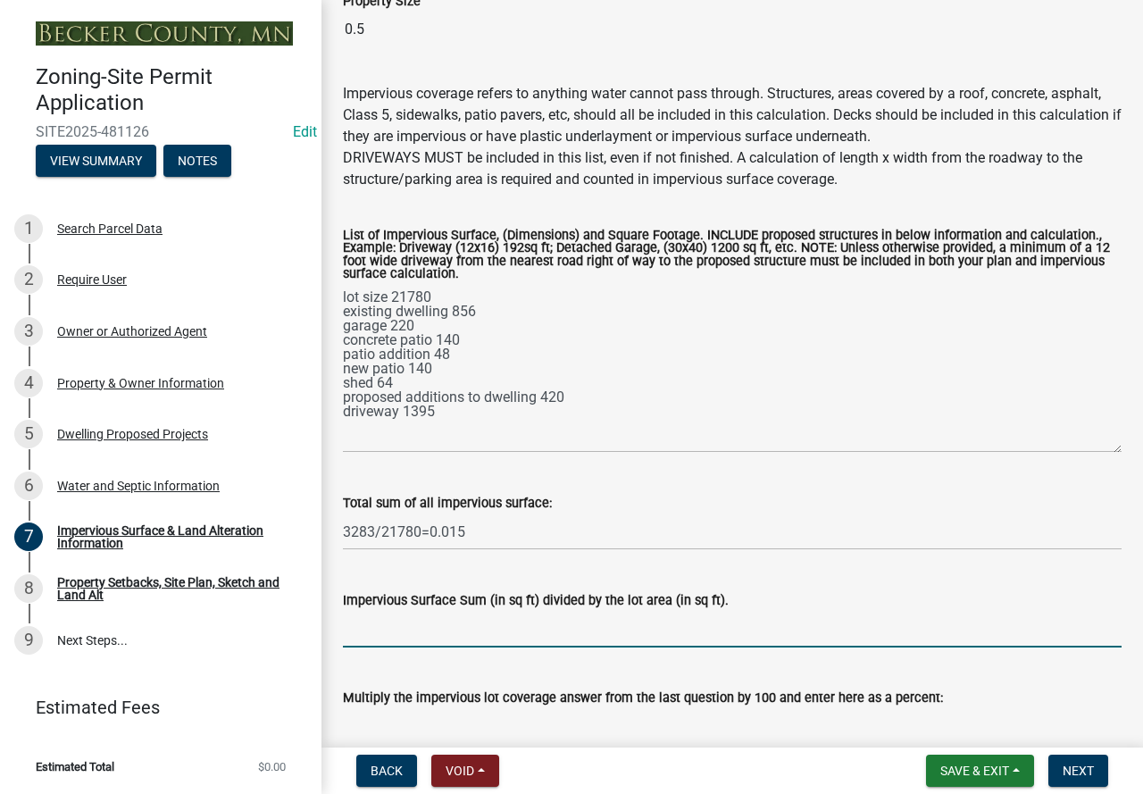
paste input "3283/21780=0.015"
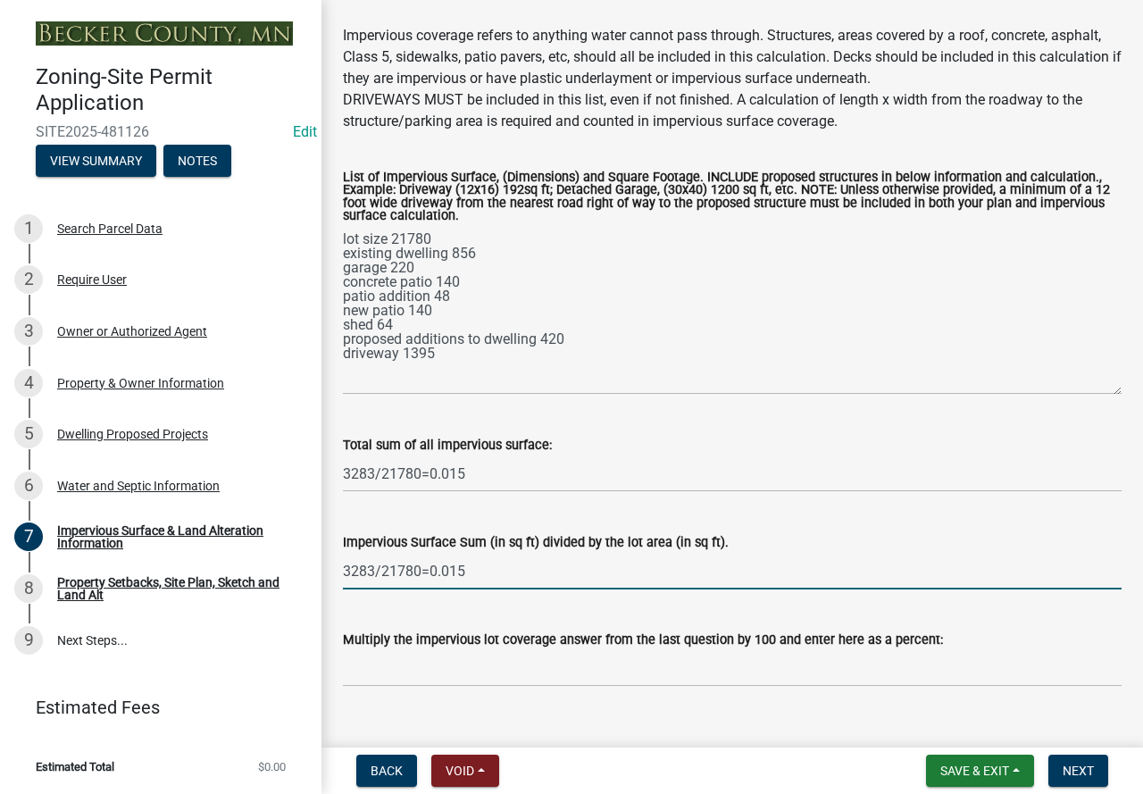
scroll to position [267, 0]
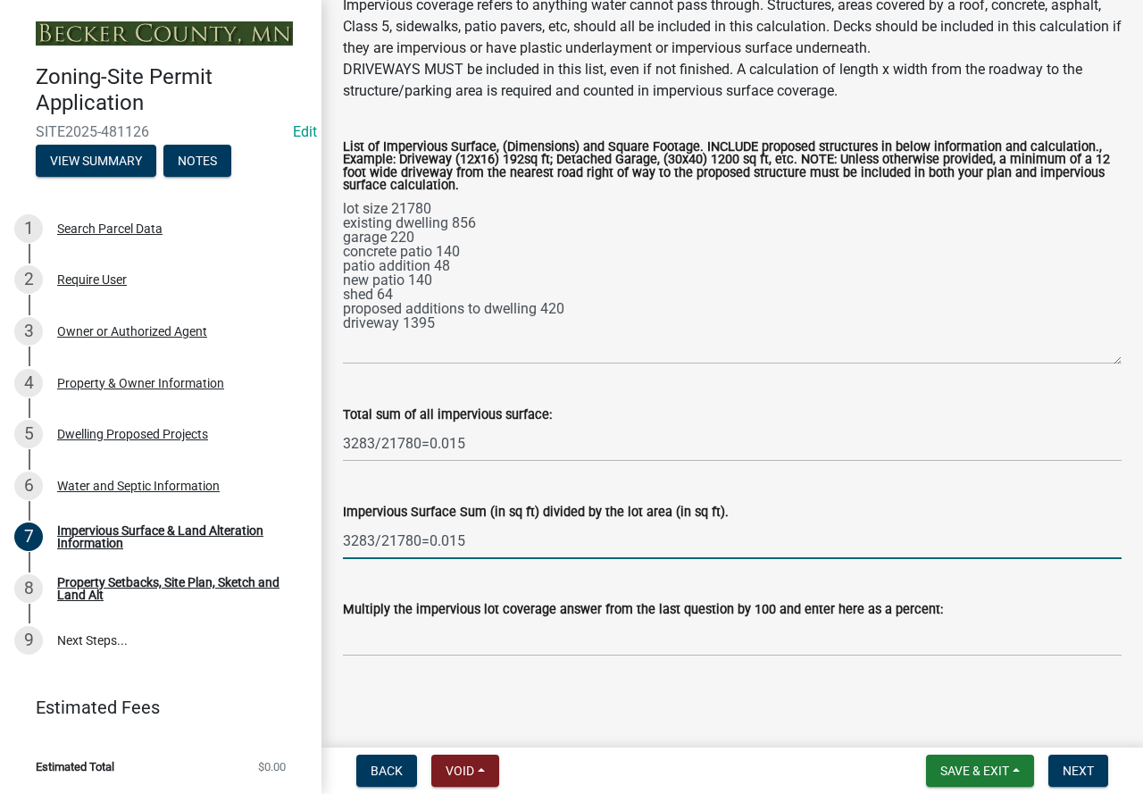
type input "3283/21780=0.015"
click at [422, 638] on input "Multiply the impervious lot coverage answer from the last question by 100 and e…" at bounding box center [732, 638] width 779 height 37
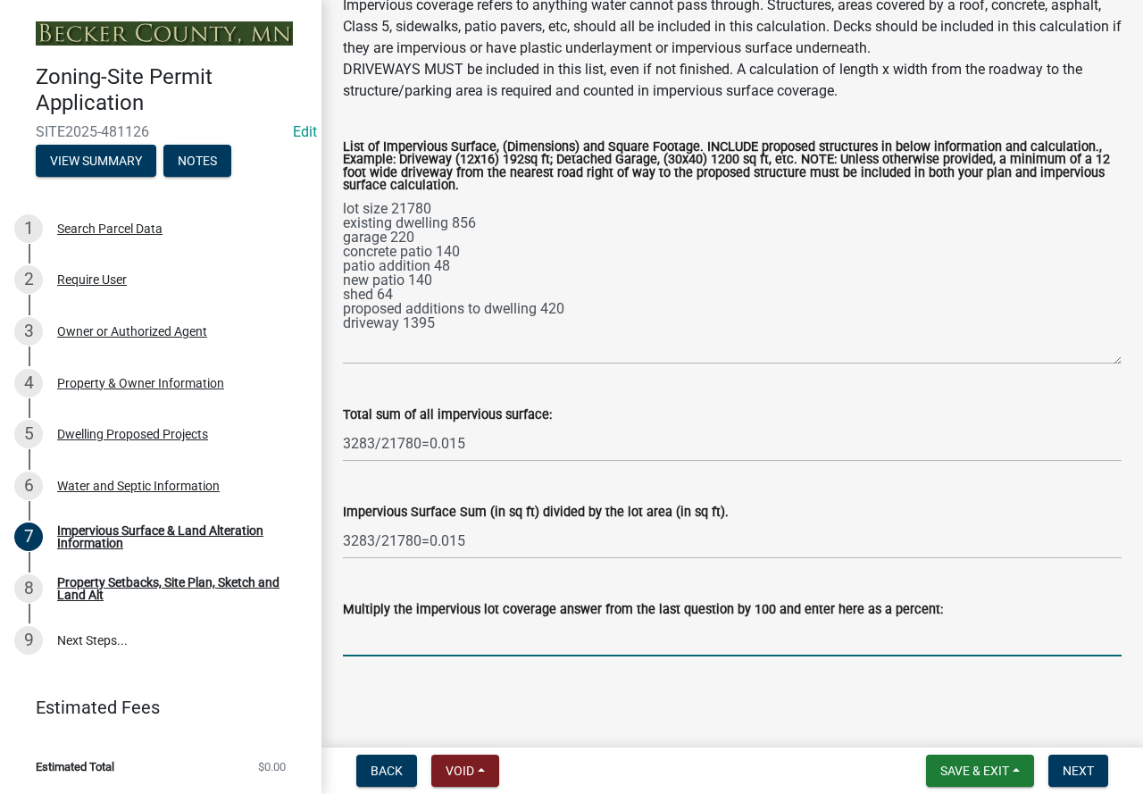
paste input "3283/21780=0.015"
type input "3283/21780=0.015"
click at [1075, 774] on span "Next" at bounding box center [1078, 771] width 31 height 14
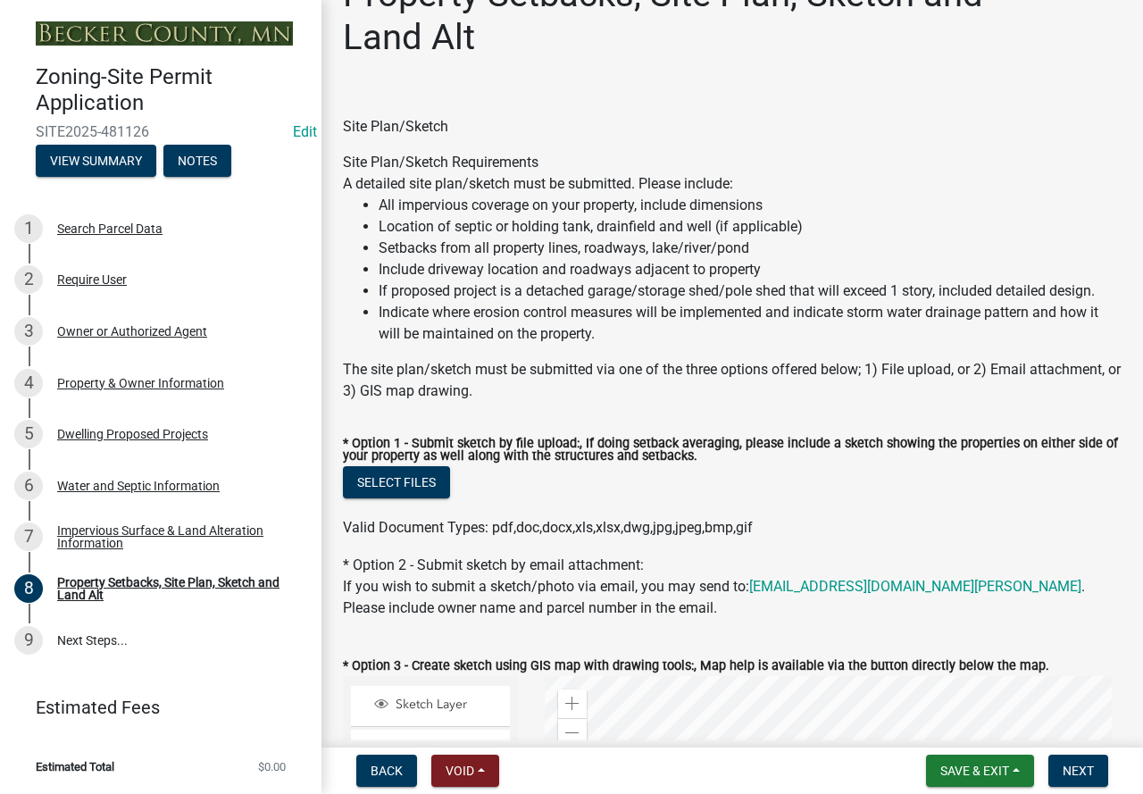
scroll to position [89, 0]
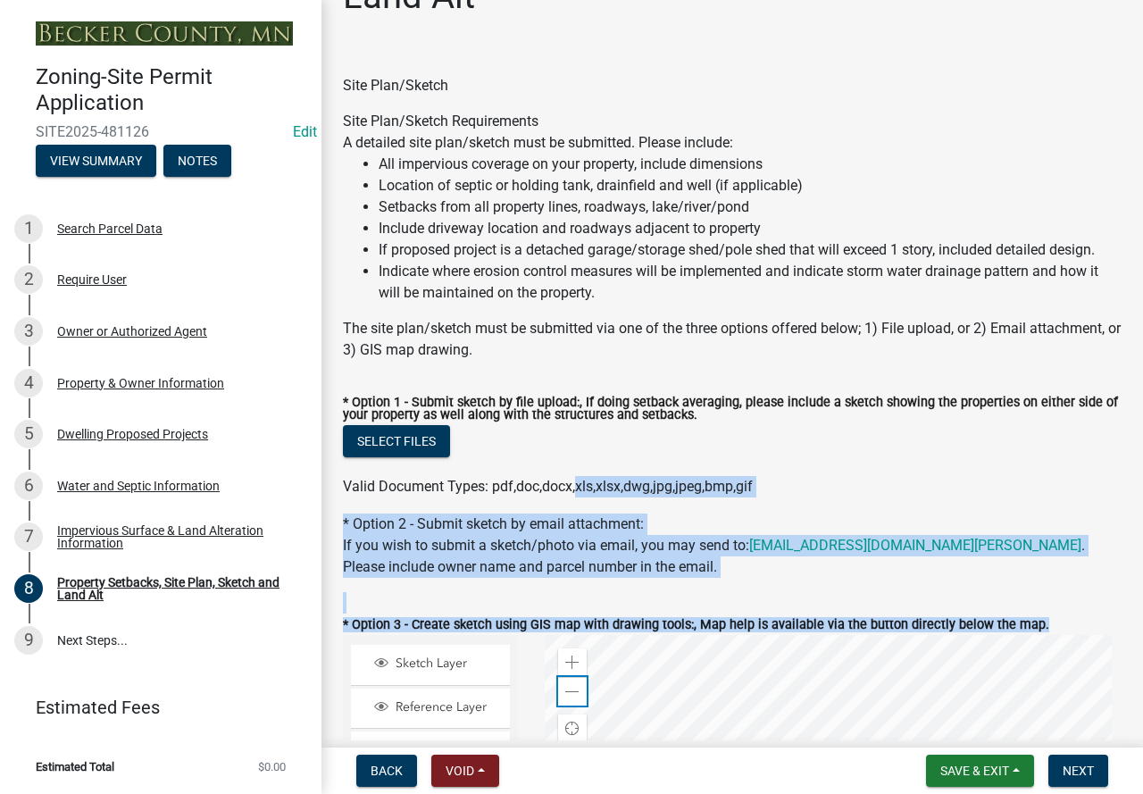
drag, startPoint x: 574, startPoint y: 687, endPoint x: 574, endPoint y: 474, distance: 212.6
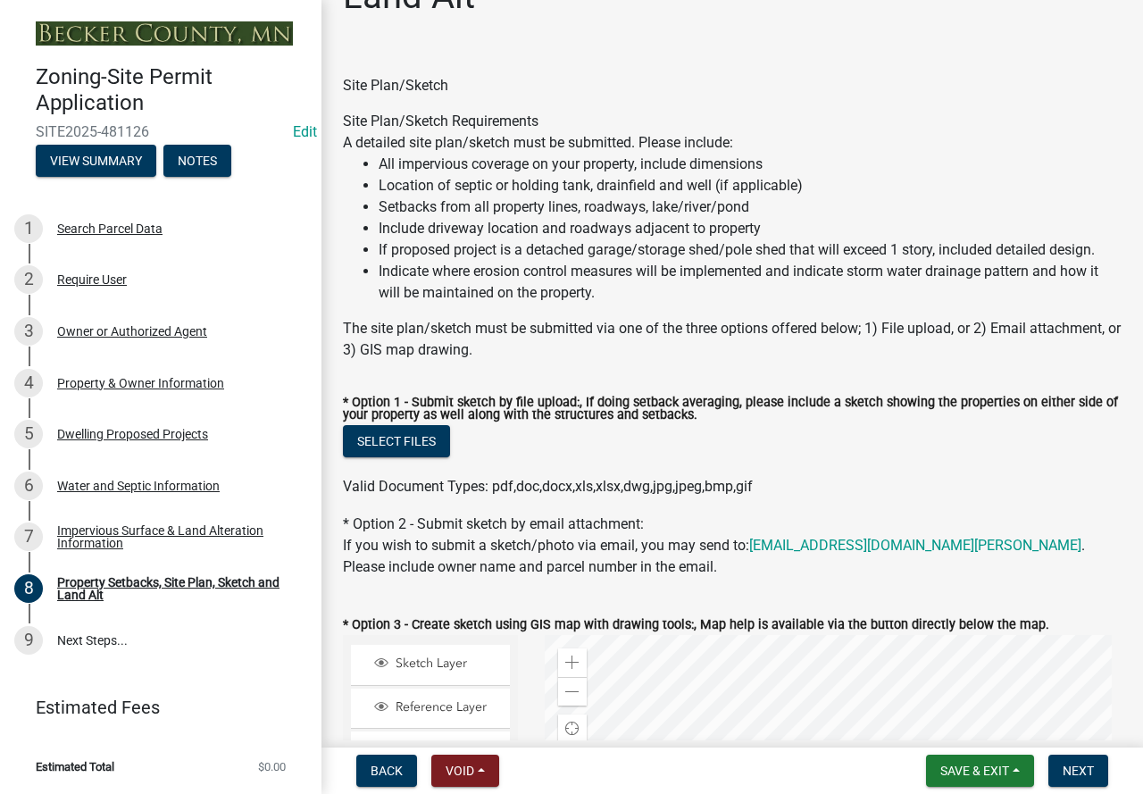
click at [621, 441] on div "Select files" at bounding box center [732, 443] width 779 height 37
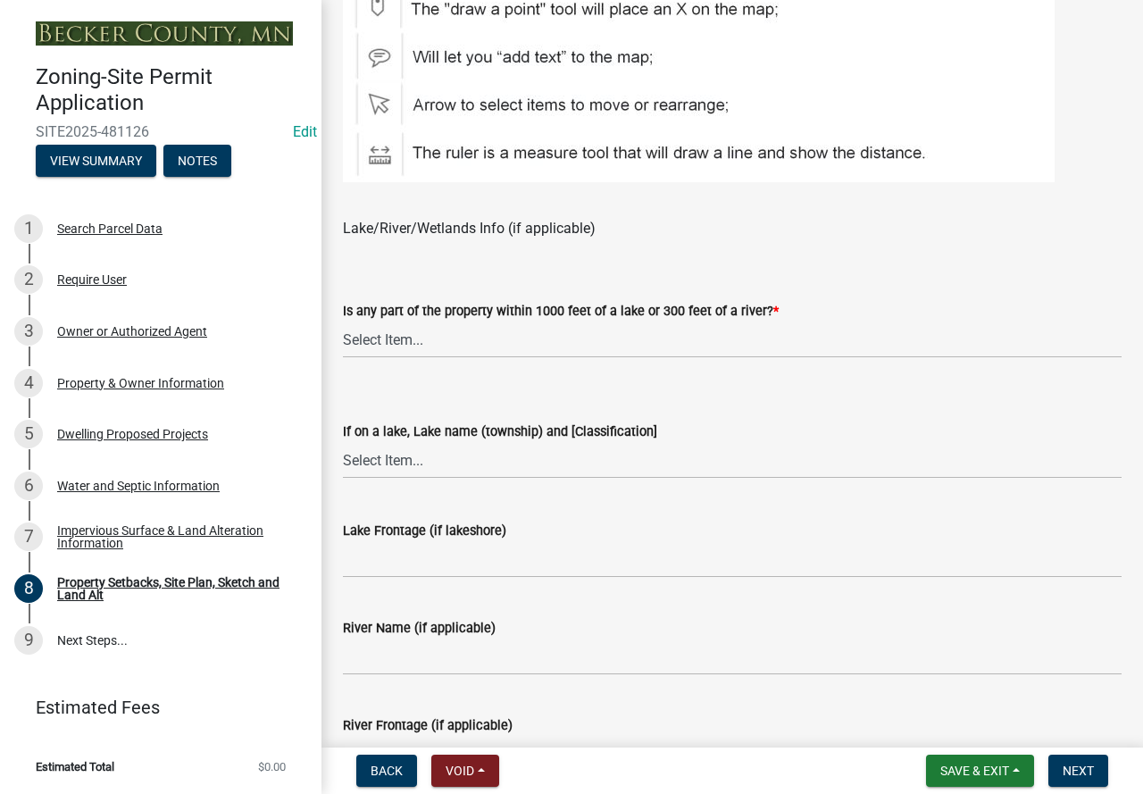
scroll to position [1250, 0]
click at [539, 334] on select "Select Item... Shoreland-Riparian (Property is bordering a lake, river or strea…" at bounding box center [732, 339] width 779 height 37
click at [343, 322] on select "Select Item... Shoreland-Riparian (Property is bordering a lake, river or strea…" at bounding box center [732, 339] width 779 height 37
select select "7b13c63f-e699-4112-b373-98fbd28ec536"
click at [455, 462] on select "Select Item... [GEOGRAPHIC_DATA] is not listed below [GEOGRAPHIC_DATA] ([GEOGRA…" at bounding box center [732, 459] width 779 height 37
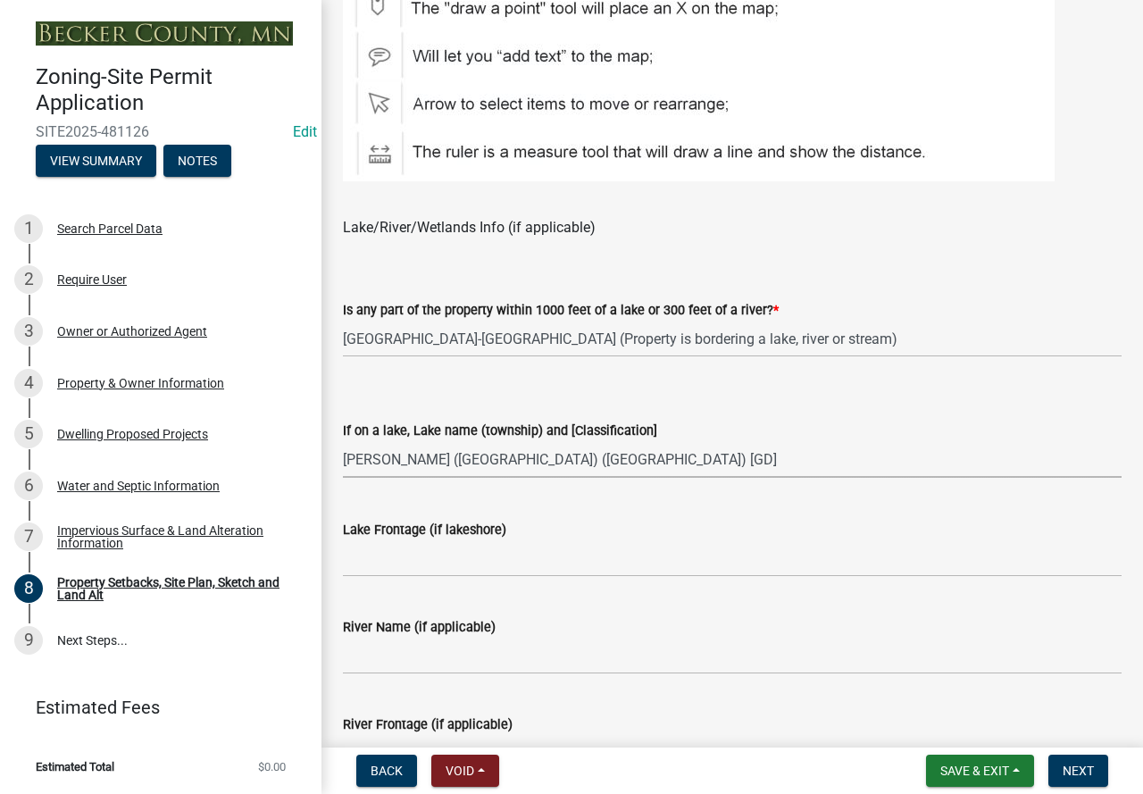
click at [343, 442] on select "Select Item... [GEOGRAPHIC_DATA] is not listed below [GEOGRAPHIC_DATA] ([GEOGRA…" at bounding box center [732, 459] width 779 height 37
select select "2e080c5a-0cc7-4619-8f05-57ce16dac6f0"
click at [459, 554] on input "Lake Frontage (if lakeshore)" at bounding box center [732, 558] width 779 height 37
type input "90"
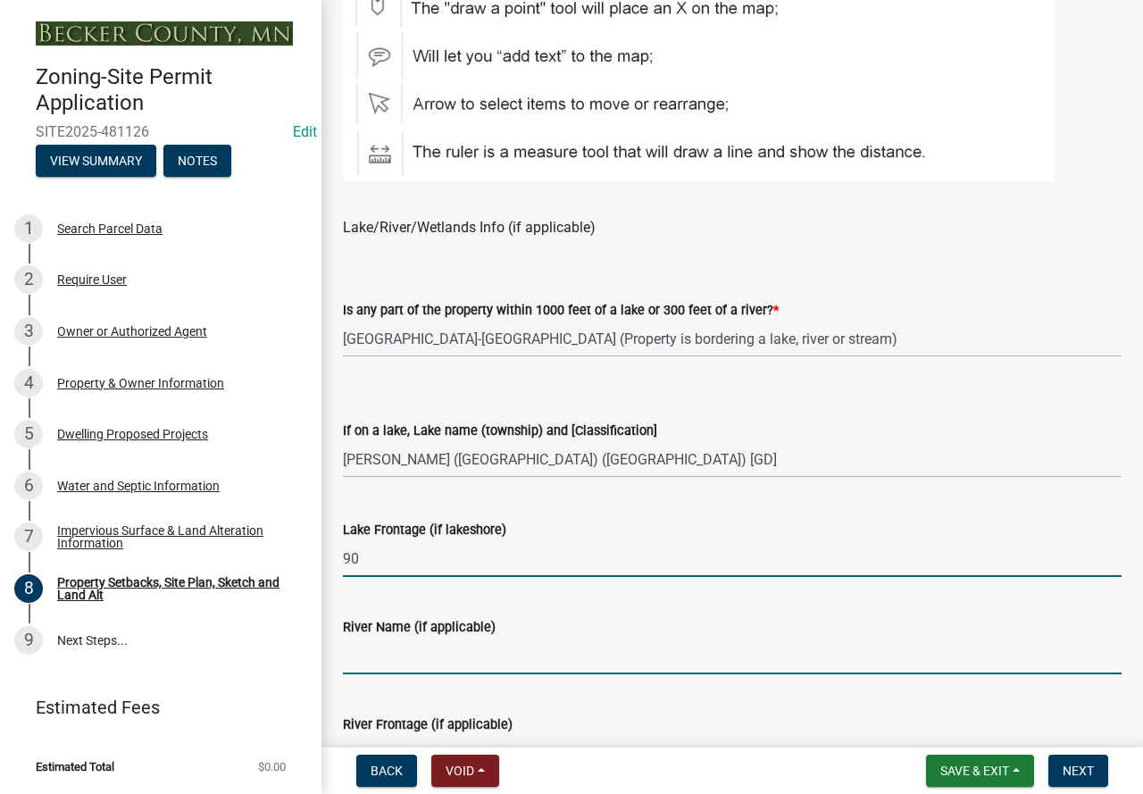
click at [474, 669] on input "River Name (if applicable)" at bounding box center [732, 656] width 779 height 37
type input "N/A"
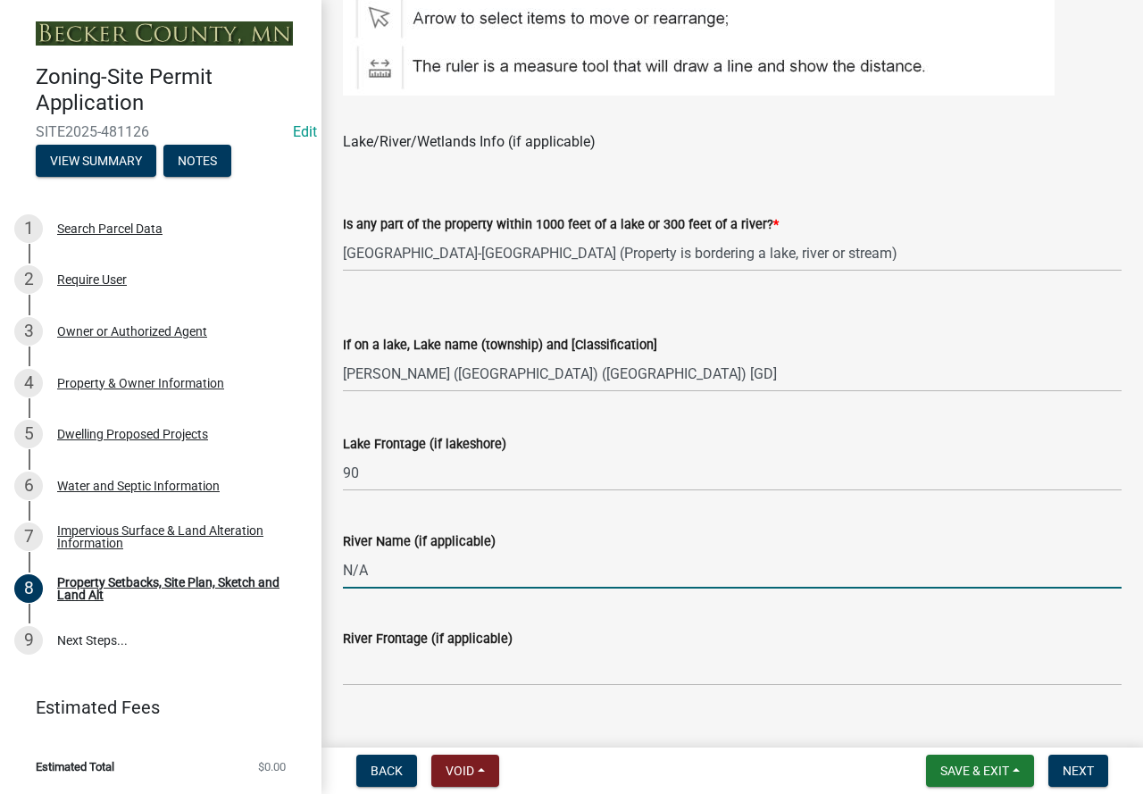
scroll to position [1429, 0]
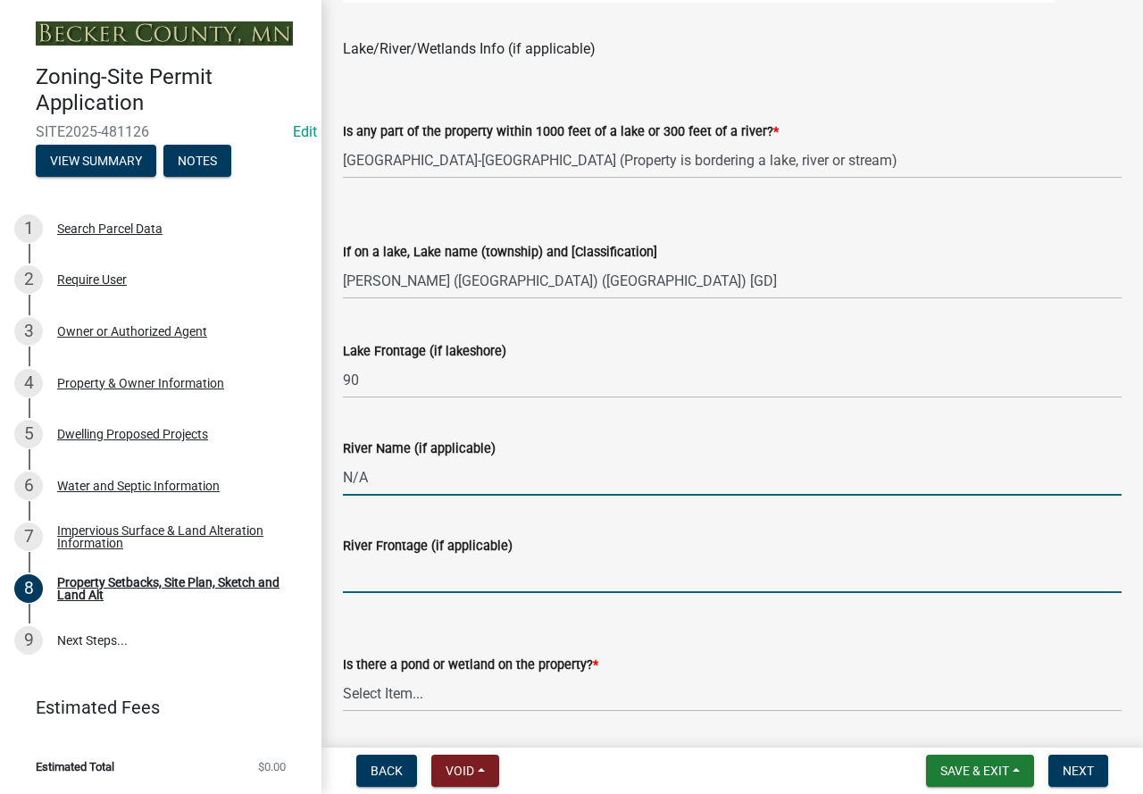
click at [440, 582] on input "River Frontage (if applicable)" at bounding box center [732, 574] width 779 height 37
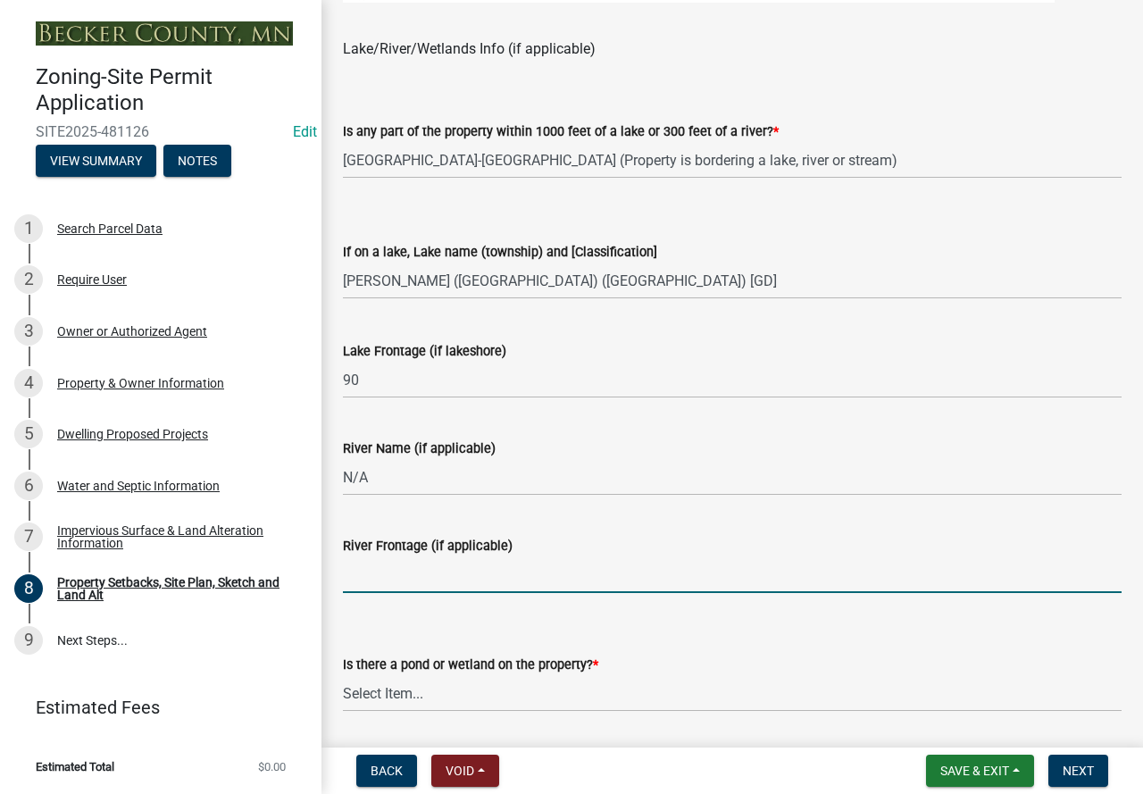
type input "N/A"
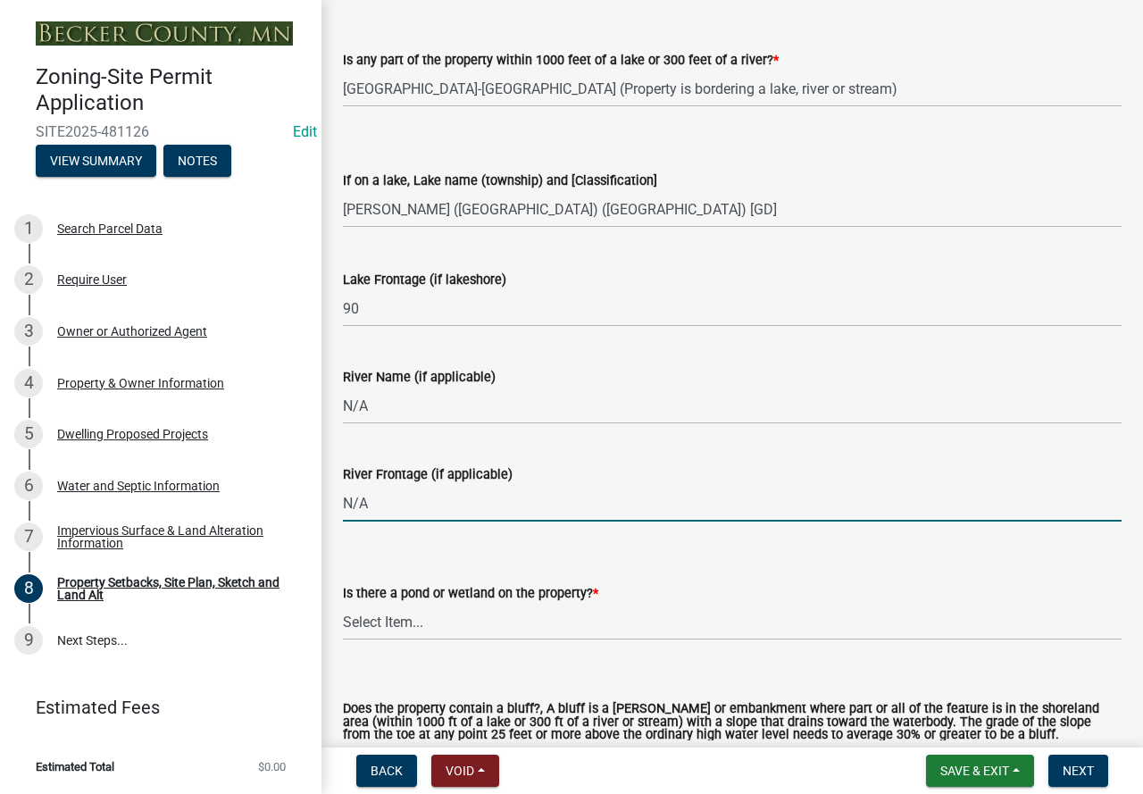
scroll to position [1786, 0]
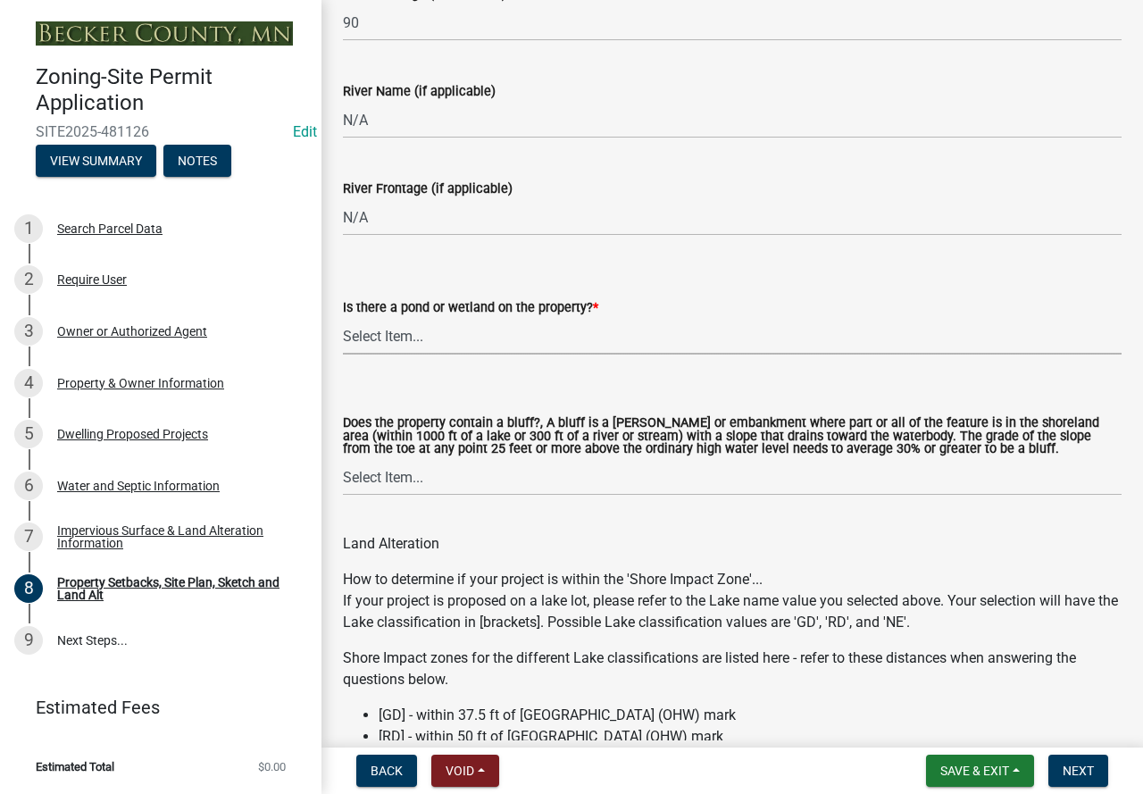
click at [382, 326] on select "Select Item... Yes No" at bounding box center [732, 336] width 779 height 37
click at [343, 319] on select "Select Item... Yes No" at bounding box center [732, 336] width 779 height 37
select select "b56a4575-9846-47cf-8067-c59a4853da22"
click at [410, 478] on select "Select Item... Yes No" at bounding box center [732, 477] width 779 height 37
click at [343, 461] on select "Select Item... Yes No" at bounding box center [732, 477] width 779 height 37
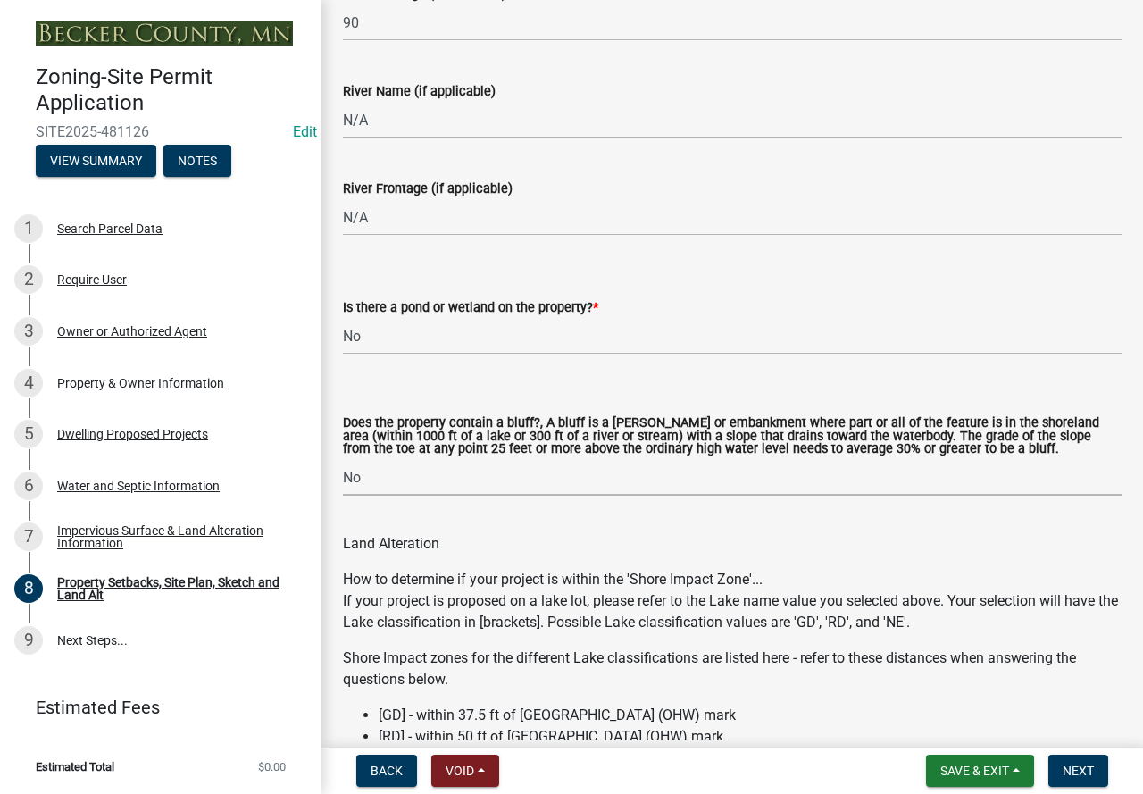
select select "12f785fb-c378-4b18-841c-21c73dc99083"
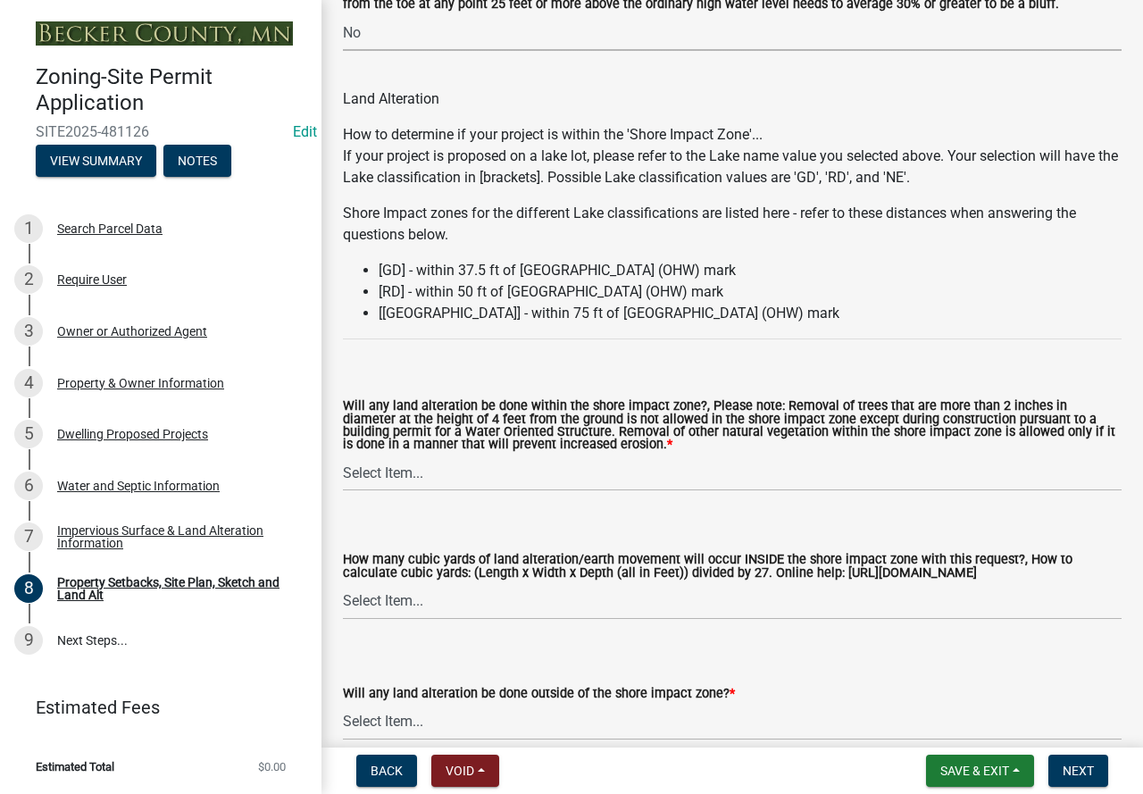
scroll to position [2233, 0]
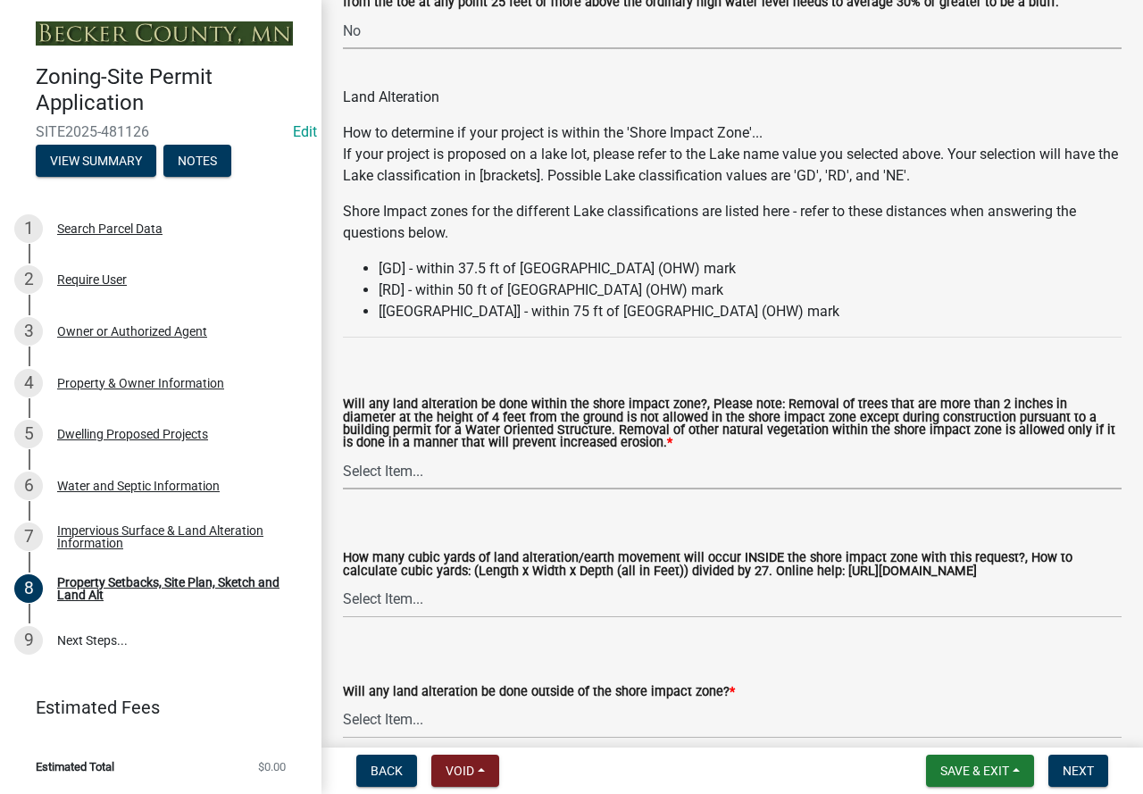
click at [391, 467] on select "Select Item... Yes No N/A" at bounding box center [732, 471] width 779 height 37
click at [343, 455] on select "Select Item... Yes No N/A" at bounding box center [732, 471] width 779 height 37
select select "12da6293-5841-4f5c-bd92-3658833964cd"
click at [401, 607] on select "Select Item... None 10 Cubic Yards or less 11-50 Cubic Yards Over 50 Cubic Yards" at bounding box center [732, 599] width 779 height 37
click at [343, 584] on select "Select Item... None 10 Cubic Yards or less 11-50 Cubic Yards Over 50 Cubic Yards" at bounding box center [732, 599] width 779 height 37
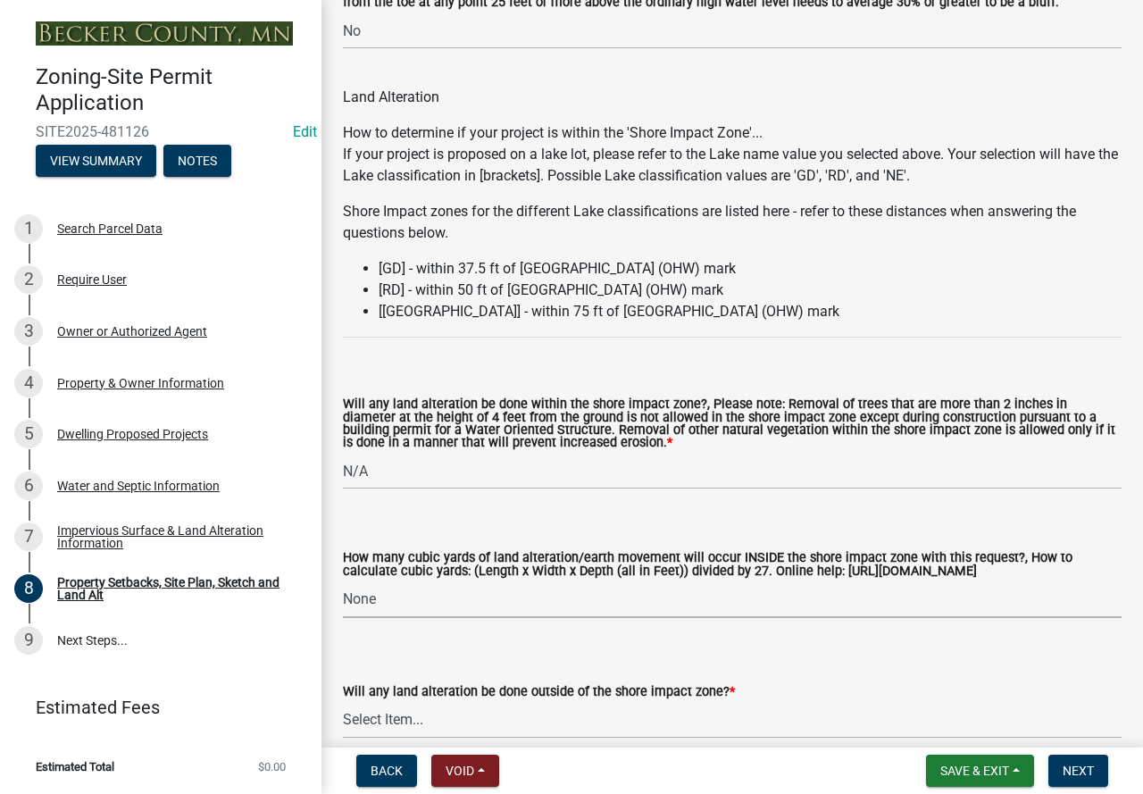
select select "27b2a8b4-abf6-463e-8c0c-7c5d2b4fe26f"
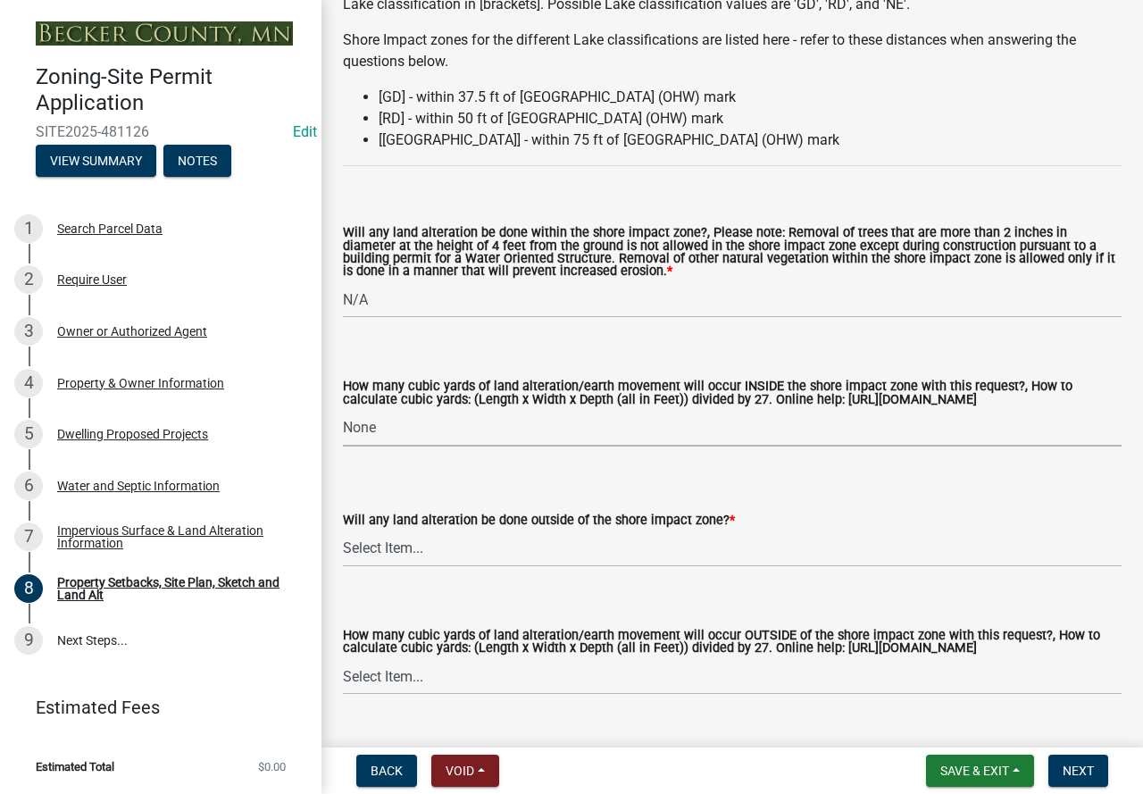
scroll to position [2501, 0]
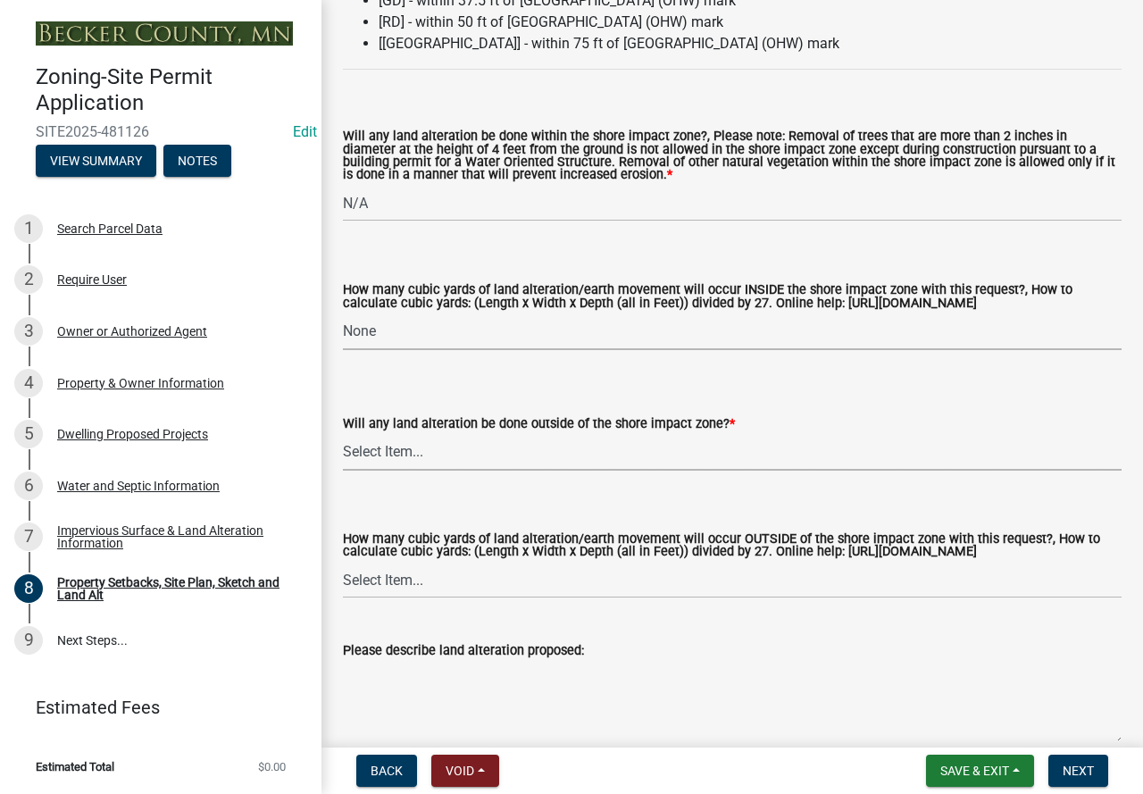
click at [603, 461] on select "Select Item... Yes No N/A" at bounding box center [732, 452] width 779 height 37
click at [343, 437] on select "Select Item... Yes No N/A" at bounding box center [732, 452] width 779 height 37
select select "5ad4ab64-b44e-481c-9000-9e5907aa74e1"
click at [511, 596] on select "Select Item... None 10 Cubic Yards or less 11-50 Cubic Yards Over 50 Cubic Yards" at bounding box center [732, 580] width 779 height 37
click at [343, 579] on select "Select Item... None 10 Cubic Yards or less 11-50 Cubic Yards Over 50 Cubic Yards" at bounding box center [732, 580] width 779 height 37
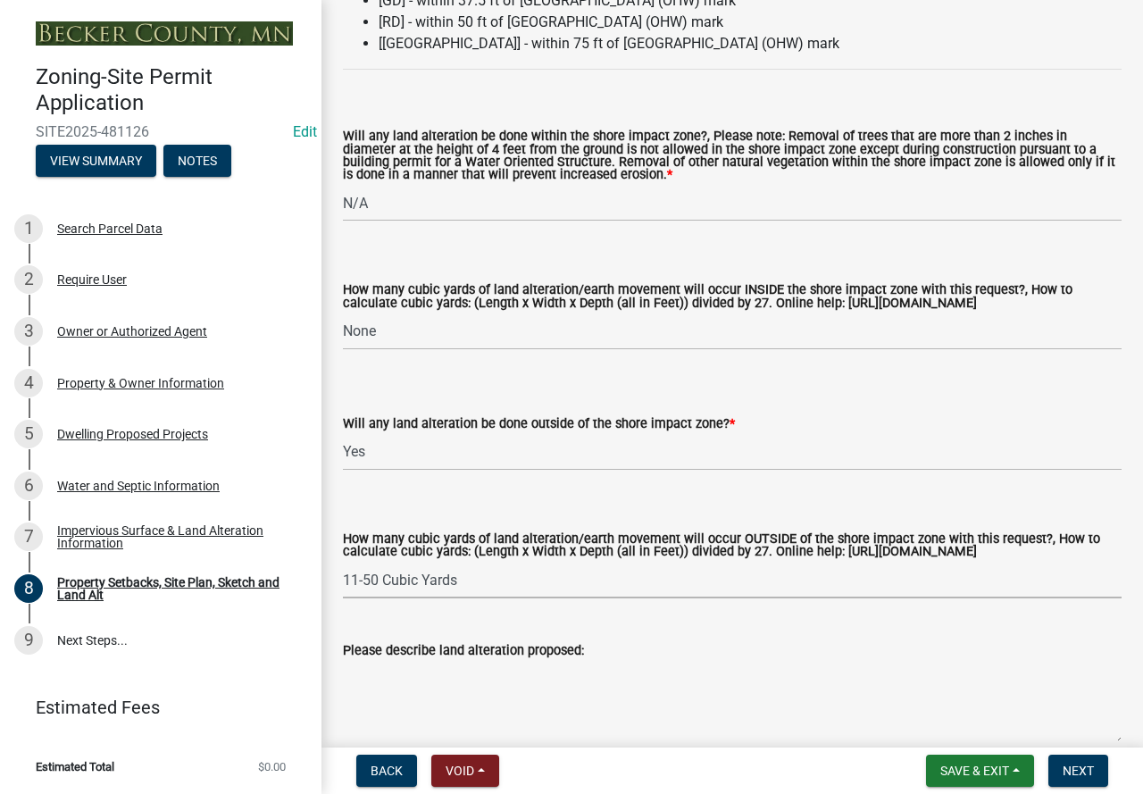
select select "a96800da-4e88-4c62-b1ff-2cd17f9e3346"
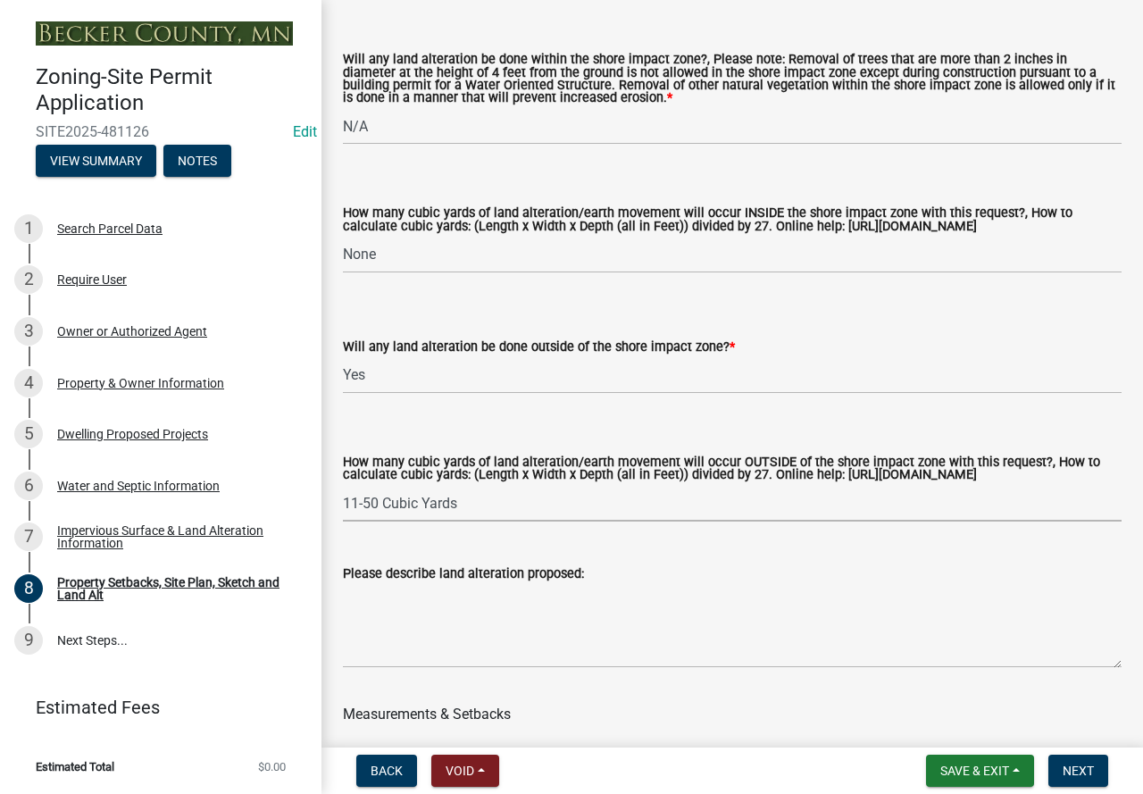
scroll to position [2679, 0]
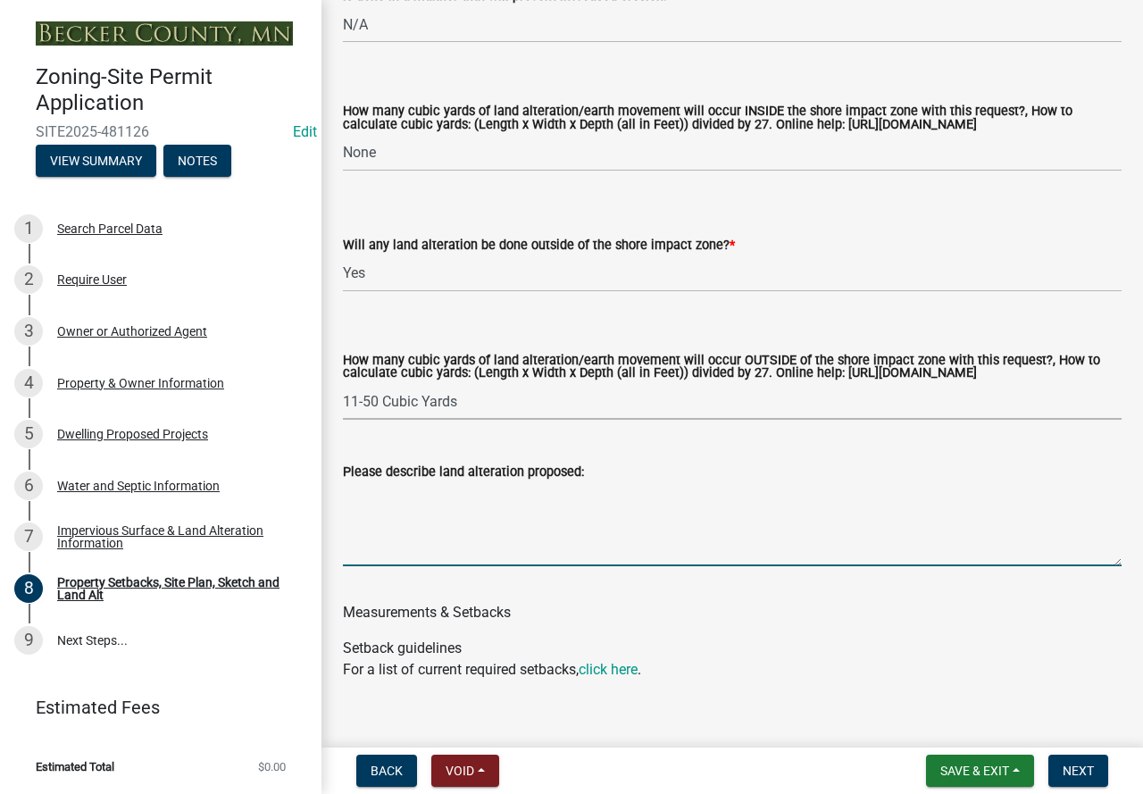
click at [485, 510] on textarea "Please describe land alteration proposed:" at bounding box center [732, 524] width 779 height 84
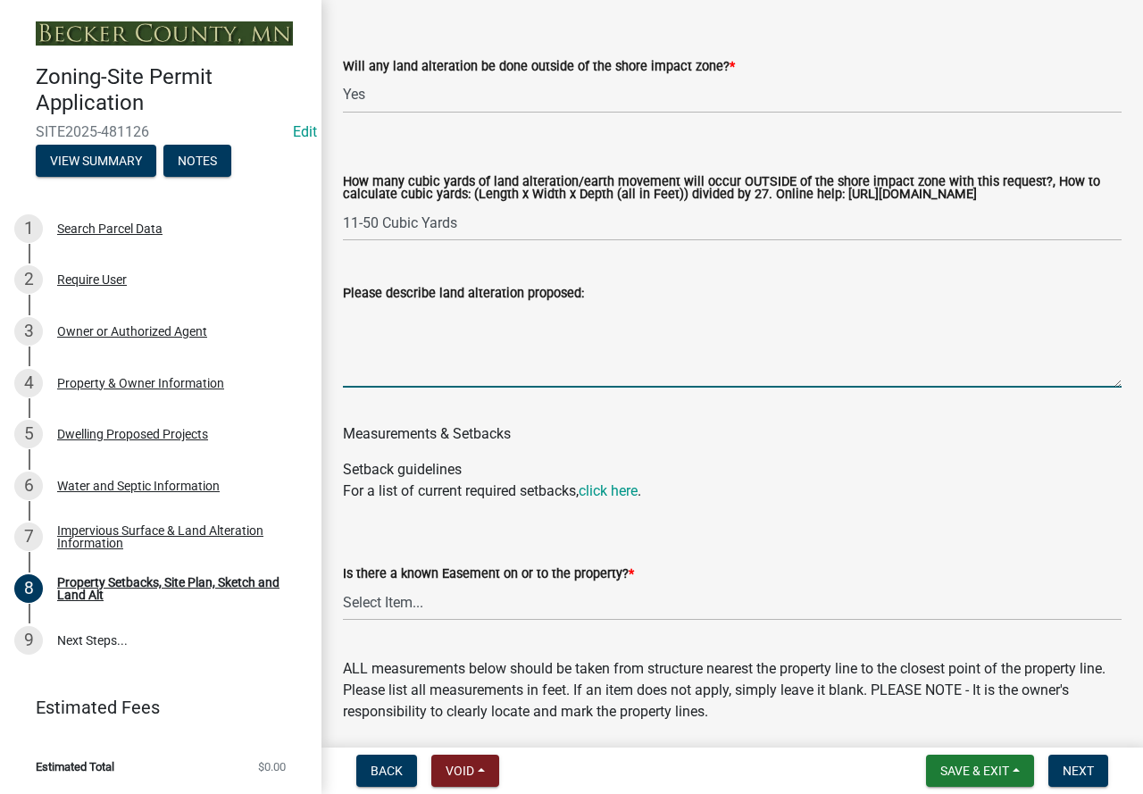
scroll to position [2947, 0]
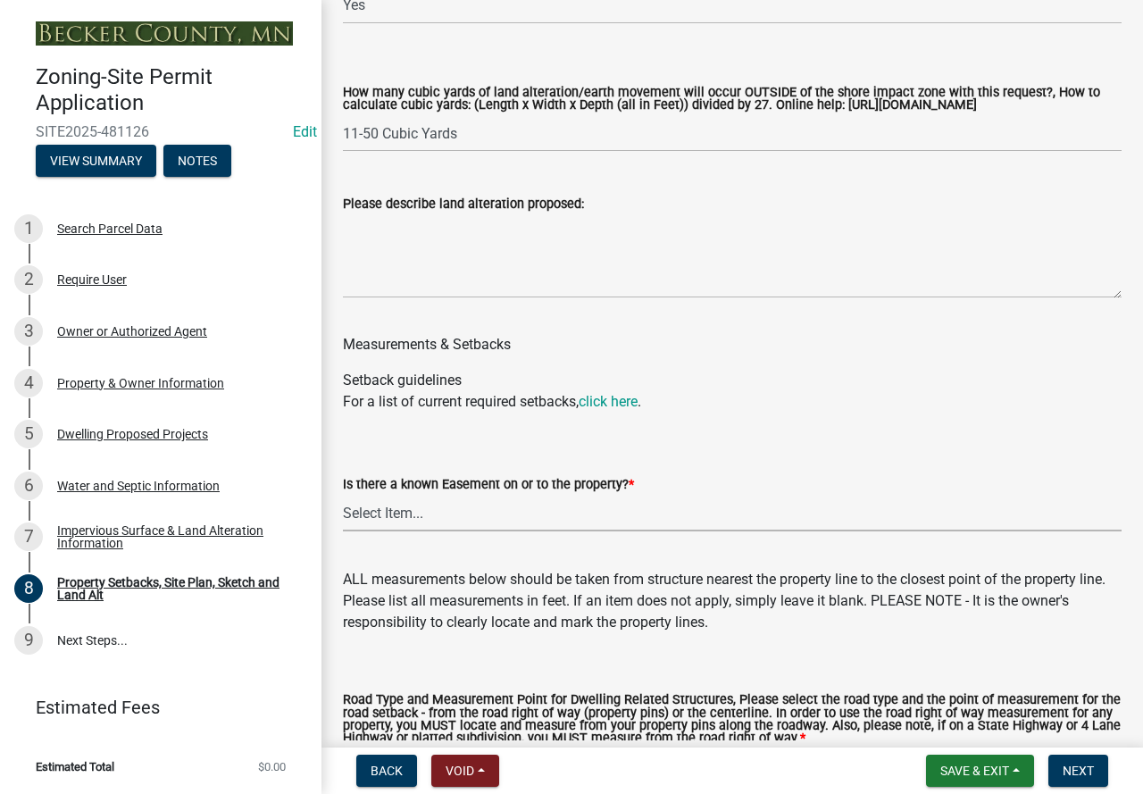
click at [473, 531] on select "Select Item... Yes No" at bounding box center [732, 513] width 779 height 37
click at [343, 512] on select "Select Item... Yes No" at bounding box center [732, 513] width 779 height 37
select select "c8b8ea71-7088-4e87-a493-7bc88cc2835b"
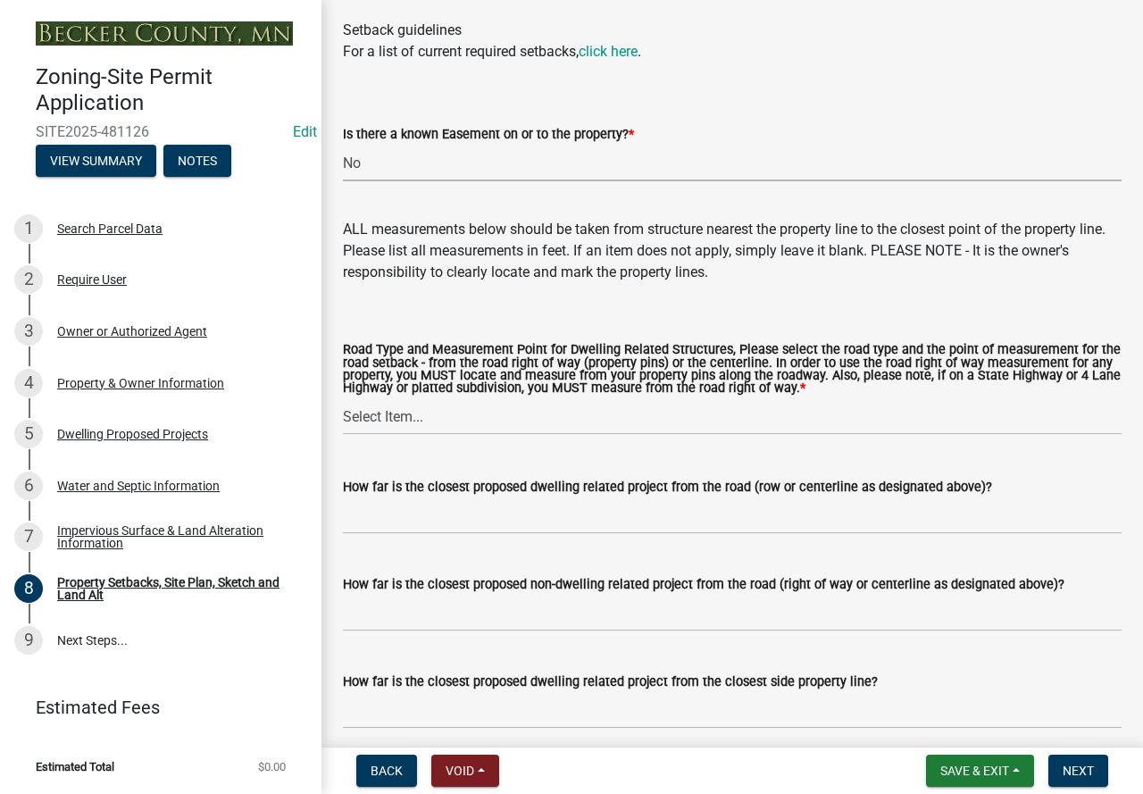
scroll to position [3304, 0]
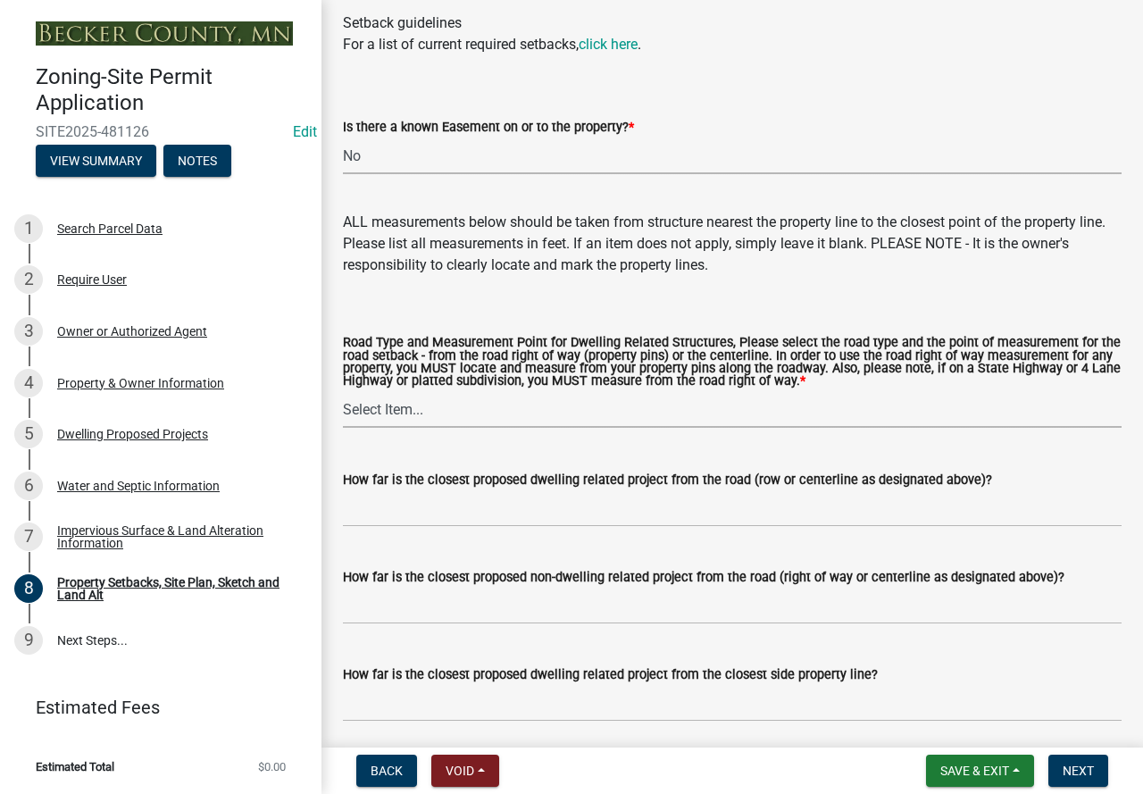
click at [658, 428] on select "Select Item... Private Easement - Right of Way Private Easement - Centerline Pu…" at bounding box center [732, 409] width 779 height 37
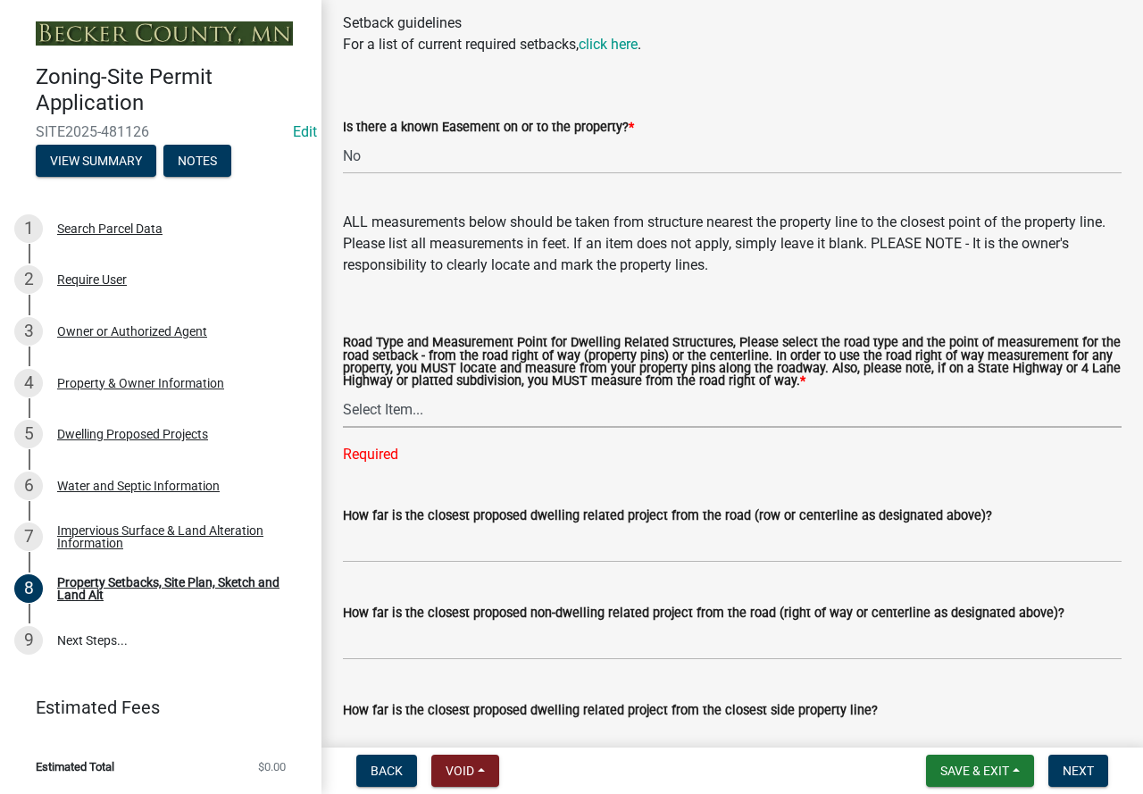
click at [427, 428] on select "Select Item... Private Easement - Right of Way Private Easement - Centerline Pu…" at bounding box center [732, 409] width 779 height 37
click at [343, 409] on select "Select Item... Private Easement - Right of Way Private Easement - Centerline Pu…" at bounding box center [732, 409] width 779 height 37
select select "133211ff-91ce-4a0a-9235-b48a7e2069a0"
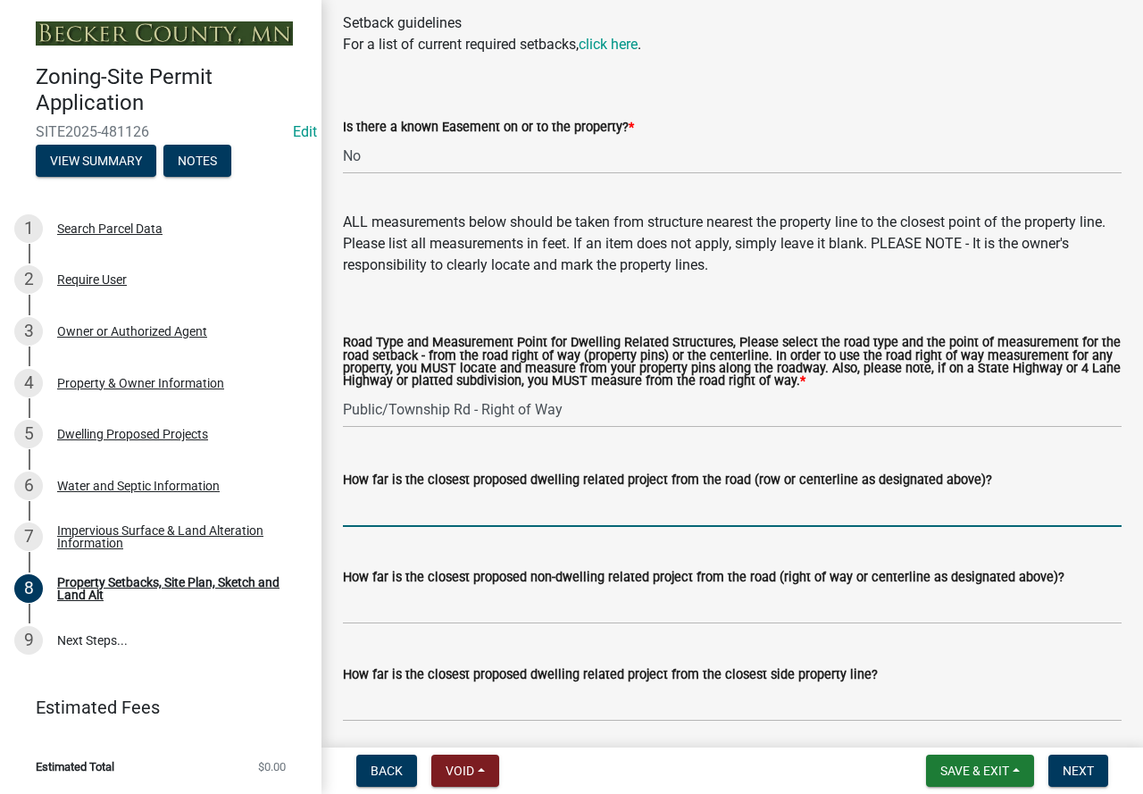
click at [417, 527] on input "How far is the closest proposed dwelling related project from the road (row or …" at bounding box center [732, 508] width 779 height 37
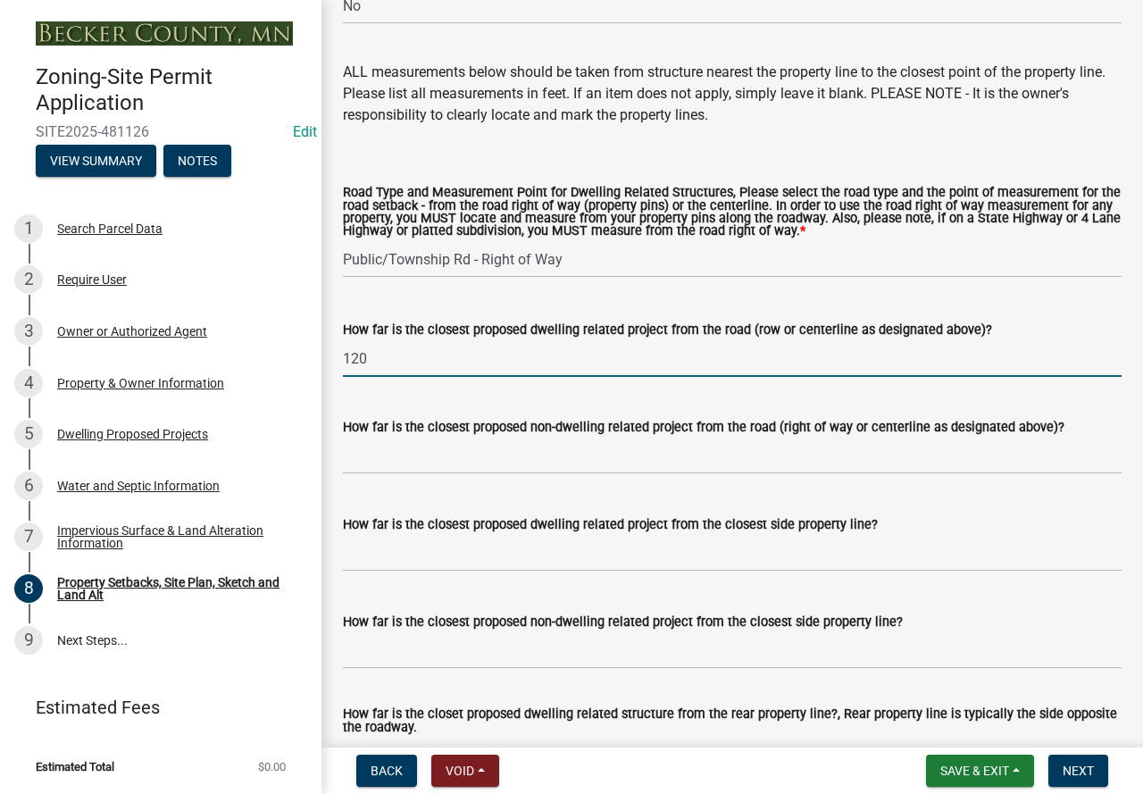
scroll to position [3483, 0]
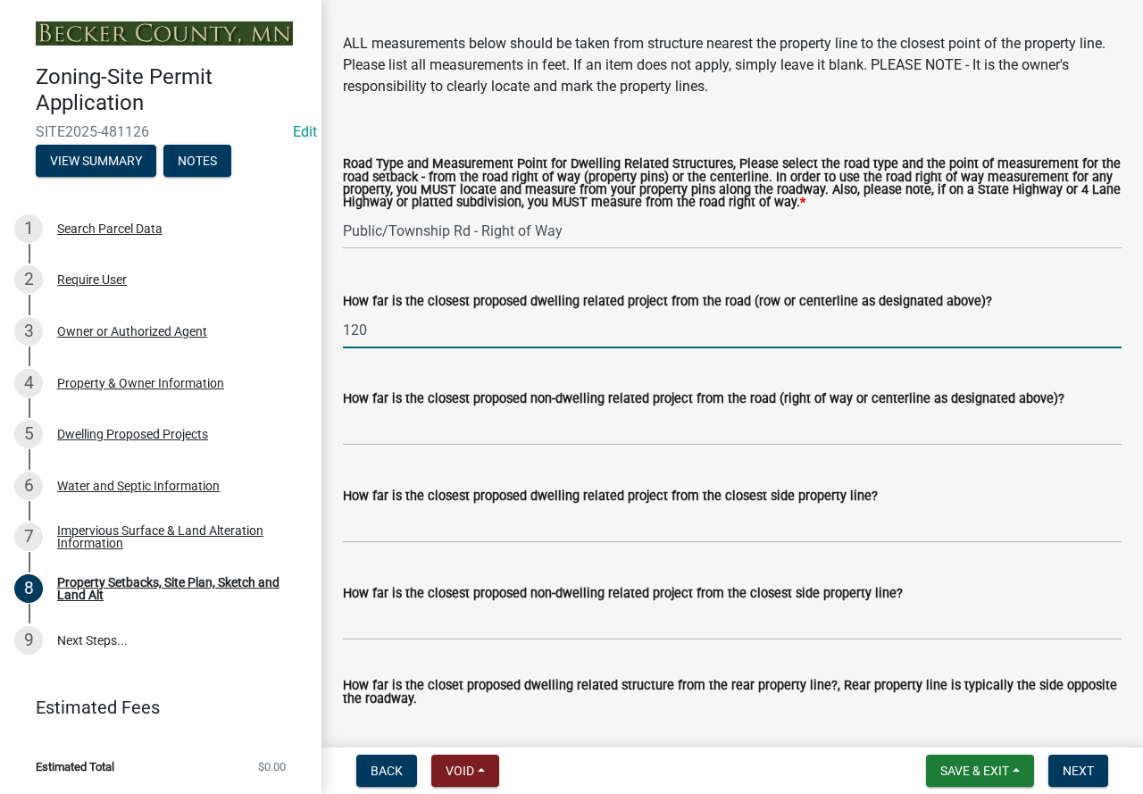
type input "120"
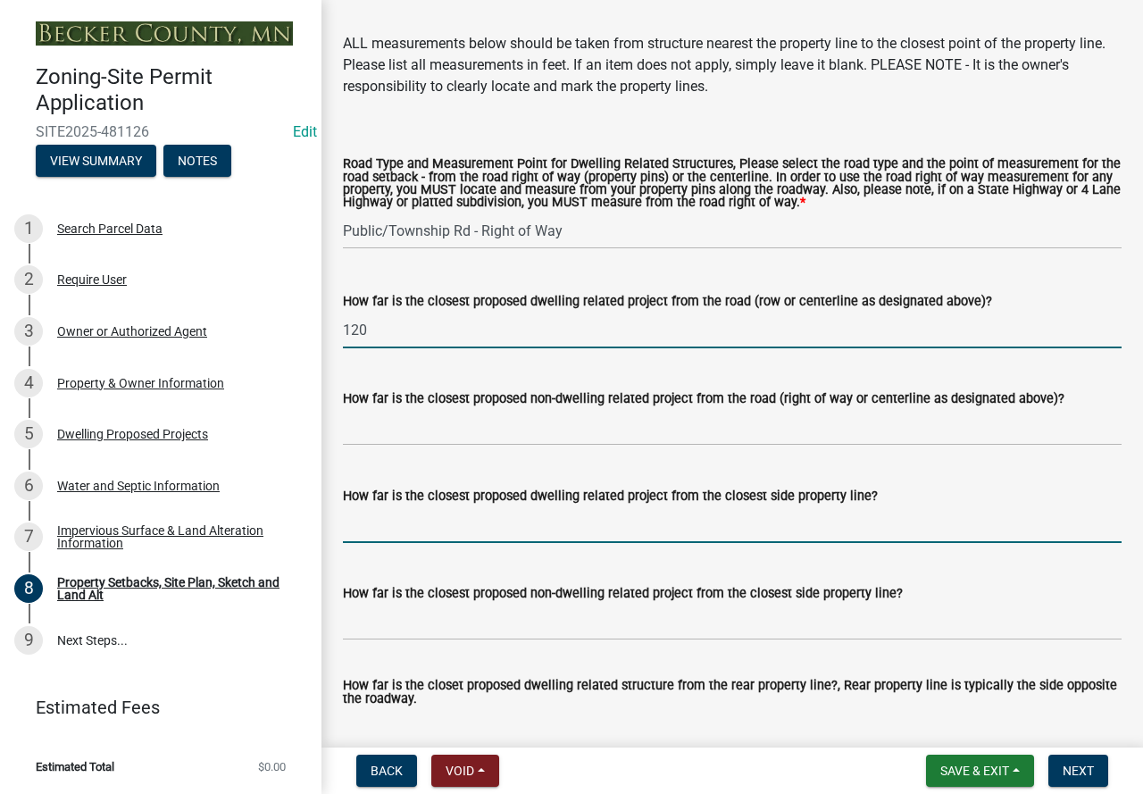
click at [464, 543] on input "How far is the closest proposed dwelling related project from the closest side …" at bounding box center [732, 524] width 779 height 37
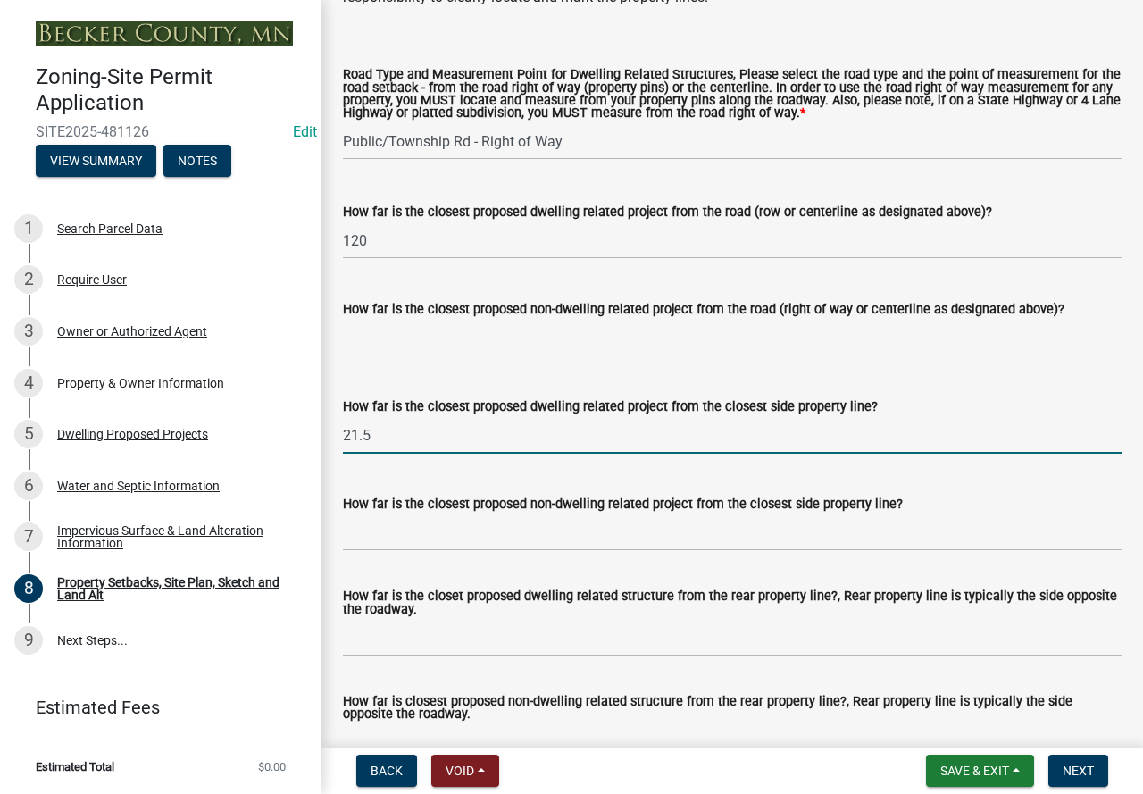
scroll to position [3662, 0]
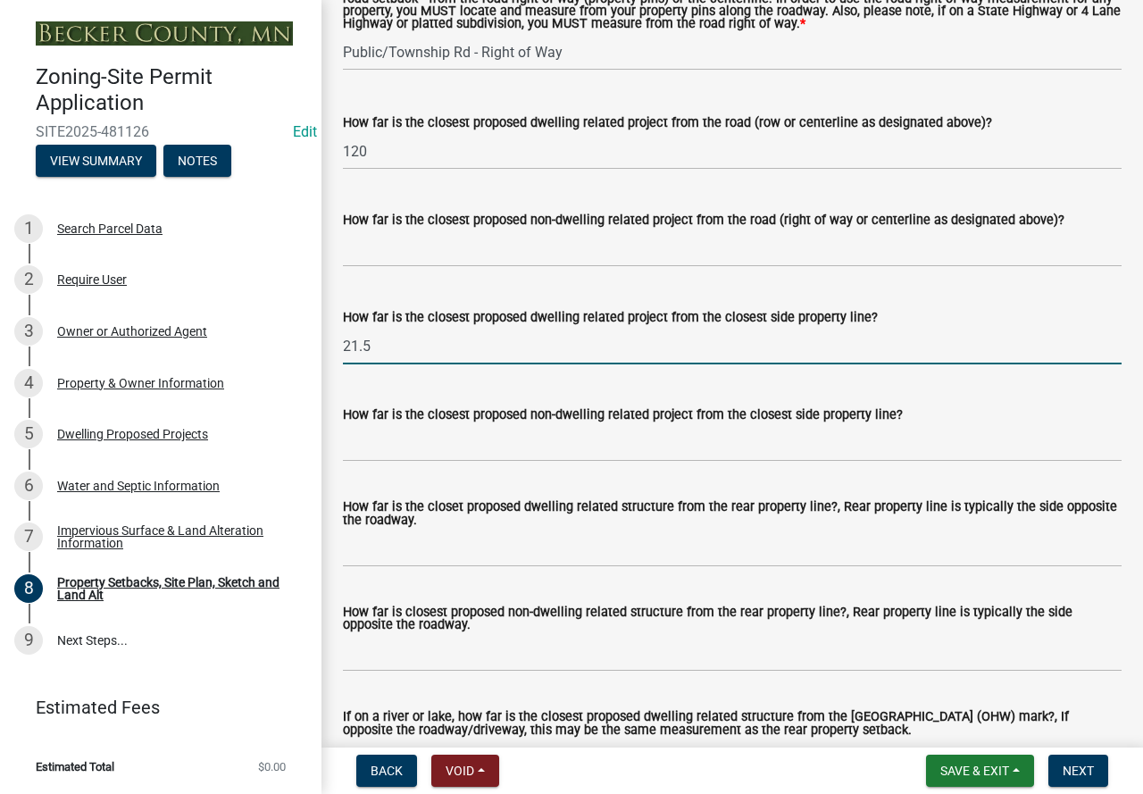
type input "21.5"
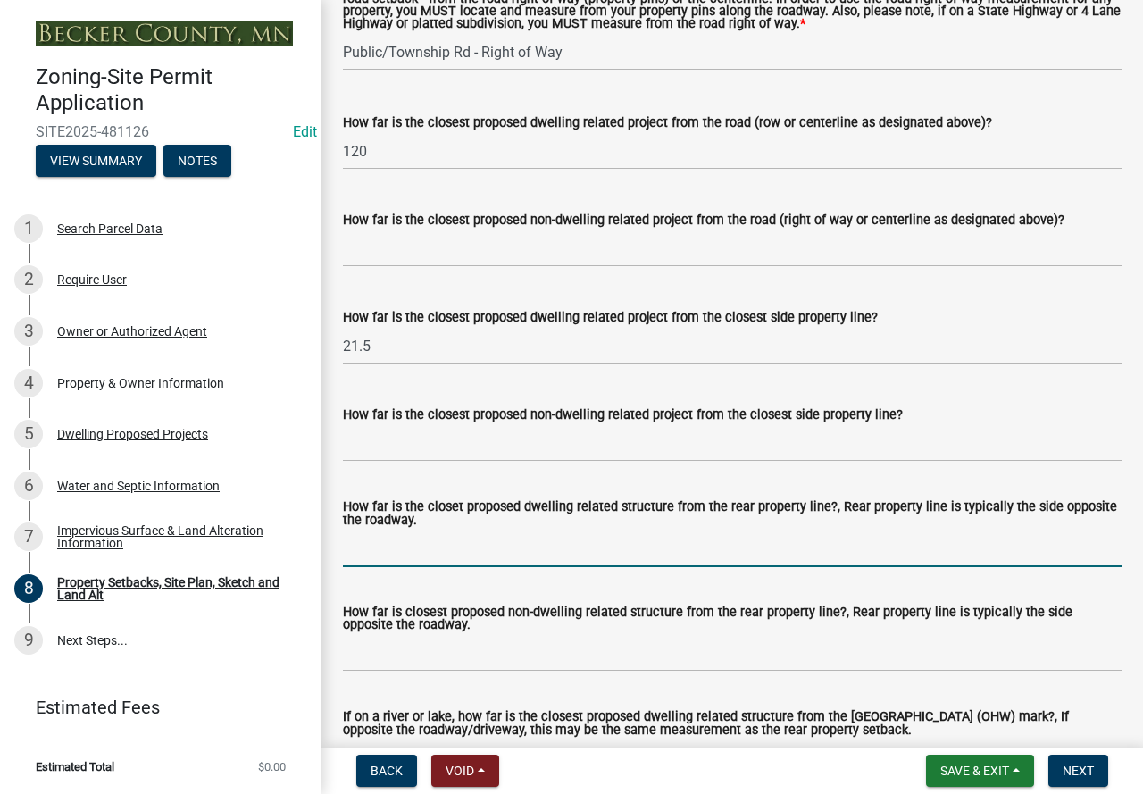
click at [563, 563] on input "How far is the closet proposed dwelling related structure from the rear propert…" at bounding box center [732, 548] width 779 height 37
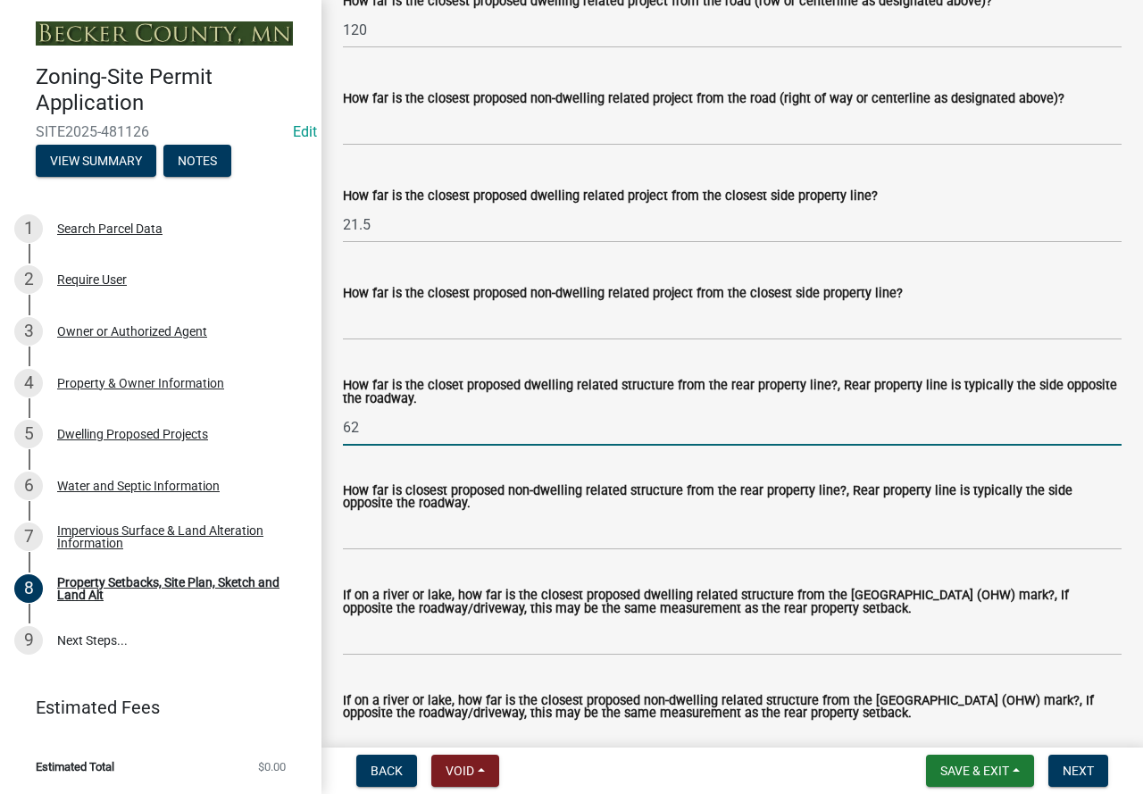
scroll to position [3840, 0]
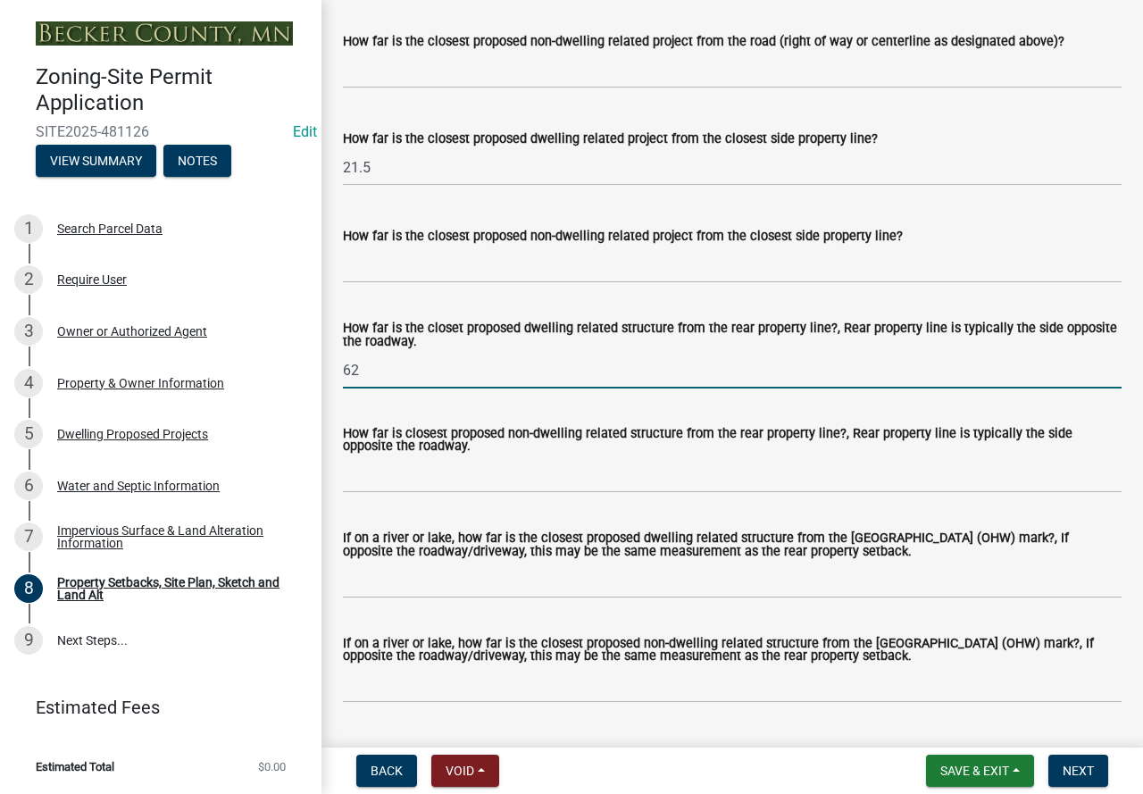
type input "62"
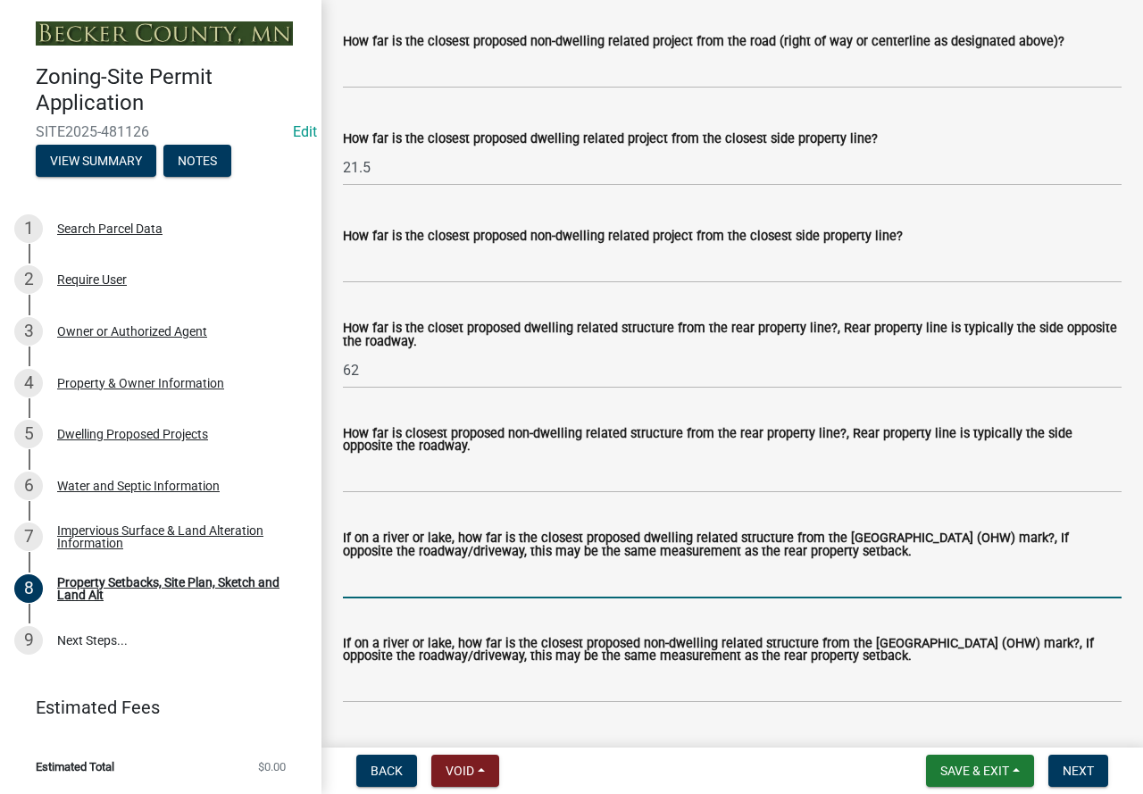
click at [506, 598] on input "If on a river or lake, how far is the closest proposed dwelling related structu…" at bounding box center [732, 580] width 779 height 37
type input "62"
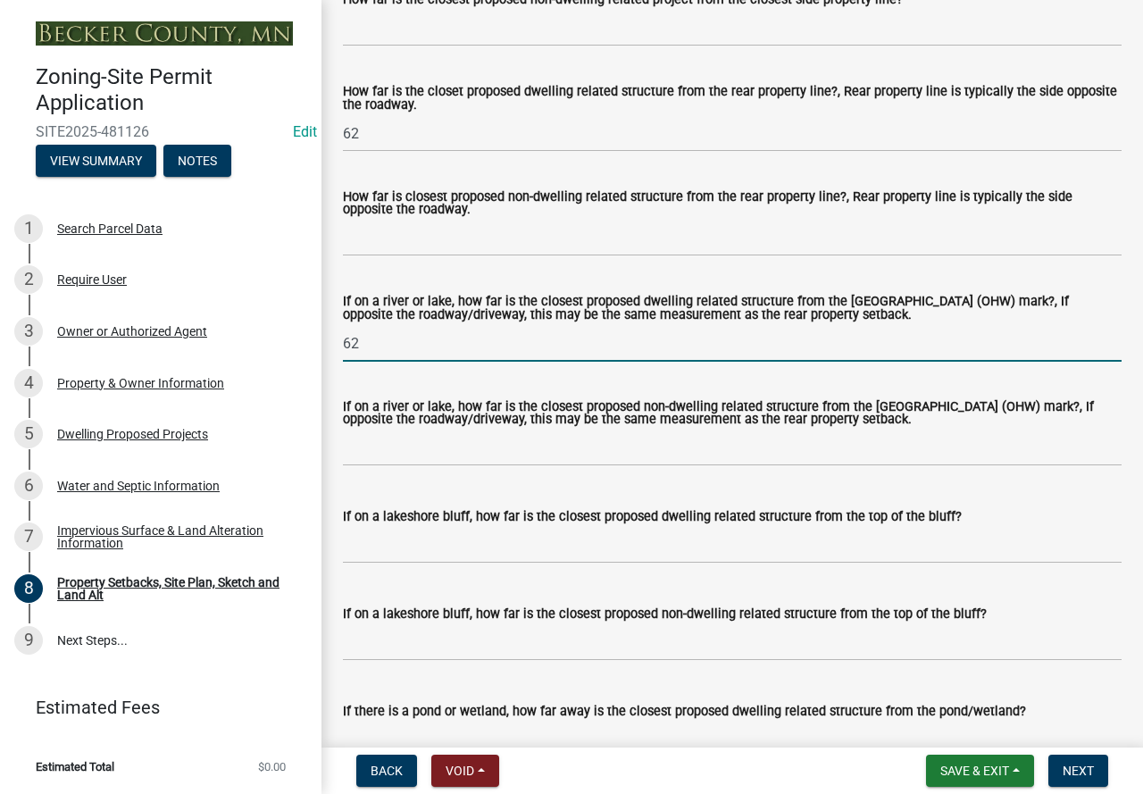
scroll to position [4108, 0]
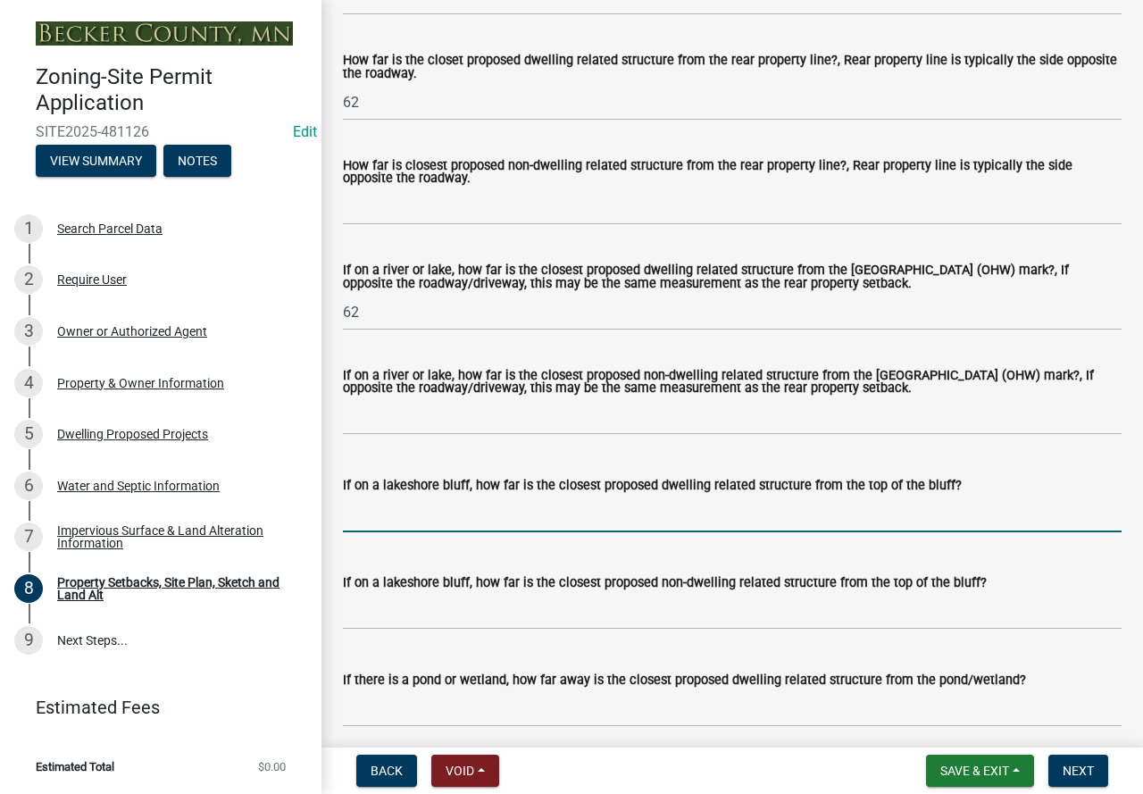
click at [649, 532] on input "If on a lakeshore bluff, how far is the closest proposed dwelling related struc…" at bounding box center [732, 514] width 779 height 37
type input "N/A"
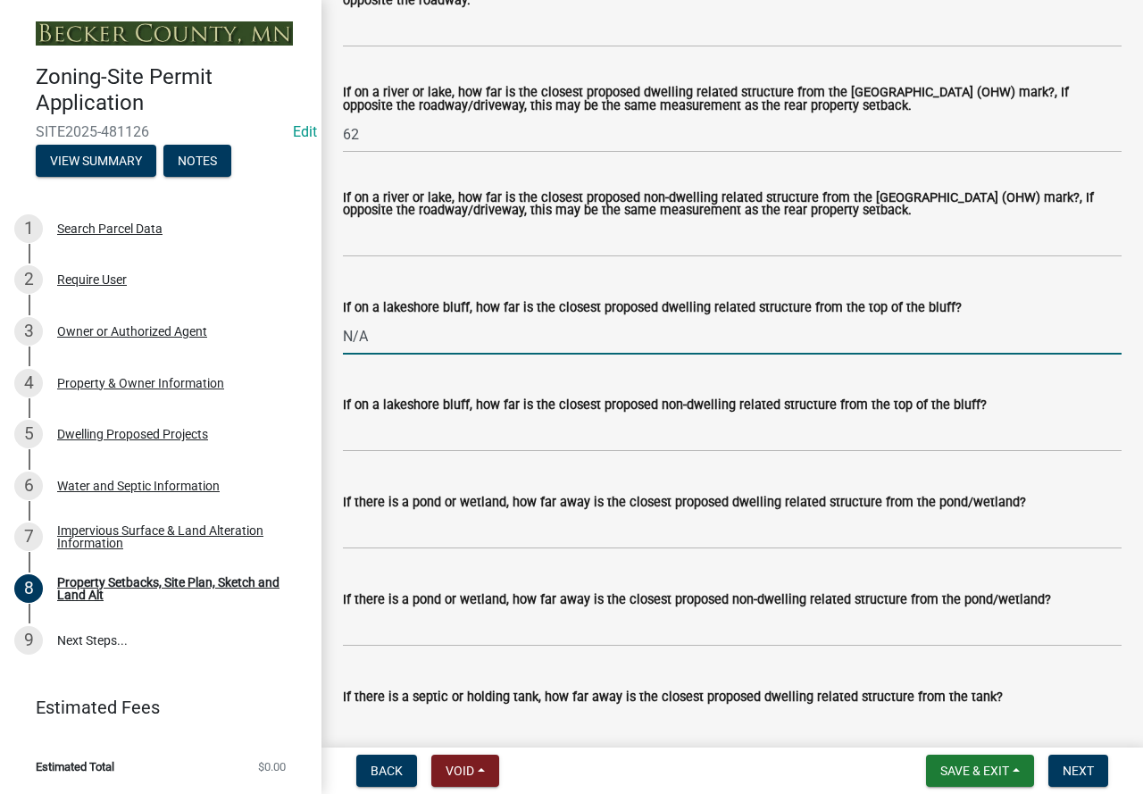
scroll to position [4287, 0]
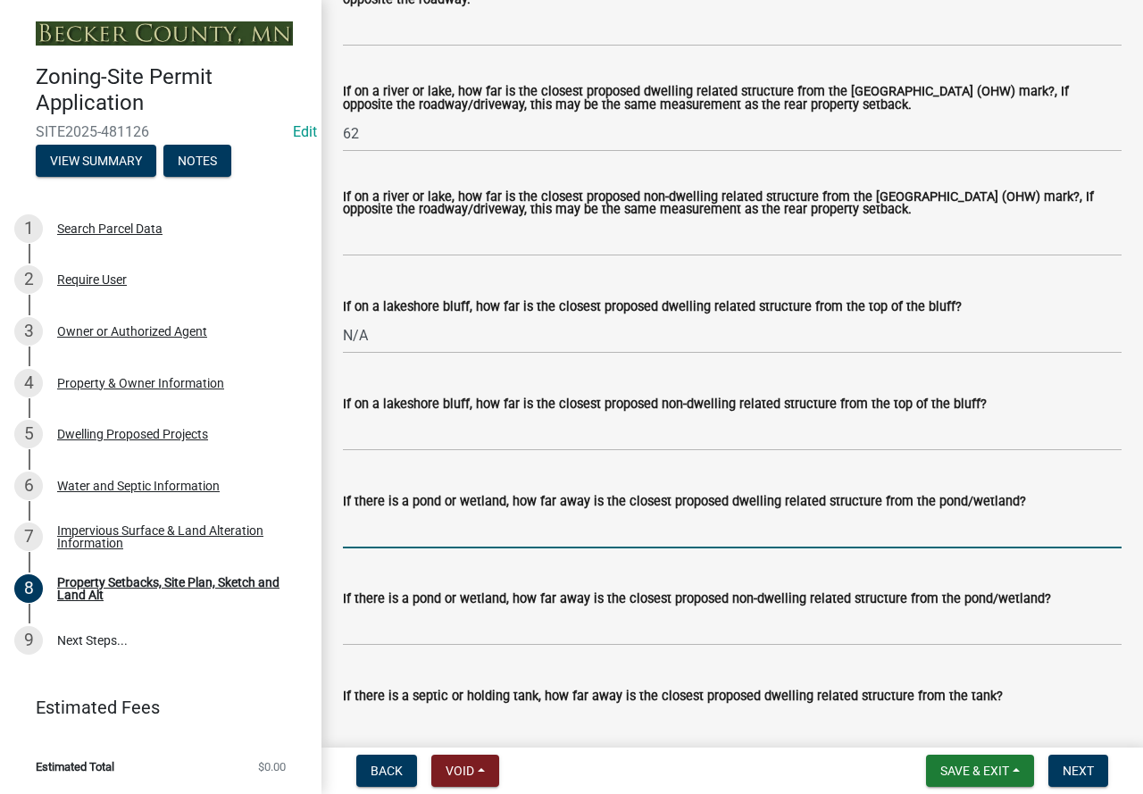
click at [463, 548] on input "If there is a pond or wetland, how far away is the closest proposed dwelling re…" at bounding box center [732, 530] width 779 height 37
type input "N/A"
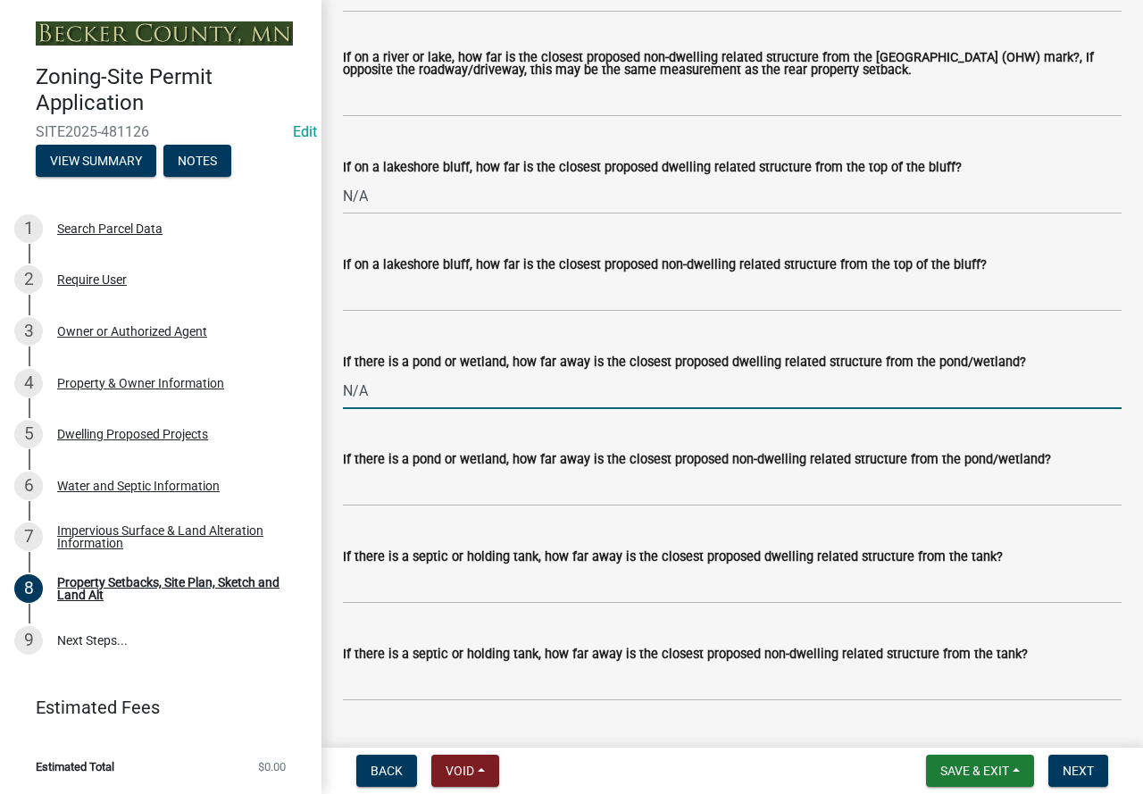
scroll to position [4465, 0]
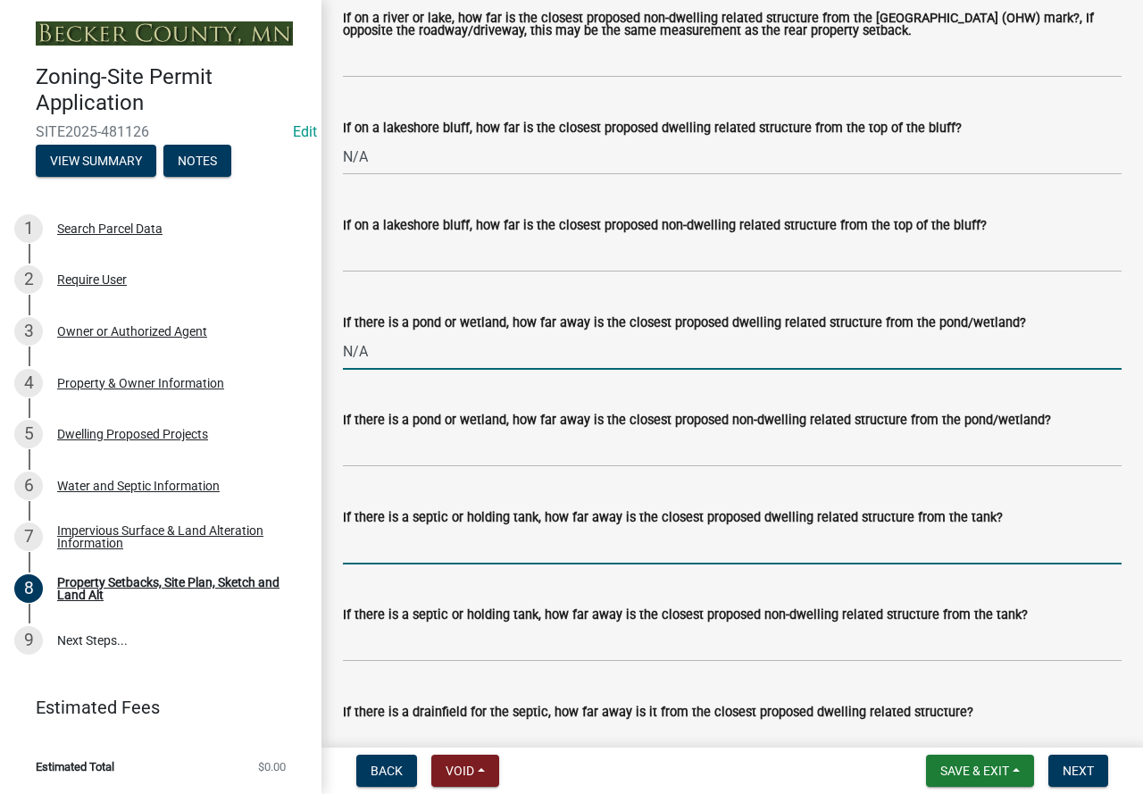
click at [501, 564] on input "If there is a septic or holding tank, how far away is the closest proposed dwel…" at bounding box center [732, 546] width 779 height 37
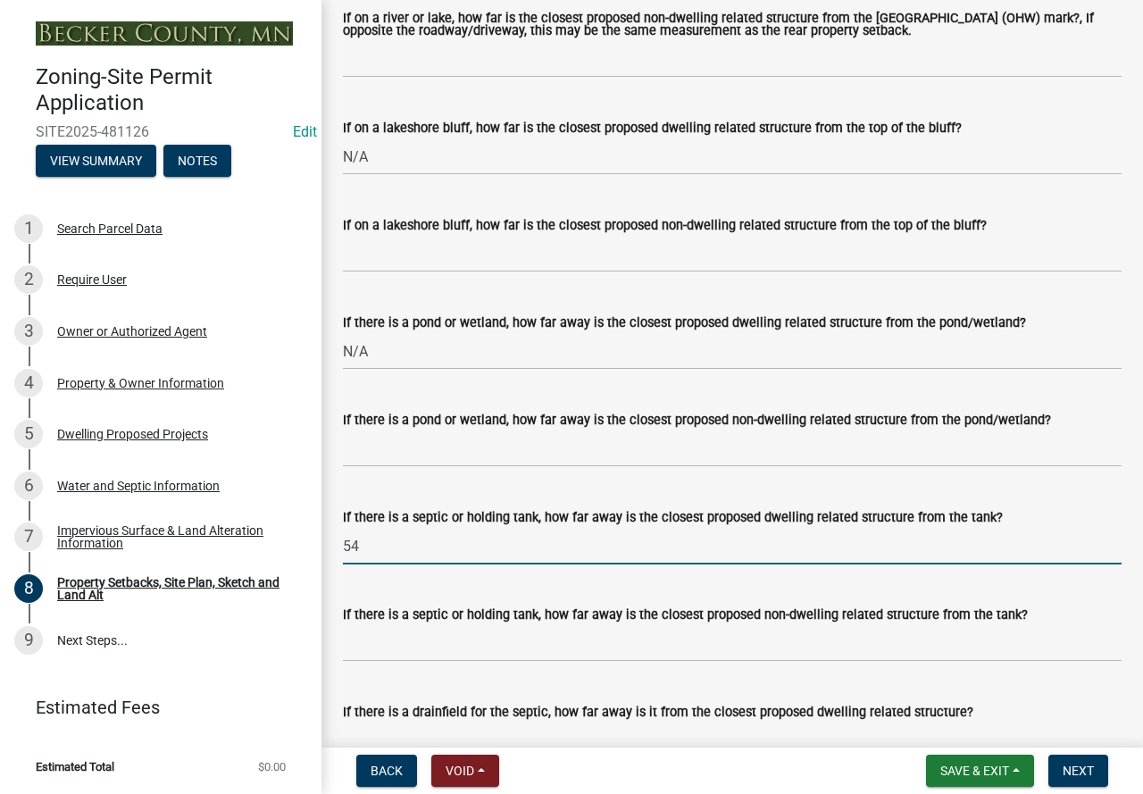
type input "54"
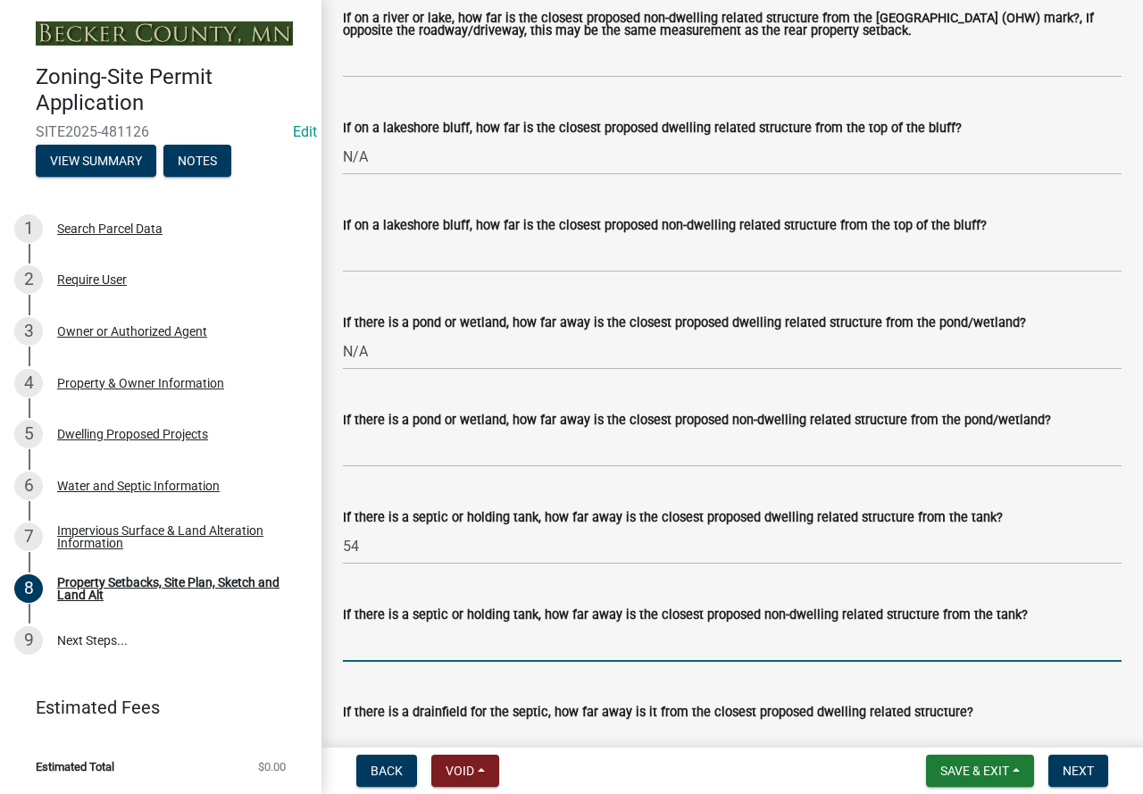
click at [374, 662] on input "If there is a septic or holding tank, how far away is the closest proposed non-…" at bounding box center [732, 643] width 779 height 37
type input "6"
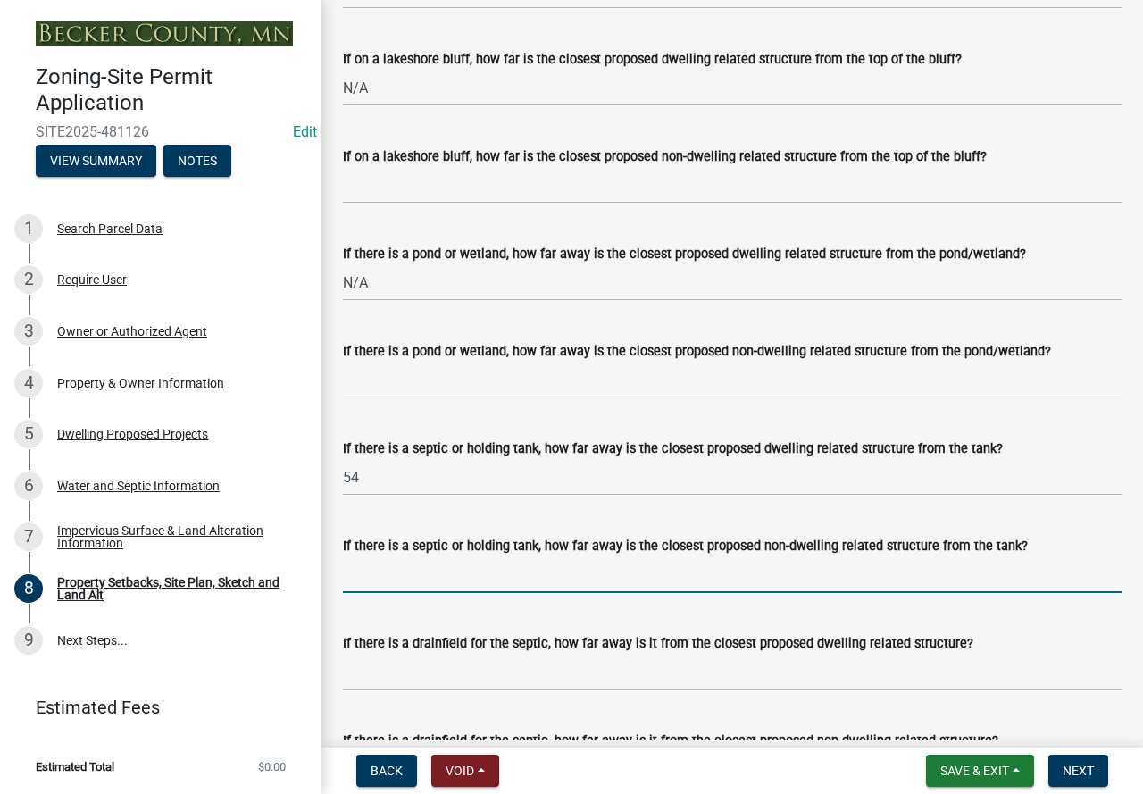
scroll to position [4555, 0]
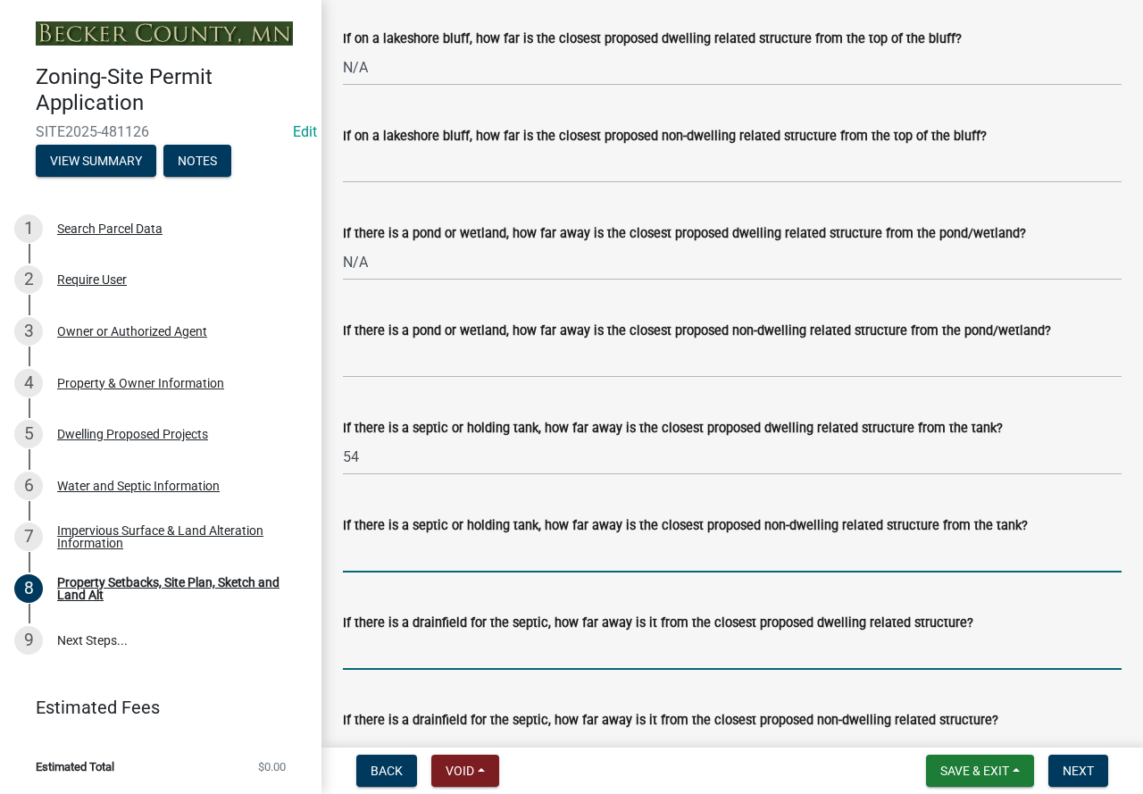
click at [392, 670] on input "If there is a drainfield for the septic, how far away is it from the closest pr…" at bounding box center [732, 651] width 779 height 37
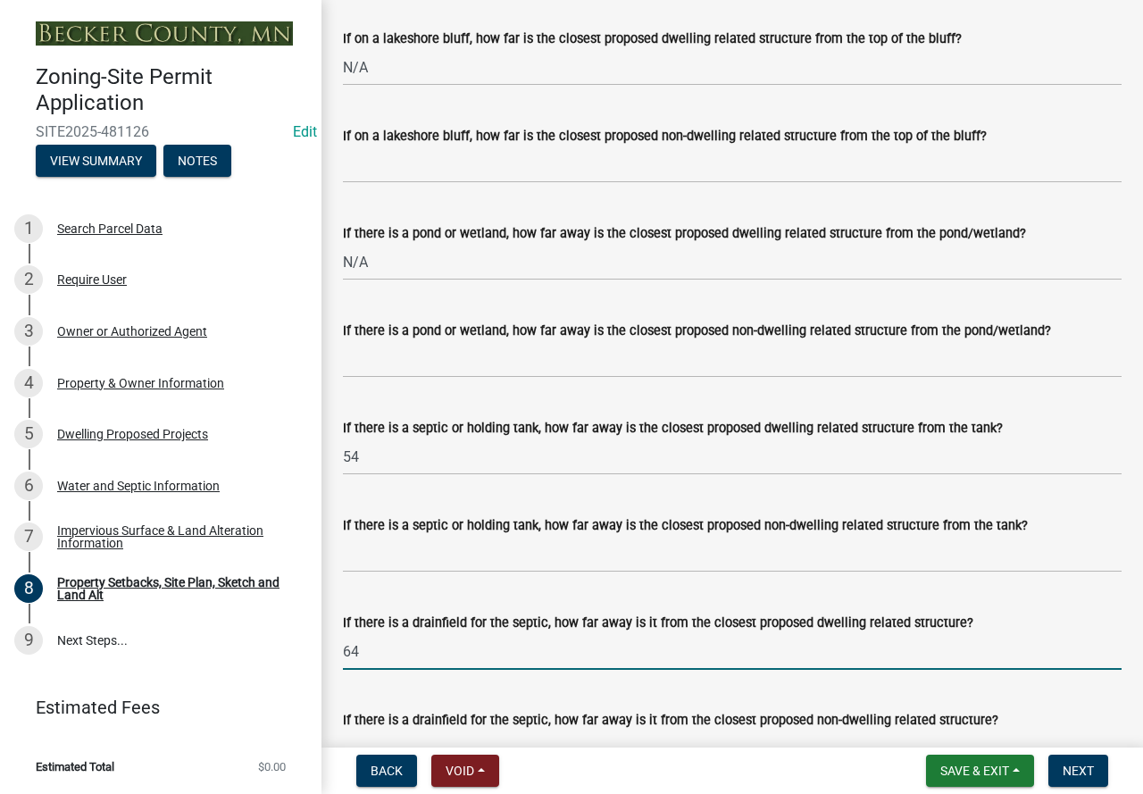
type input "64"
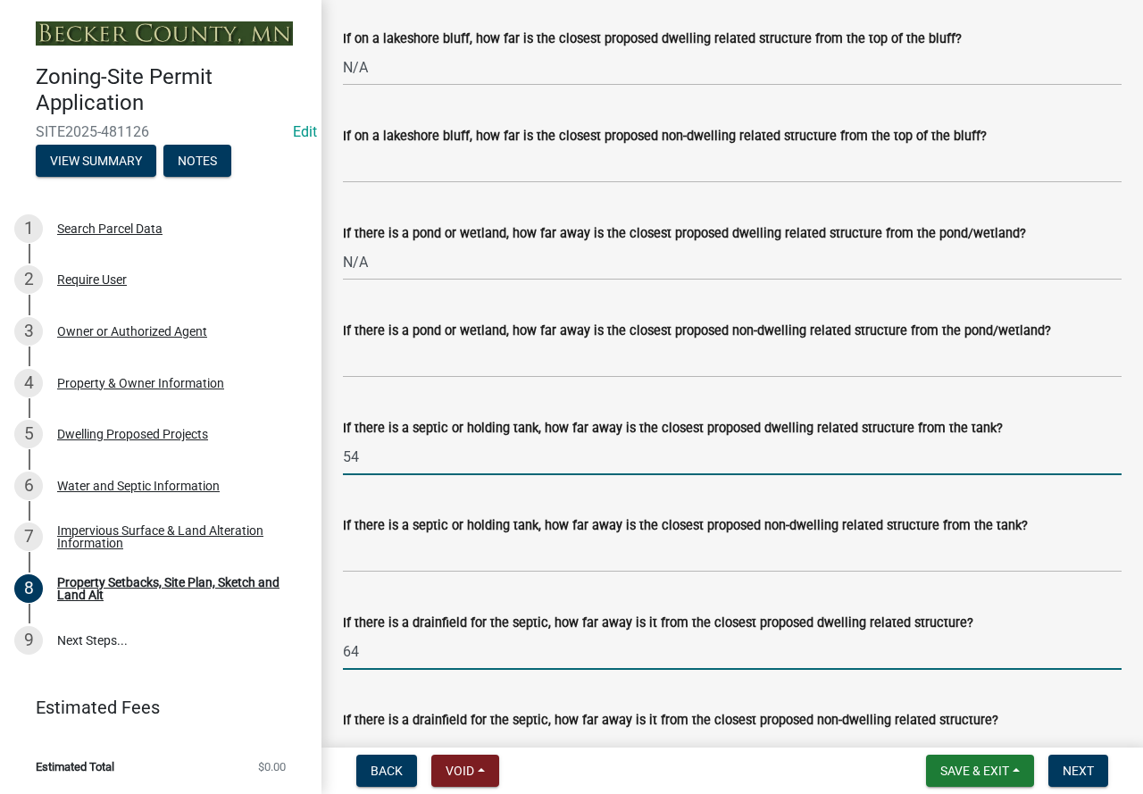
click at [392, 465] on input "54" at bounding box center [732, 456] width 779 height 37
type input "5"
type input "40"
click at [401, 670] on input "64" at bounding box center [732, 651] width 779 height 37
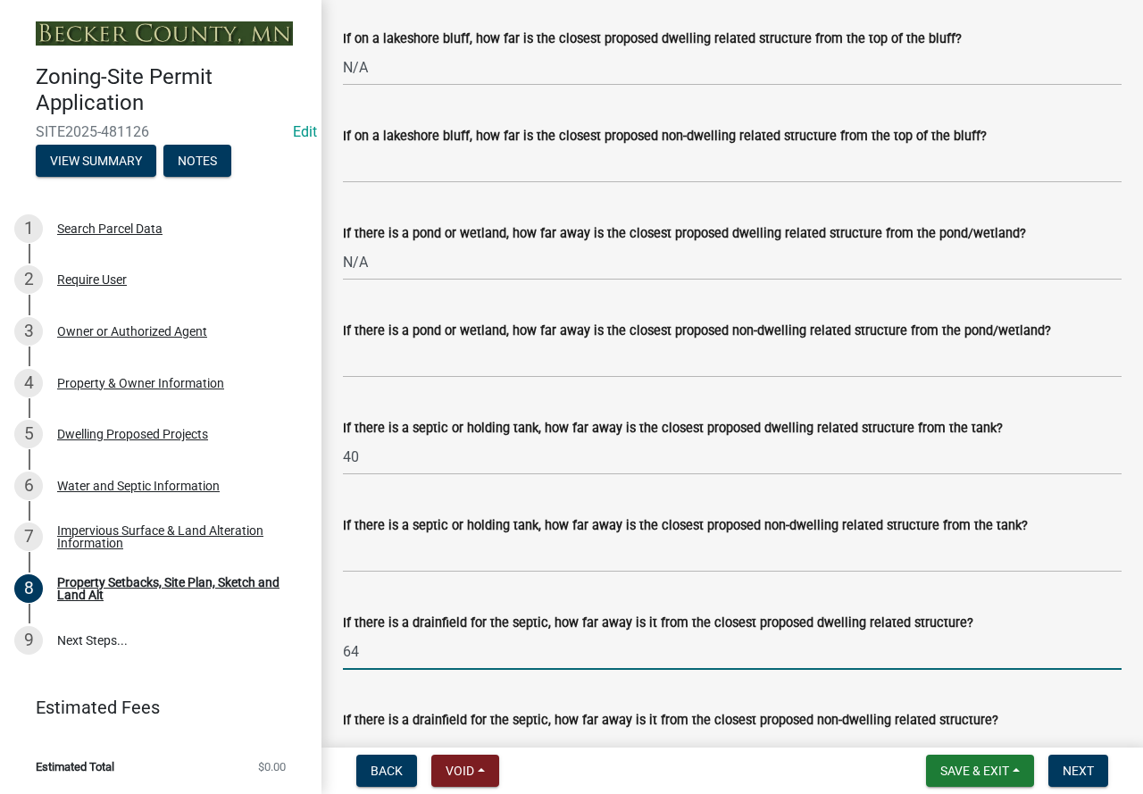
type input "6"
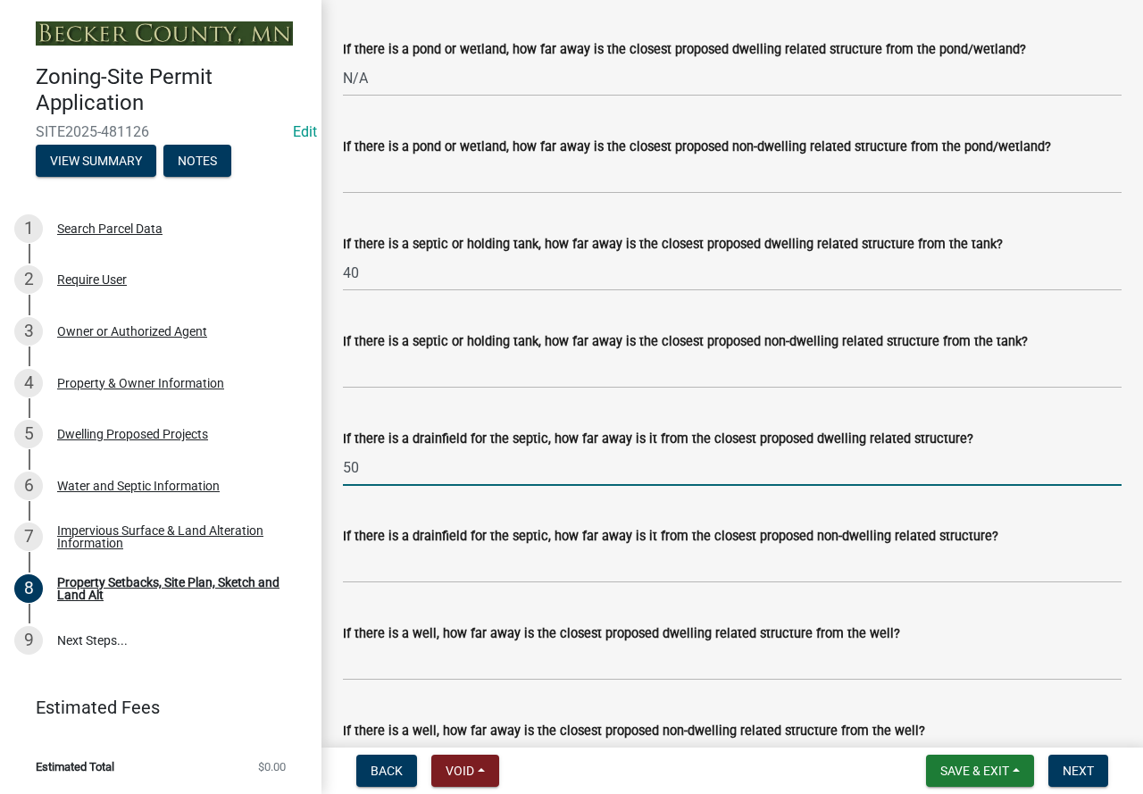
scroll to position [4823, 0]
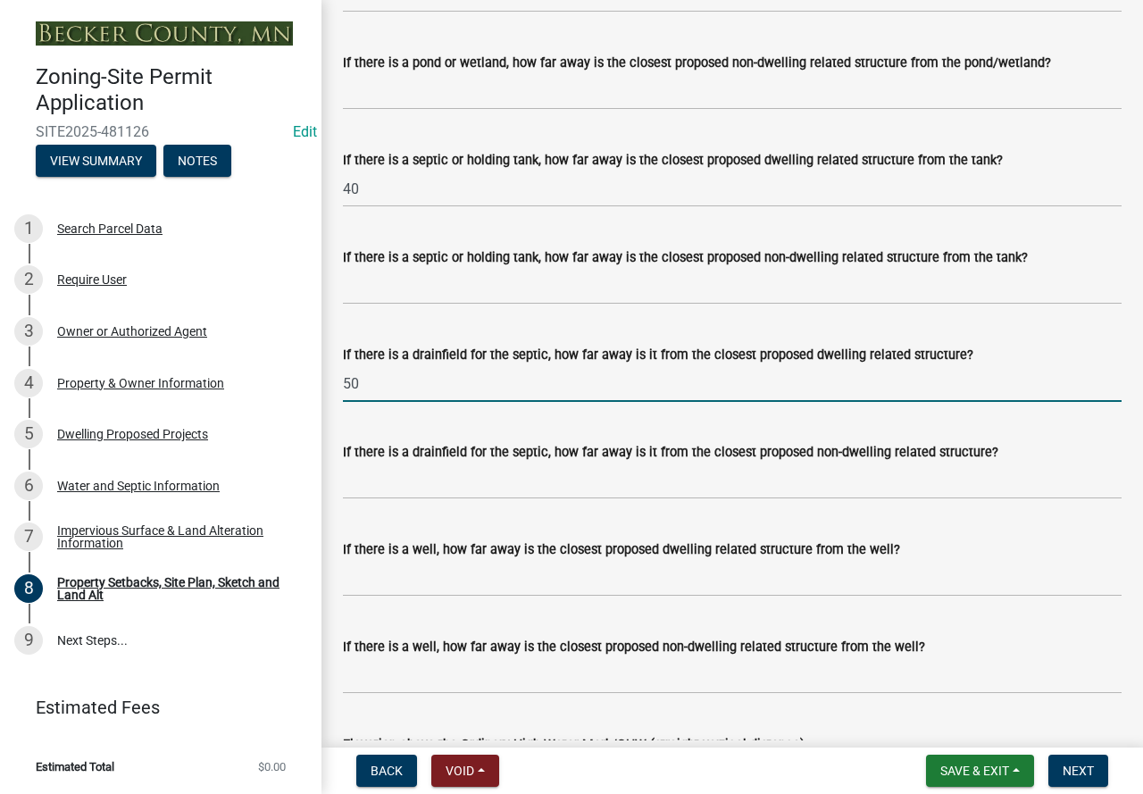
type input "50"
click at [413, 591] on input "If there is a well, how far away is the closest proposed dwelling related struc…" at bounding box center [732, 578] width 779 height 37
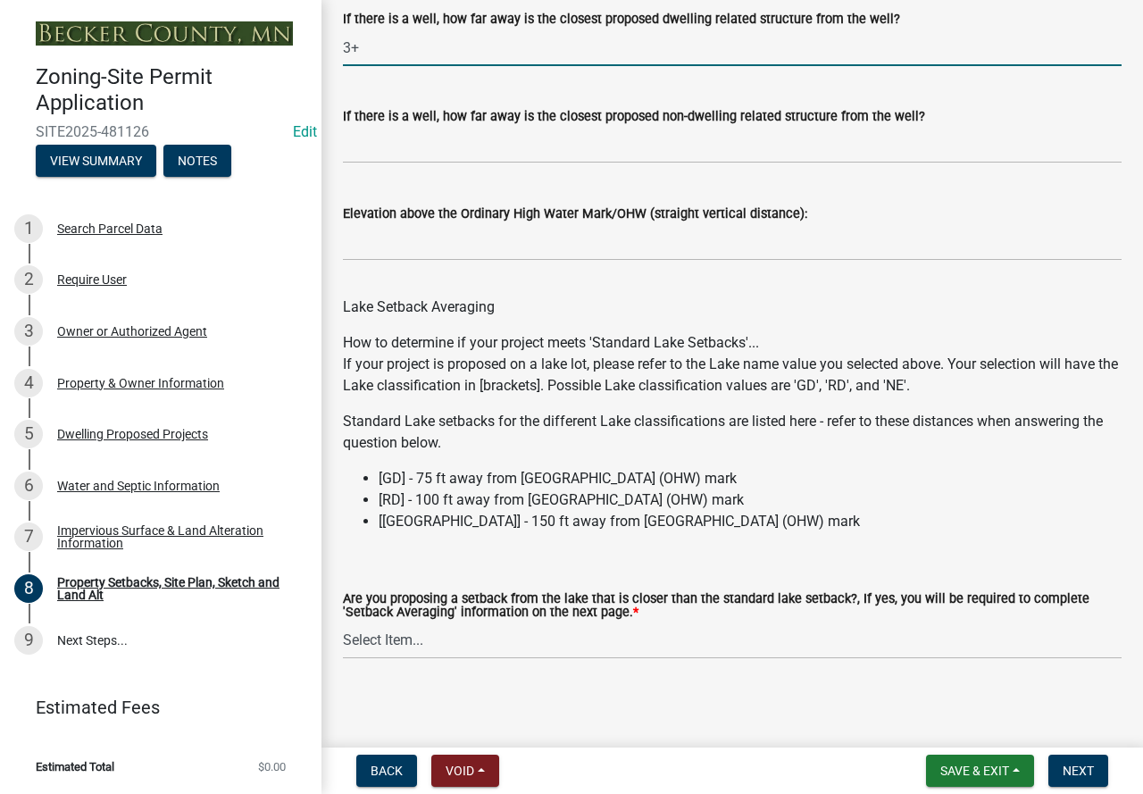
scroll to position [5380, 0]
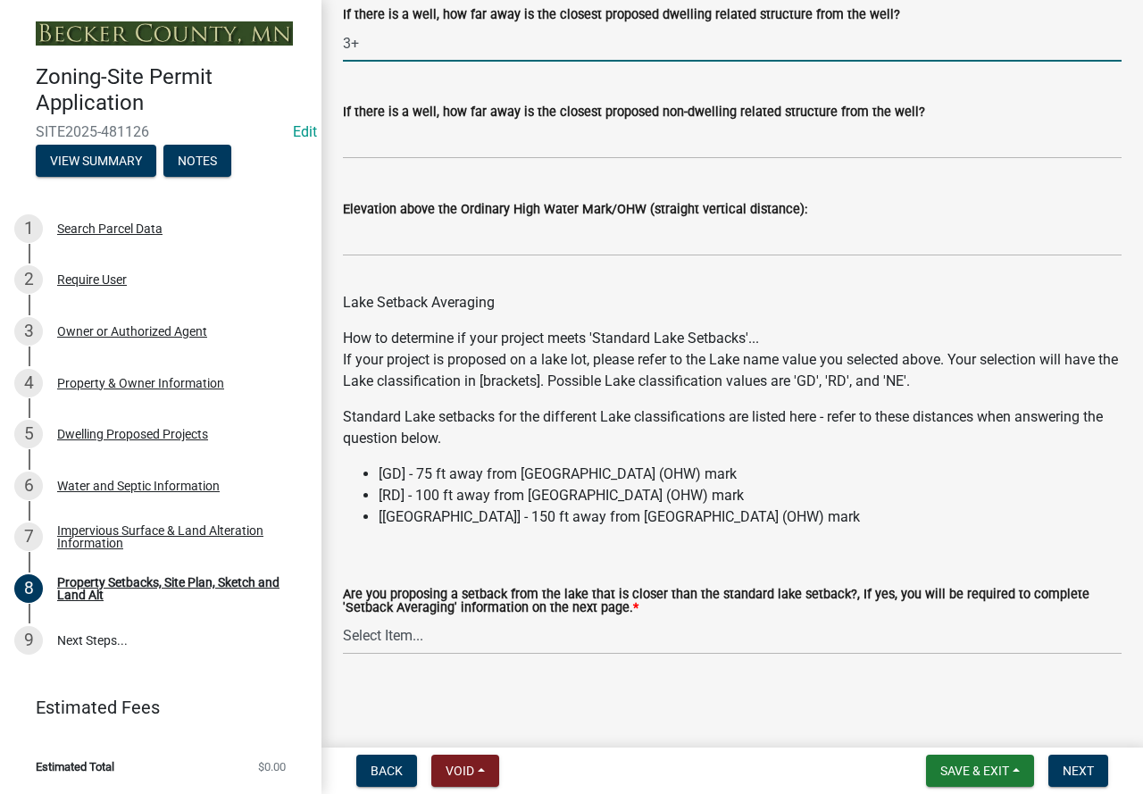
type input "3+"
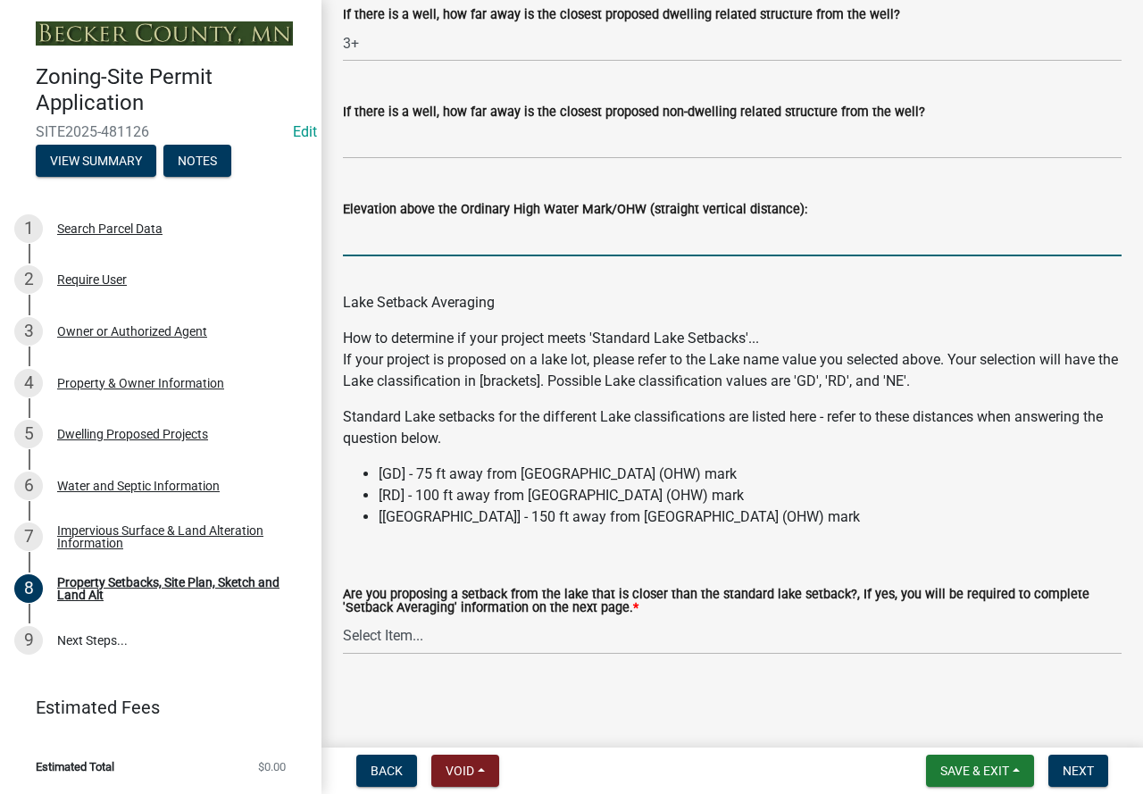
click at [451, 241] on input "Elevation above the Ordinary High Water Mark/OHW (straight vertical distance):" at bounding box center [732, 238] width 779 height 37
type input "3+"
click at [516, 640] on select "Select Item... Yes No N/A" at bounding box center [732, 636] width 779 height 37
click at [343, 618] on select "Select Item... Yes No N/A" at bounding box center [732, 636] width 779 height 37
select select "4421853d-5e11-4b64-95ec-6c47066881cc"
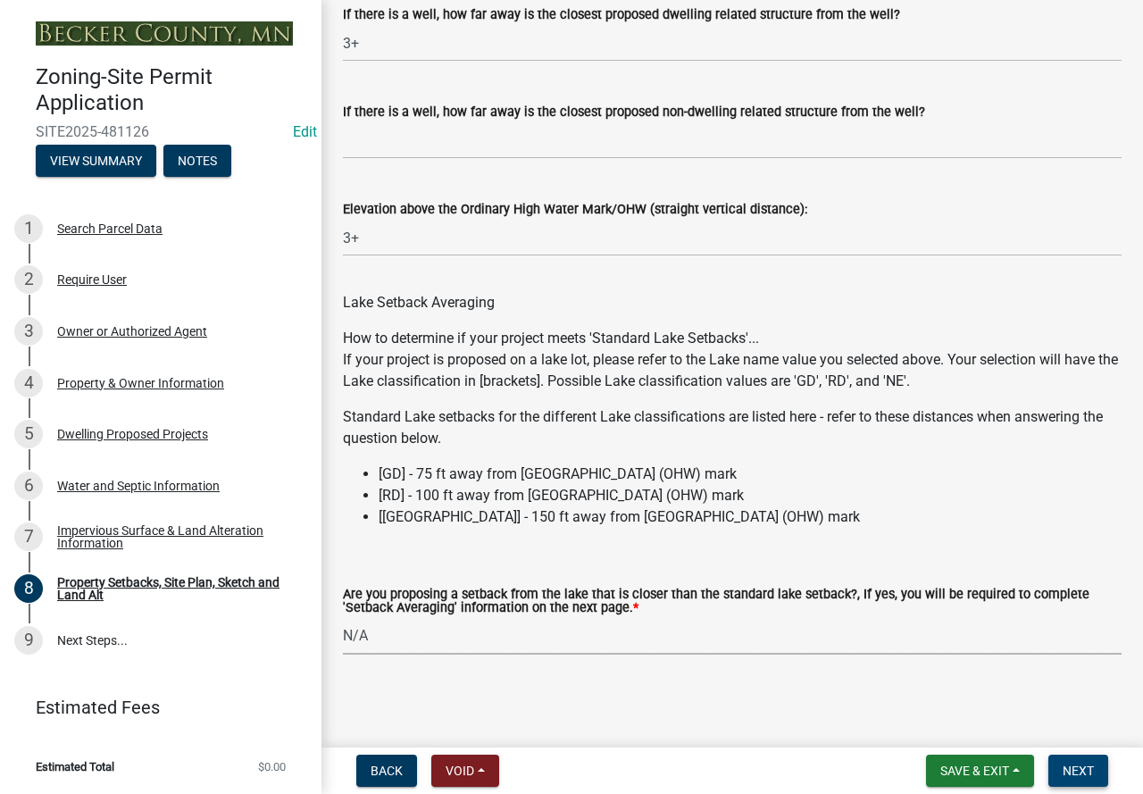
click at [1065, 769] on span "Next" at bounding box center [1078, 771] width 31 height 14
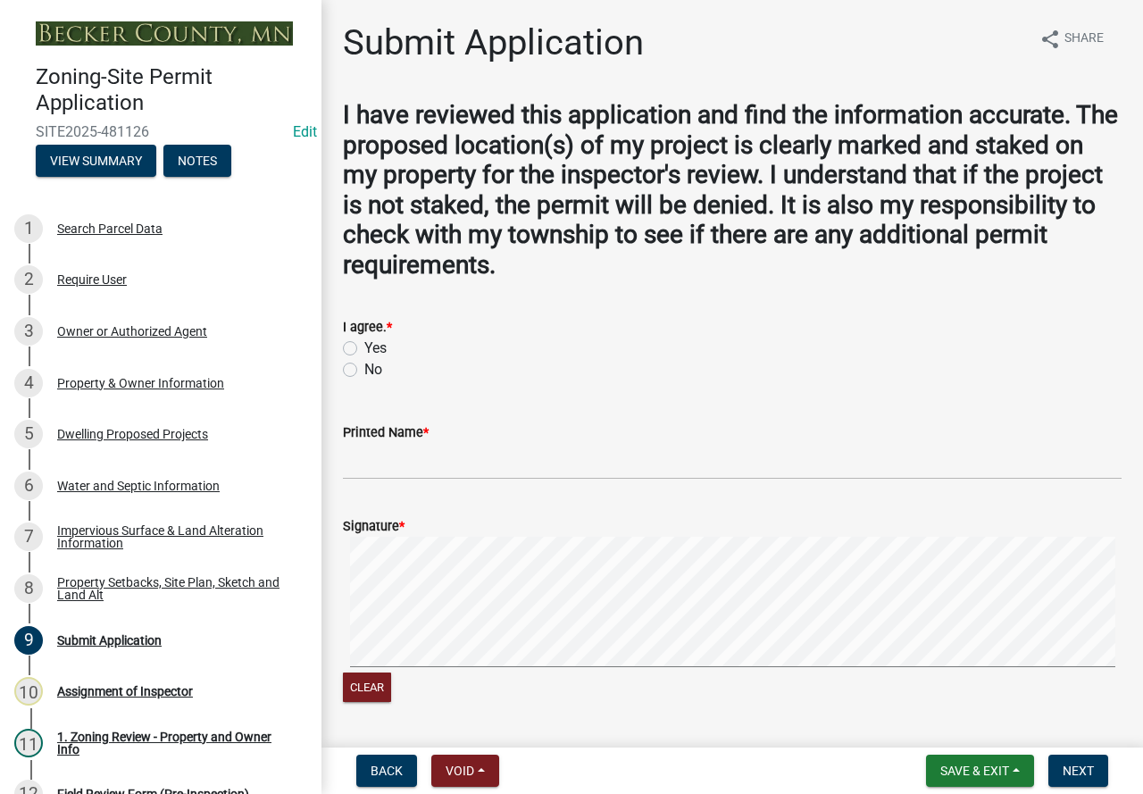
click at [364, 344] on label "Yes" at bounding box center [375, 348] width 22 height 21
click at [364, 344] on input "Yes" at bounding box center [370, 344] width 12 height 12
radio input "true"
click at [415, 451] on input "Printed Name *" at bounding box center [732, 461] width 779 height 37
click at [406, 520] on form "Signature * Clear" at bounding box center [732, 600] width 779 height 213
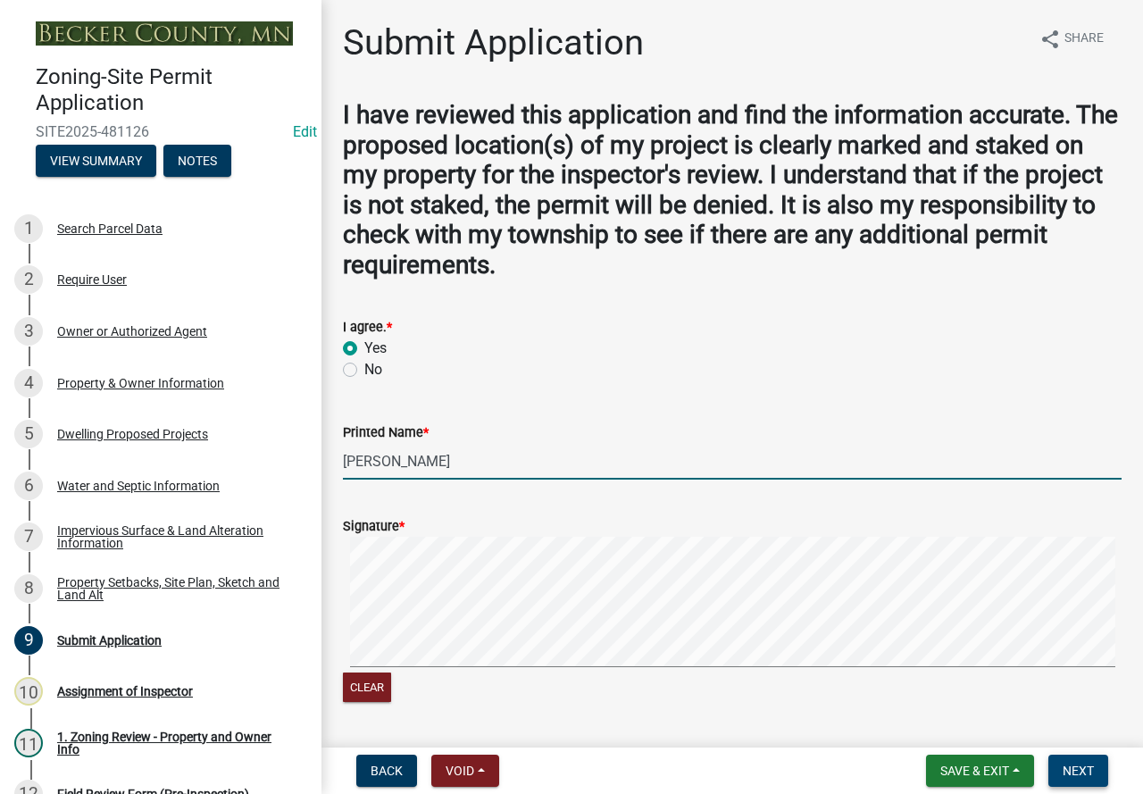
type input "[PERSON_NAME]"
click at [1069, 772] on span "Next" at bounding box center [1078, 771] width 31 height 14
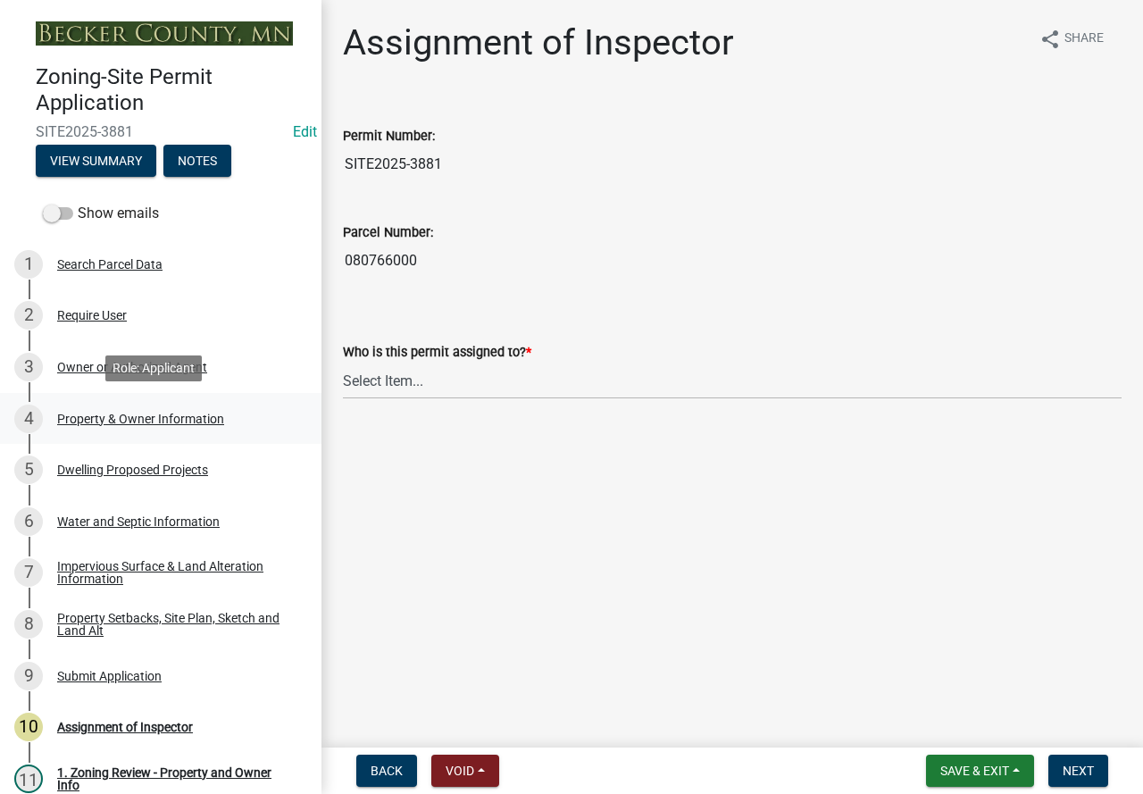
click at [206, 413] on div "Property & Owner Information" at bounding box center [140, 419] width 167 height 13
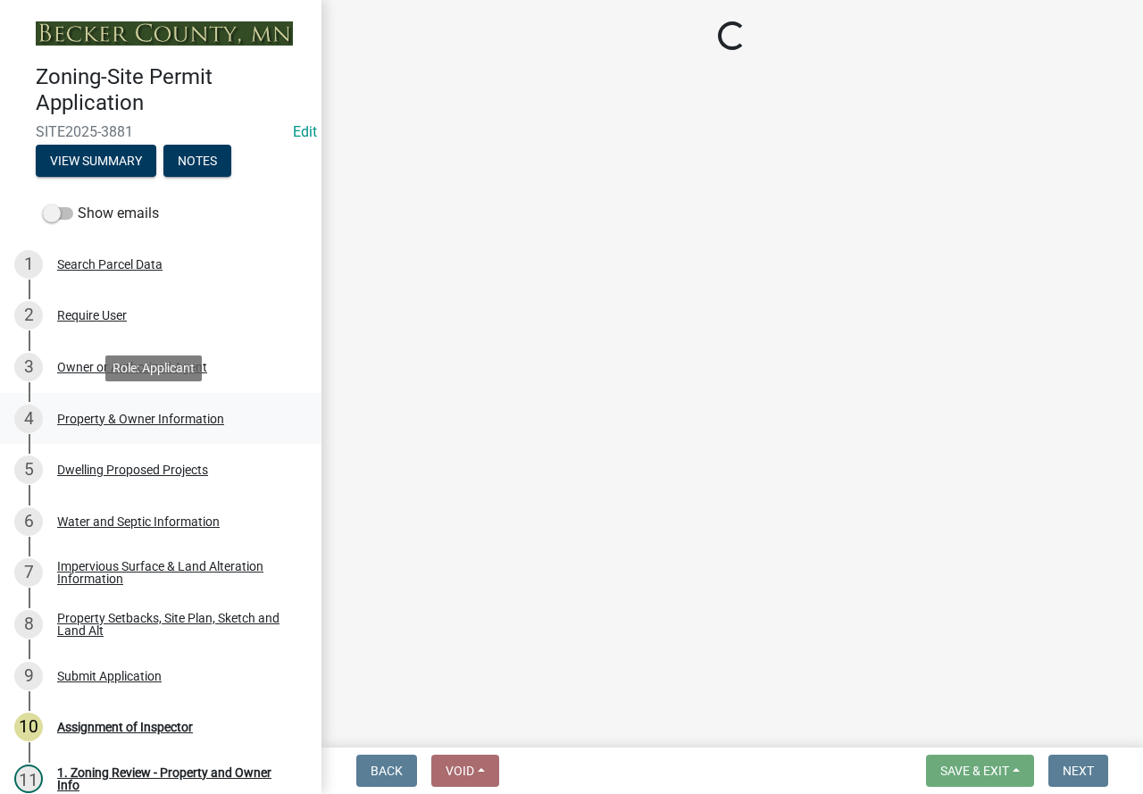
select select "a752e4d6-14bd-4f0f-bfe8-5b67ead45659"
select select "9319189b-bfdc-4147-b381-5e16084c0e7a"
select select "f87eba17-8ed9-4ad8-aefc-fe36a3f3544b"
select select "393a978c-6bd5-4cb2-a6a0-db6feb8732b8"
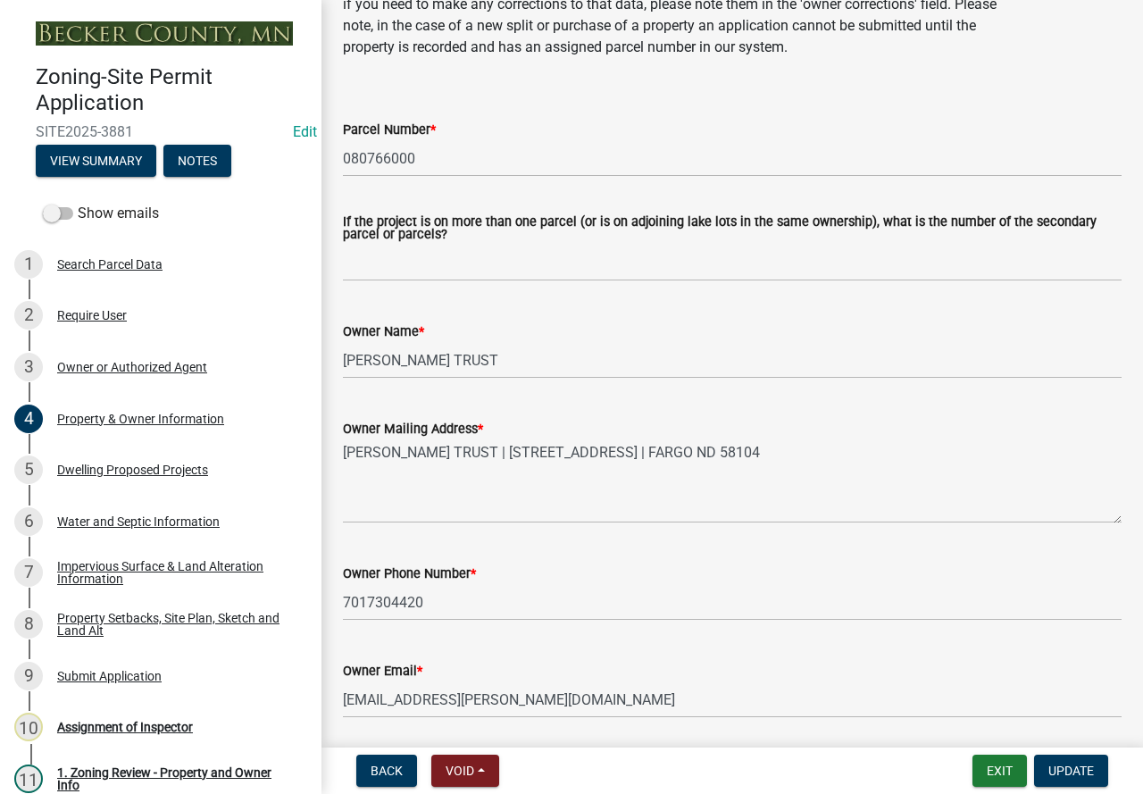
scroll to position [179, 0]
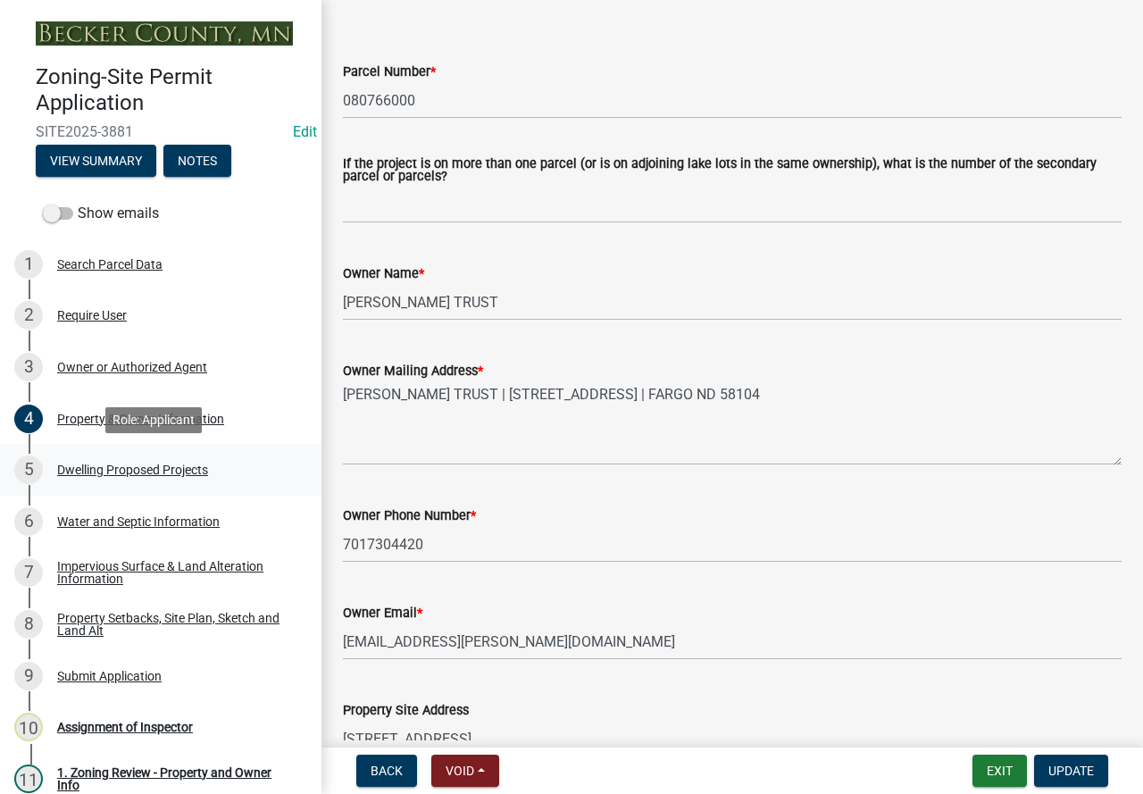
click at [138, 466] on div "Dwelling Proposed Projects" at bounding box center [132, 470] width 151 height 13
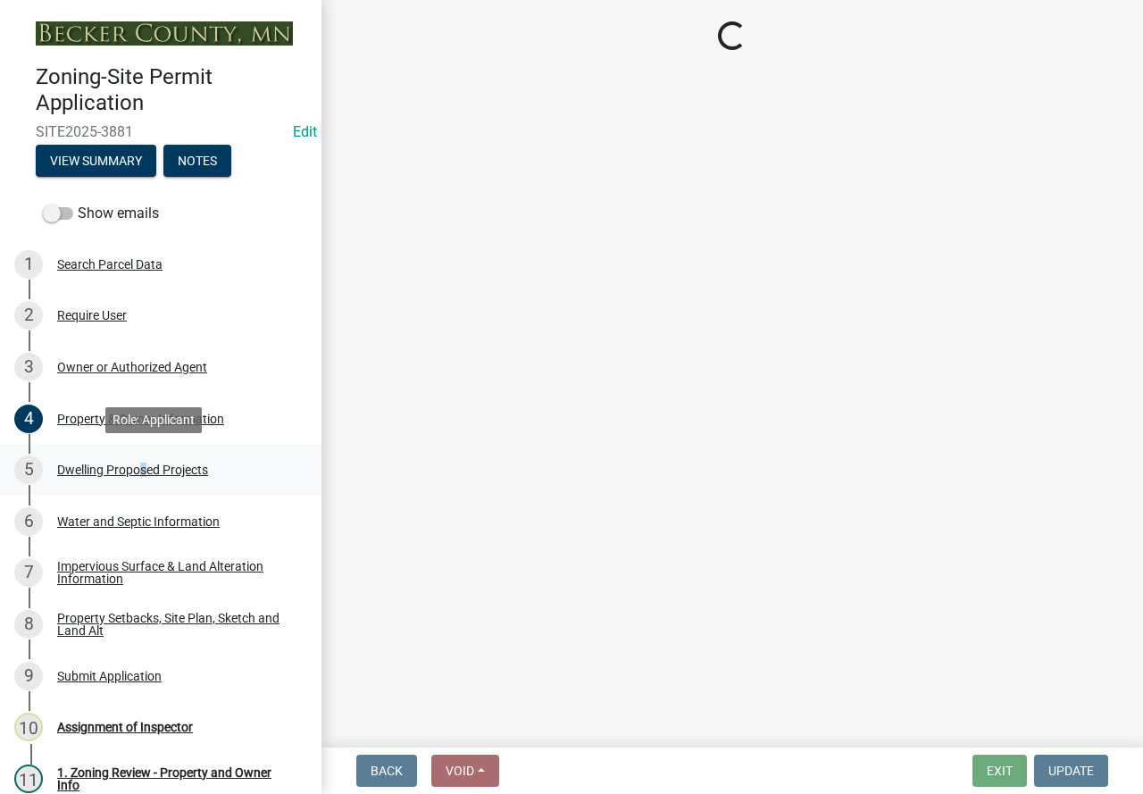
scroll to position [0, 0]
select select "b76c2e3f-c59d-4748-8205-29623accd873"
select select "2dc577ba-aef6-4196-bc52-35577603d189"
select select "f4ae0446-41fa-4afd-99aa-409617c58827"
select select "4f5e2784-8c40-49a3-b0e9-8f1a3cbab4f4"
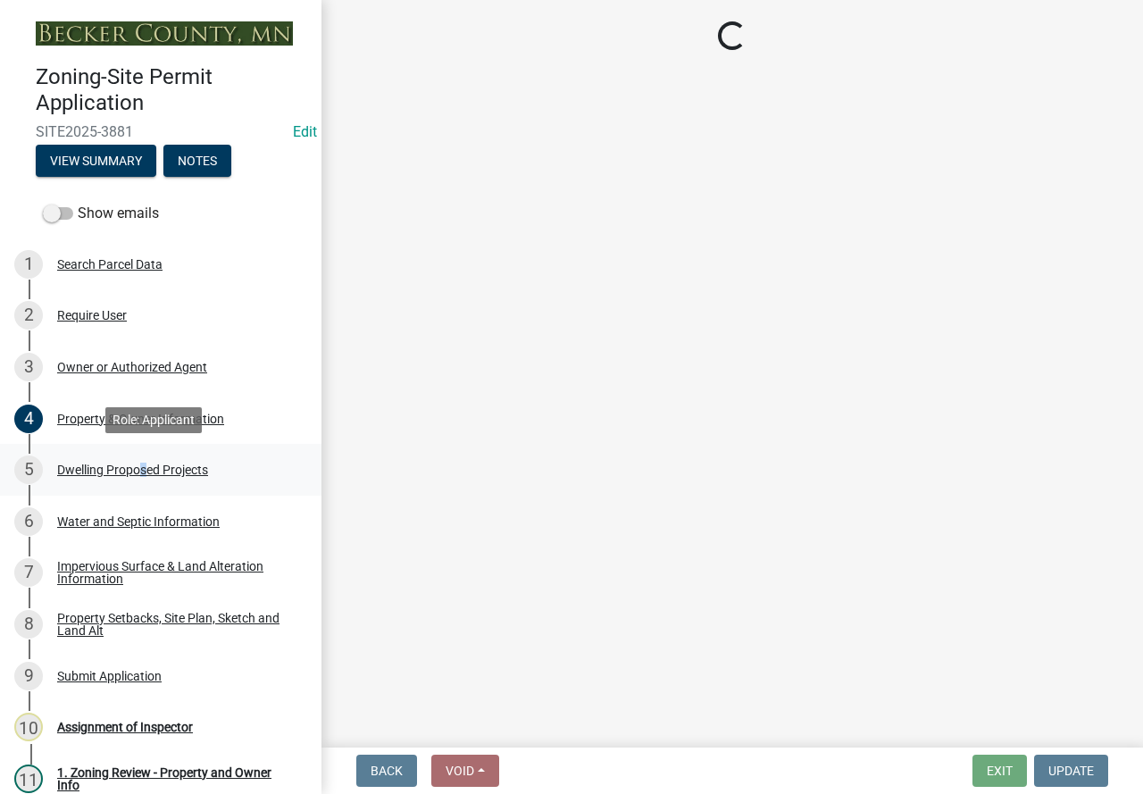
select select "ad00b568-f24f-4dc2-90df-cb5d16449c52"
select select "ebb33175-329d-4f8e-9ee0-a71ca57f3362"
select select "5dd6cdd5-8b7d-4534-b791-478230f7b8b7"
select select "11c1c089-3b44-43c0-9549-3c9eeea2451f"
select select "cbc699c5-a6de-4f3d-a533-ae678b946106"
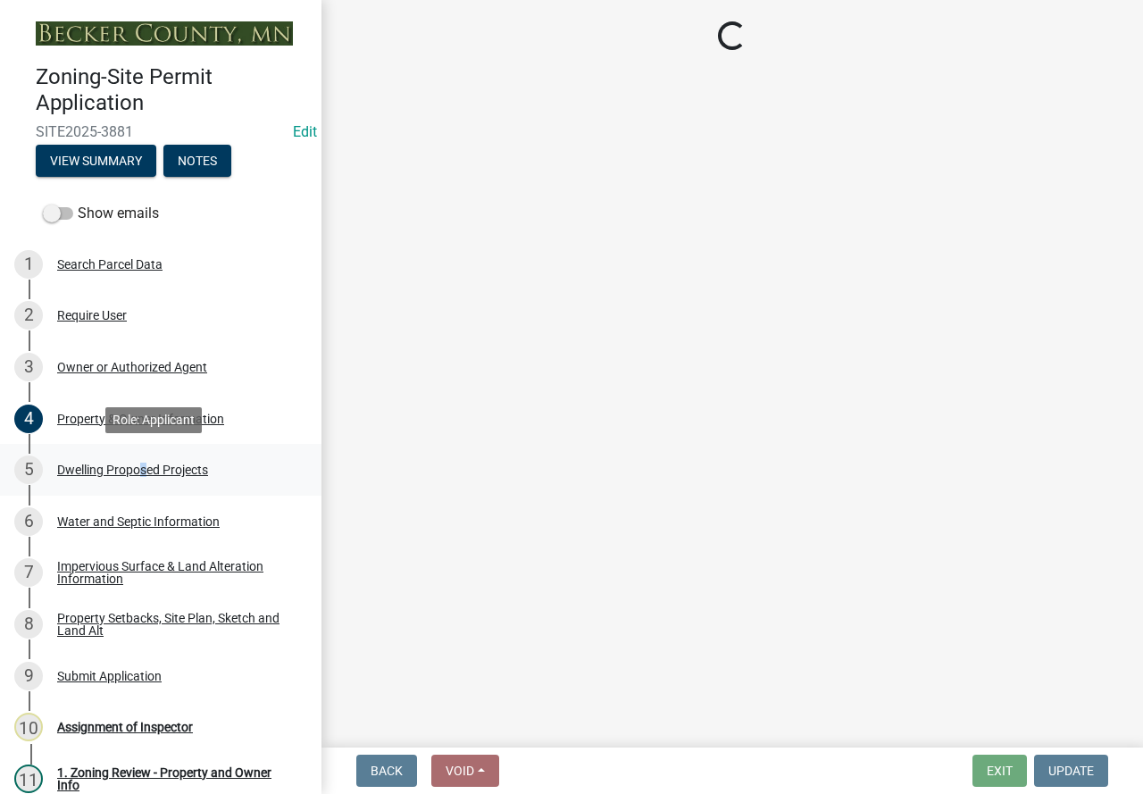
select select "dc6230dd-bdad-407f-bef0-b6909629af6d"
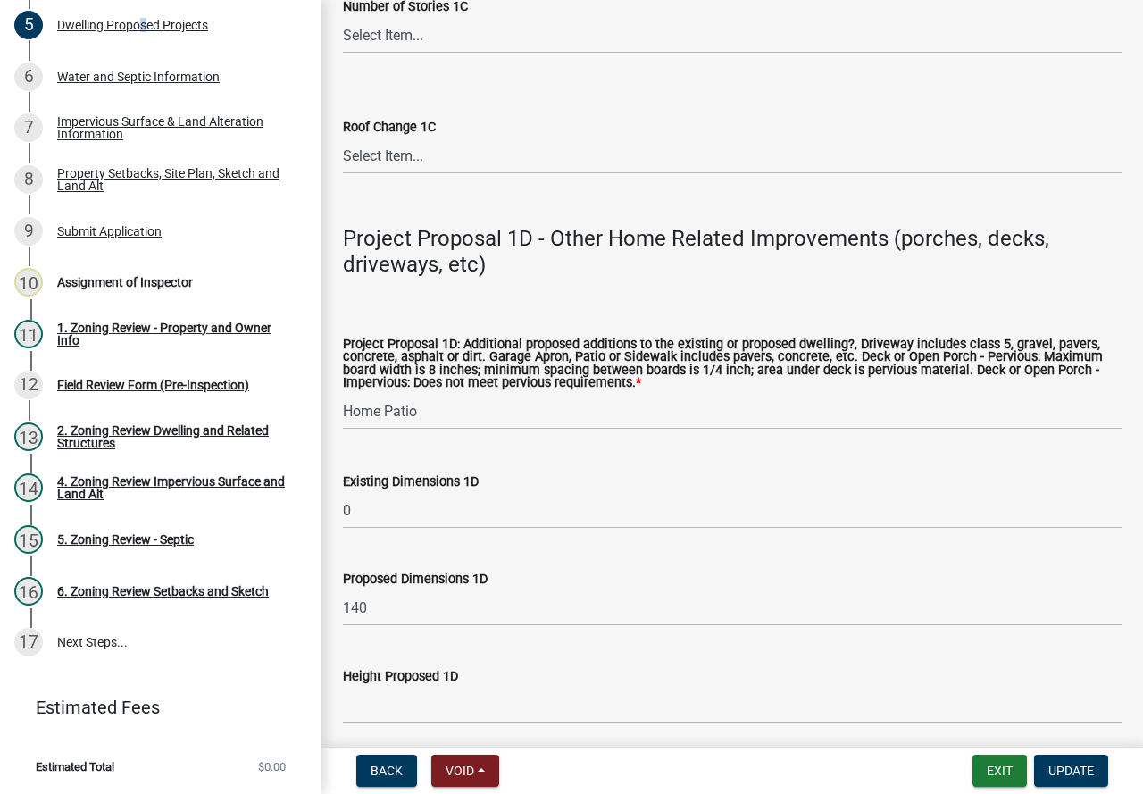
scroll to position [4563, 0]
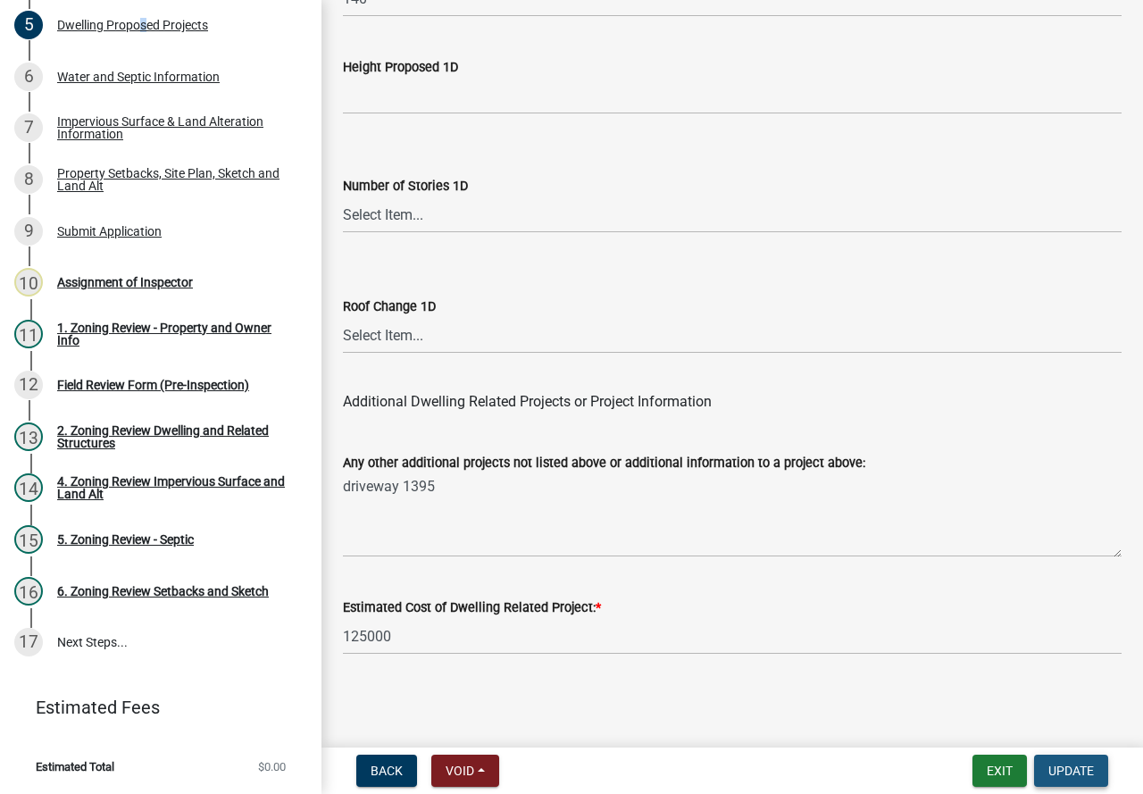
click at [1098, 765] on button "Update" at bounding box center [1071, 771] width 74 height 32
